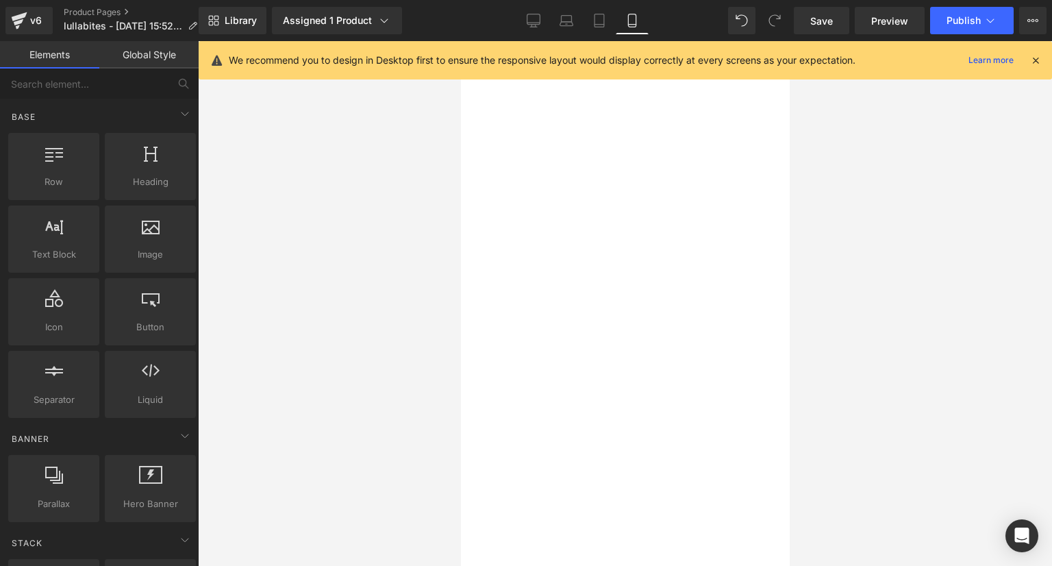
click at [372, 245] on div at bounding box center [625, 303] width 854 height 525
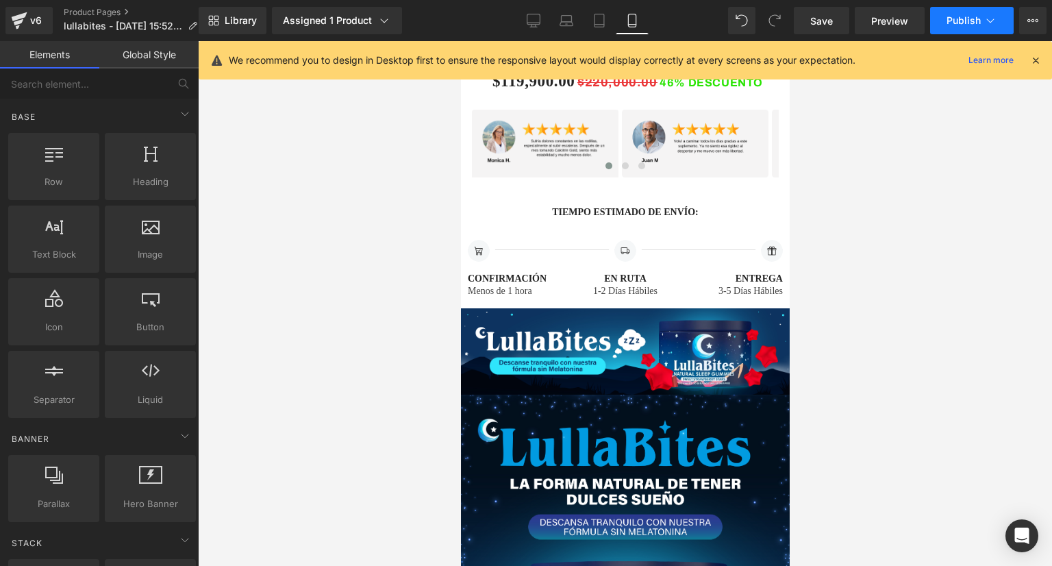
click at [958, 25] on span "Publish" at bounding box center [964, 20] width 34 height 11
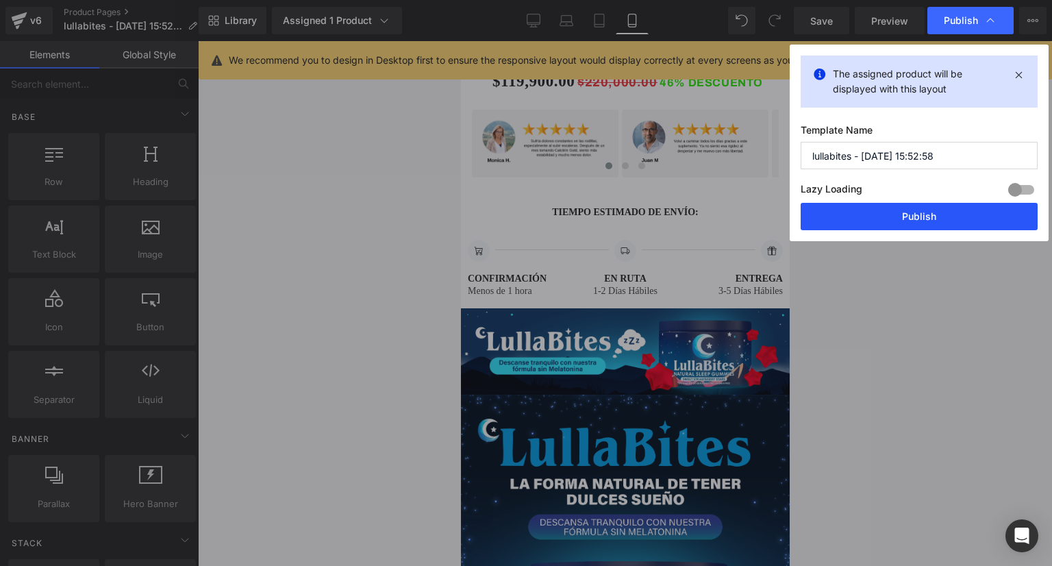
click at [874, 215] on button "Publish" at bounding box center [919, 216] width 237 height 27
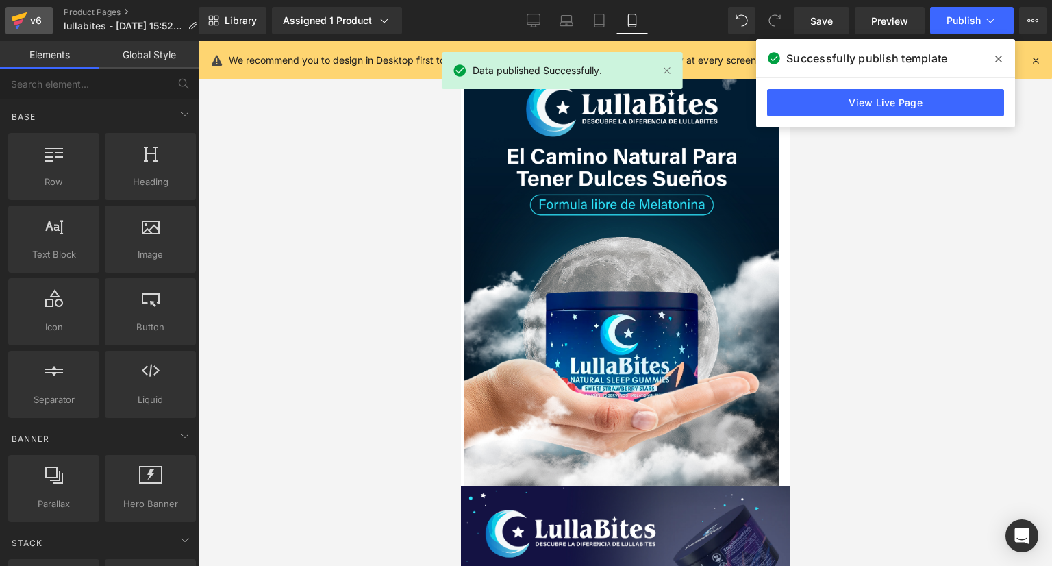
click at [41, 31] on link "v6" at bounding box center [28, 20] width 47 height 27
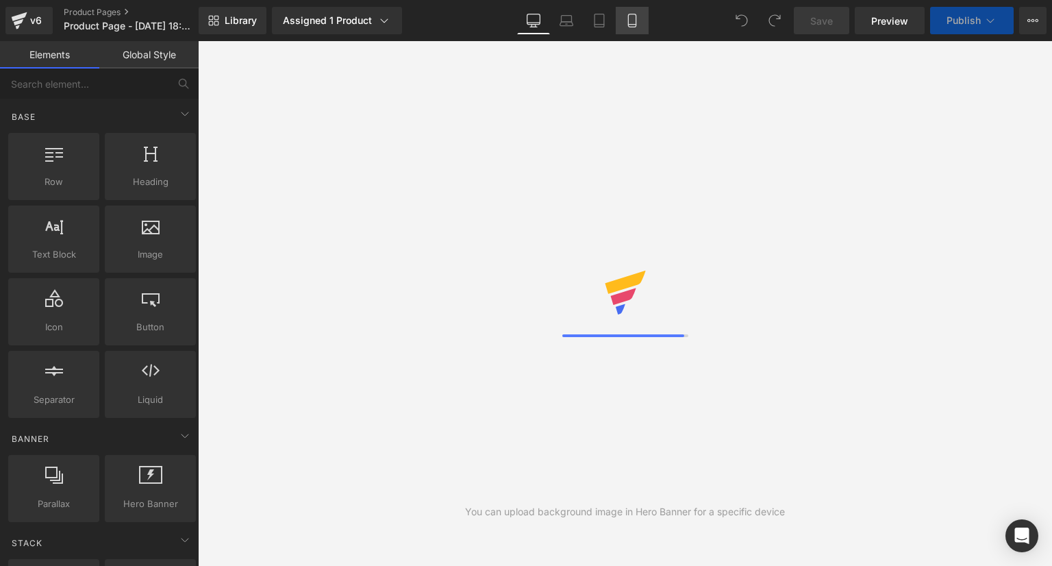
click at [630, 32] on link "Mobile" at bounding box center [632, 20] width 33 height 27
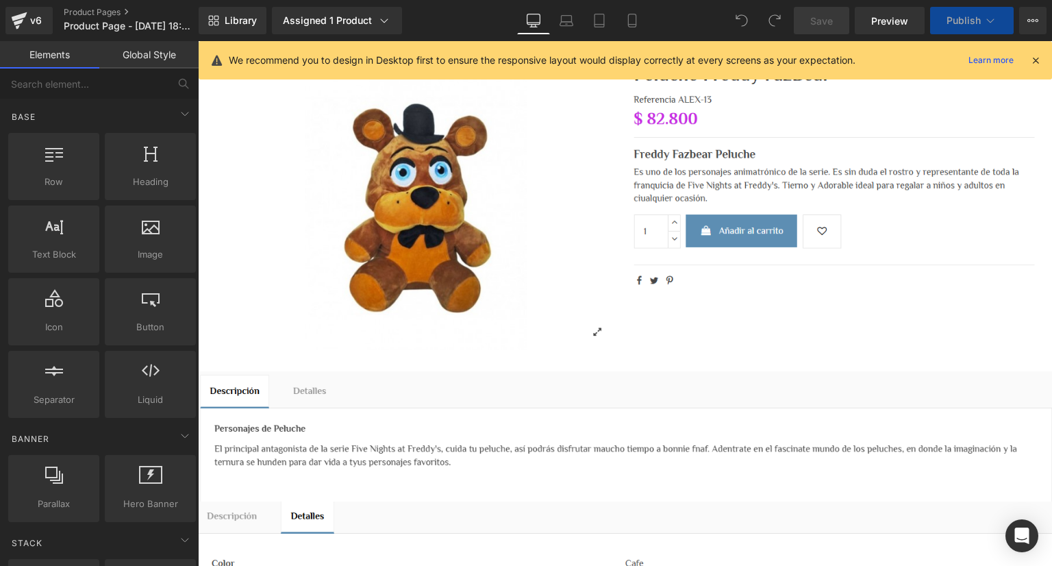
click at [1035, 61] on icon at bounding box center [1036, 60] width 12 height 12
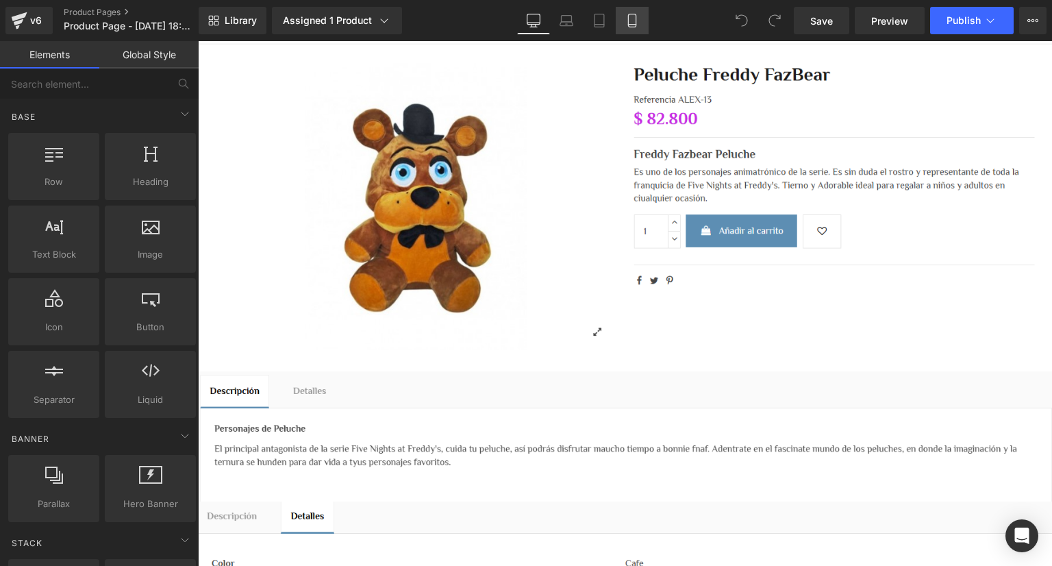
click at [640, 16] on link "Mobile" at bounding box center [632, 20] width 33 height 27
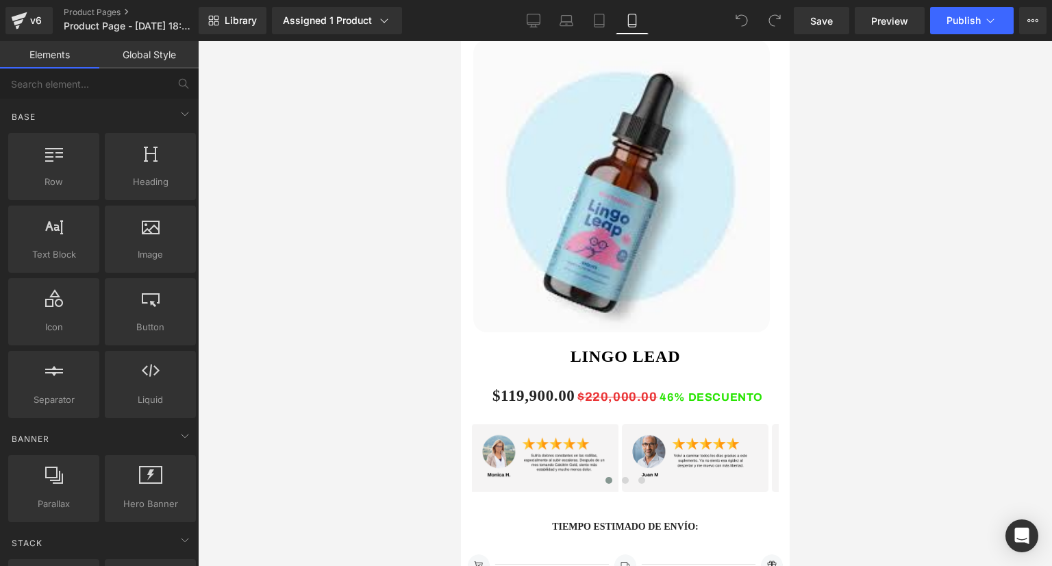
scroll to position [890, 0]
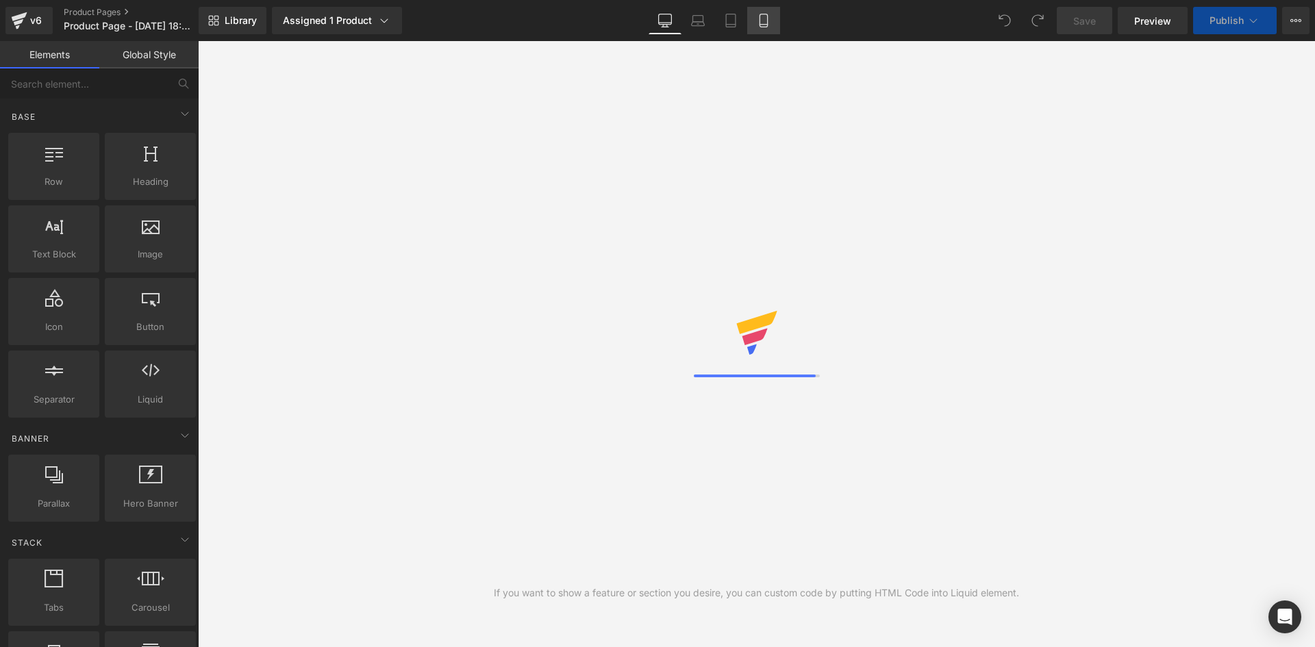
click at [775, 21] on link "Mobile" at bounding box center [763, 20] width 33 height 27
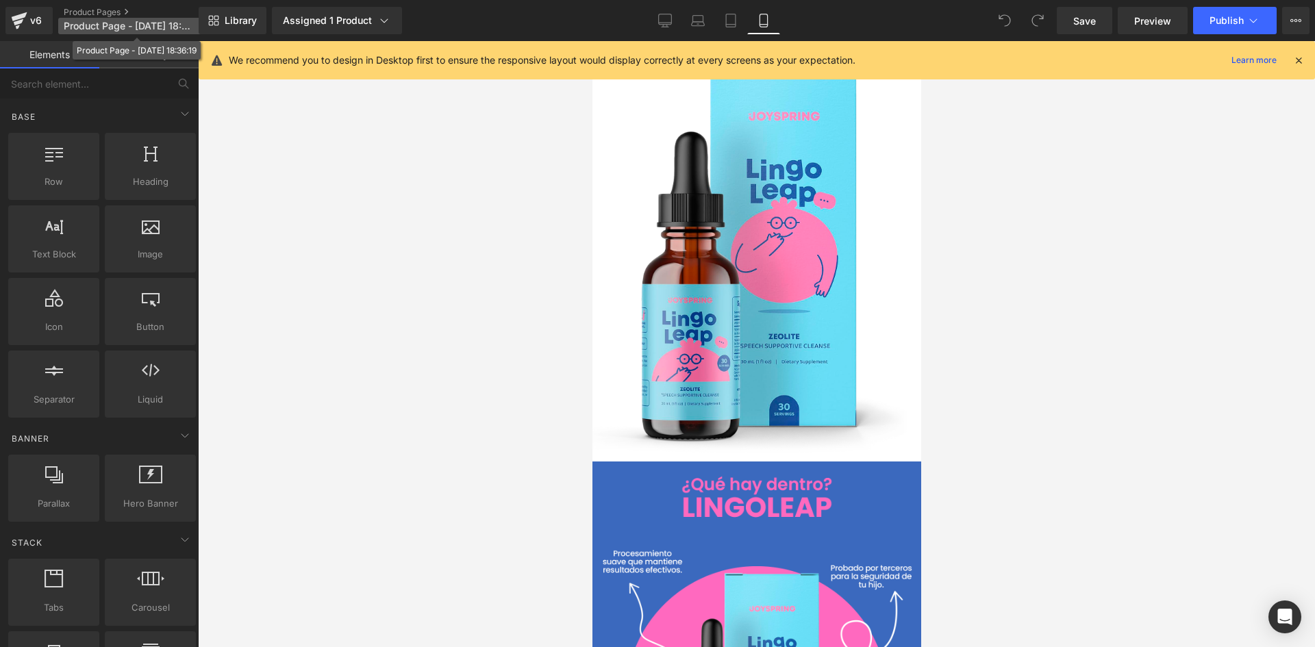
click at [182, 21] on span "Product Page - Aug 9, 18:36:19" at bounding box center [130, 26] width 132 height 11
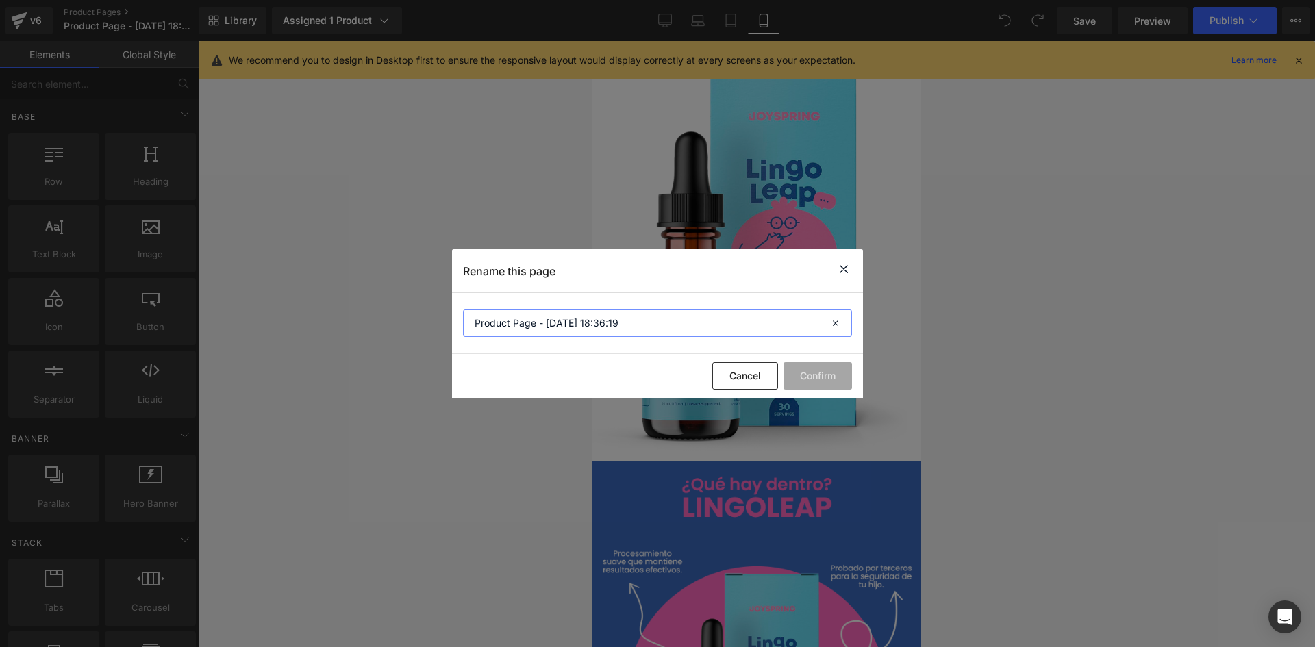
drag, startPoint x: 688, startPoint y: 316, endPoint x: 352, endPoint y: 312, distance: 336.4
click at [352, 312] on div "Rename this page Product Page - Aug 9, 18:36:19 Cancel Confirm" at bounding box center [657, 323] width 1315 height 647
type input "lingo leap"
click at [830, 381] on button "Confirm" at bounding box center [818, 375] width 68 height 27
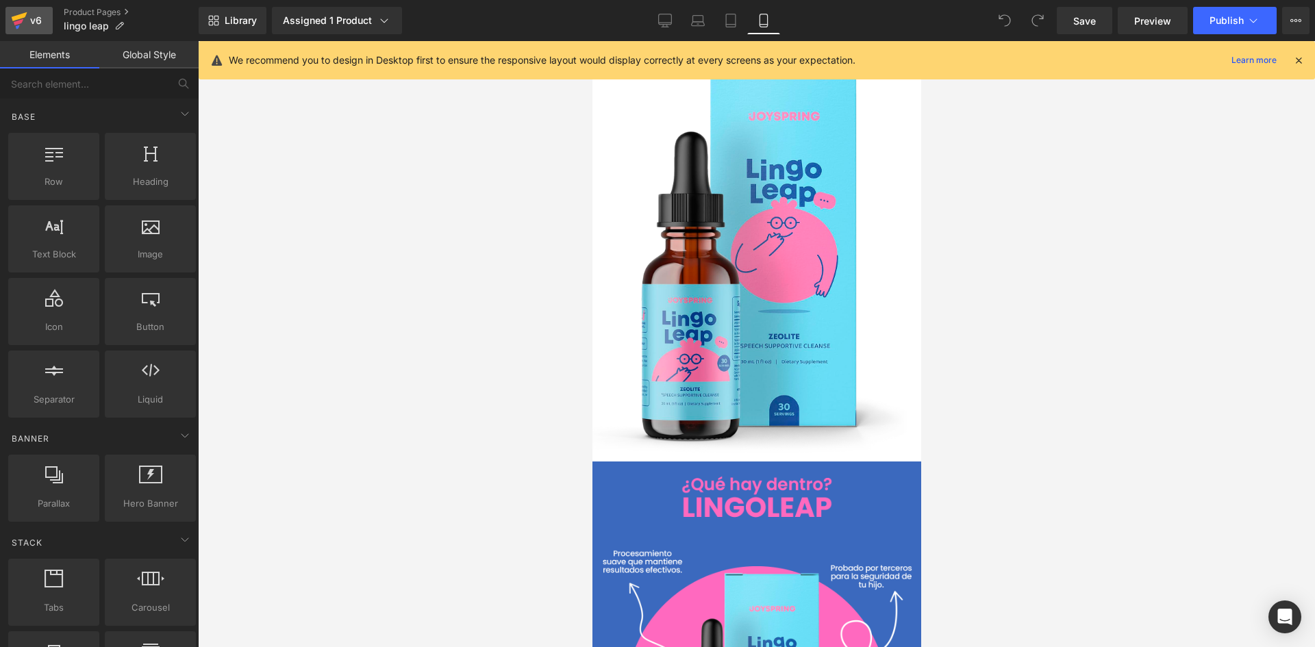
click at [25, 21] on icon at bounding box center [19, 20] width 16 height 34
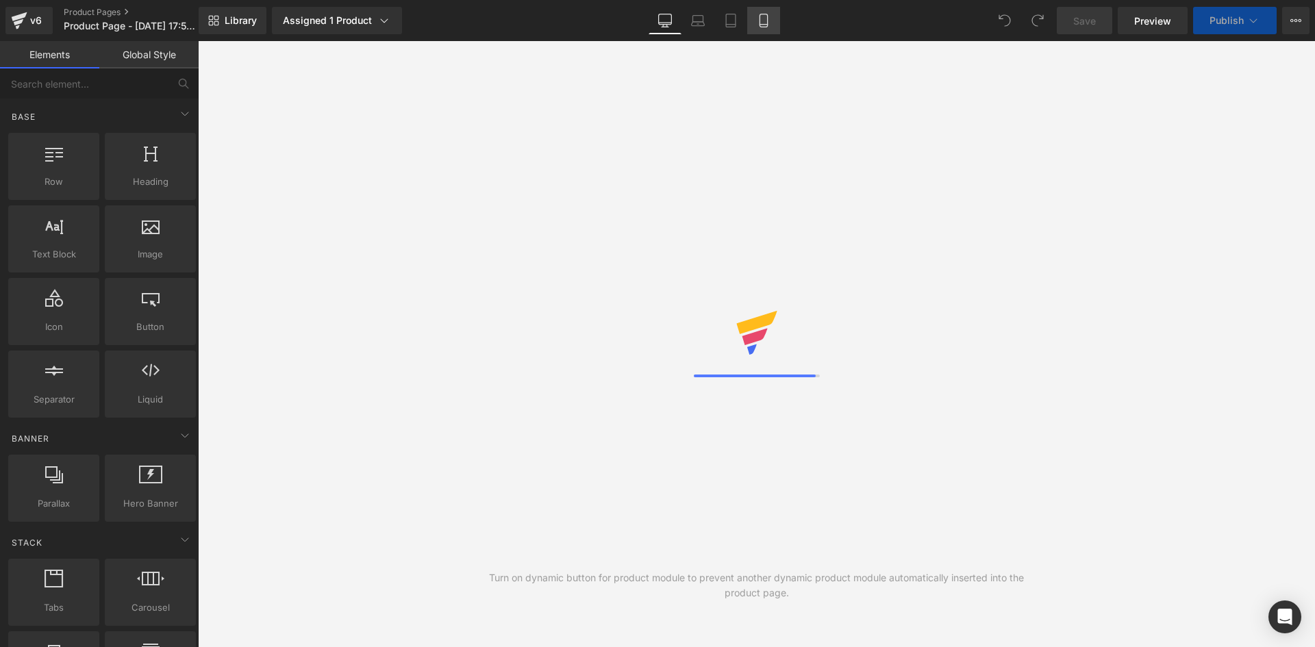
click at [772, 25] on link "Mobile" at bounding box center [763, 20] width 33 height 27
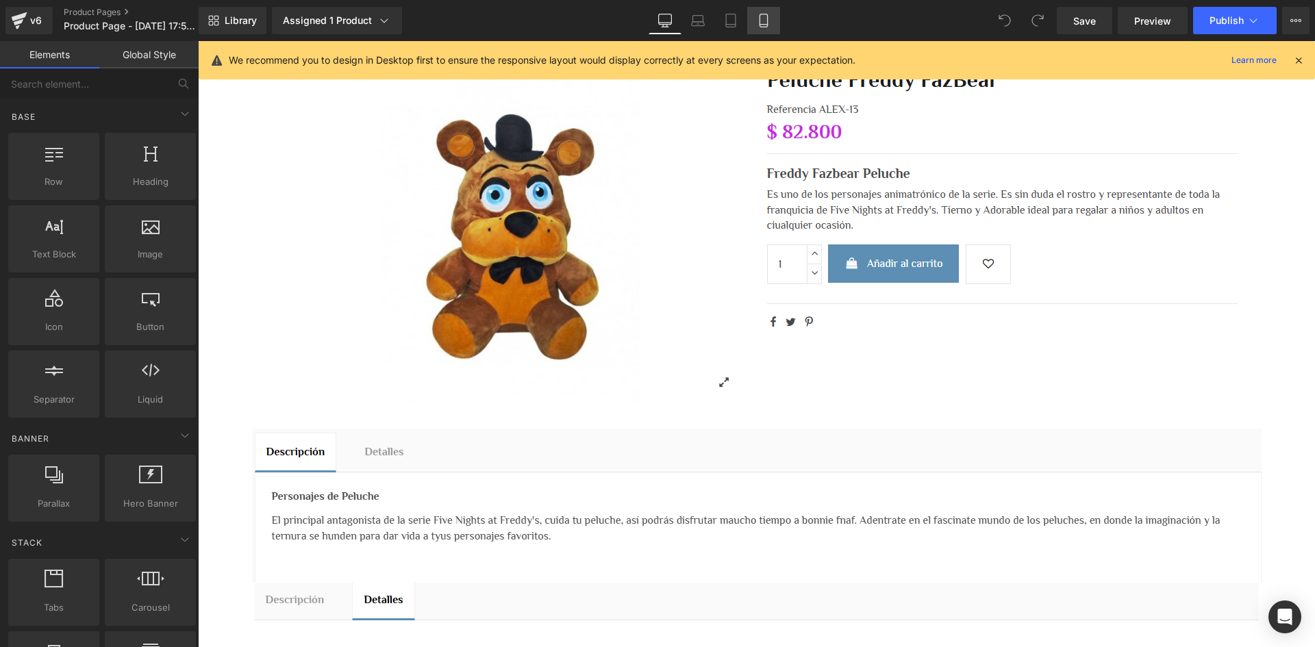
click at [770, 10] on link "Mobile" at bounding box center [763, 20] width 33 height 27
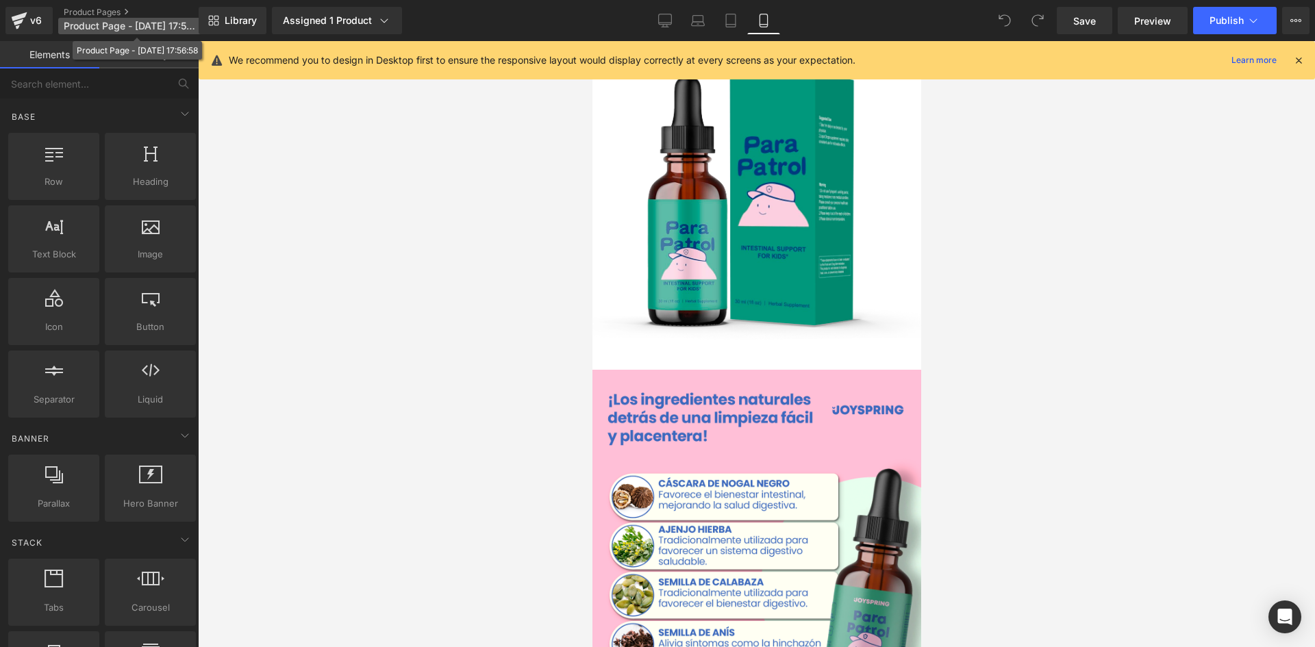
click at [103, 28] on span "Product Page - Aug 9, 17:56:58" at bounding box center [130, 26] width 132 height 11
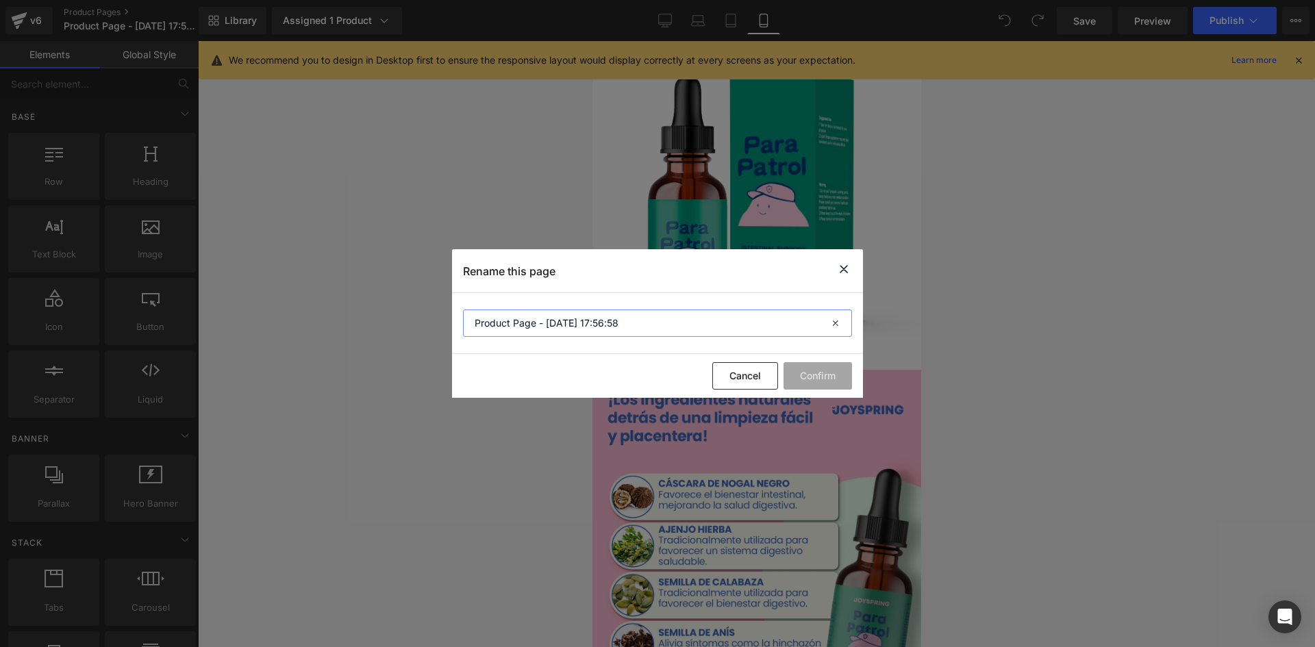
drag, startPoint x: 560, startPoint y: 331, endPoint x: 438, endPoint y: 331, distance: 122.6
click at [438, 331] on div "Rename this page Product Page - Aug 9, 17:56:58 Cancel Confirm" at bounding box center [657, 323] width 1315 height 647
type input "parapatrol"
click at [844, 379] on button "Confirm" at bounding box center [818, 375] width 68 height 27
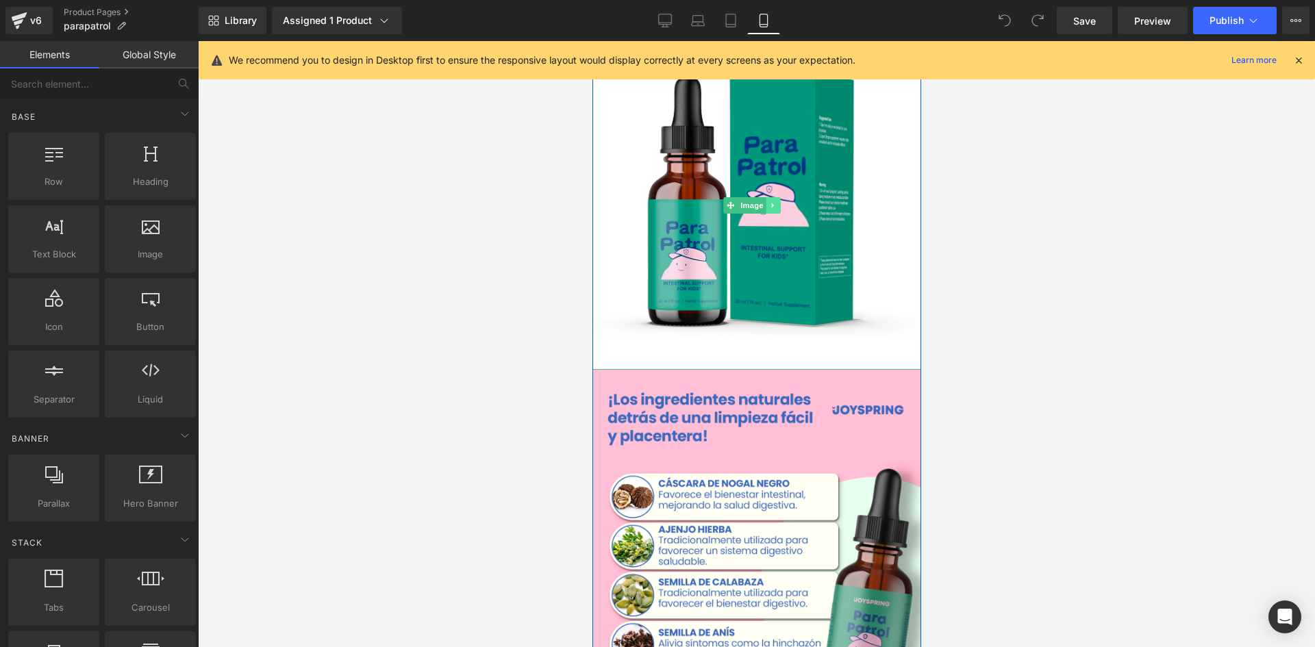
click at [770, 203] on icon at bounding box center [773, 205] width 8 height 8
click at [779, 201] on icon at bounding box center [779, 205] width 8 height 8
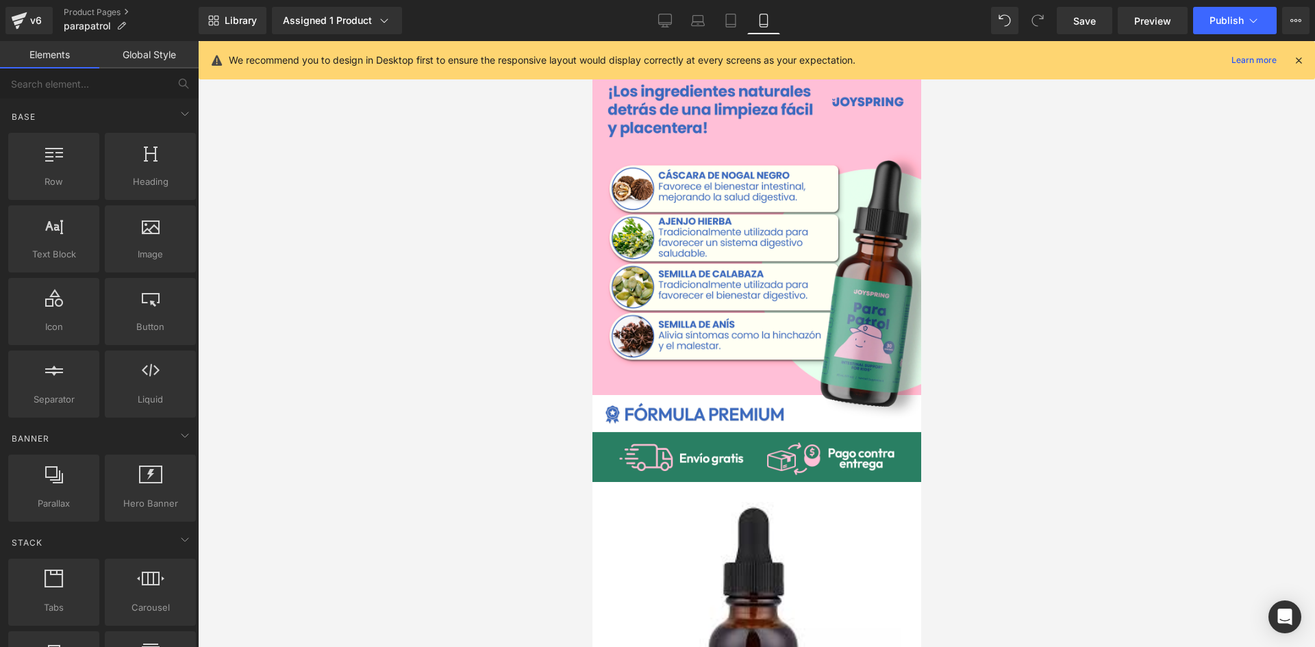
click at [1298, 62] on icon at bounding box center [1299, 60] width 12 height 12
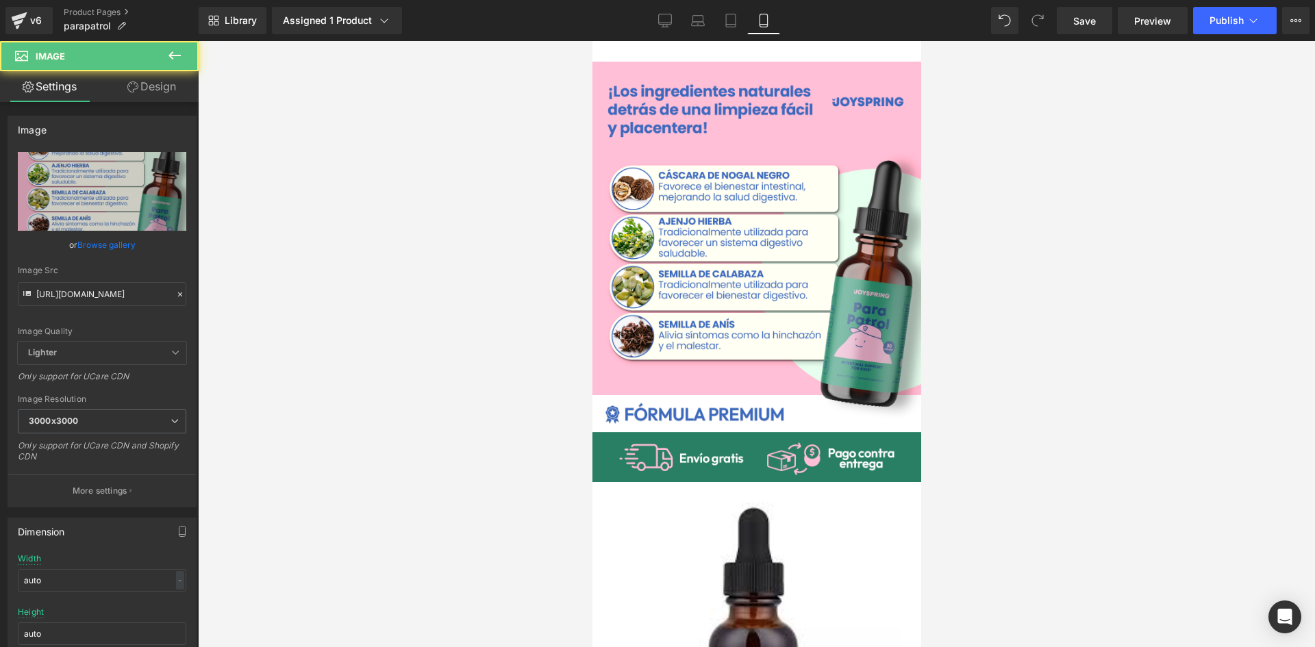
drag, startPoint x: 724, startPoint y: 60, endPoint x: 736, endPoint y: 40, distance: 23.4
click at [736, 41] on html "_______L_____ayout Image Row Sale Off (P) Image" at bounding box center [756, 344] width 329 height 606
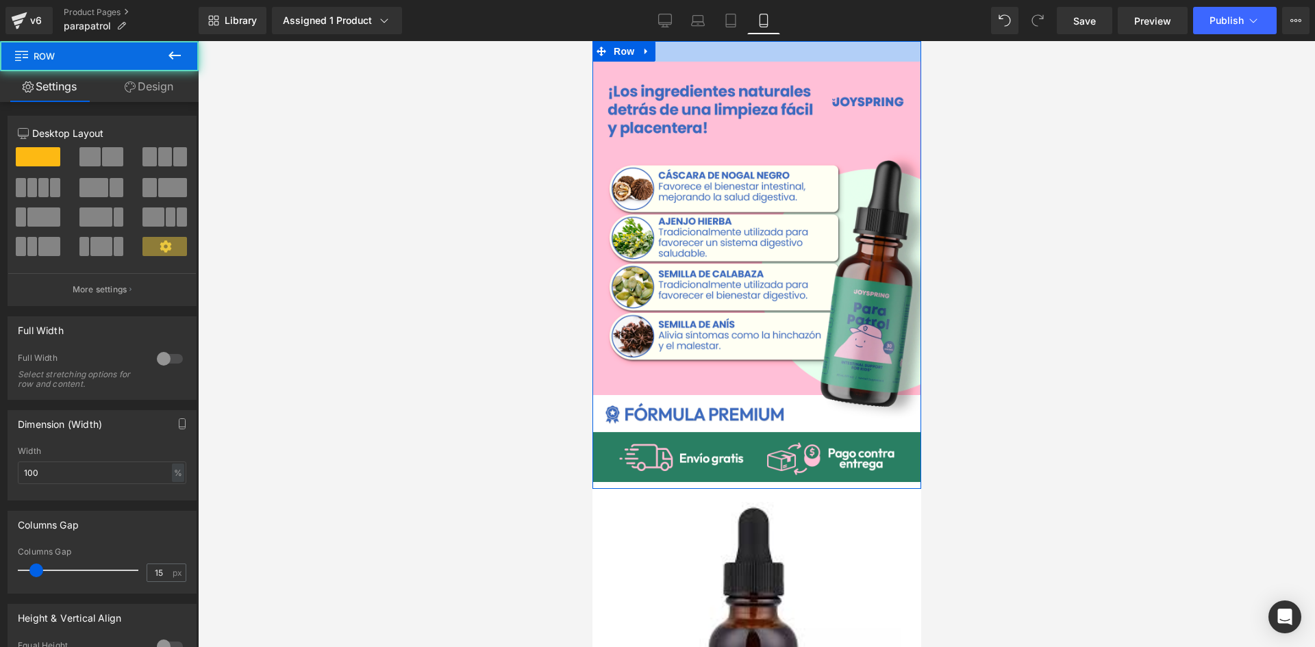
drag, startPoint x: 736, startPoint y: 60, endPoint x: 738, endPoint y: 43, distance: 16.6
click at [738, 43] on div at bounding box center [756, 51] width 329 height 21
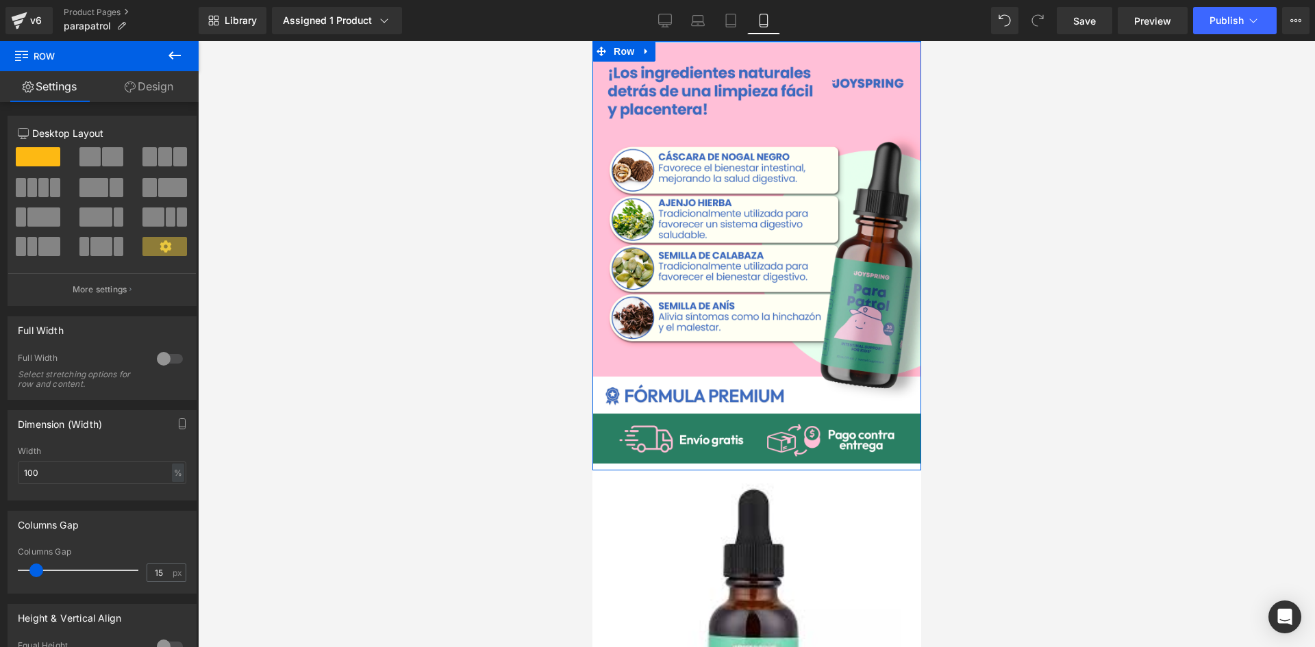
drag, startPoint x: 735, startPoint y: 61, endPoint x: 749, endPoint y: 23, distance: 40.1
click at [749, 41] on html "_______L_____ayout Image Row Sale Off (P) Image" at bounding box center [756, 344] width 329 height 606
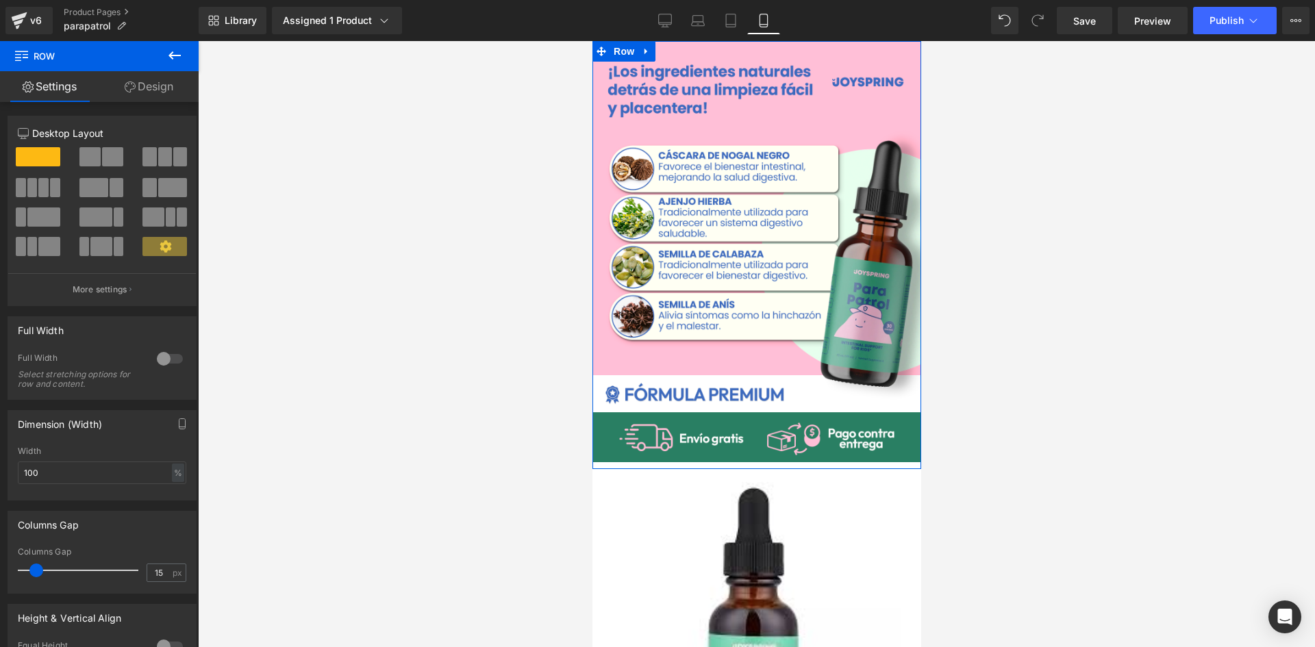
click at [833, 38] on div "Library Assigned 1 Product Product Preview JoySpring Parapatrol Manage assigned…" at bounding box center [757, 20] width 1117 height 41
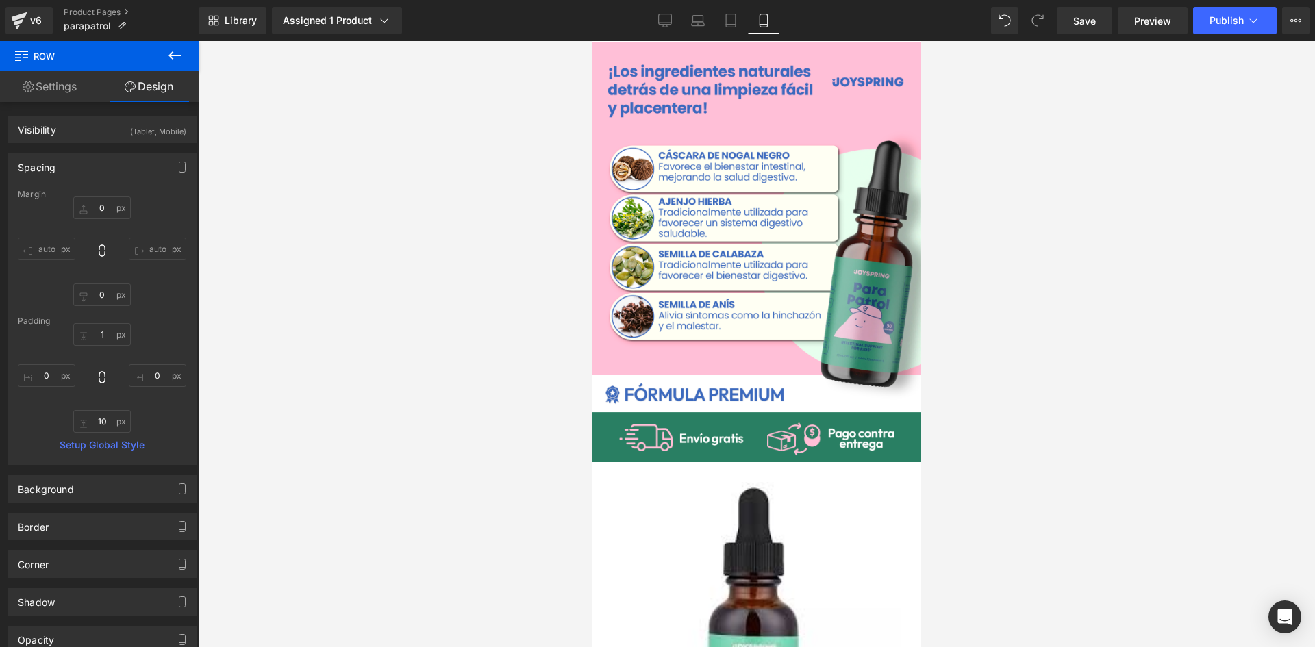
drag, startPoint x: 1085, startPoint y: 12, endPoint x: 1190, endPoint y: 21, distance: 105.2
click at [1085, 12] on link "Save" at bounding box center [1084, 20] width 55 height 27
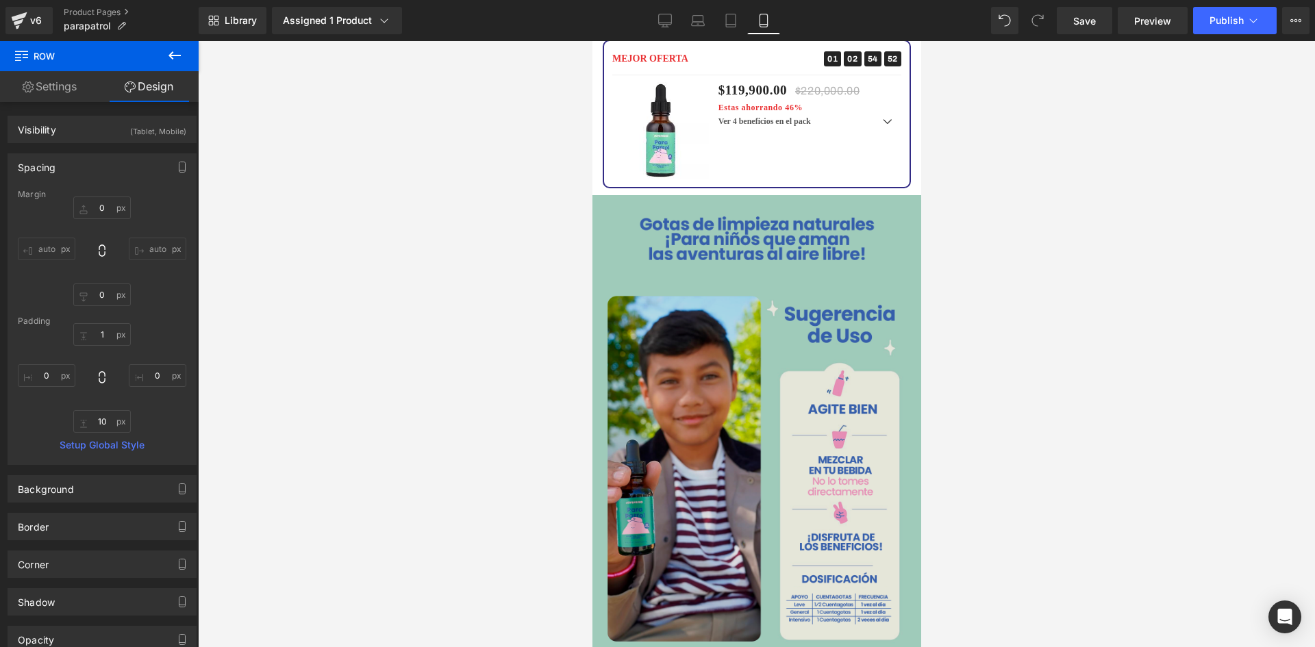
scroll to position [2534, 0]
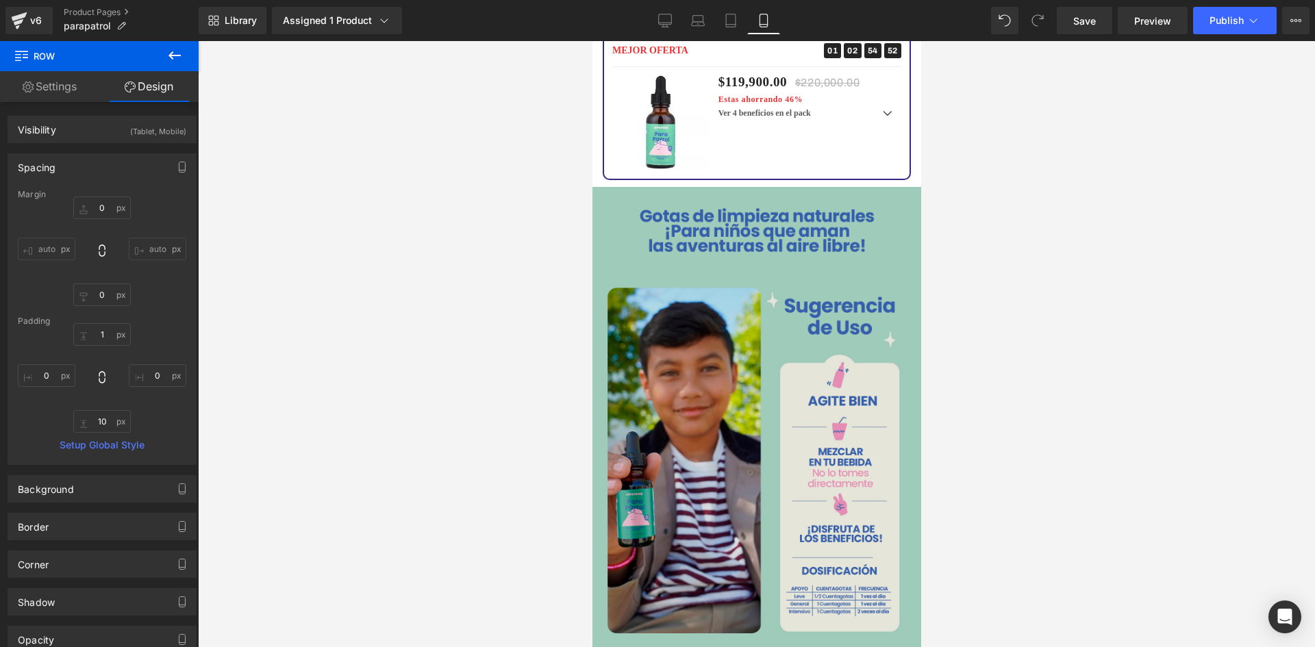
click at [643, 412] on img at bounding box center [756, 418] width 329 height 463
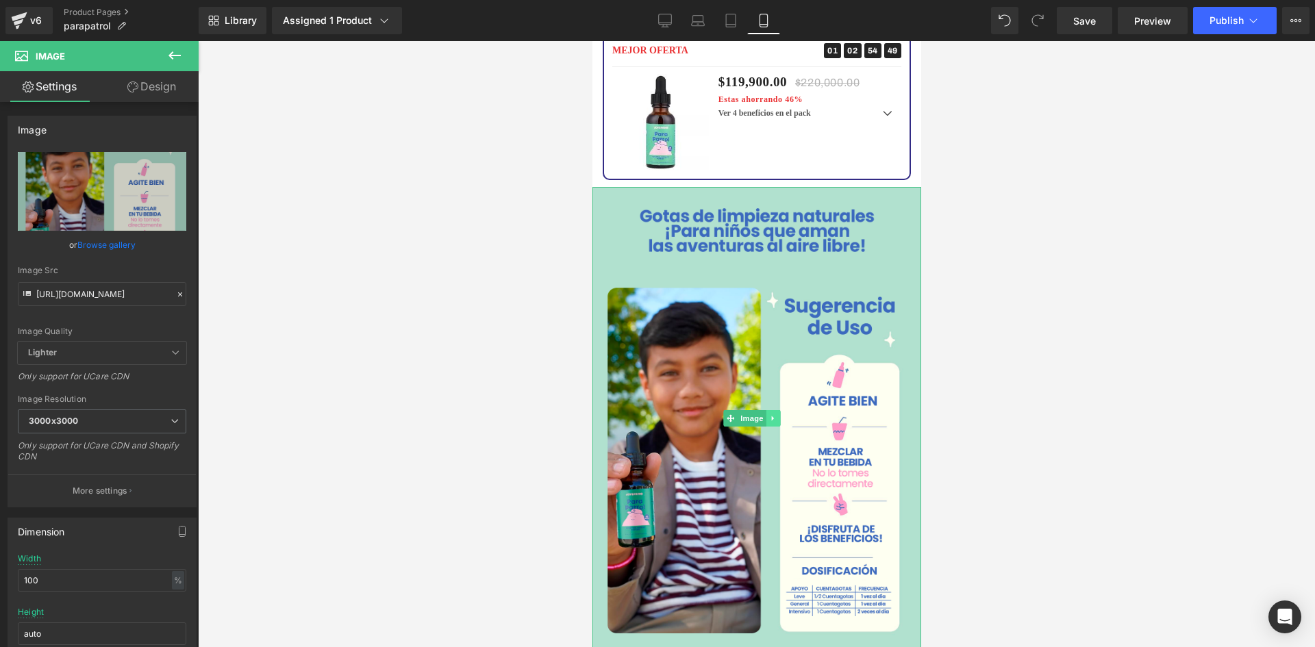
click at [771, 414] on icon at bounding box center [773, 418] width 8 height 8
click at [762, 414] on icon at bounding box center [766, 418] width 8 height 8
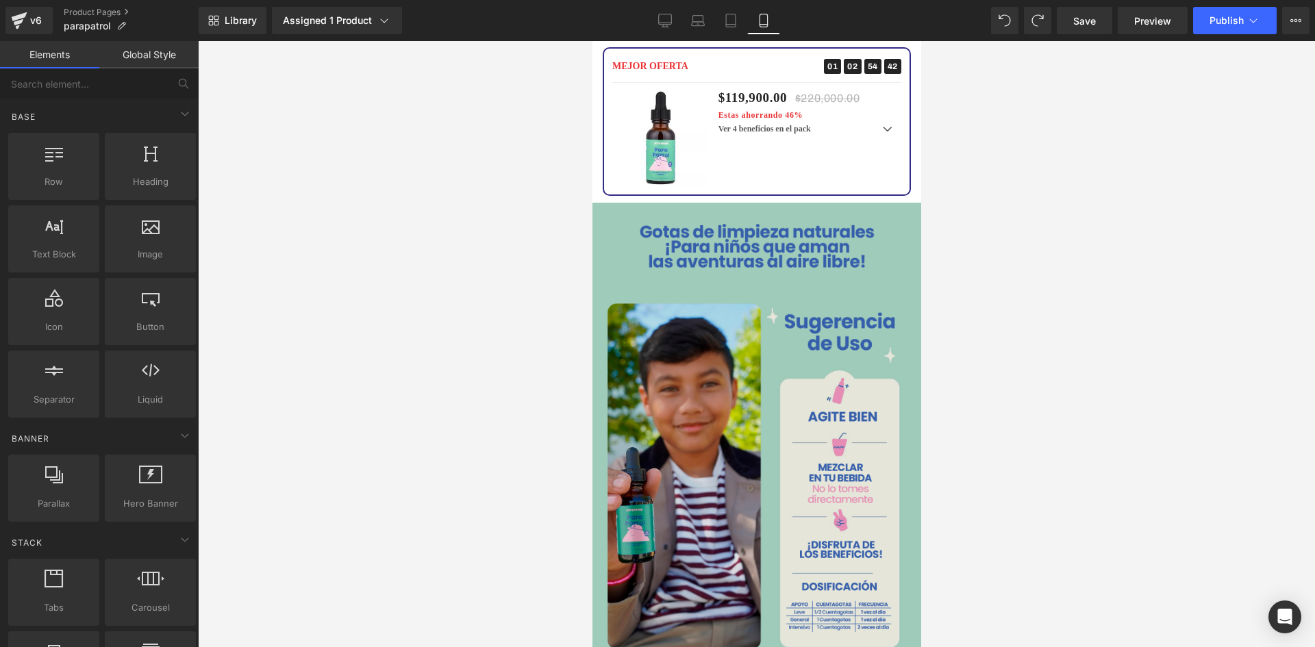
scroll to position [2517, 0]
click at [760, 327] on img at bounding box center [756, 435] width 329 height 463
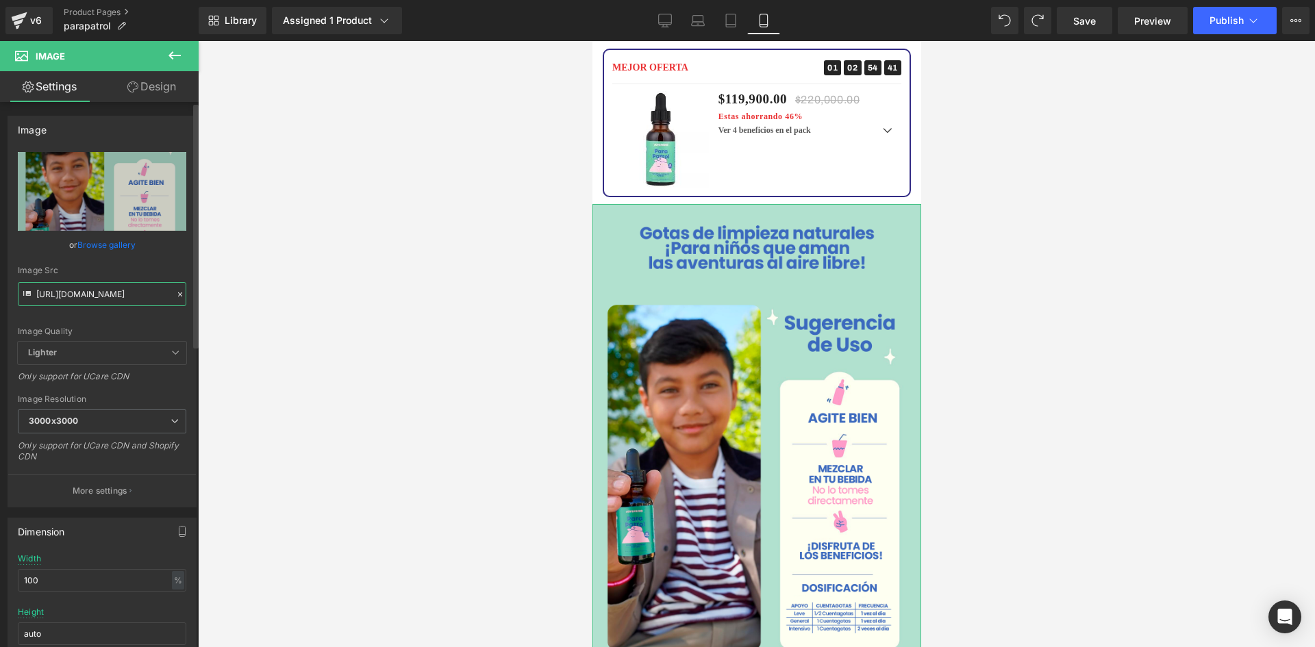
click at [109, 291] on input "https://i.ibb.co/GGbfhPR/POTS-011-08.png" at bounding box center [102, 294] width 169 height 24
click at [109, 292] on input "https://i.ibb.co/GGbfhPR/POTS-011-08.png" at bounding box center [102, 294] width 169 height 24
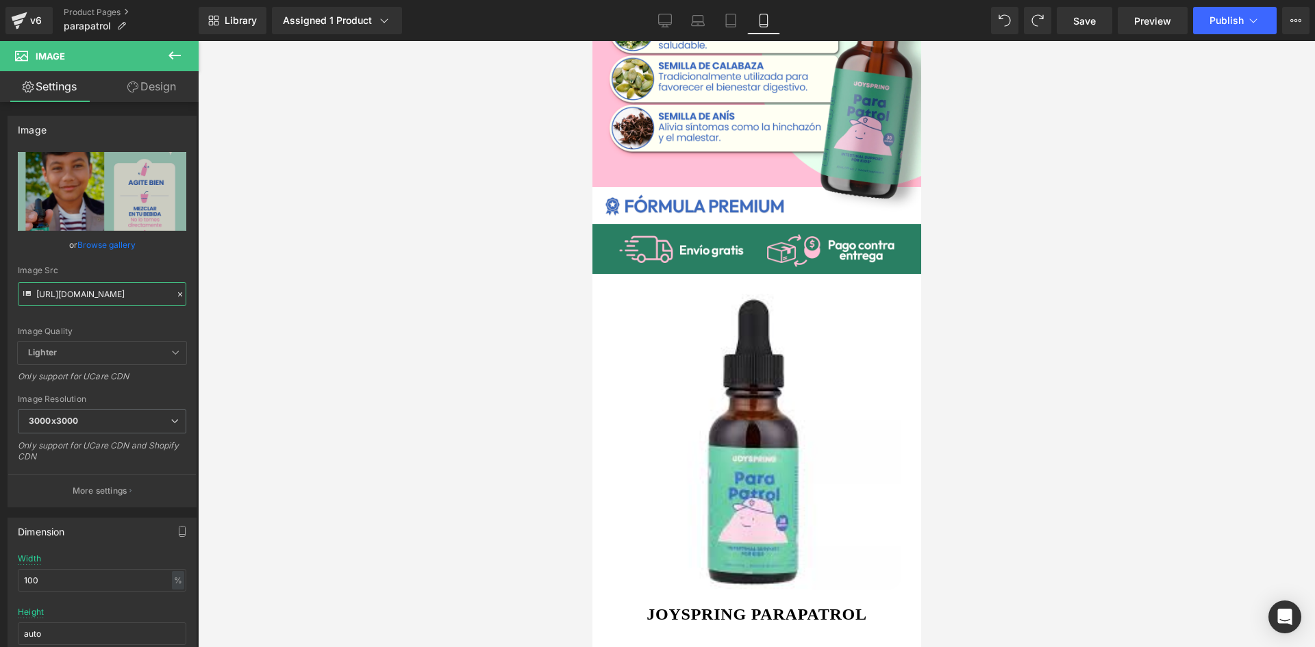
scroll to position [0, 0]
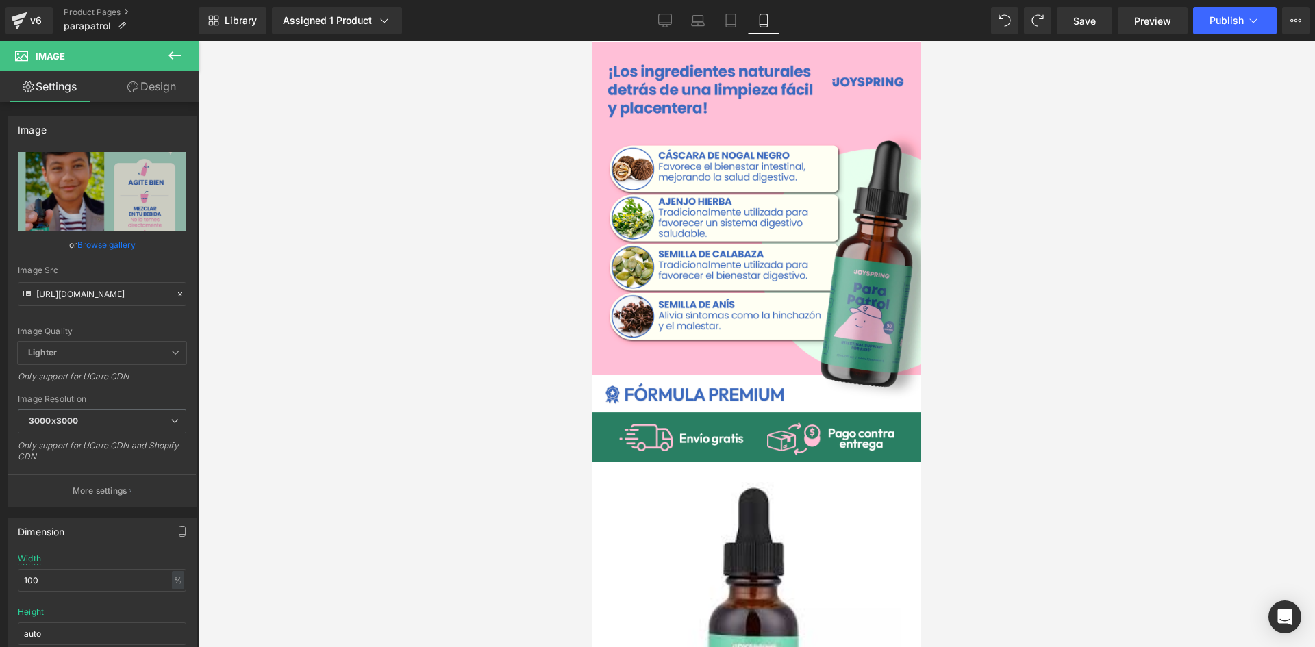
click at [738, 257] on img at bounding box center [756, 252] width 329 height 421
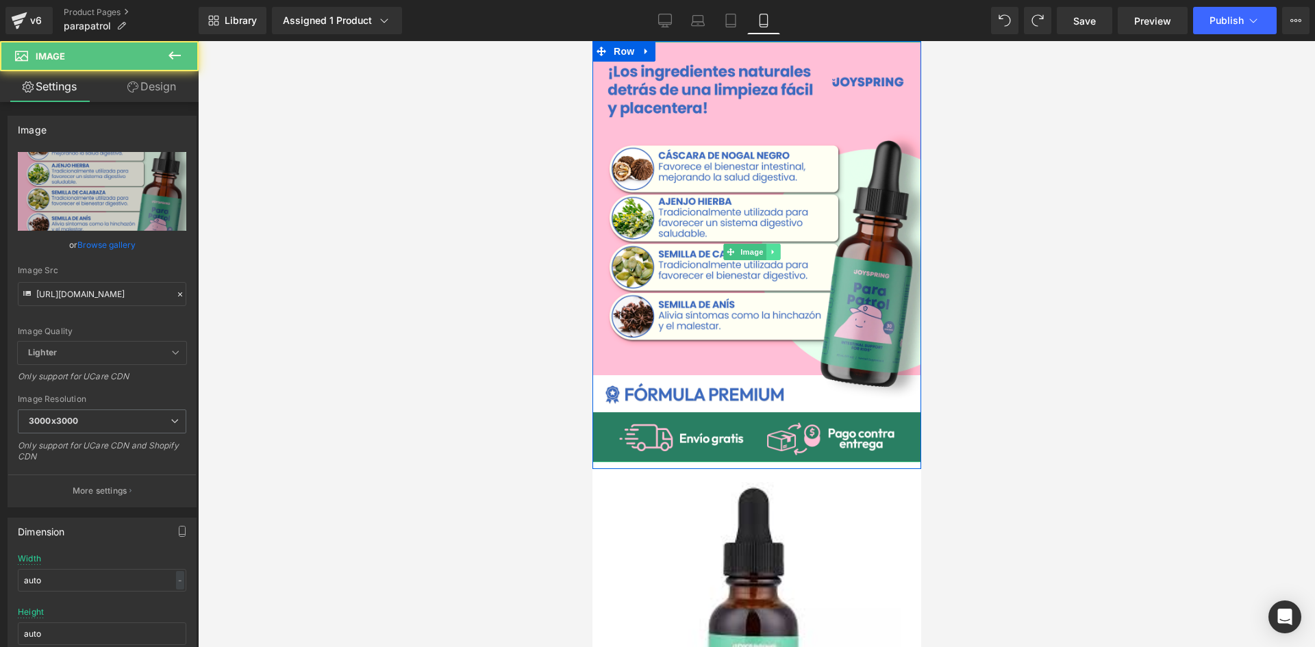
click at [770, 248] on icon at bounding box center [773, 252] width 8 height 8
click at [769, 250] on link at bounding box center [765, 252] width 14 height 16
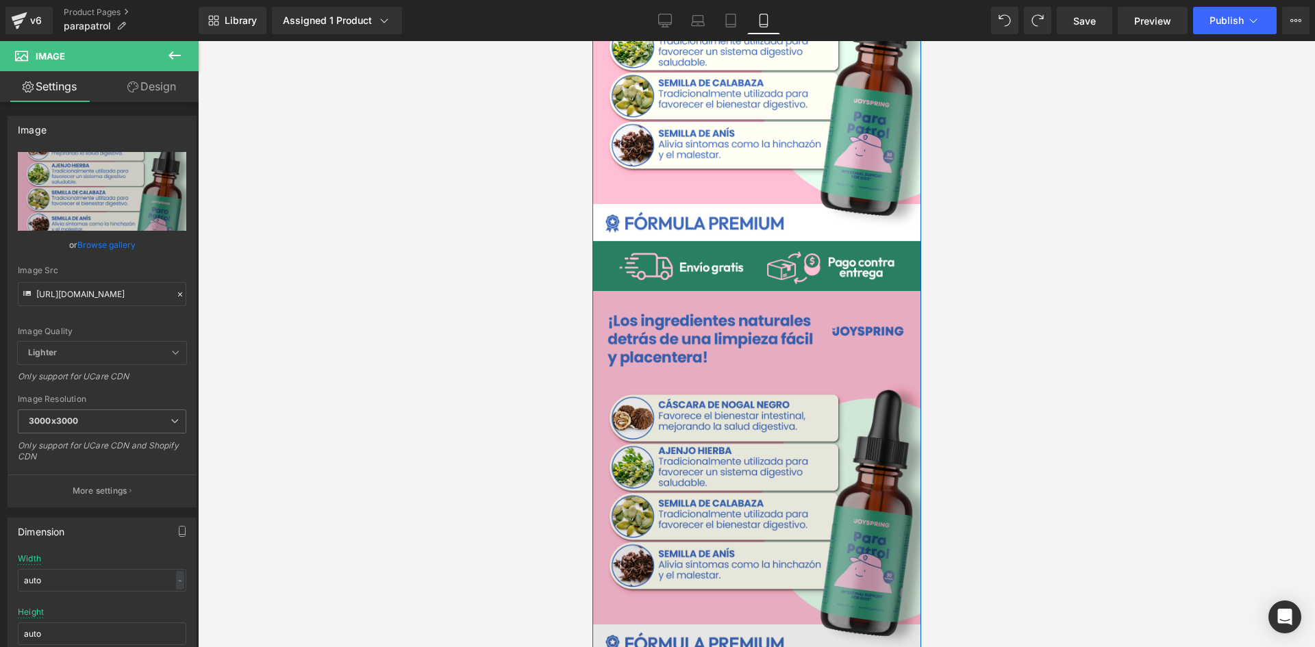
scroll to position [205, 0]
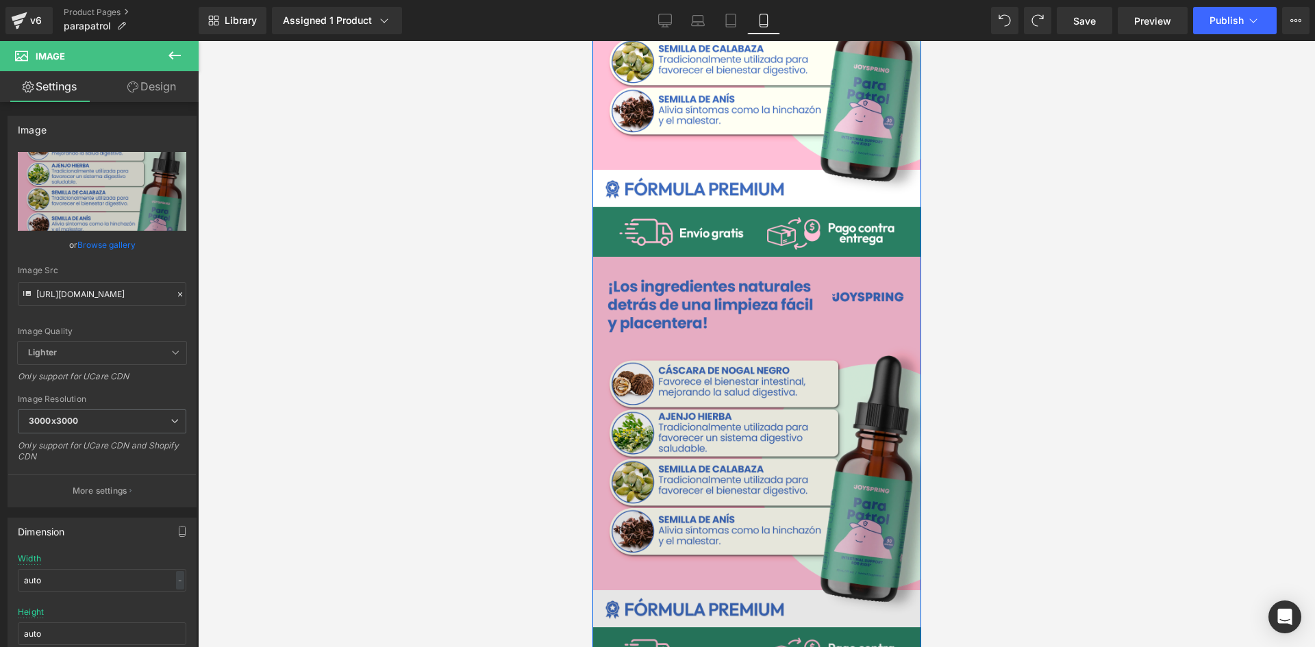
click at [711, 327] on img at bounding box center [756, 467] width 329 height 421
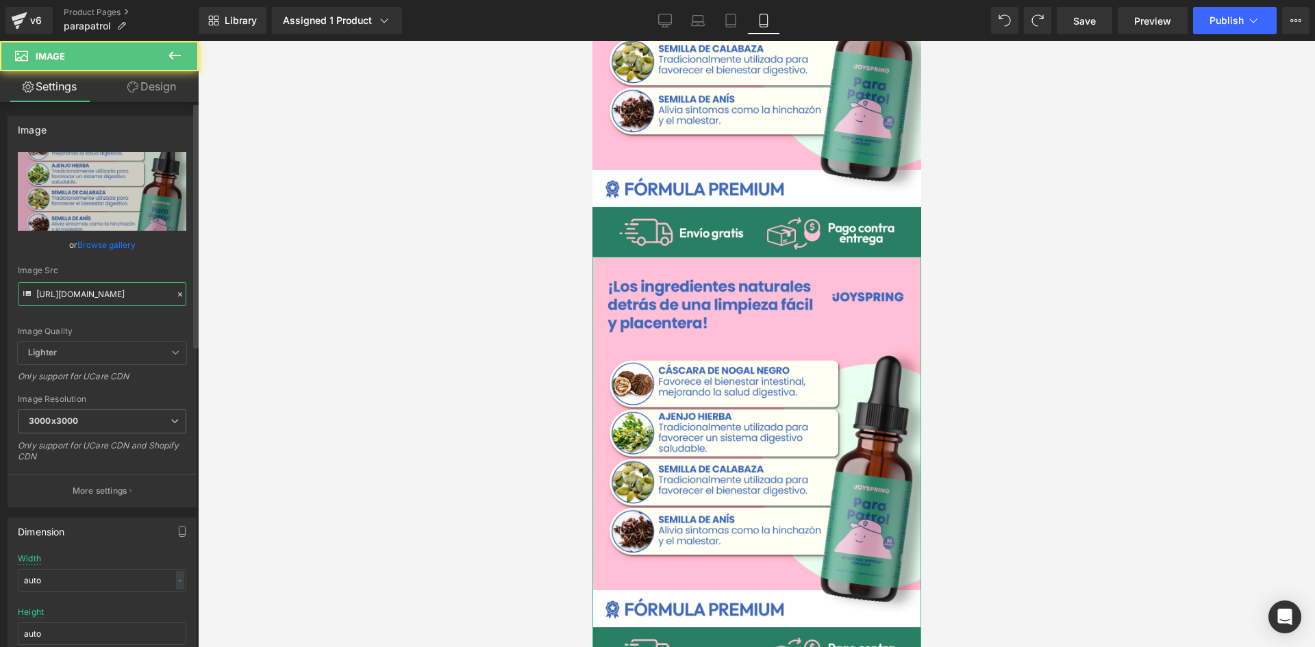
click at [133, 305] on input "https://i.ibb.co/xqf00Bgj/POTS-011-01.png" at bounding box center [102, 294] width 169 height 24
paste input "GGbfhPR/POTS-011-08"
type input "https://i.ibb.co/GGbfhPR/POTS-011-08.png"
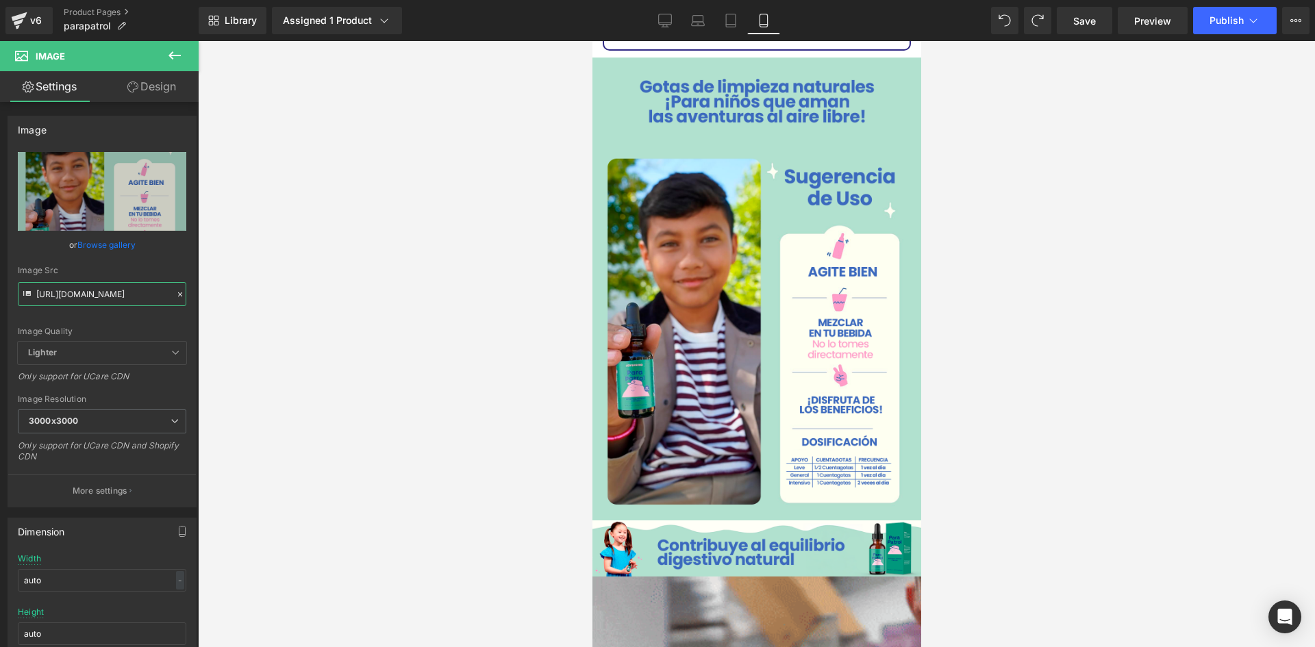
scroll to position [3151, 0]
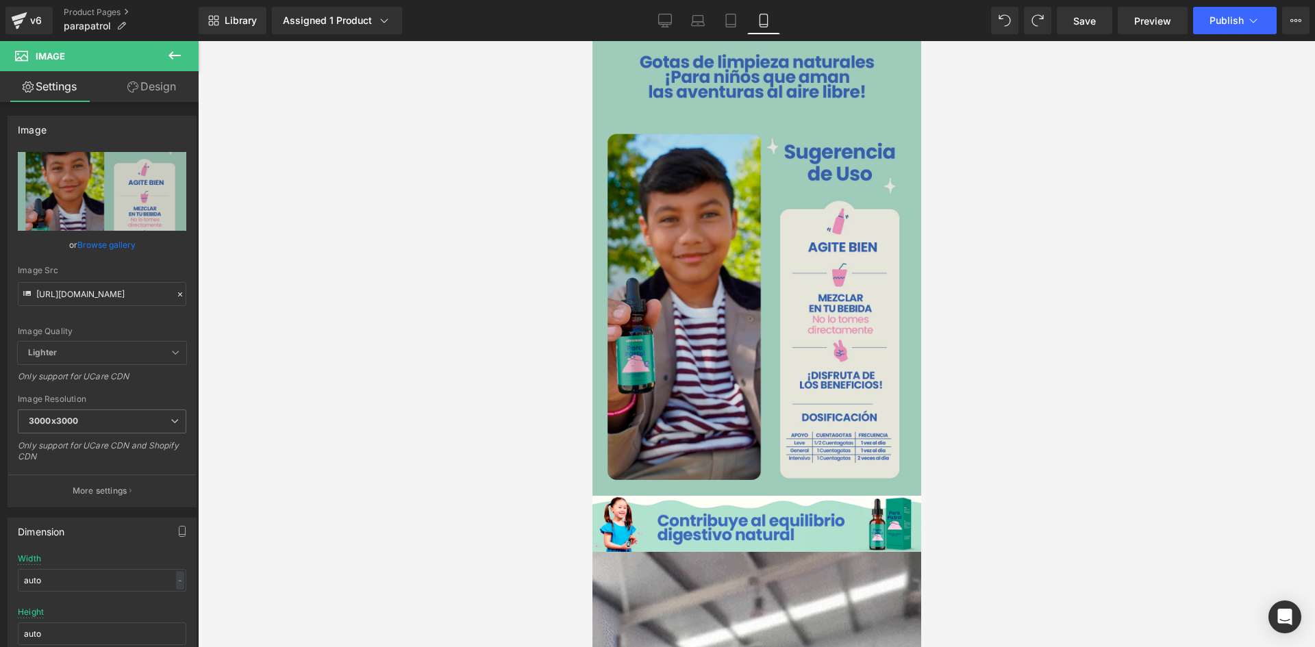
click at [679, 262] on img at bounding box center [756, 264] width 329 height 463
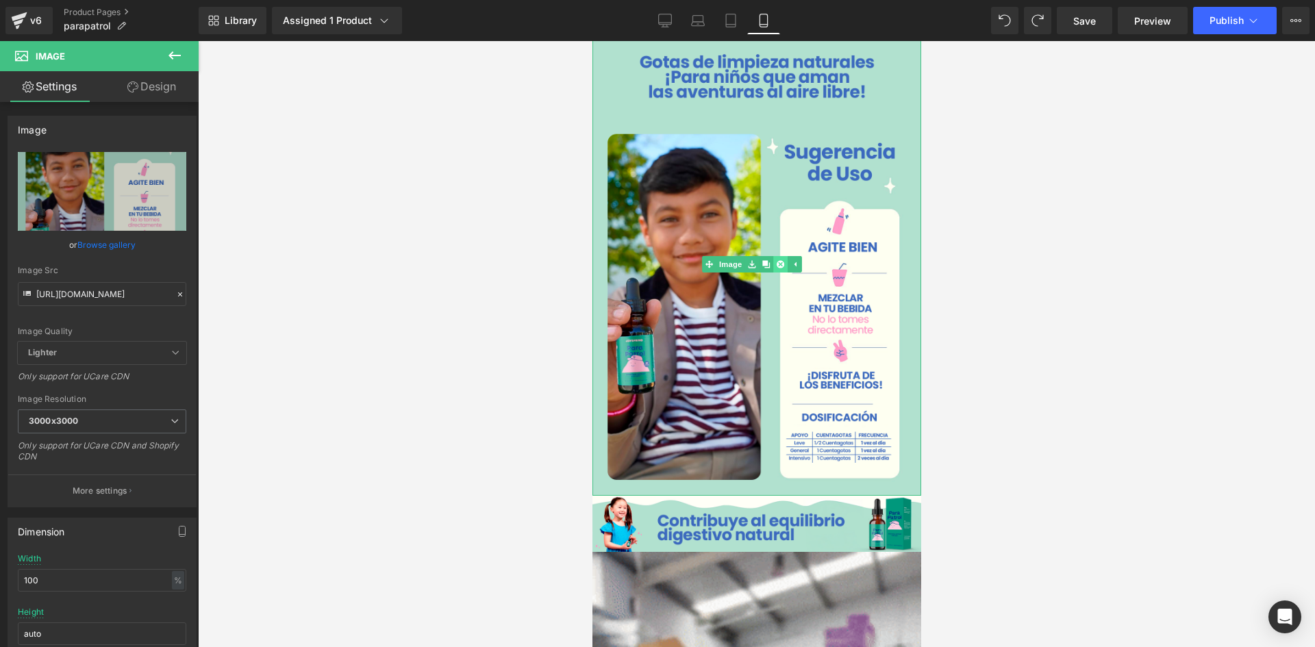
click at [780, 261] on icon at bounding box center [779, 265] width 8 height 8
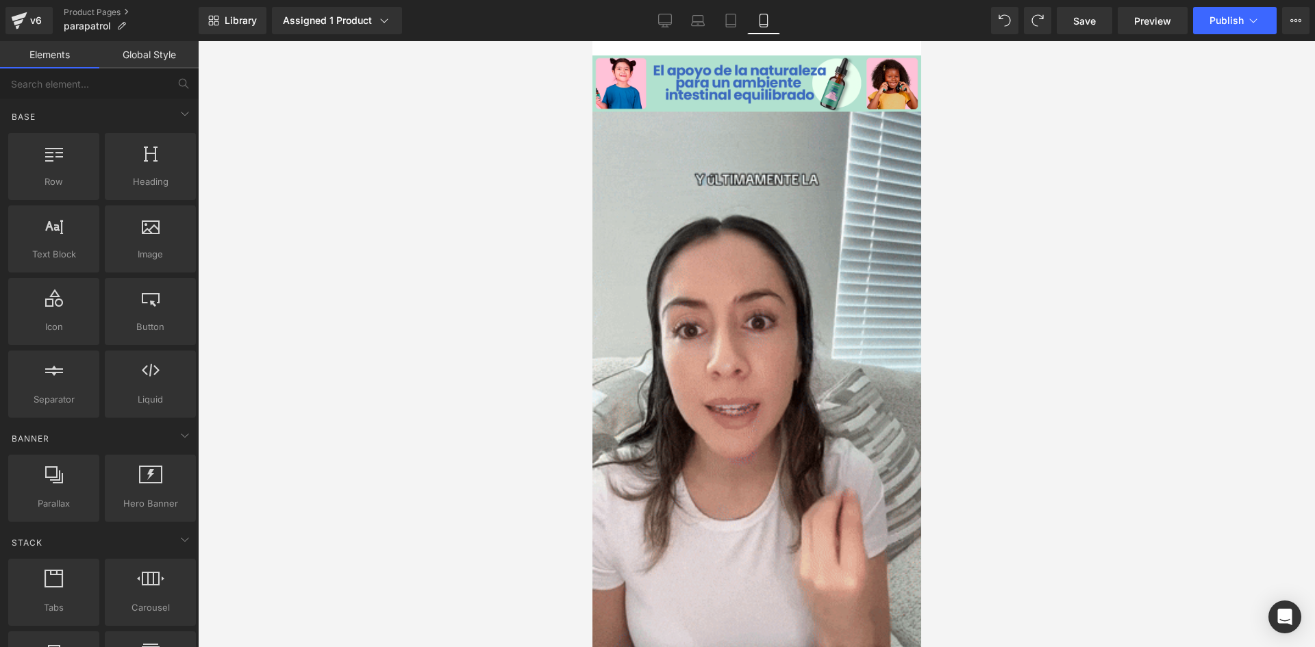
scroll to position [1491, 0]
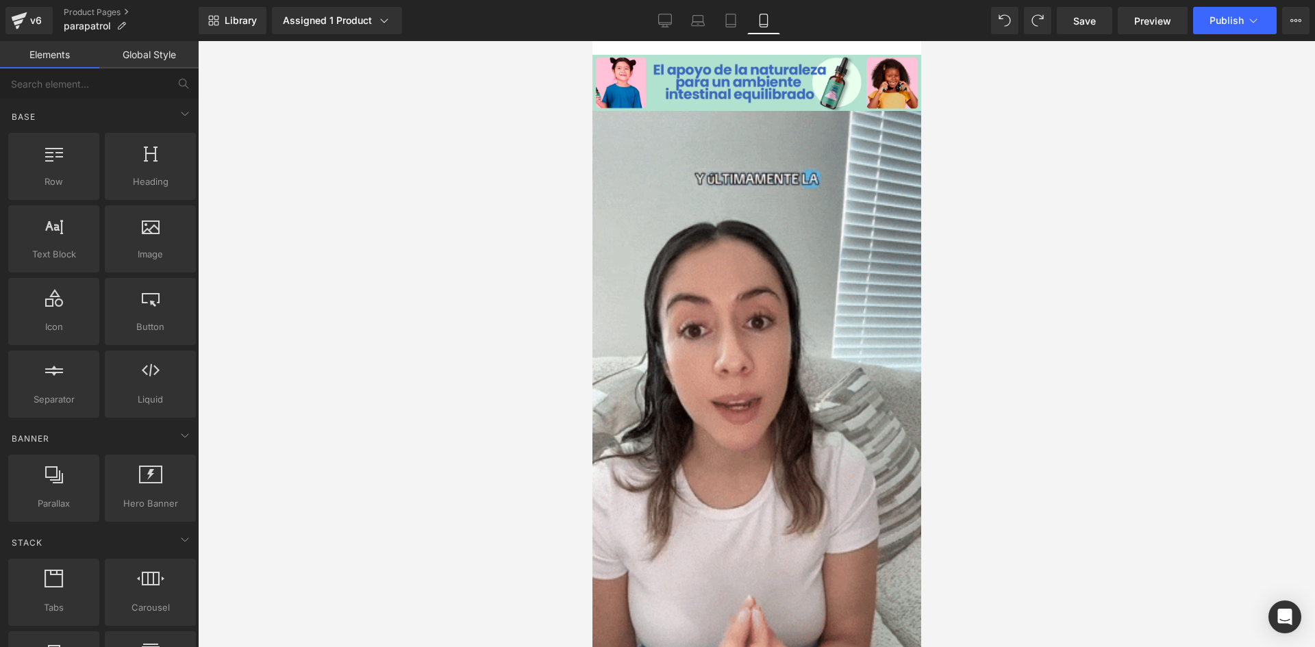
click at [765, 292] on img at bounding box center [756, 403] width 329 height 584
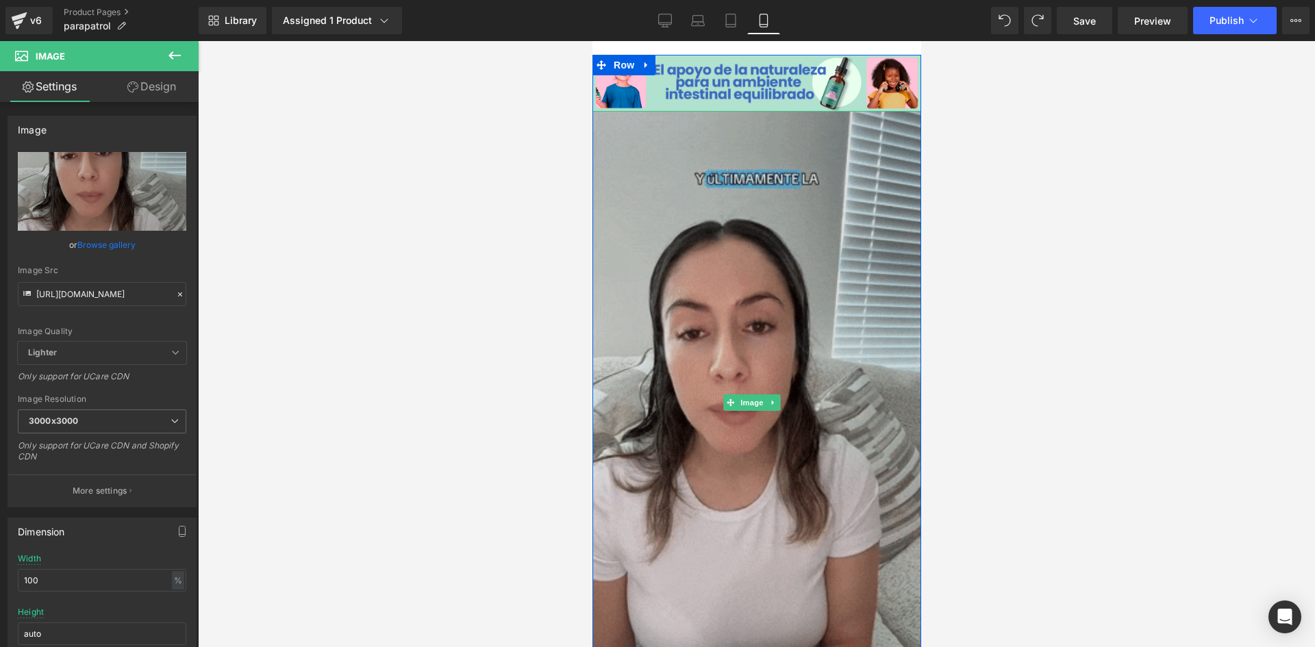
click at [672, 356] on img at bounding box center [756, 403] width 329 height 584
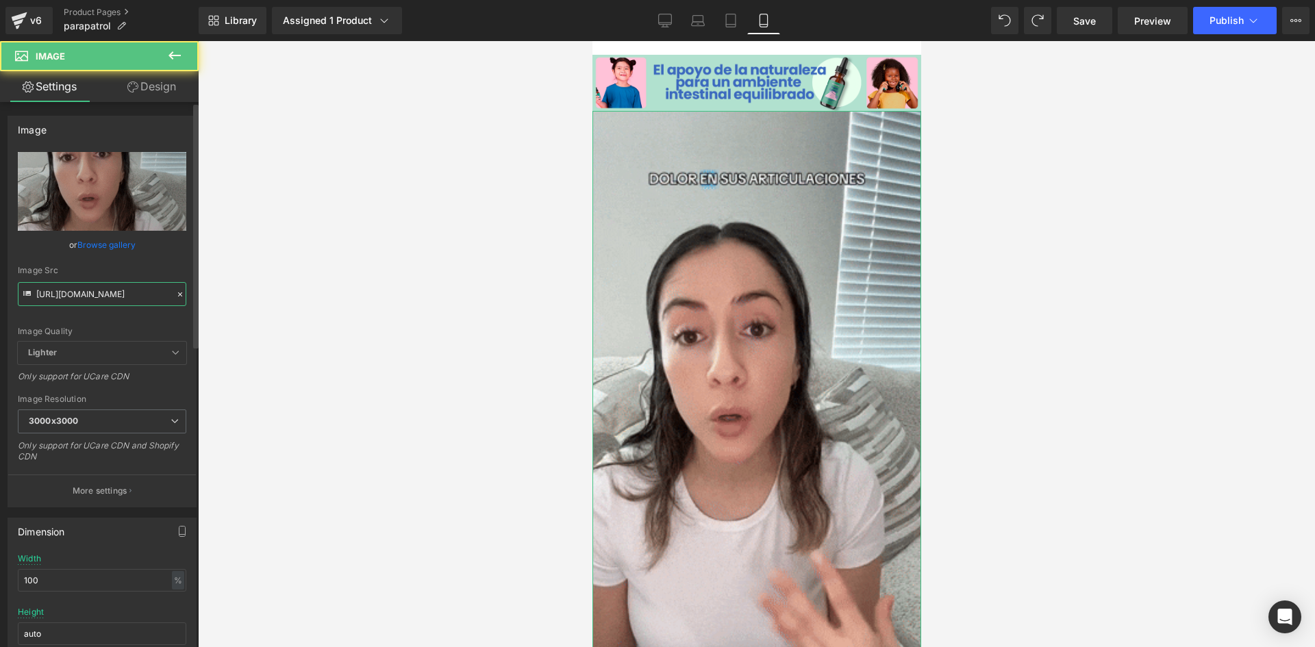
click at [79, 297] on input "https://media2.giphy.com/media/v1.Y2lkPTc5MGI3NjExNHQ4MXZ0dTlzd3QzNmk3ZjQ1YWl3e…" at bounding box center [102, 294] width 169 height 24
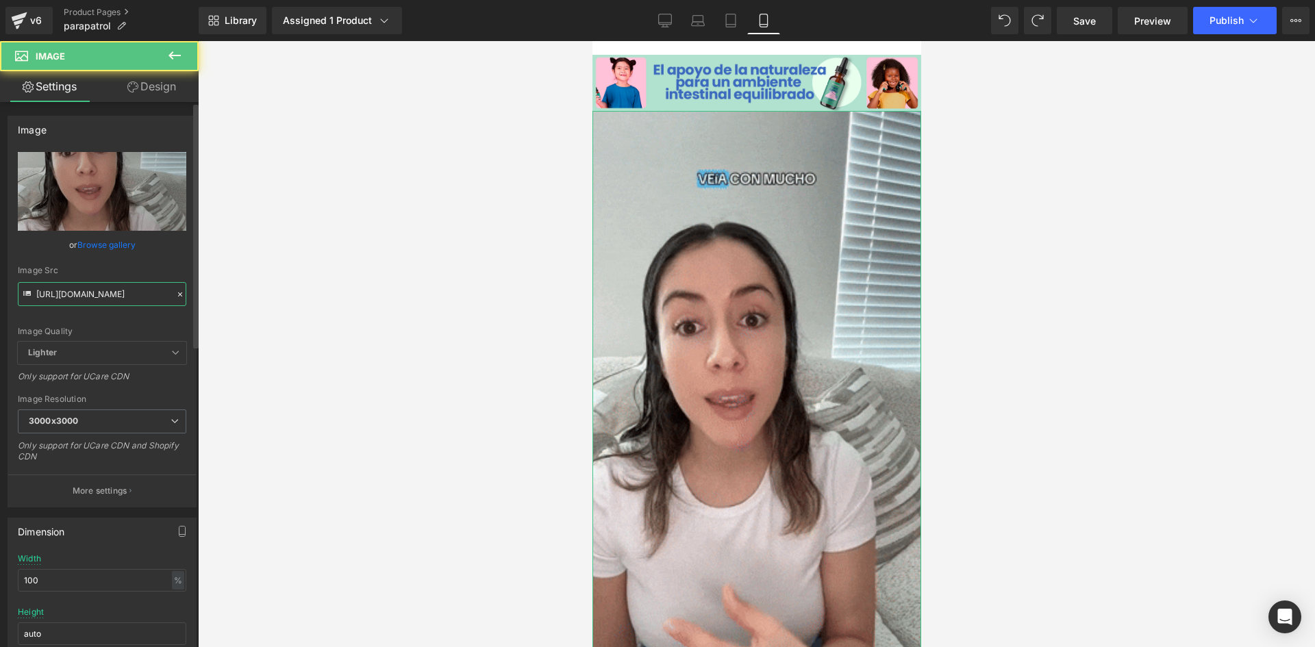
click at [79, 297] on input "https://media2.giphy.com/media/v1.Y2lkPTc5MGI3NjExNHQ4MXZ0dTlzd3QzNmk3ZjQ1YWl3e…" at bounding box center [102, 294] width 169 height 24
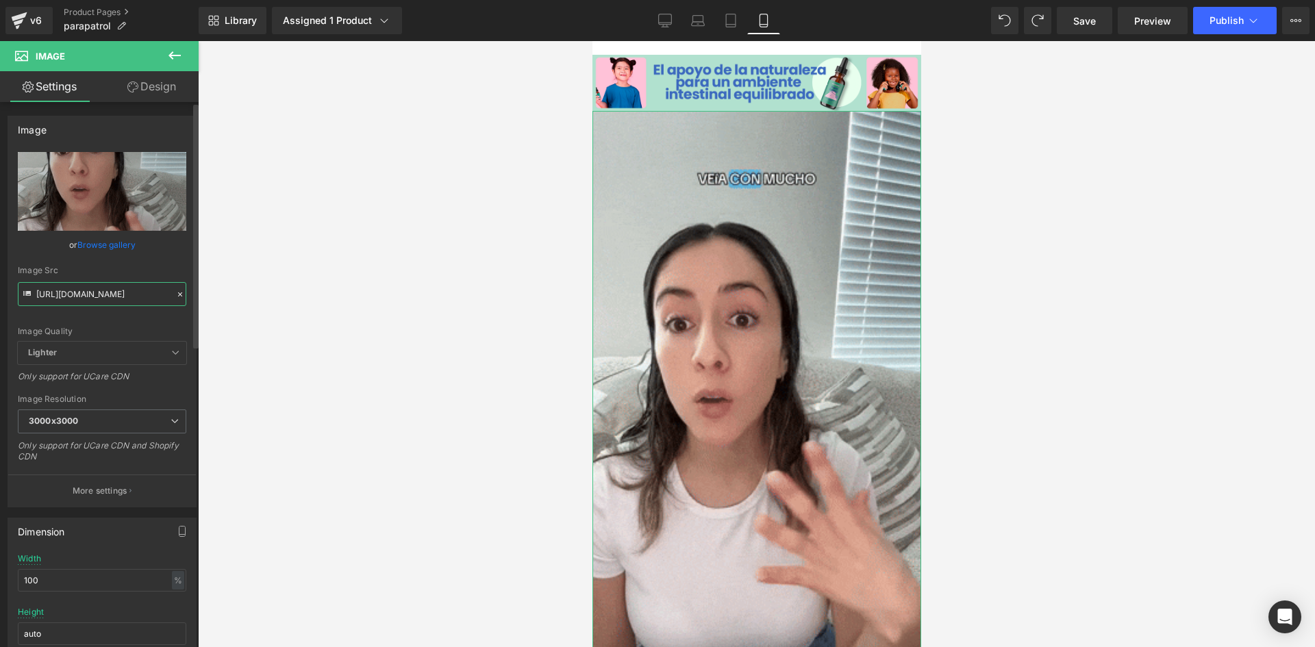
click at [79, 297] on input "https://media2.giphy.com/media/v1.Y2lkPTc5MGI3NjExNHQ4MXZ0dTlzd3QzNmk3ZjQ1YWl3e…" at bounding box center [102, 294] width 169 height 24
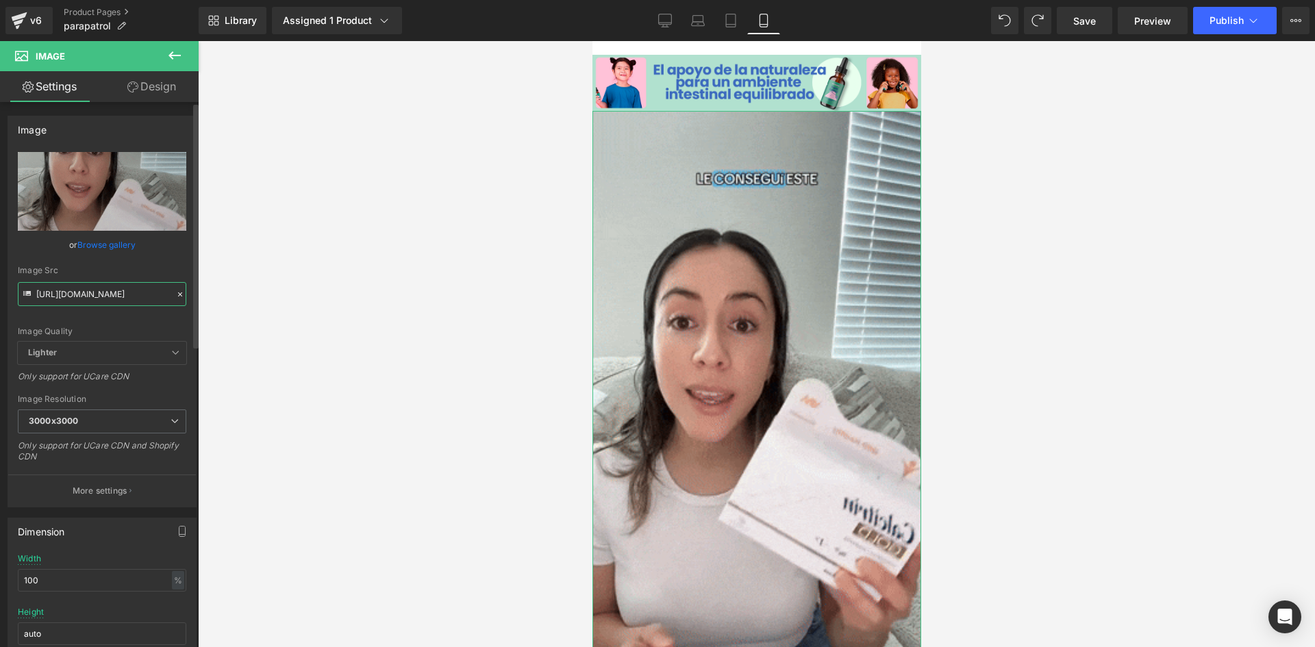
paste input "4.giphy.com/media/v1.Y2lkPTc5MGI3NjExdDhlcWxoZnNvbXBjNTc3ZzIwd2dzN29kMmY3Y3k2dW…"
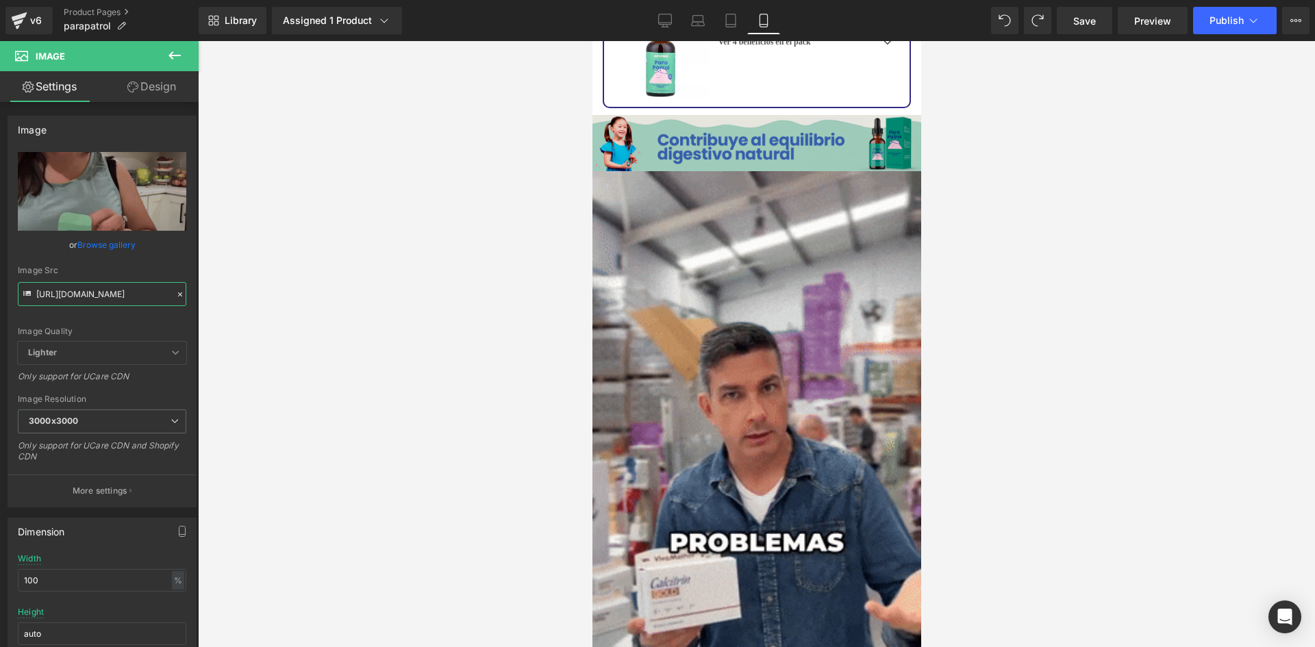
scroll to position [3135, 0]
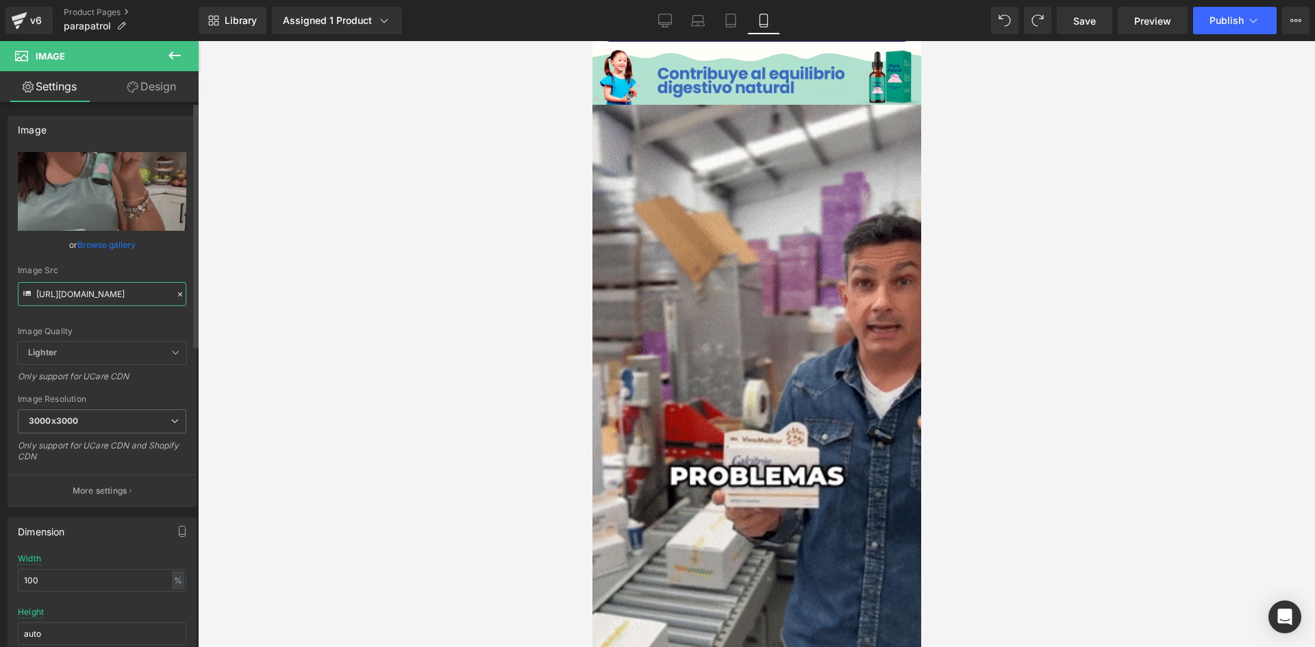
type input "https://media4.giphy.com/media/v1.Y2lkPTc5MGI3NjExdDhlcWxoZnNvbXBjNTc3ZzIwd2dzN…"
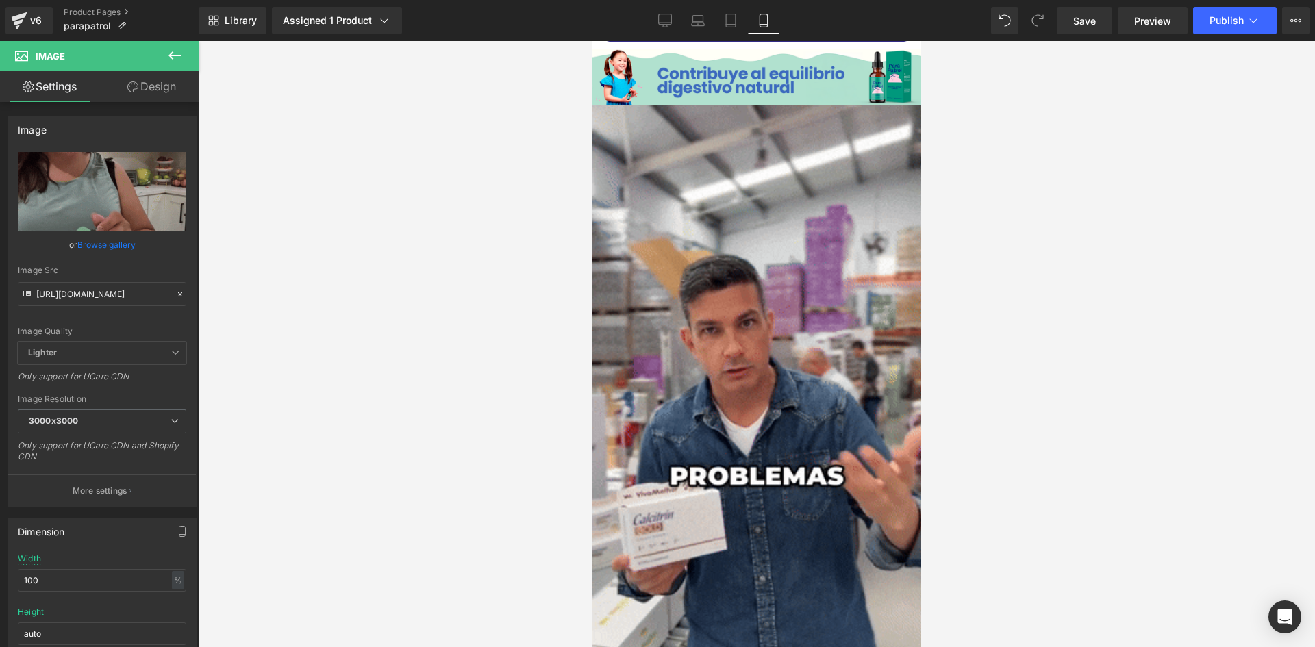
scroll to position [3067, 0]
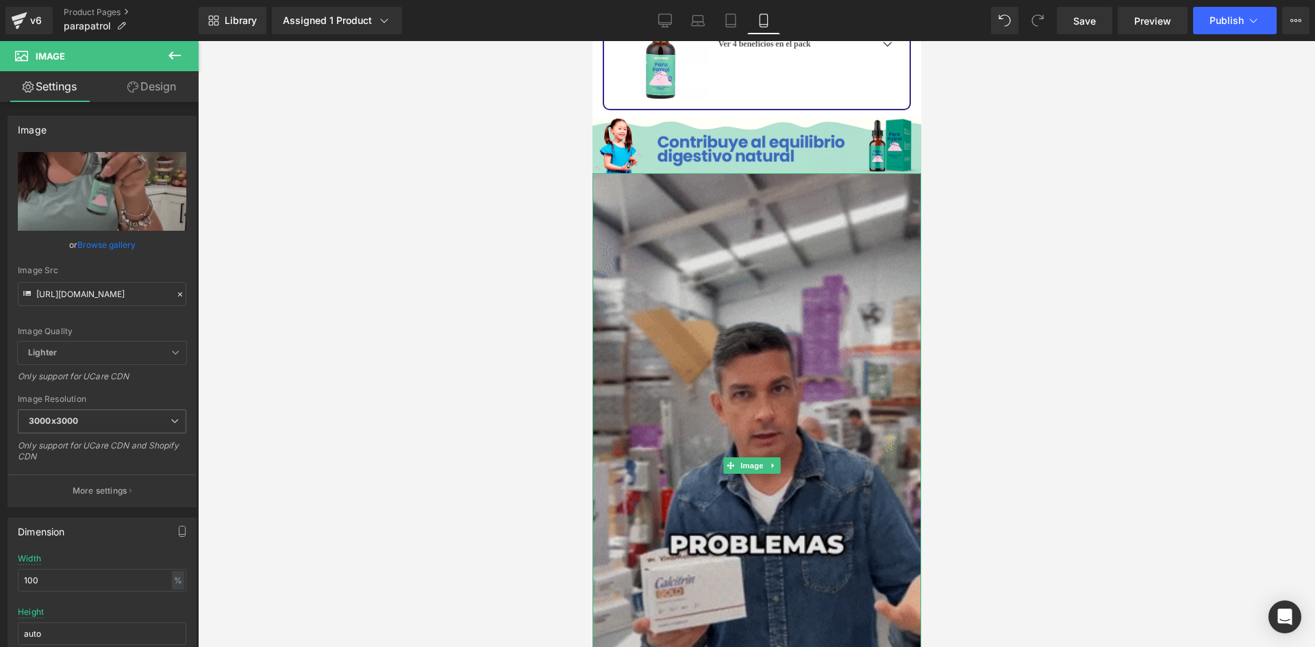
click at [699, 315] on img at bounding box center [756, 465] width 329 height 584
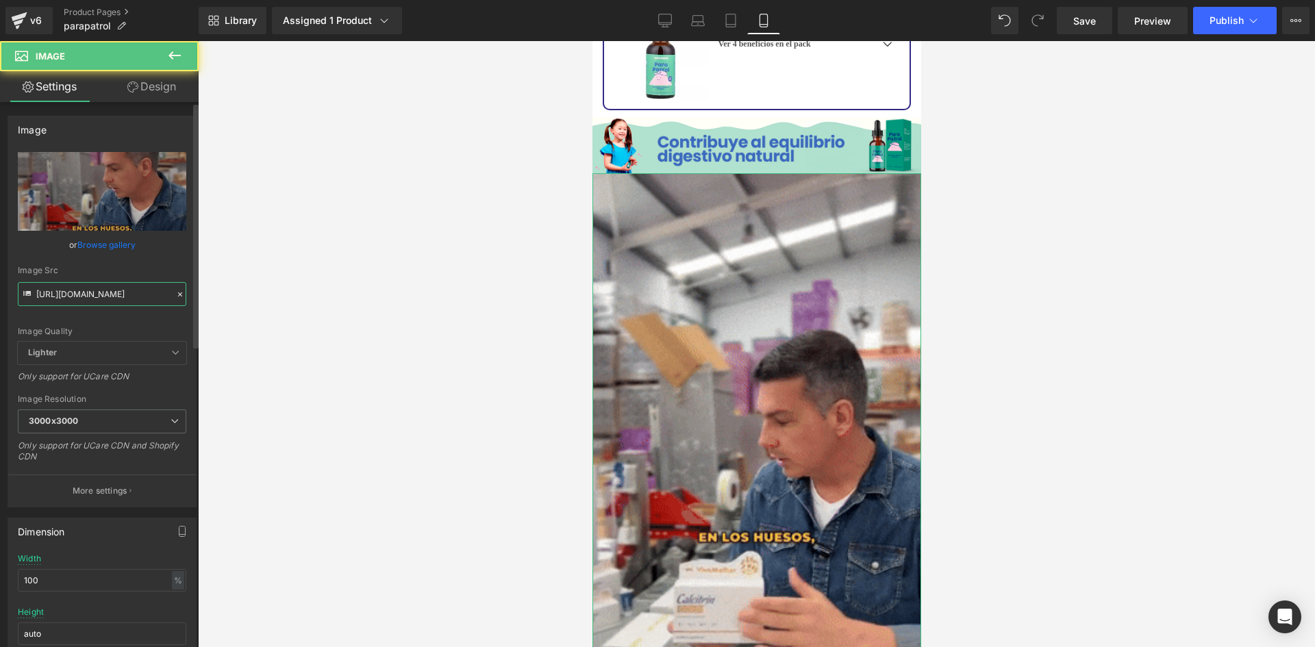
click at [62, 295] on input "https://media2.giphy.com/media/v1.Y2lkPTc5MGI3NjExaWt1d3hmNnZqNXNxenpkemVjZzFiM…" at bounding box center [102, 294] width 169 height 24
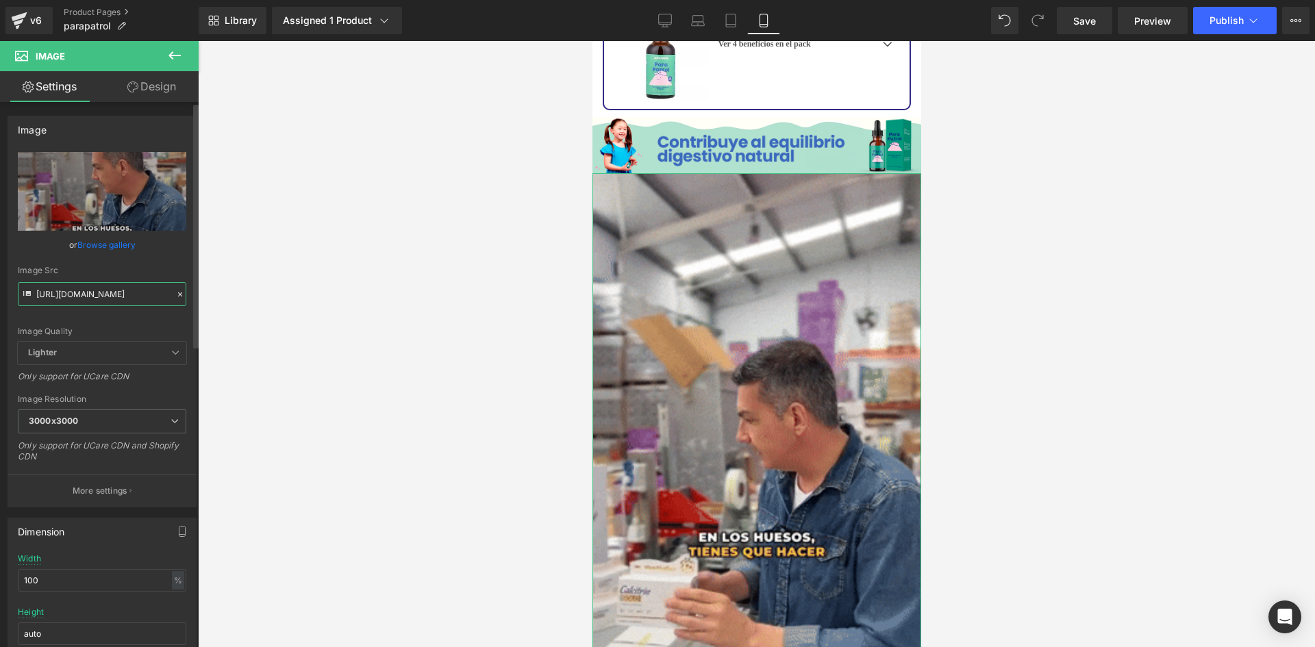
click at [62, 295] on input "https://media2.giphy.com/media/v1.Y2lkPTc5MGI3NjExaWt1d3hmNnZqNXNxenpkemVjZzFiM…" at bounding box center [102, 294] width 169 height 24
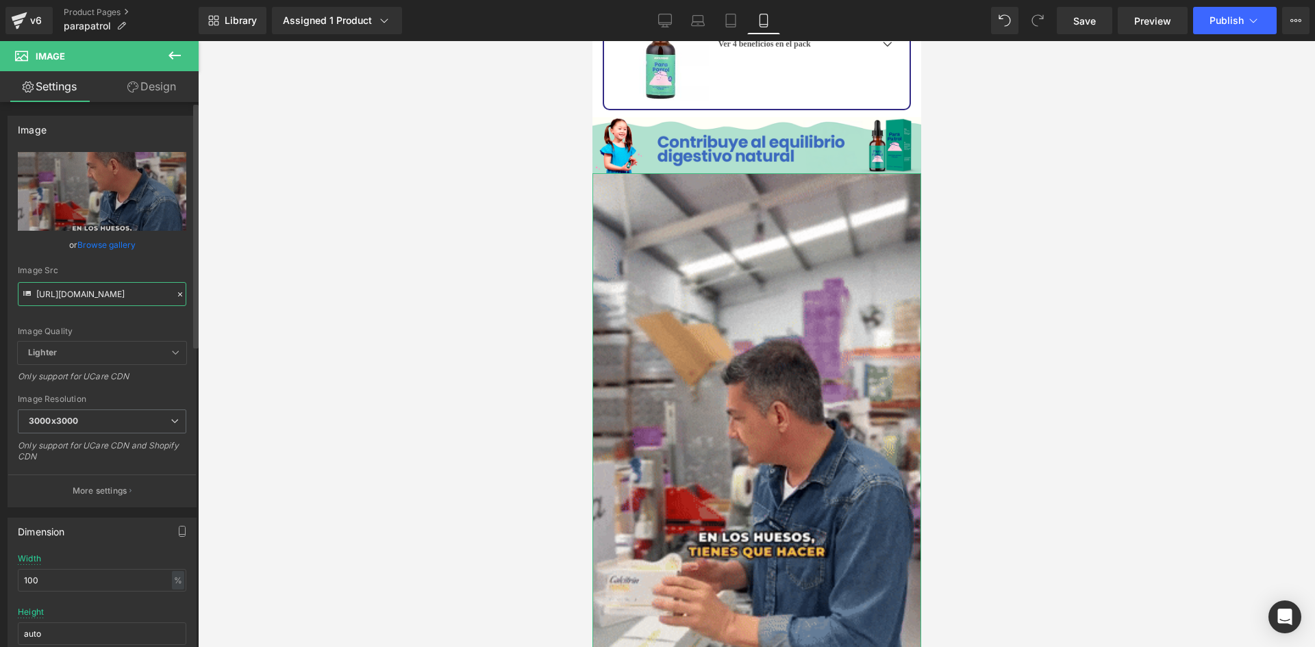
click at [62, 295] on input "https://media2.giphy.com/media/v1.Y2lkPTc5MGI3NjExaWt1d3hmNnZqNXNxenpkemVjZzFiM…" at bounding box center [102, 294] width 169 height 24
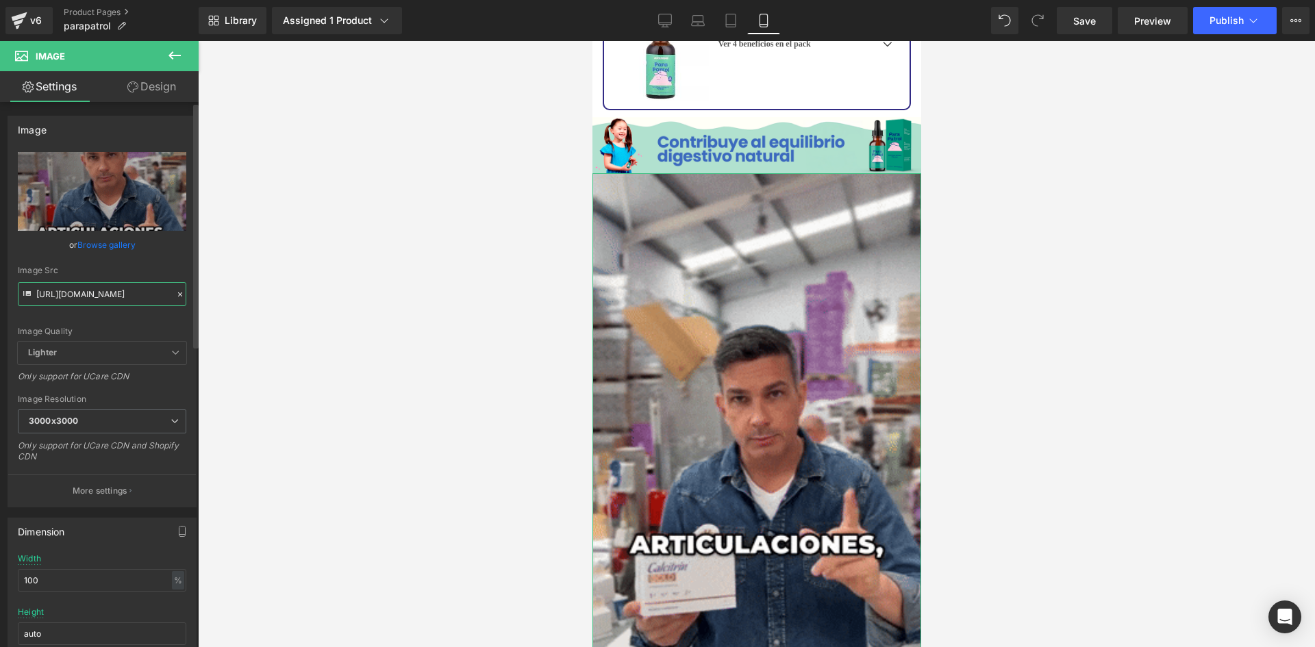
paste input "4.giphy.com/media/v1.Y2lkPTc5MGI3NjExbjh6b3Rpbm0zcHVoZmZxaHJ4MGEyb2kybGdobjV4Mz…"
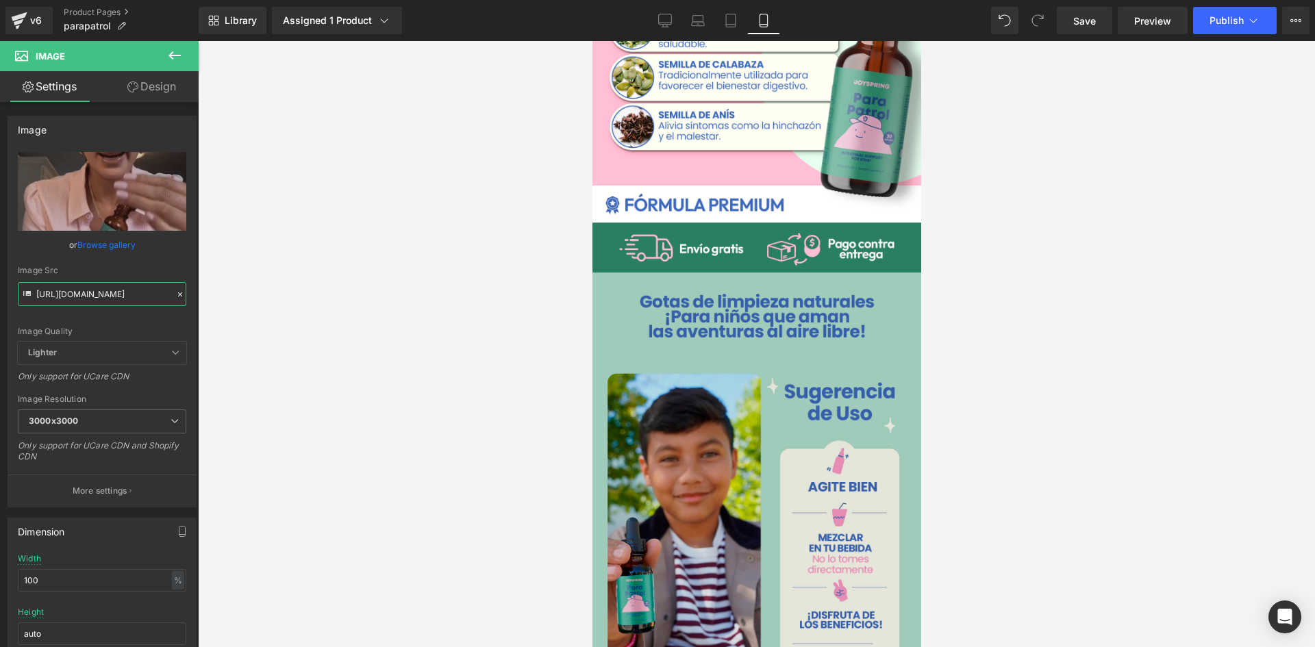
scroll to position [0, 0]
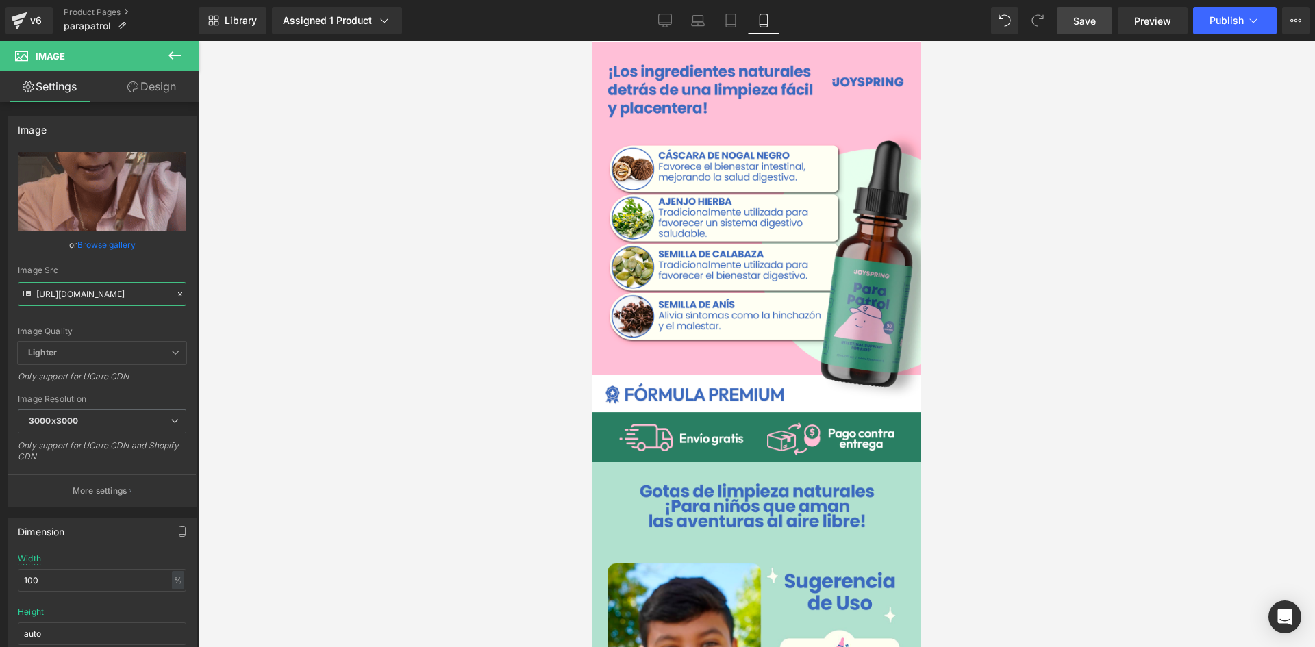
type input "https://media4.giphy.com/media/v1.Y2lkPTc5MGI3NjExbjh6b3Rpbm0zcHVoZmZxaHJ4MGEyb…"
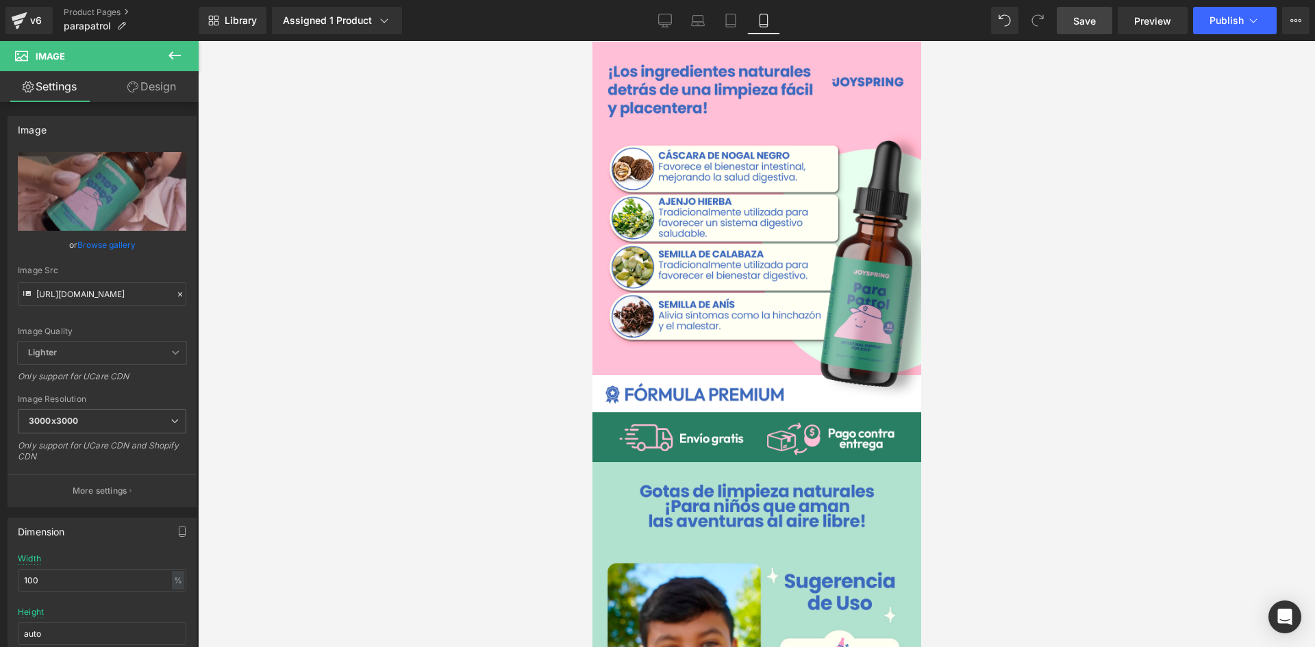
click at [1095, 25] on span "Save" at bounding box center [1084, 21] width 23 height 14
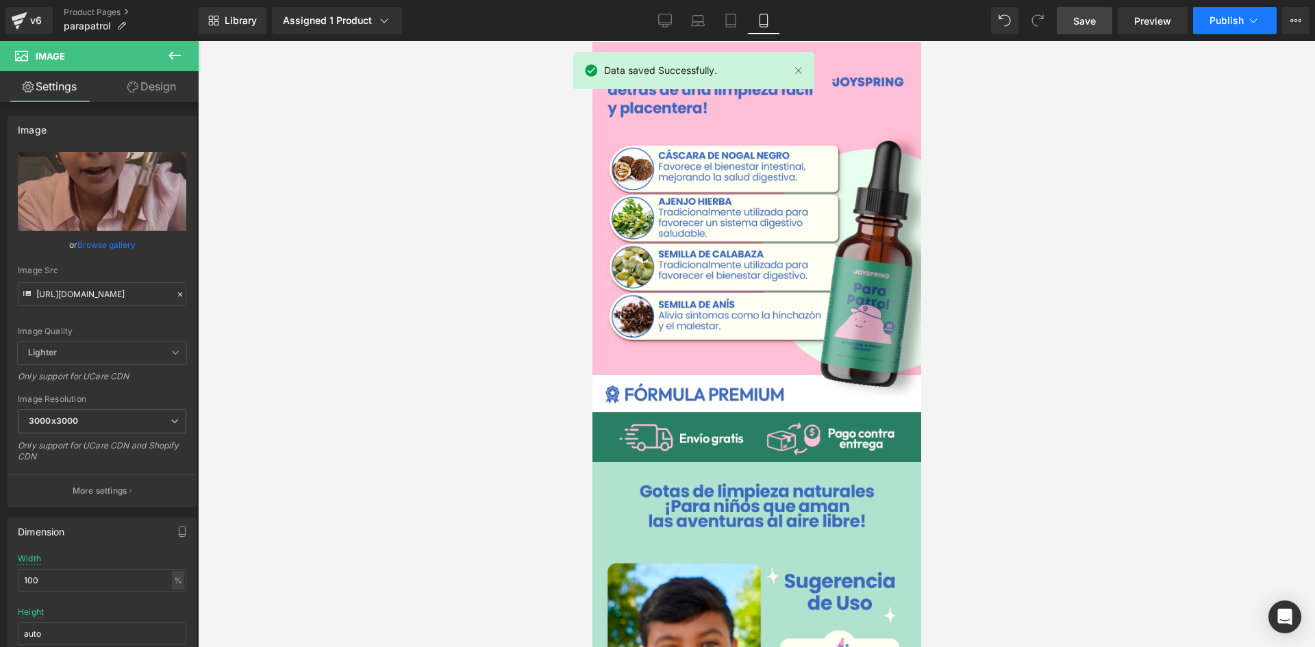
click at [1219, 16] on span "Publish" at bounding box center [1227, 20] width 34 height 11
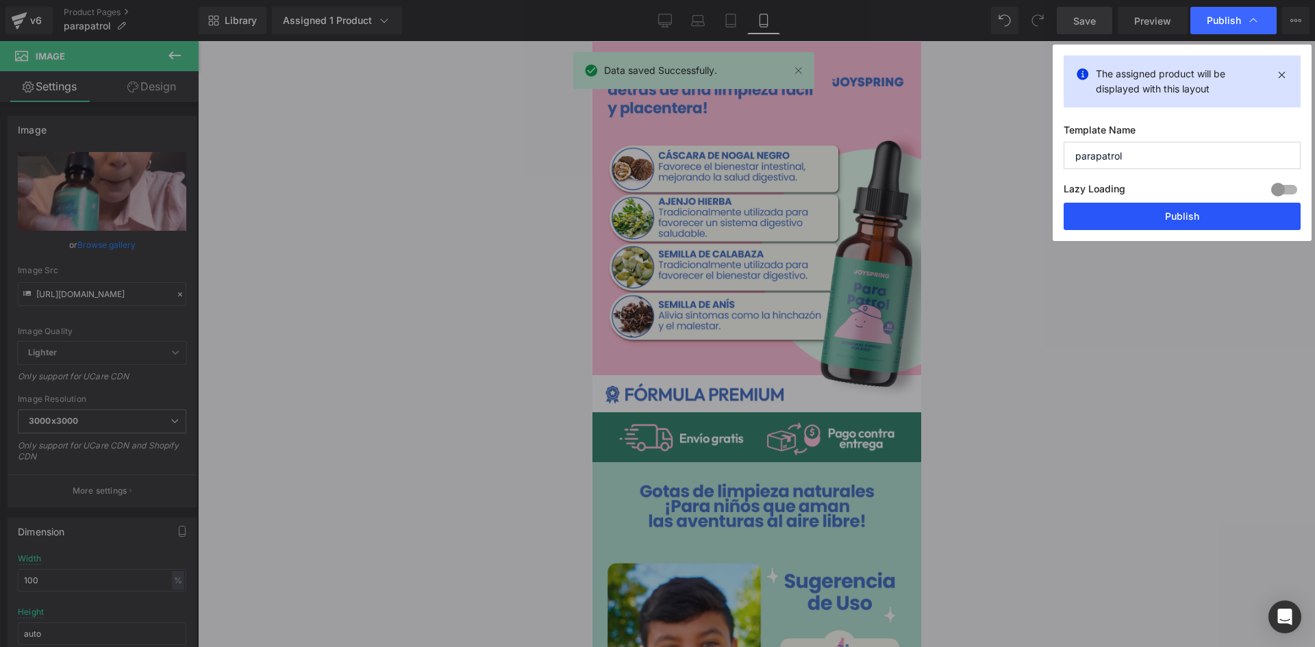
click at [1156, 204] on button "Publish" at bounding box center [1182, 216] width 237 height 27
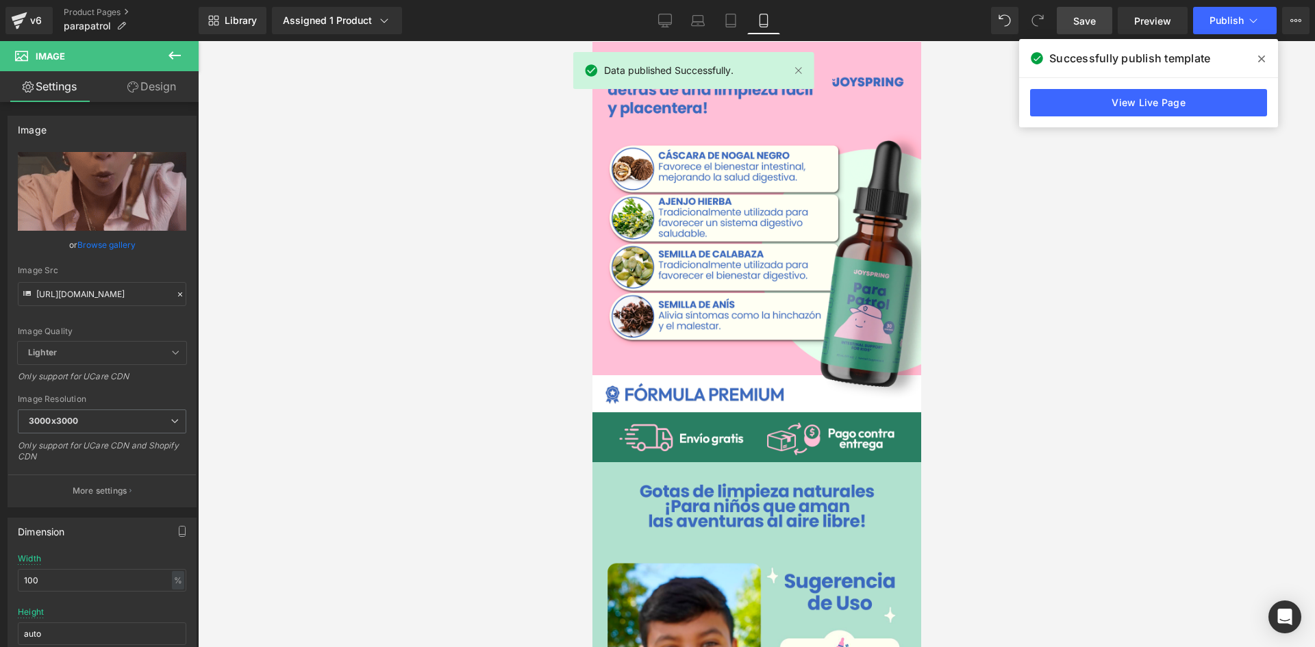
click at [1262, 55] on icon at bounding box center [1261, 58] width 7 height 11
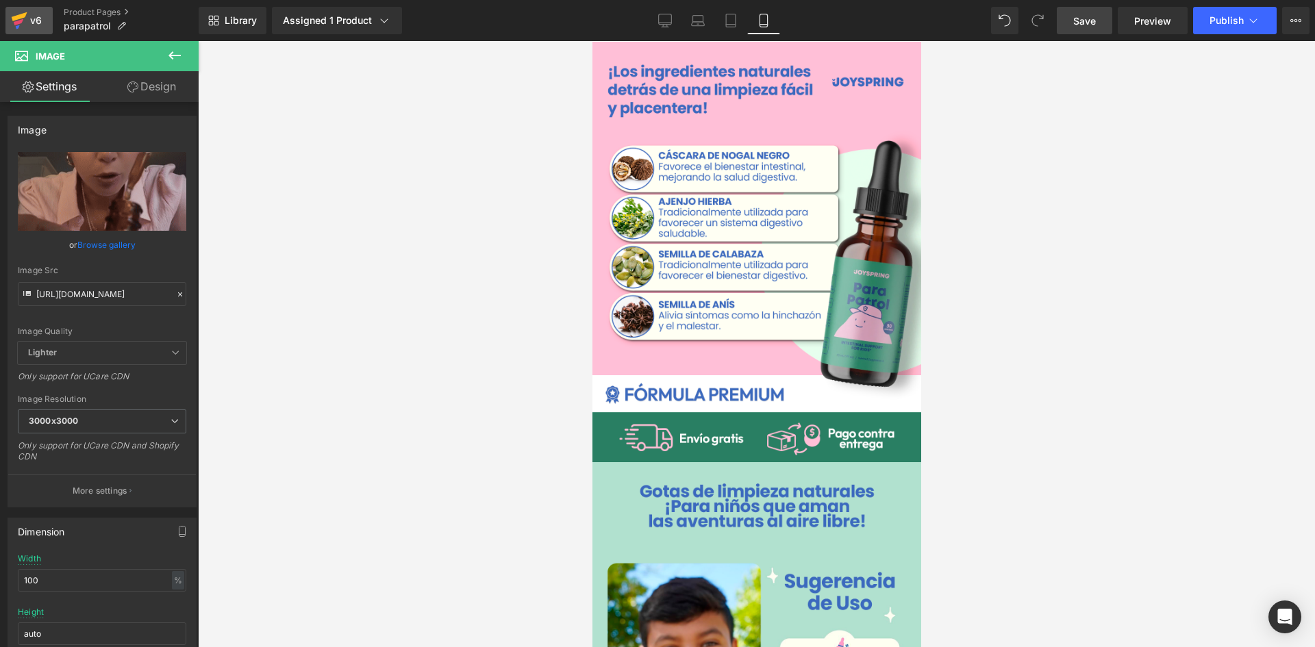
click at [40, 14] on div "v6" at bounding box center [35, 21] width 17 height 18
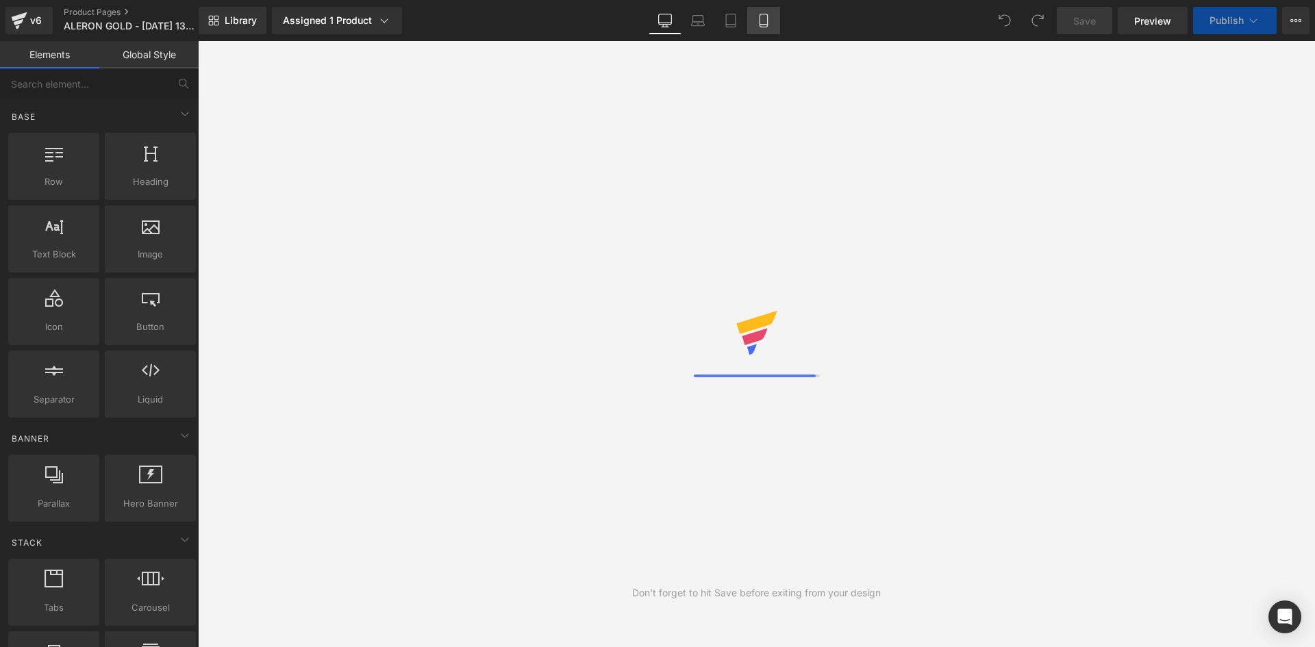
click at [762, 18] on icon at bounding box center [764, 21] width 14 height 14
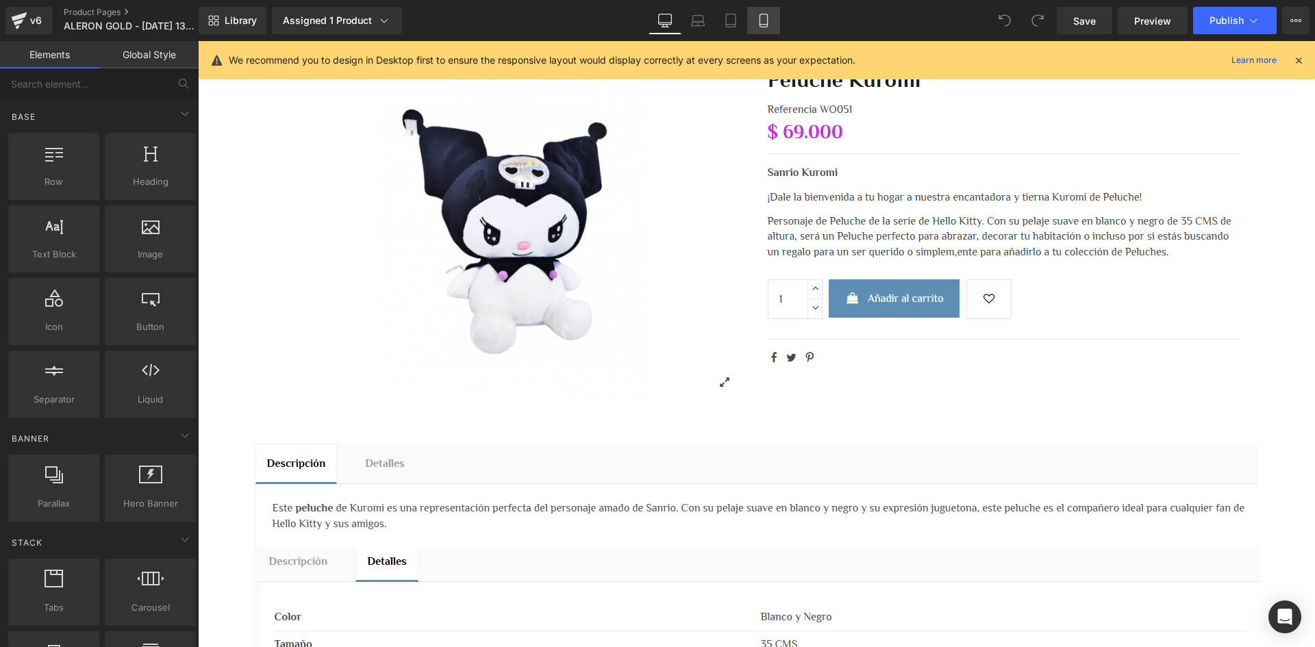
click at [766, 19] on icon at bounding box center [764, 21] width 14 height 14
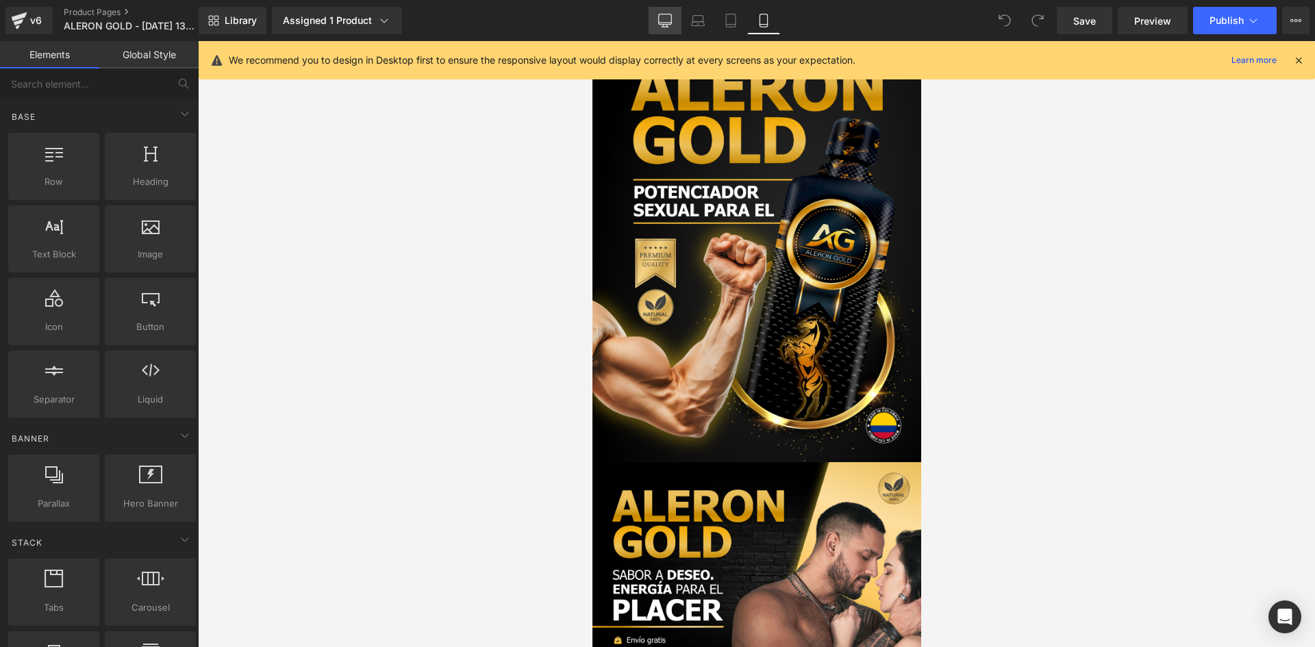
click at [667, 22] on icon at bounding box center [665, 21] width 14 height 14
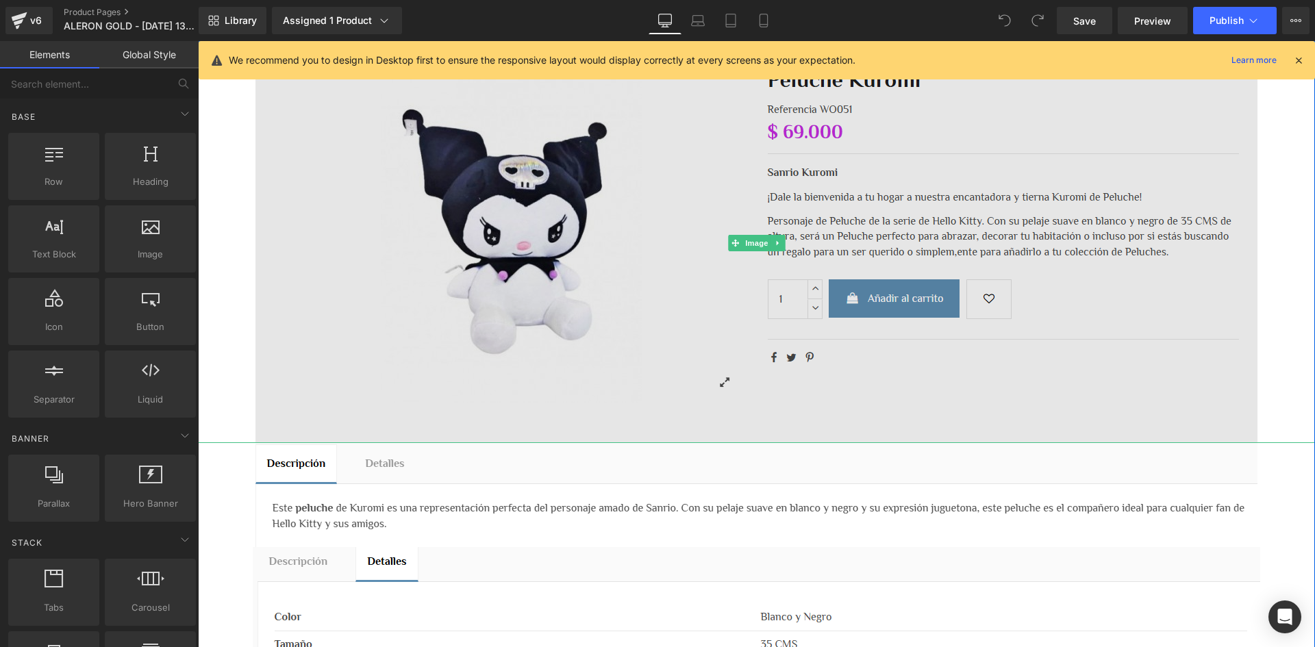
click at [757, 121] on img at bounding box center [756, 243] width 1002 height 400
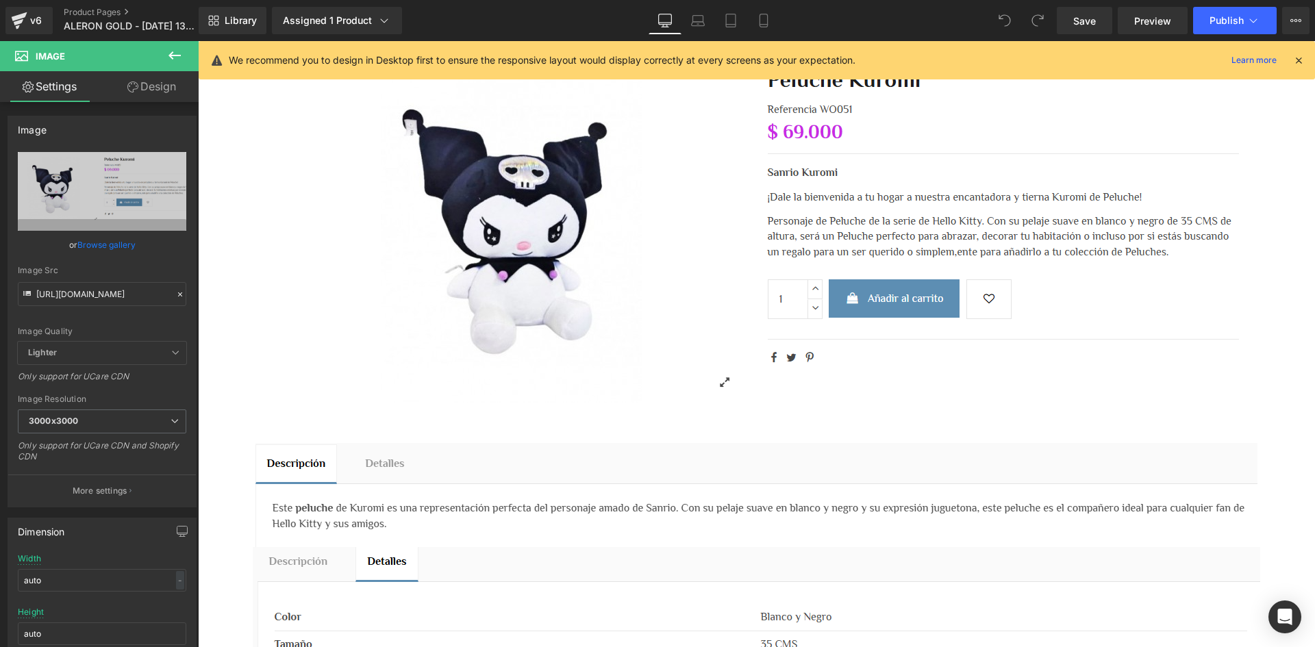
click at [1300, 59] on icon at bounding box center [1299, 60] width 12 height 12
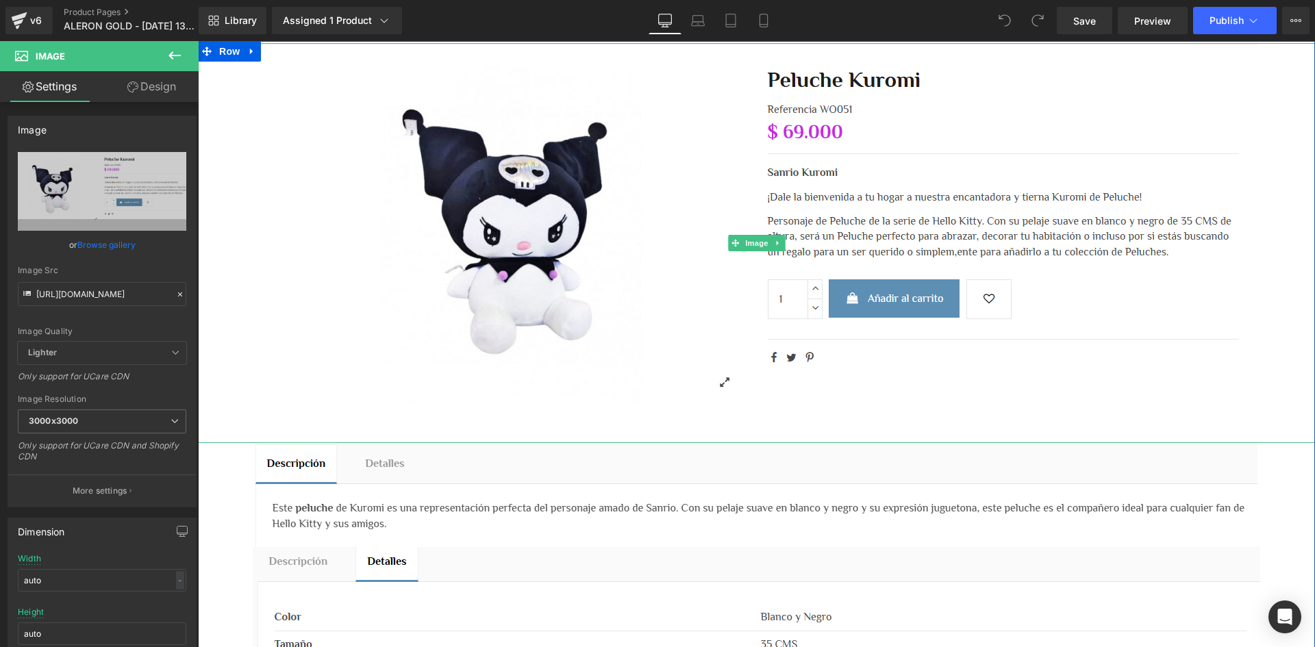
click at [679, 116] on div at bounding box center [756, 243] width 1117 height 400
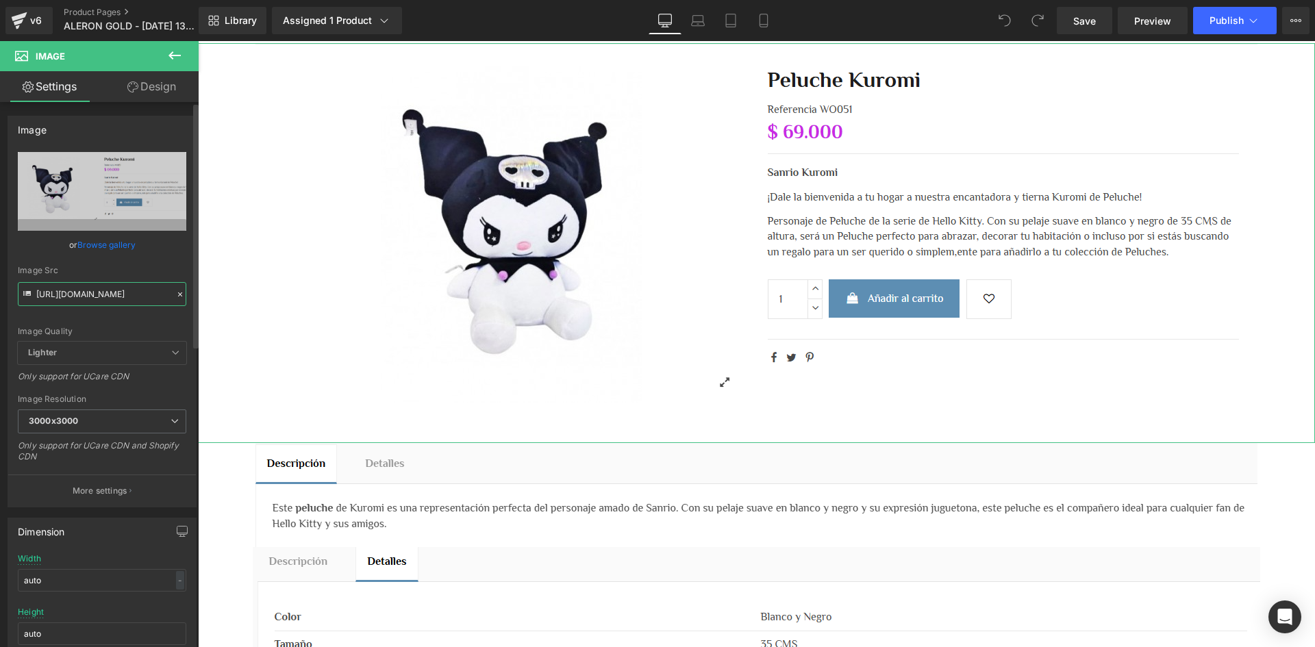
click at [91, 290] on input "https://i.ibb.co/ks9Z6NLb/Captura-de-pantalla-2025-08-09-171238.png" at bounding box center [102, 294] width 169 height 24
paste input "zVv640Vq/Whats-App-Image-2024-12-30-at-8-58-36-PM.jp"
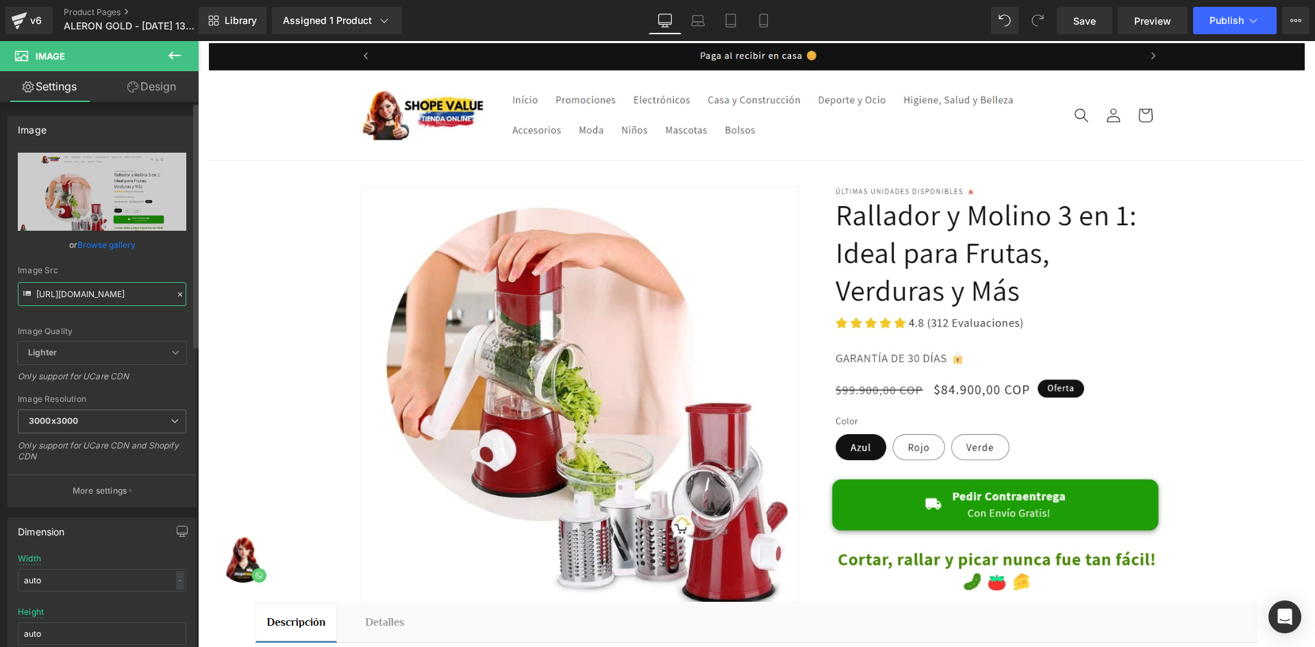
type input "https://i.ibb.co/zVv640Vq/Whats-App-Image-2024-12-30-at-8-58-36-PM.jpg"
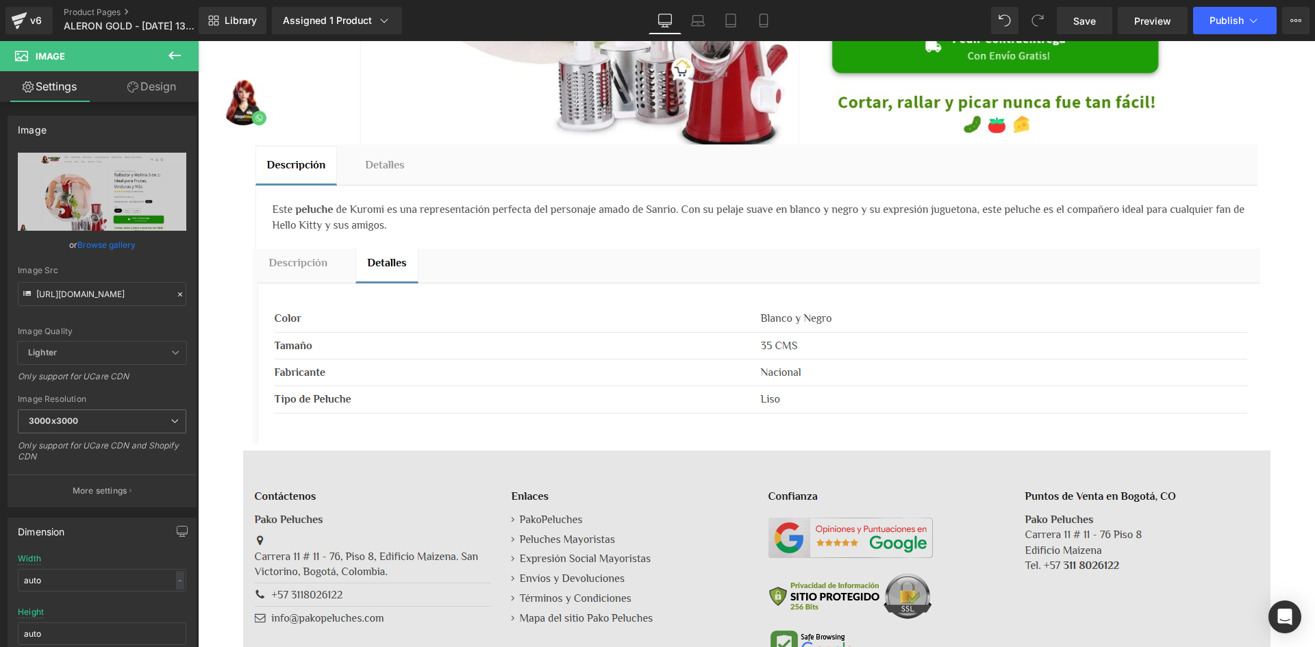
scroll to position [533, 0]
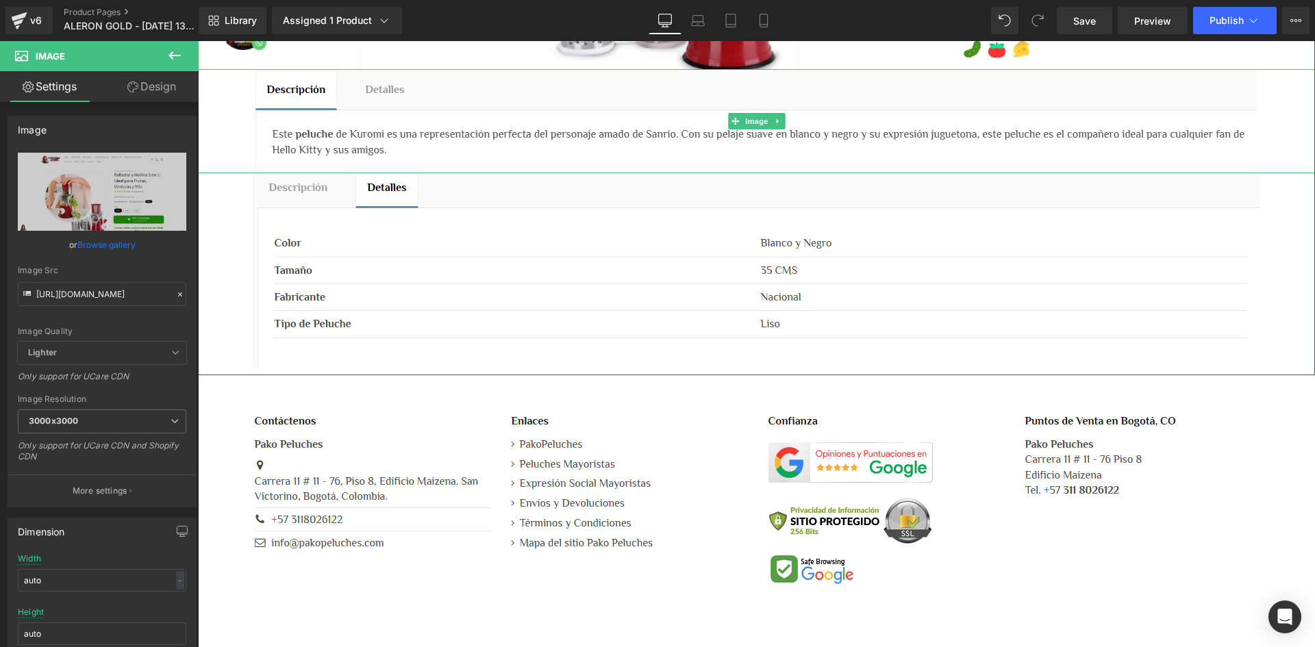
click at [646, 162] on div at bounding box center [756, 121] width 1117 height 104
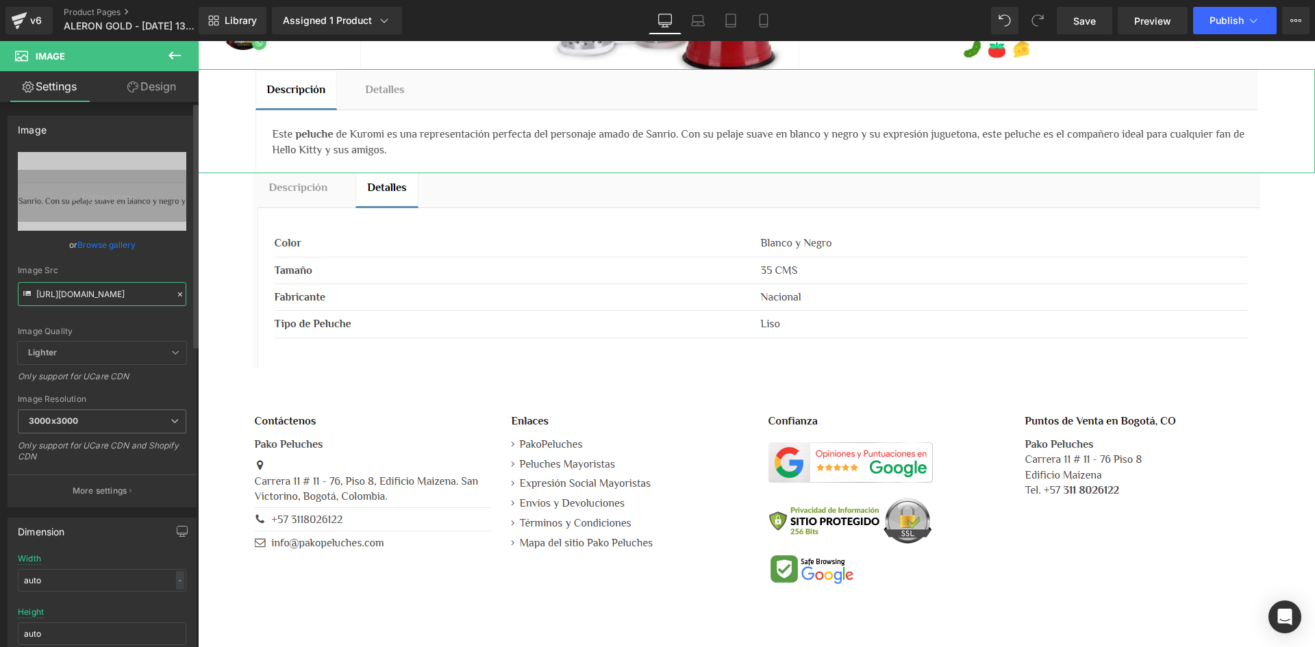
click at [107, 299] on input "https://i.ibb.co/Lz0Zkdhy/Captura-de-pantalla-2025-08-09-171314.png" at bounding box center [102, 294] width 169 height 24
paste input "7t4Zq3cw/rowa"
type input "https://i.ibb.co/7t4Zq3cw/rowa.png"
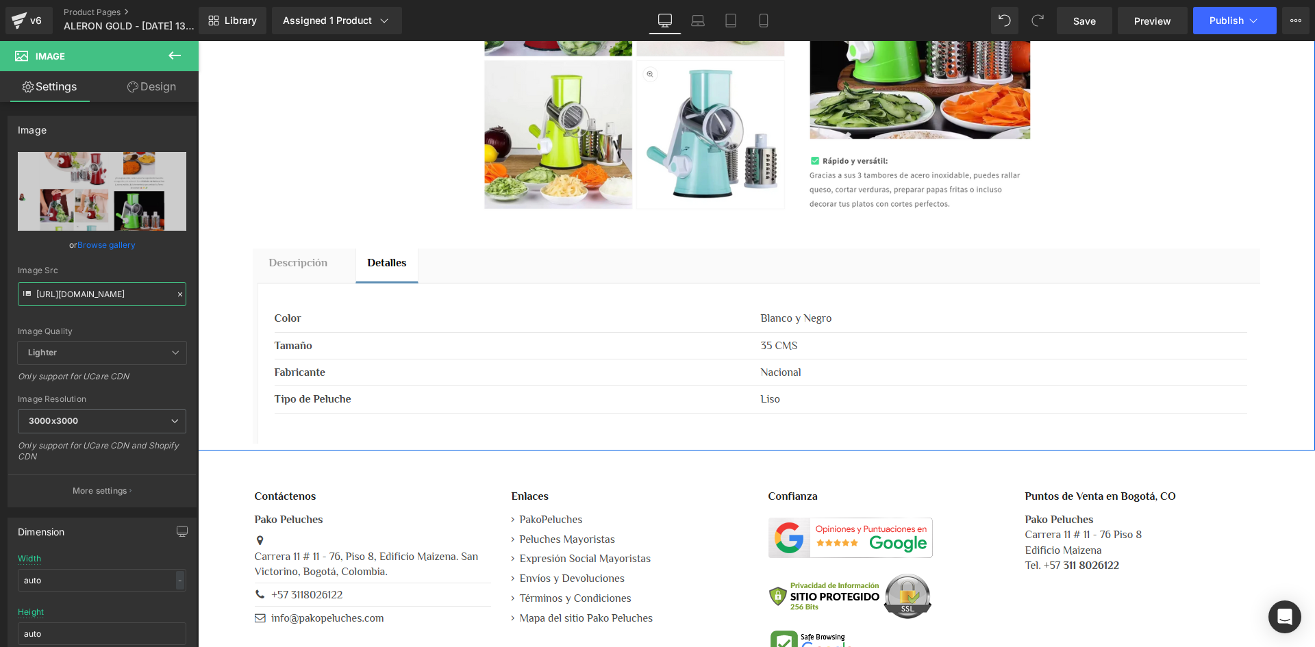
scroll to position [1067, 0]
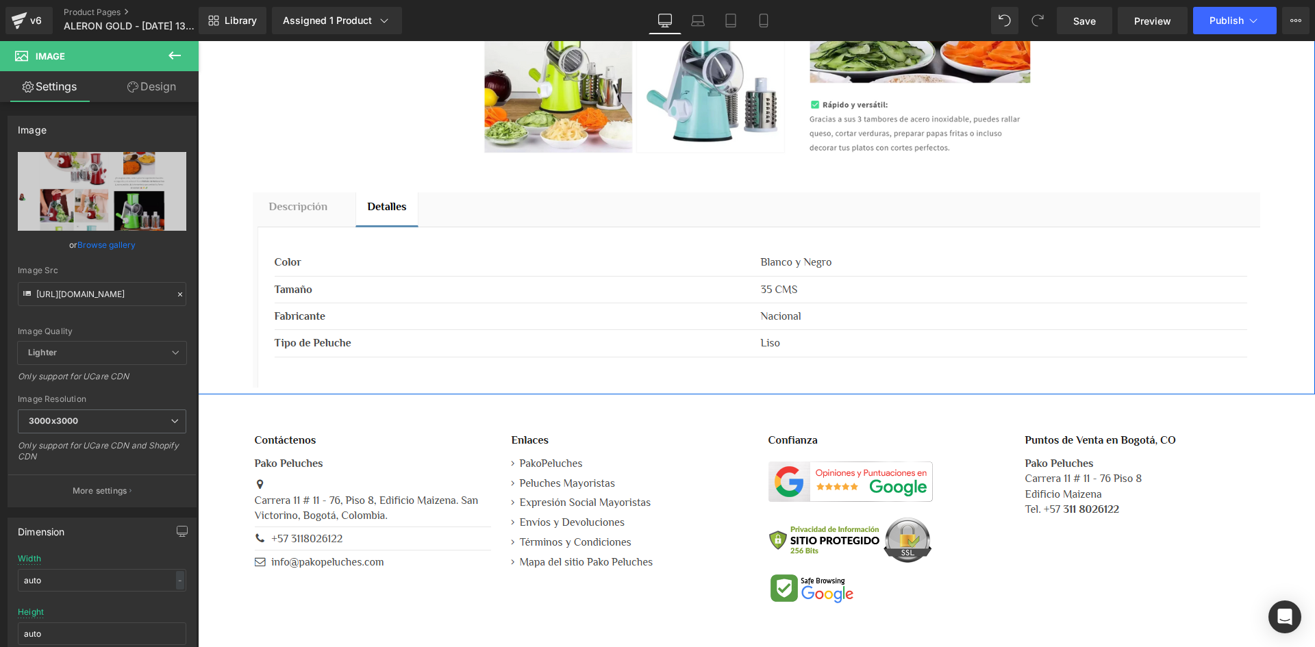
click at [621, 222] on div at bounding box center [756, 289] width 1117 height 195
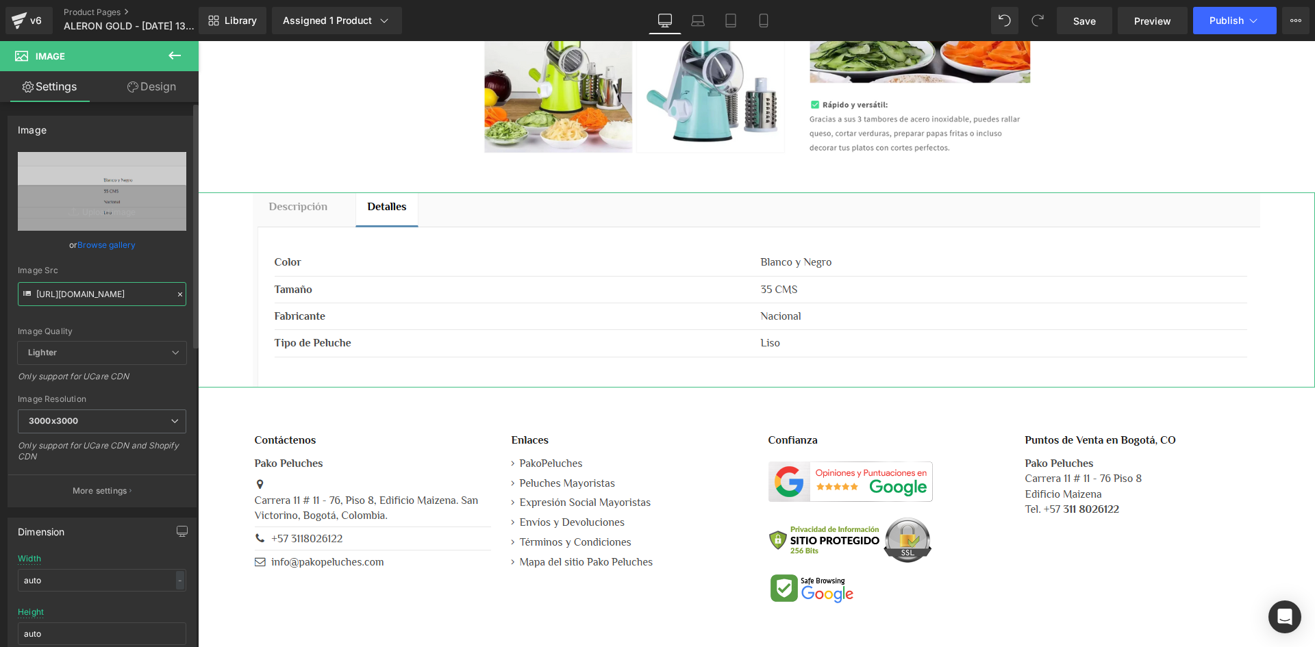
click at [146, 286] on input "https://i.ibb.co/MxPqvGRF/Captura-de-pantalla-2025-08-09-171333.png" at bounding box center [102, 294] width 169 height 24
paste input "dsNZq74v/Whats-App-Image-2024-12-30-at-9-06-03-PM.jp"
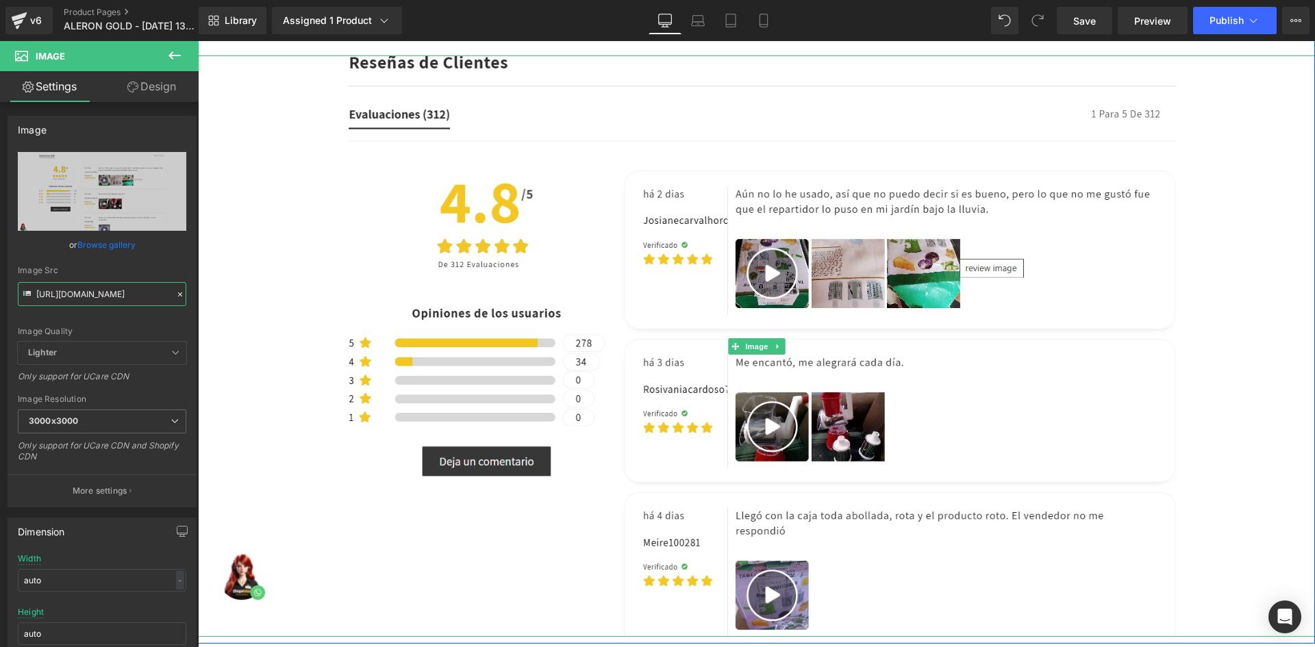
scroll to position [1478, 0]
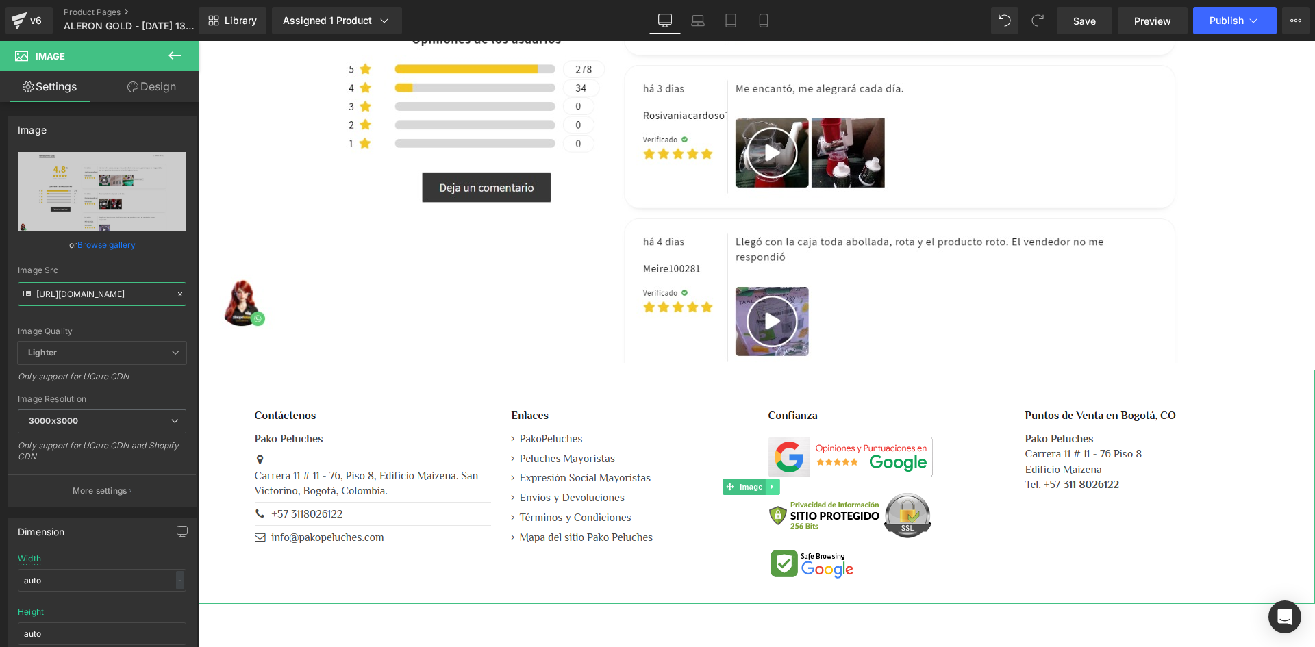
type input "https://i.ibb.co/dsNZq74v/Whats-App-Image-2024-12-30-at-9-06-03-PM.jpg"
click at [775, 483] on icon at bounding box center [773, 487] width 8 height 8
click at [779, 483] on icon at bounding box center [780, 487] width 8 height 8
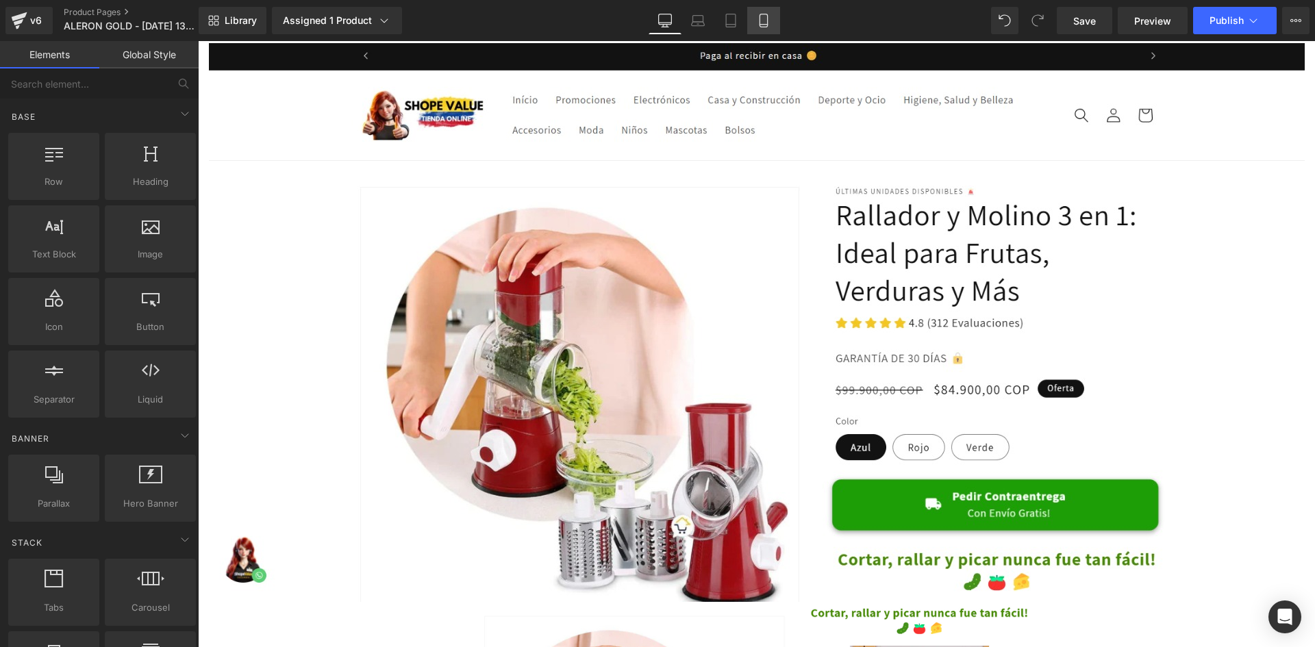
click at [762, 21] on icon at bounding box center [764, 21] width 14 height 14
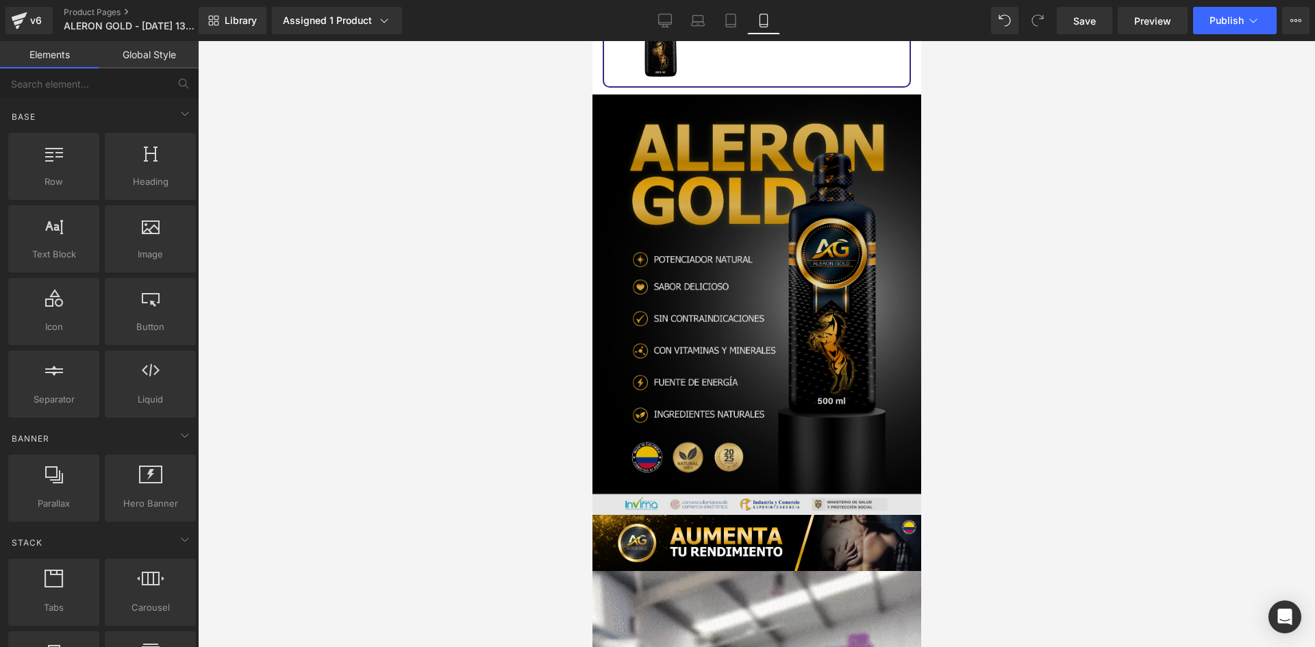
scroll to position [2671, 0]
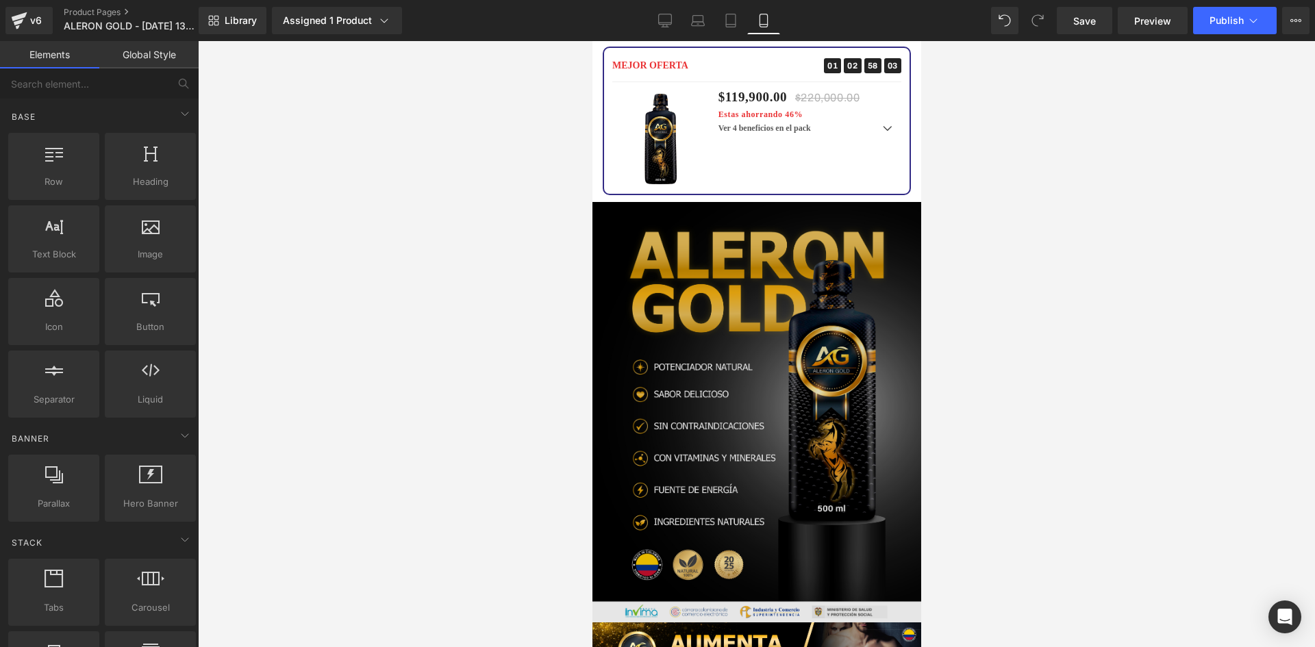
click at [764, 399] on img at bounding box center [756, 412] width 329 height 421
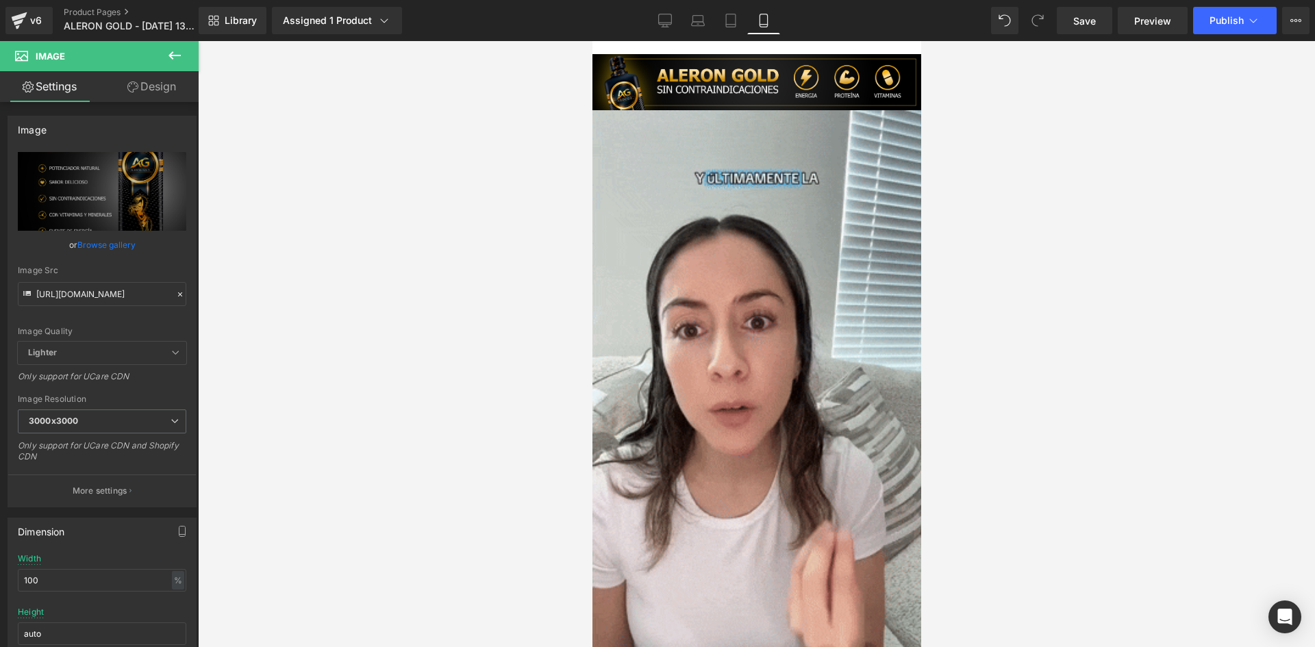
scroll to position [1233, 0]
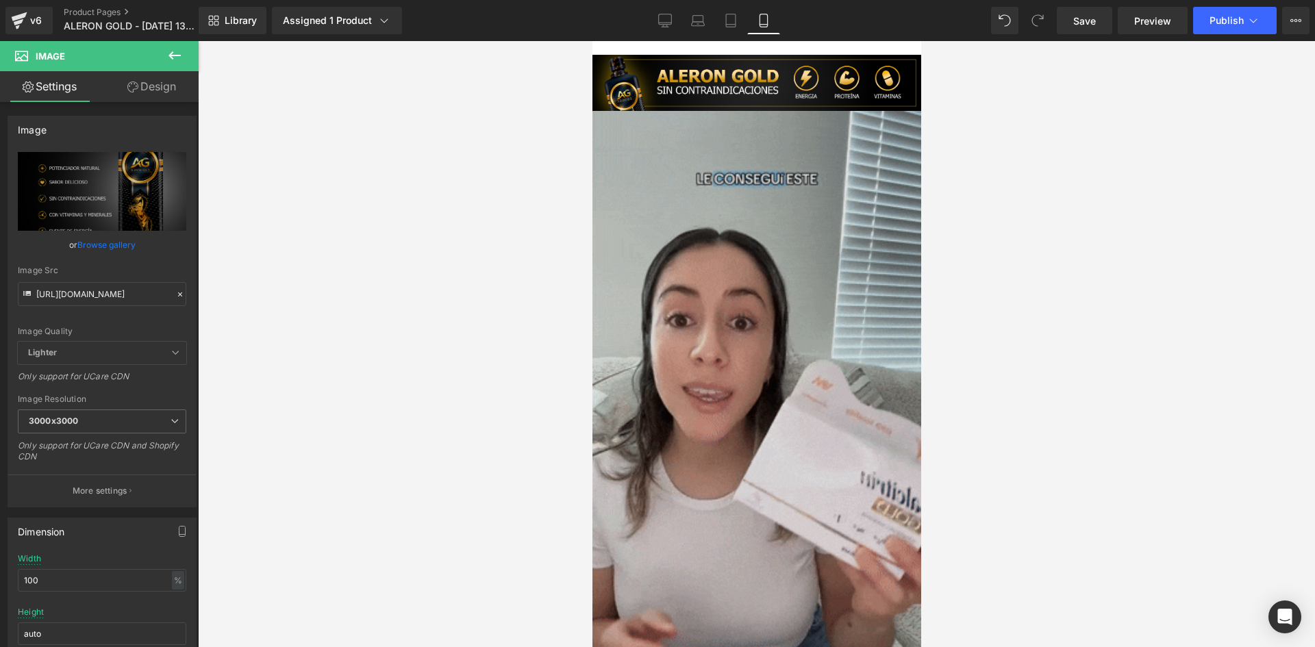
click at [620, 293] on img at bounding box center [756, 403] width 329 height 584
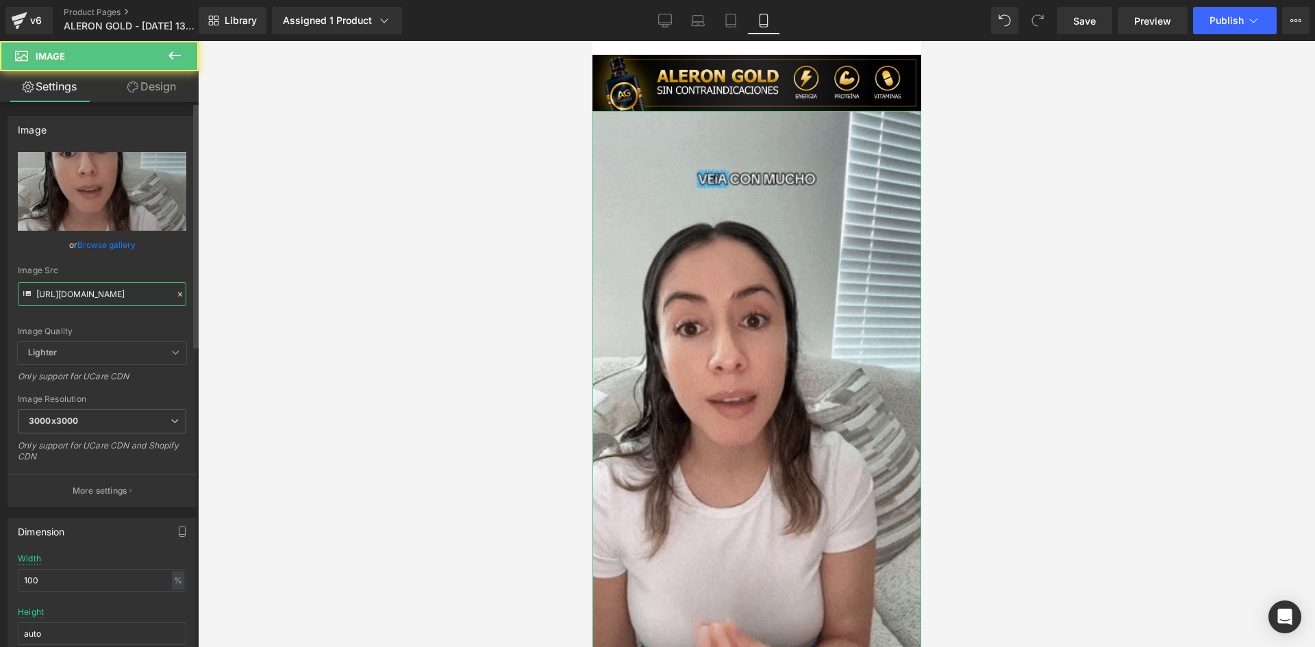
click at [80, 301] on input "https://media2.giphy.com/media/v1.Y2lkPTc5MGI3NjExNHQ4MXZ0dTlzd3QzNmk3ZjQ1YWl3e…" at bounding box center [102, 294] width 169 height 24
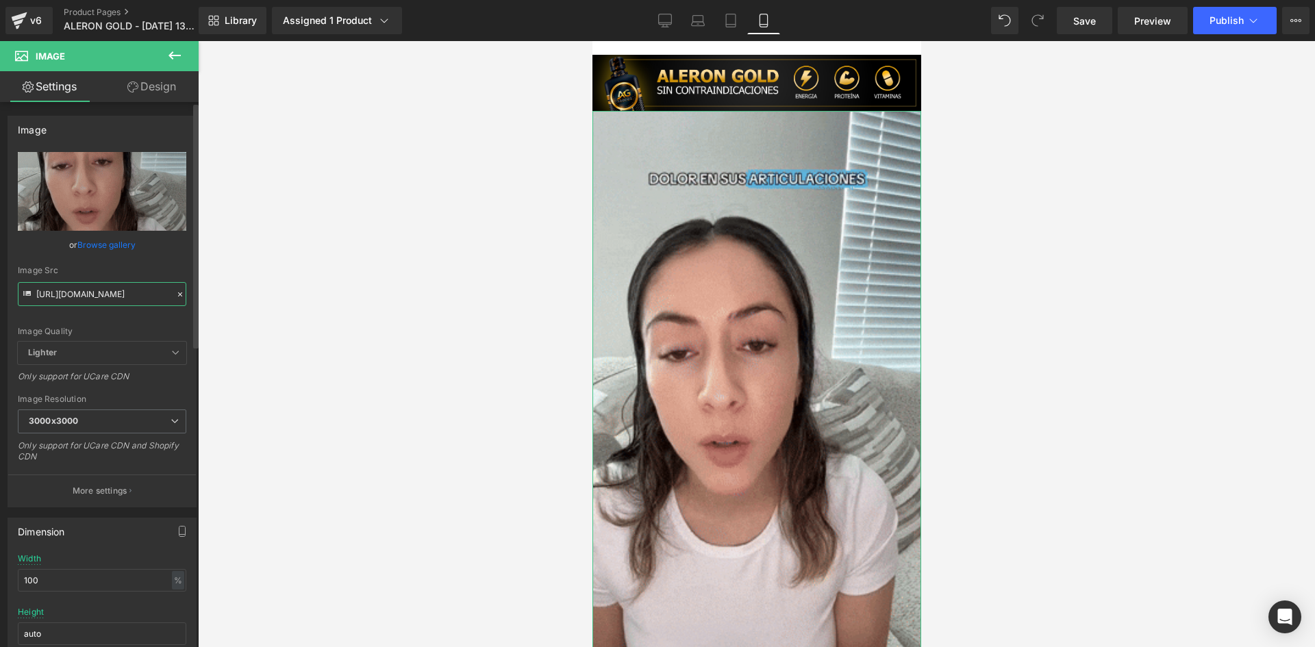
click at [80, 301] on input "https://media2.giphy.com/media/v1.Y2lkPTc5MGI3NjExNHQ4MXZ0dTlzd3QzNmk3ZjQ1YWl3e…" at bounding box center [102, 294] width 169 height 24
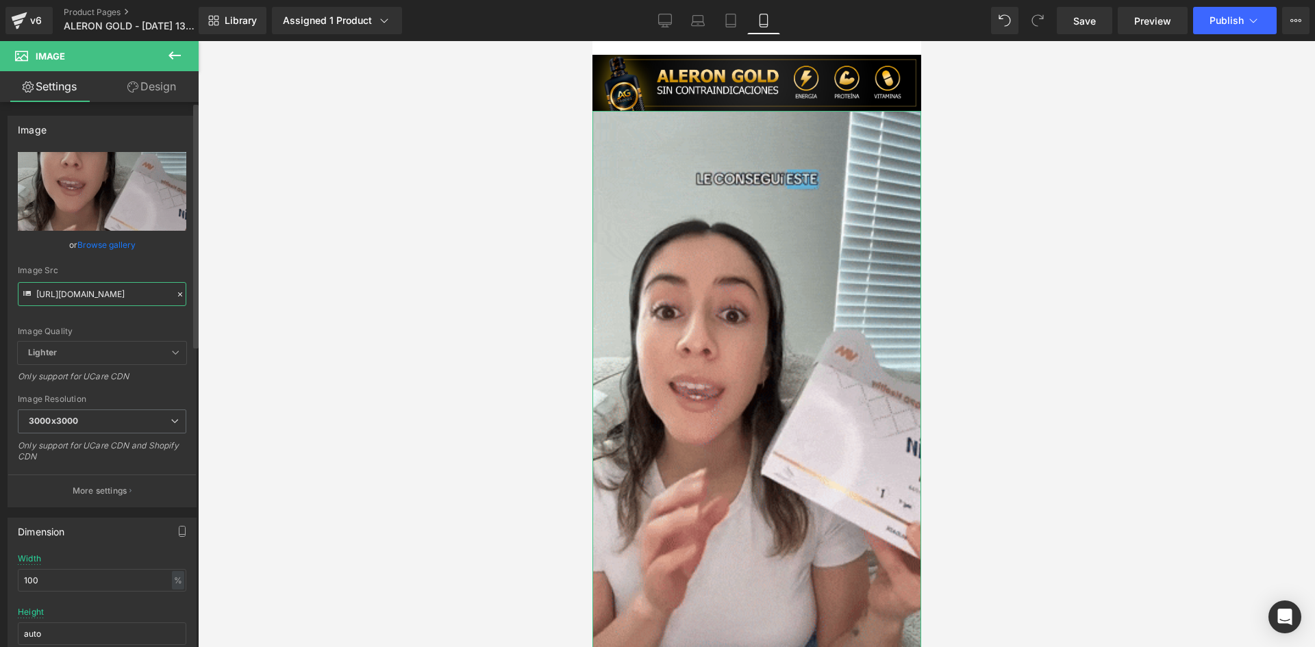
click at [80, 301] on input "https://media2.giphy.com/media/v1.Y2lkPTc5MGI3NjExNHQ4MXZ0dTlzd3QzNmk3ZjQ1YWl3e…" at bounding box center [102, 294] width 169 height 24
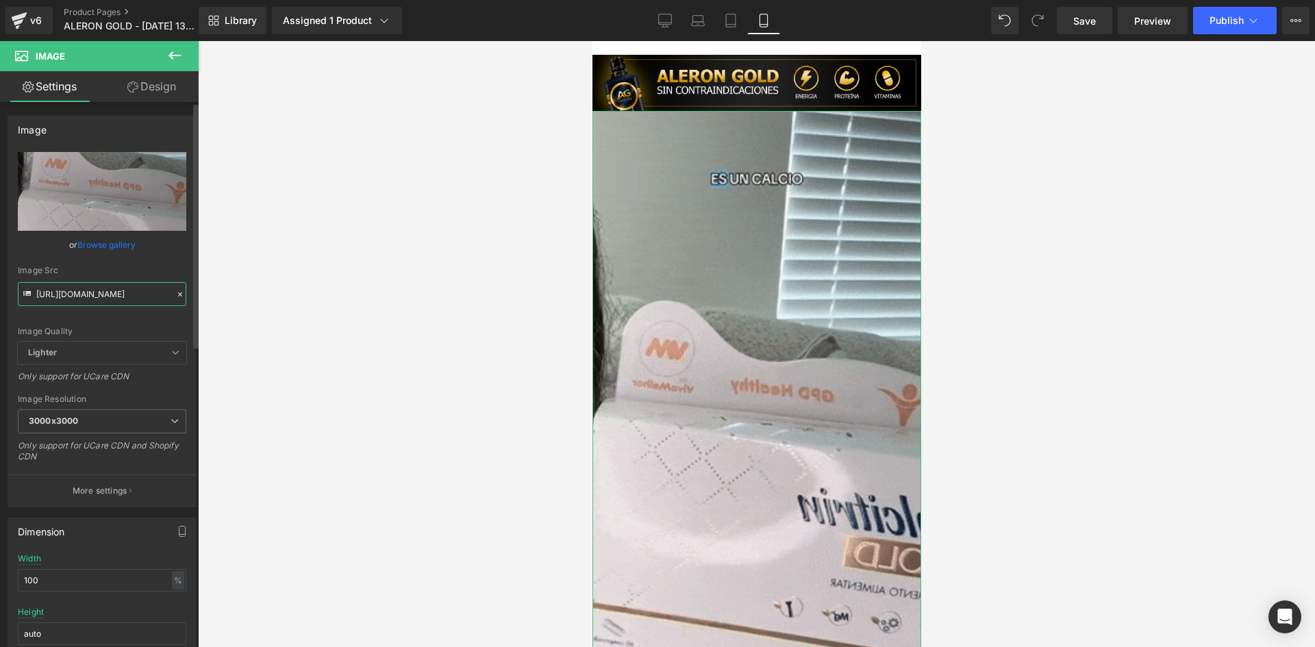
paste input "Mmxmc3ZvdDQxcTh3YnB2aWNkMDdzZXNuMzd4Mnl2NmFmeTBjejByaSZlcD12MV9pbnRlcm5hbF9naWZ…"
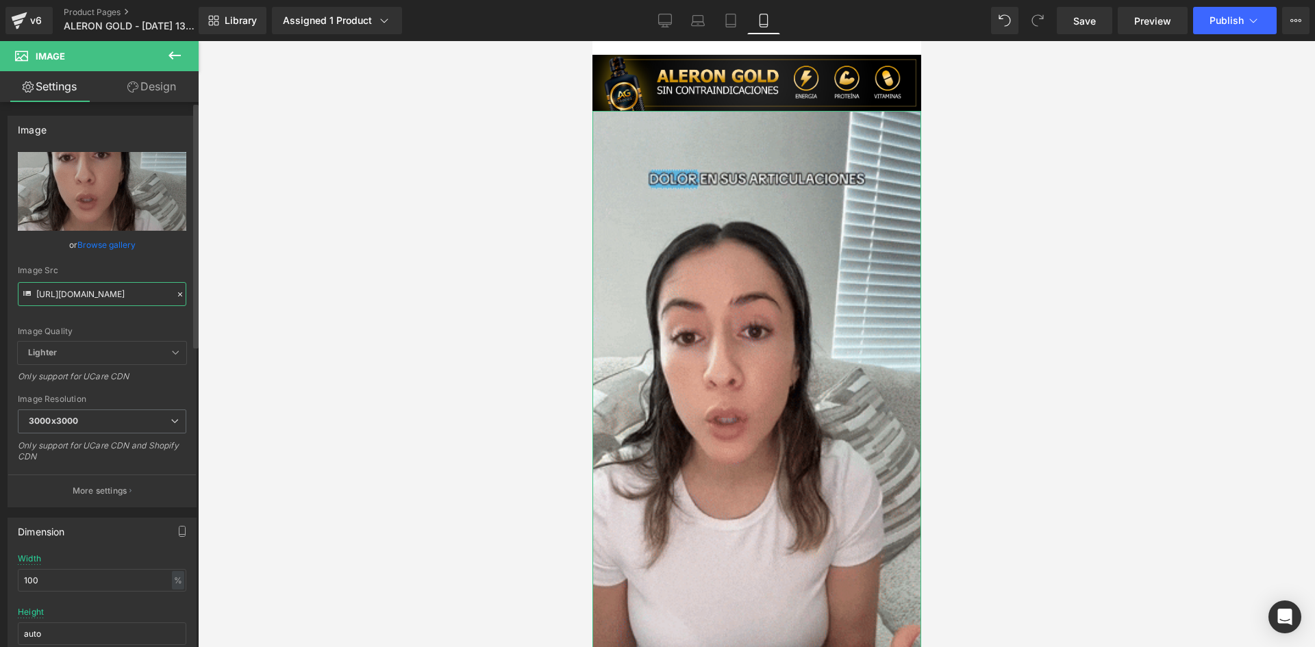
type input "https://media2.giphy.com/media/v1.Y2lkPTc5MGI3NjExMmxmc3ZvdDQxcTh3YnB2aWNkMDdzZ…"
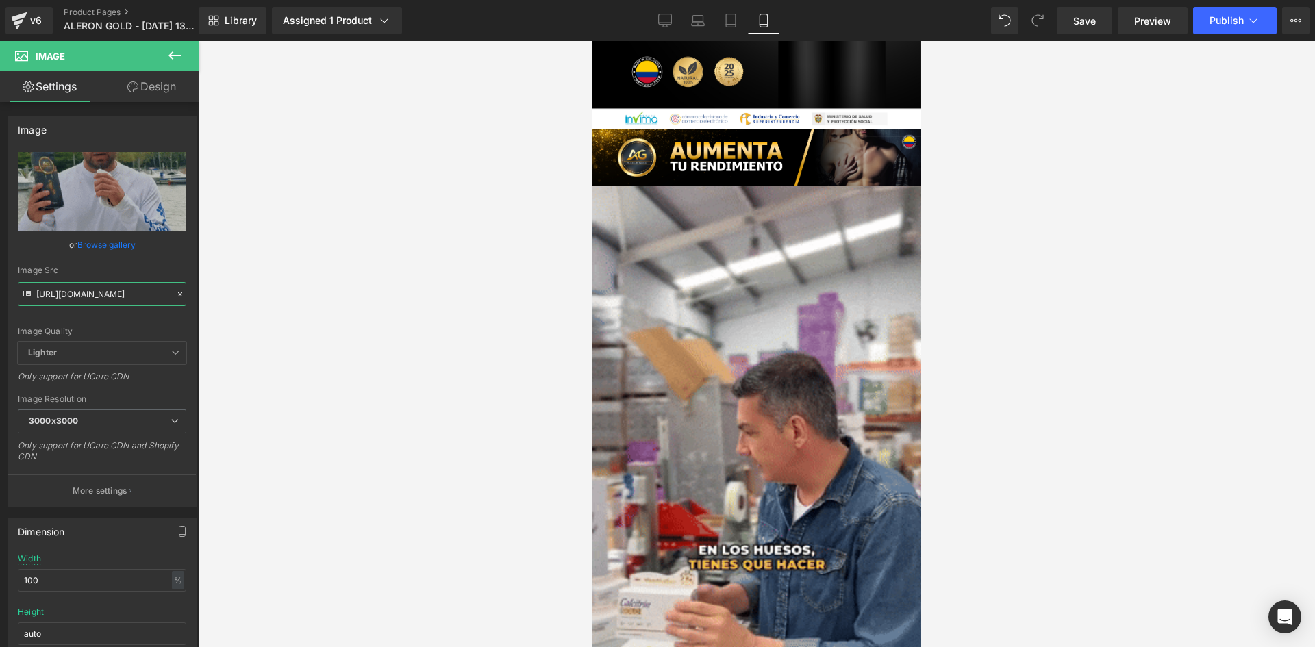
scroll to position [3288, 0]
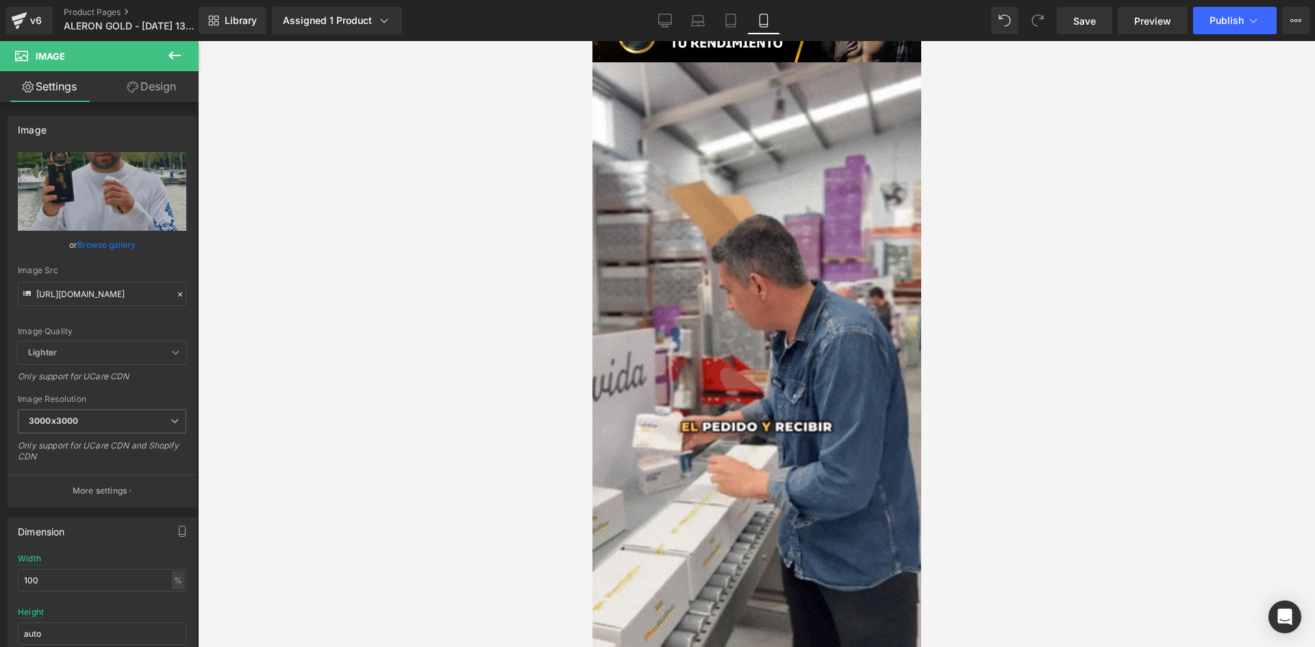
click at [653, 338] on img at bounding box center [756, 354] width 329 height 584
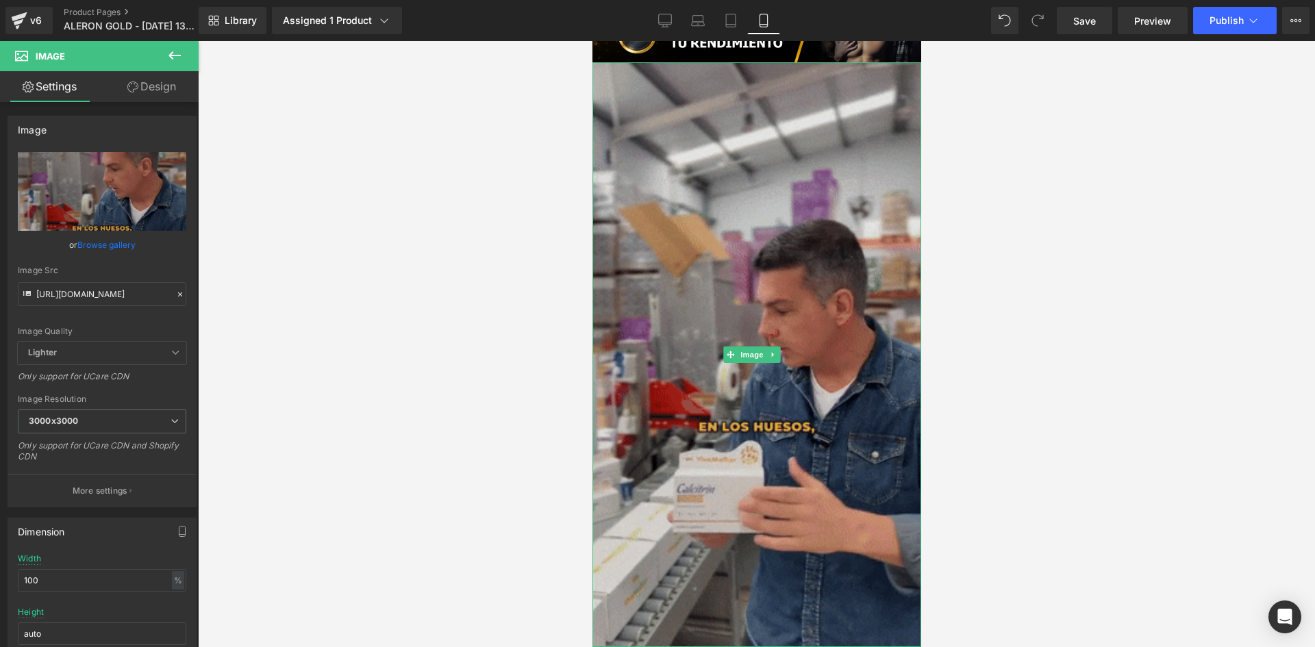
click at [618, 347] on img at bounding box center [756, 354] width 329 height 584
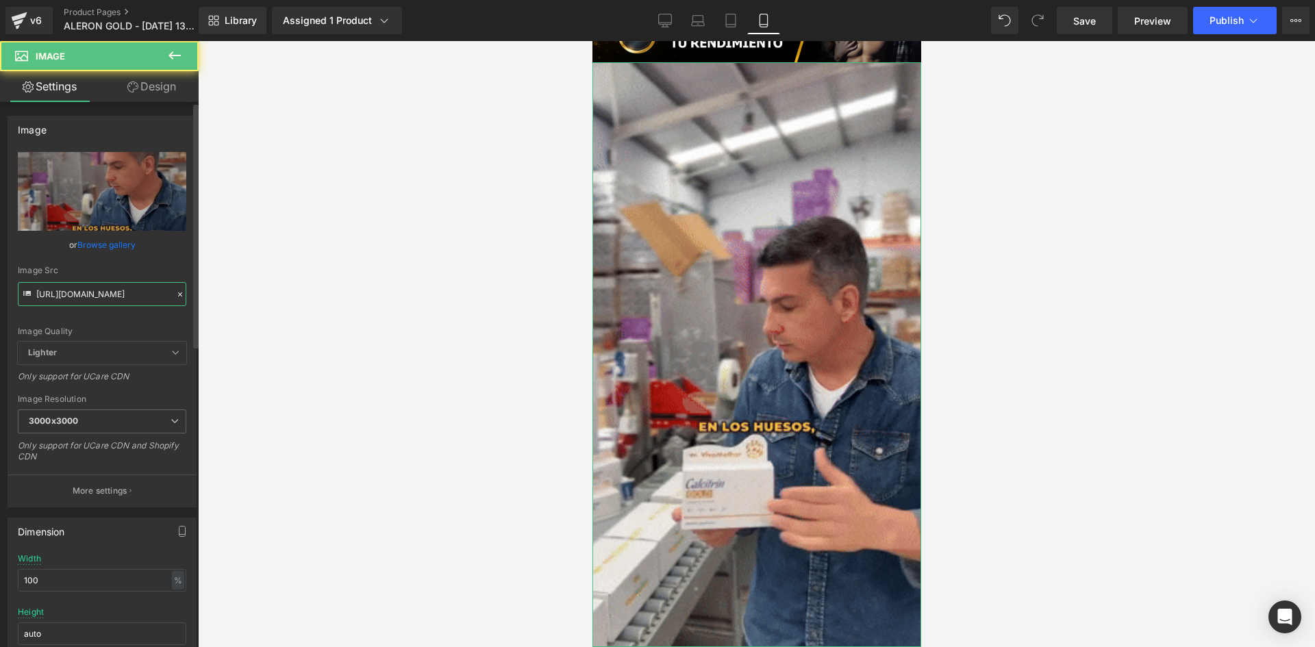
click at [121, 295] on input "https://media2.giphy.com/media/v1.Y2lkPTc5MGI3NjExaWt1d3hmNnZqNXNxenpkemVjZzFiM…" at bounding box center [102, 294] width 169 height 24
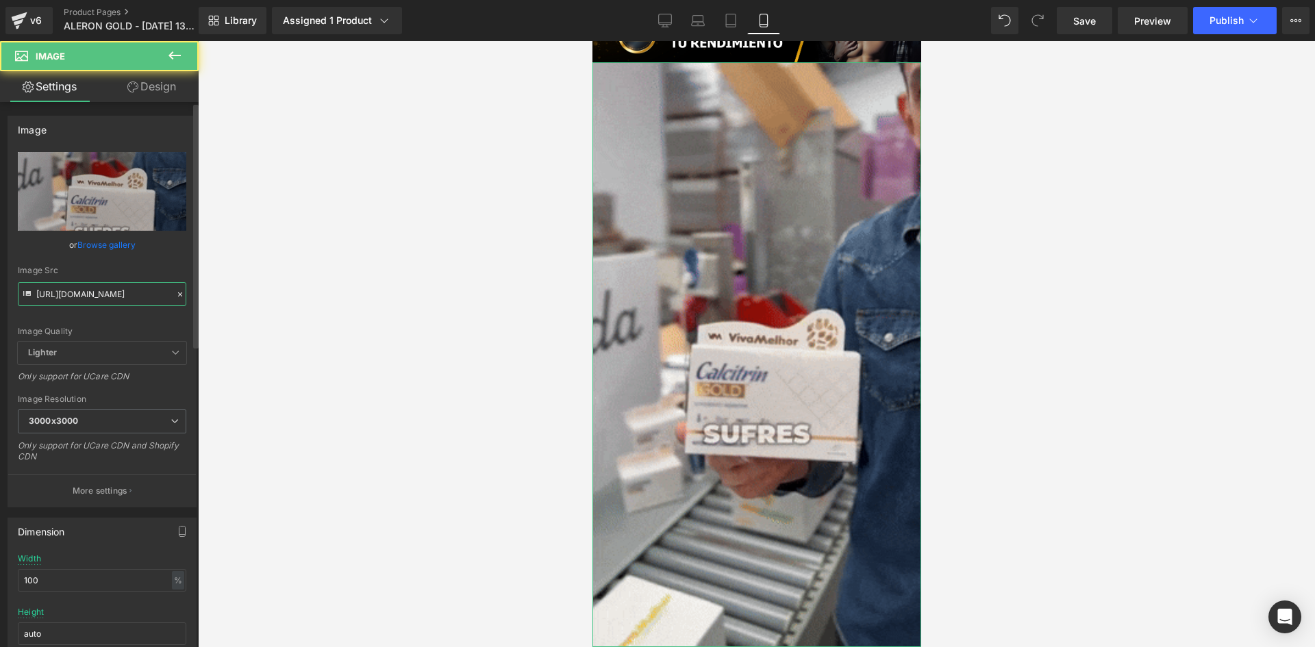
click at [121, 295] on input "https://media2.giphy.com/media/v1.Y2lkPTc5MGI3NjExaWt1d3hmNnZqNXNxenpkemVjZzFiM…" at bounding box center [102, 294] width 169 height 24
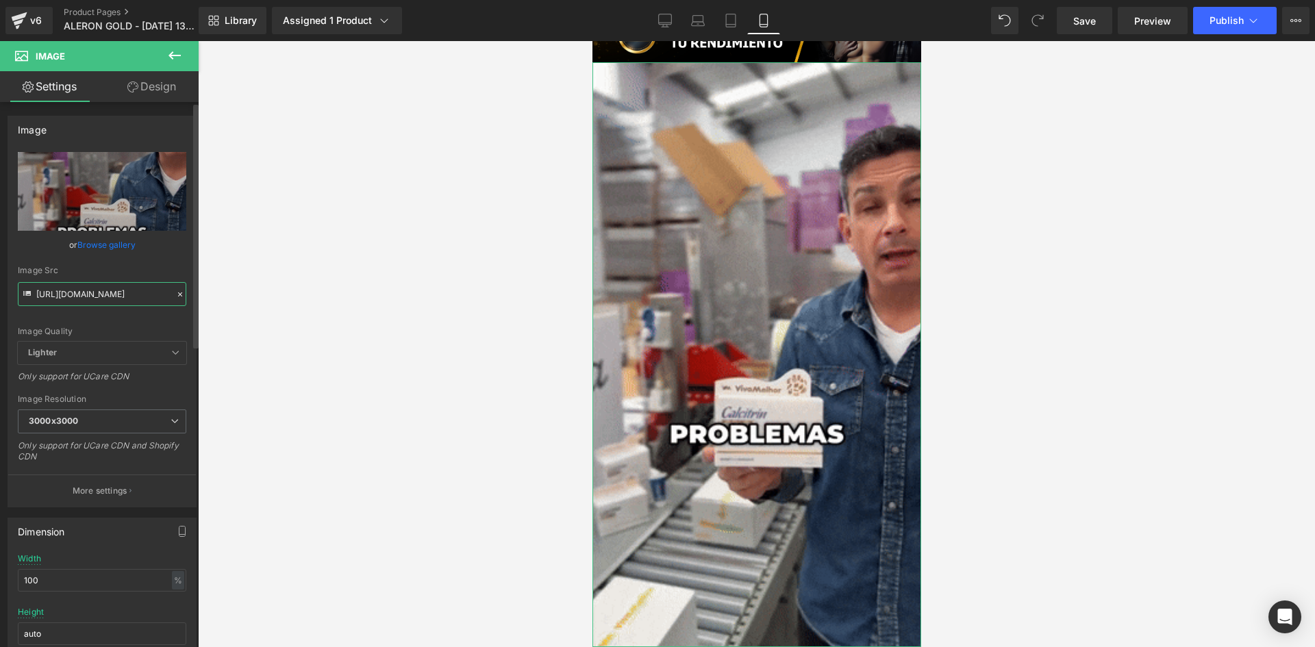
click at [121, 295] on input "https://media2.giphy.com/media/v1.Y2lkPTc5MGI3NjExaWt1d3hmNnZqNXNxenpkemVjZzFiM…" at bounding box center [102, 294] width 169 height 24
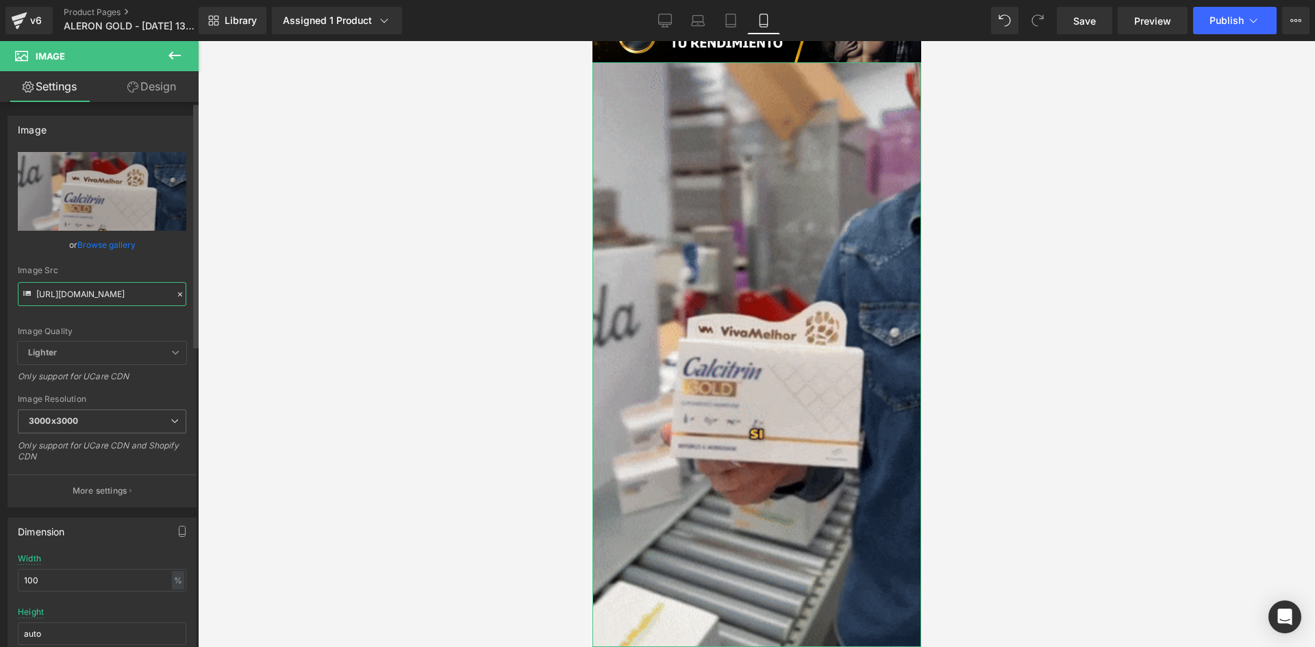
paste input "3.giphy.com/media/v1.Y2lkPTc5MGI3NjExbmRkZHZvMWVlZW9pdWEzbzNqMmxjcDUzNGR5cXQwen…"
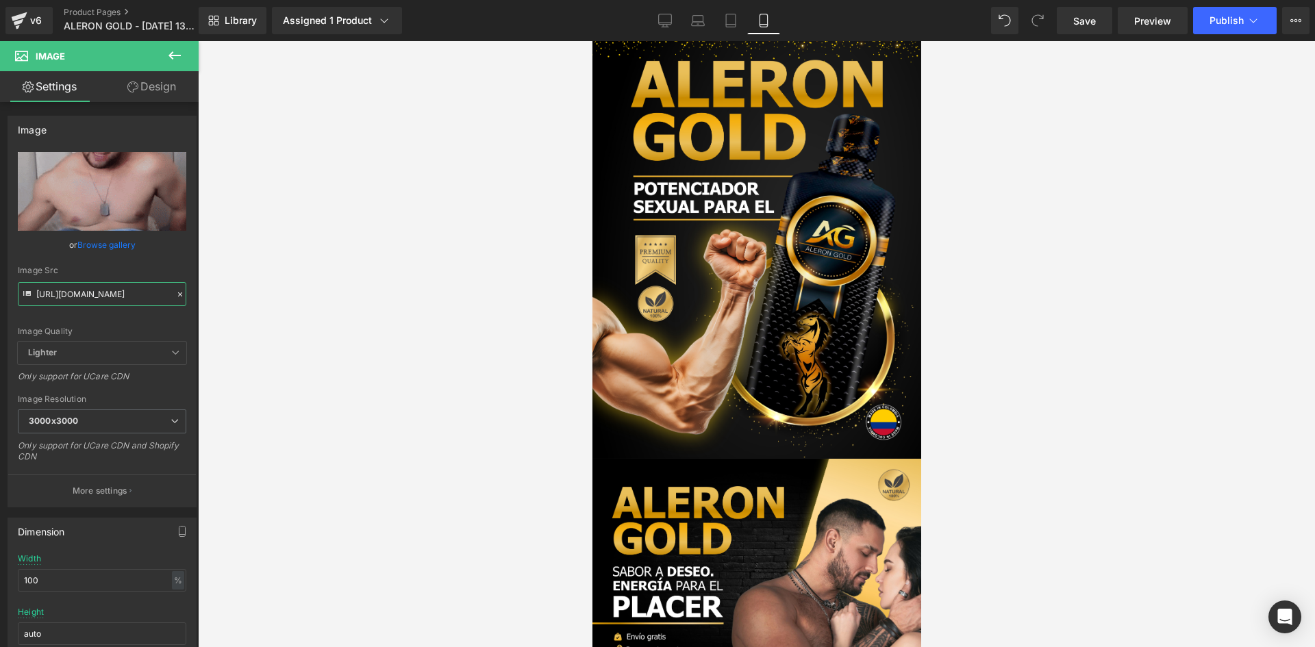
scroll to position [0, 0]
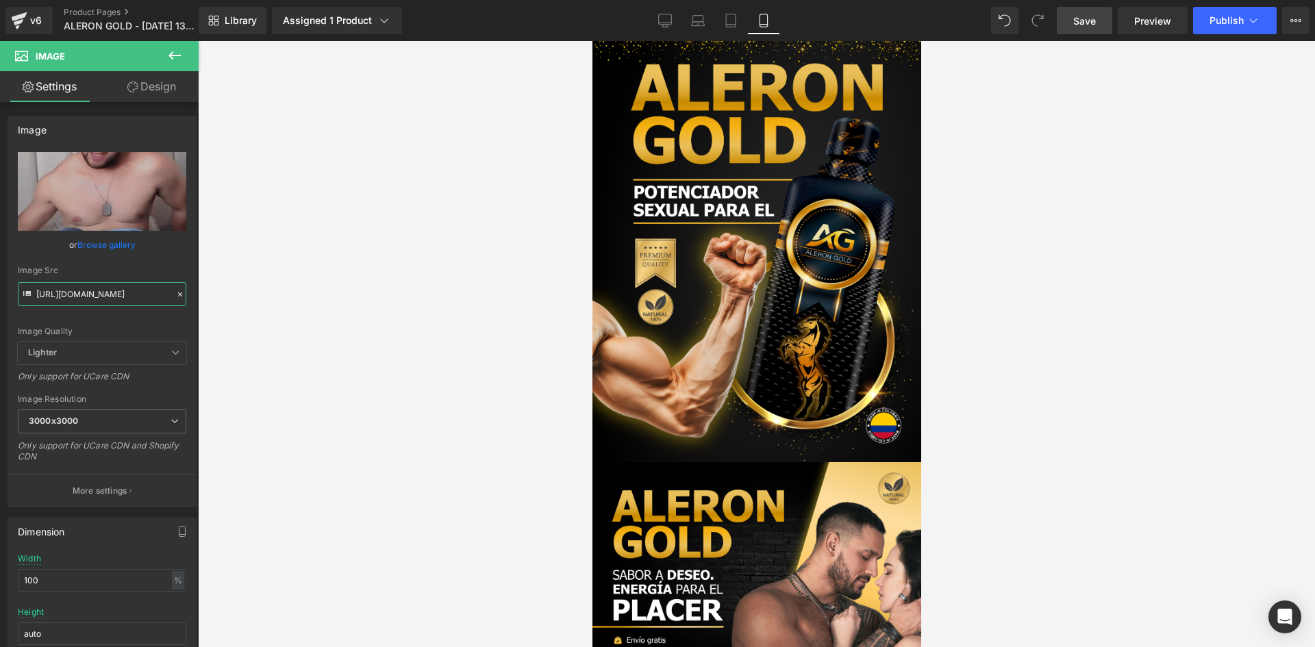
type input "https://media3.giphy.com/media/v1.Y2lkPTc5MGI3NjExbmRkZHZvMWVlZW9pdWEzbzNqMmxjc…"
click at [1090, 18] on span "Save" at bounding box center [1084, 21] width 23 height 14
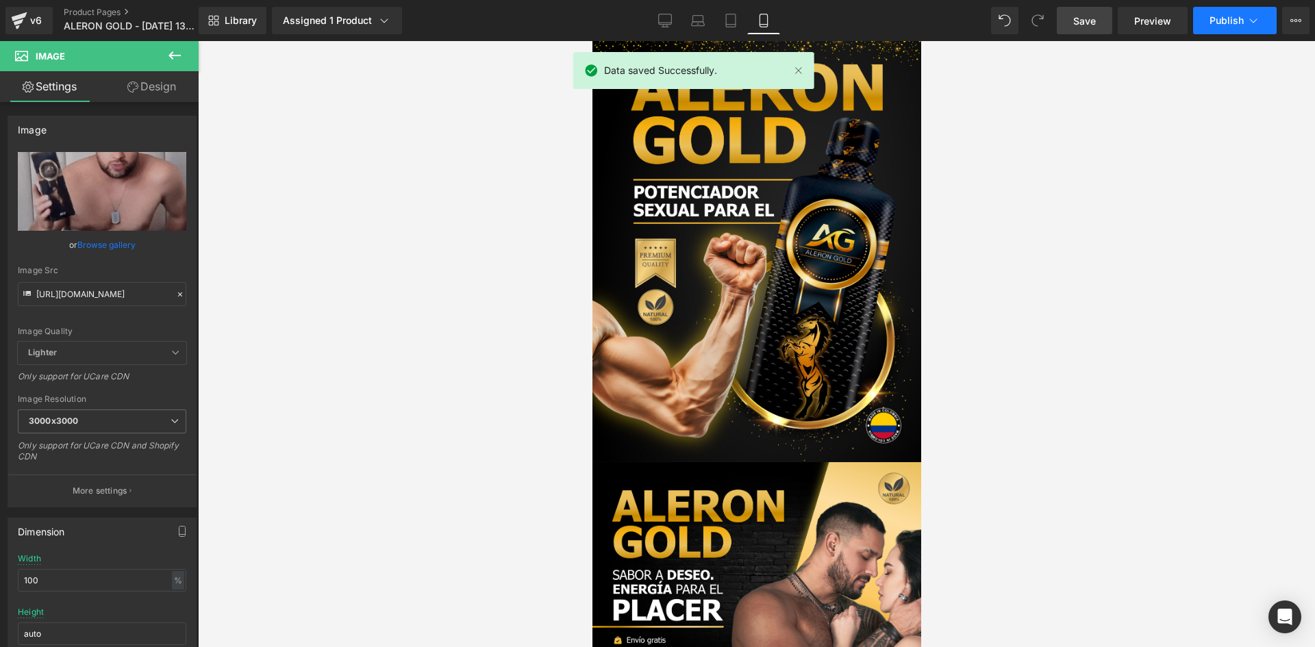
click at [1212, 21] on span "Publish" at bounding box center [1227, 20] width 34 height 11
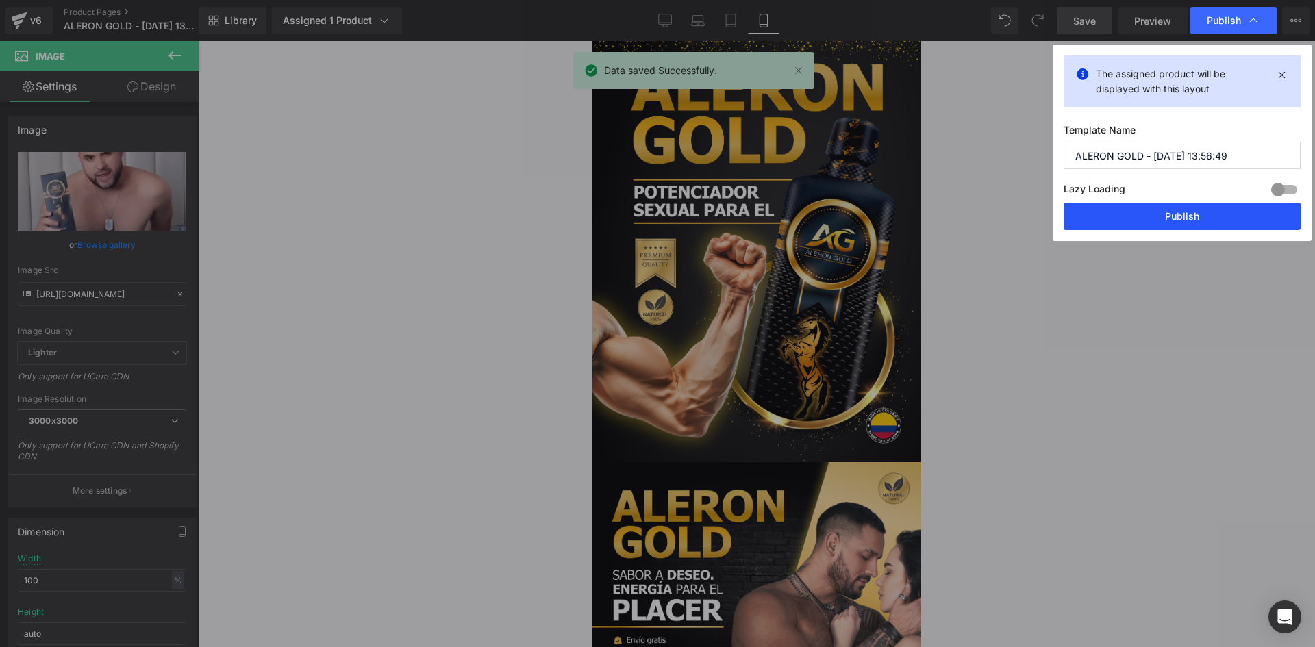
click at [1193, 213] on button "Publish" at bounding box center [1182, 216] width 237 height 27
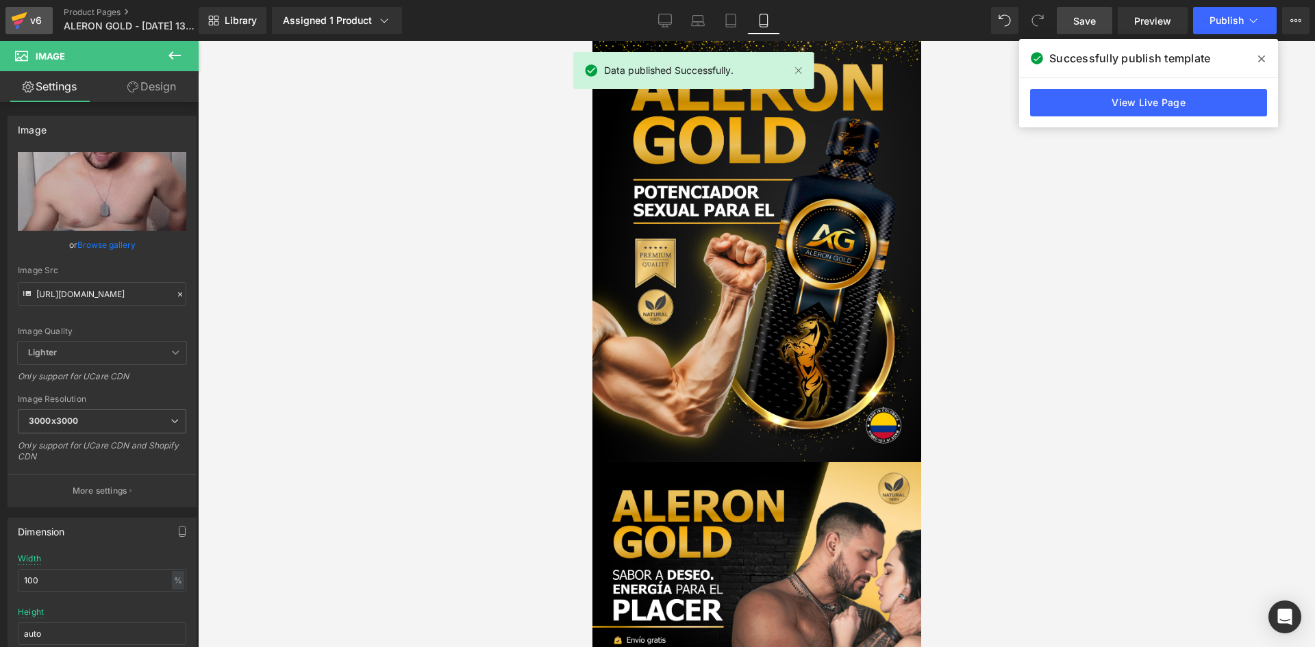
click at [43, 19] on div "v6" at bounding box center [35, 21] width 17 height 18
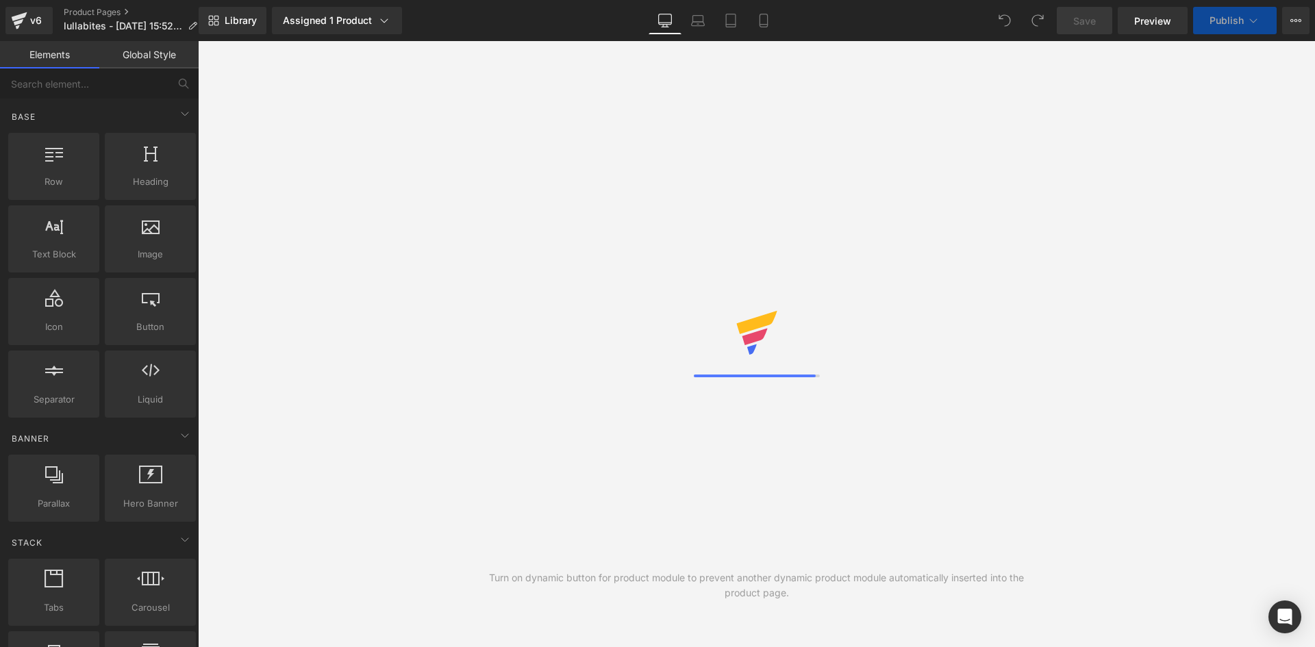
drag, startPoint x: 763, startPoint y: 22, endPoint x: 773, endPoint y: 40, distance: 21.2
click at [763, 22] on icon at bounding box center [764, 21] width 14 height 14
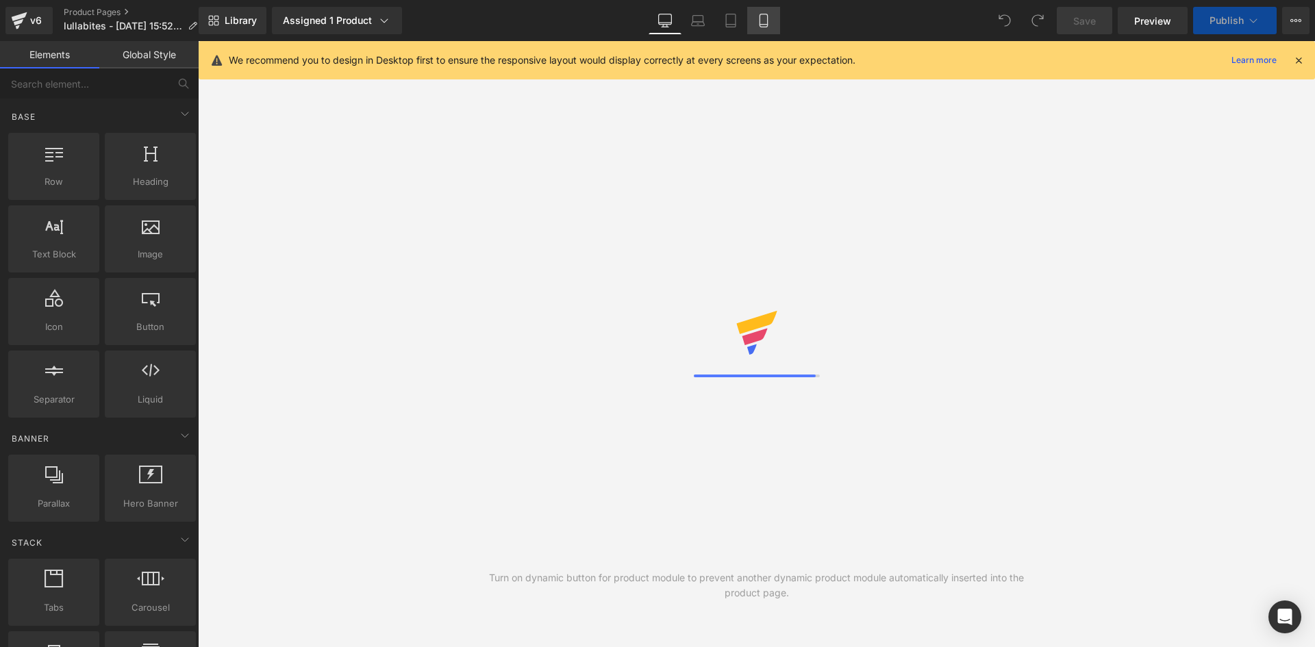
click at [762, 23] on icon at bounding box center [764, 21] width 14 height 14
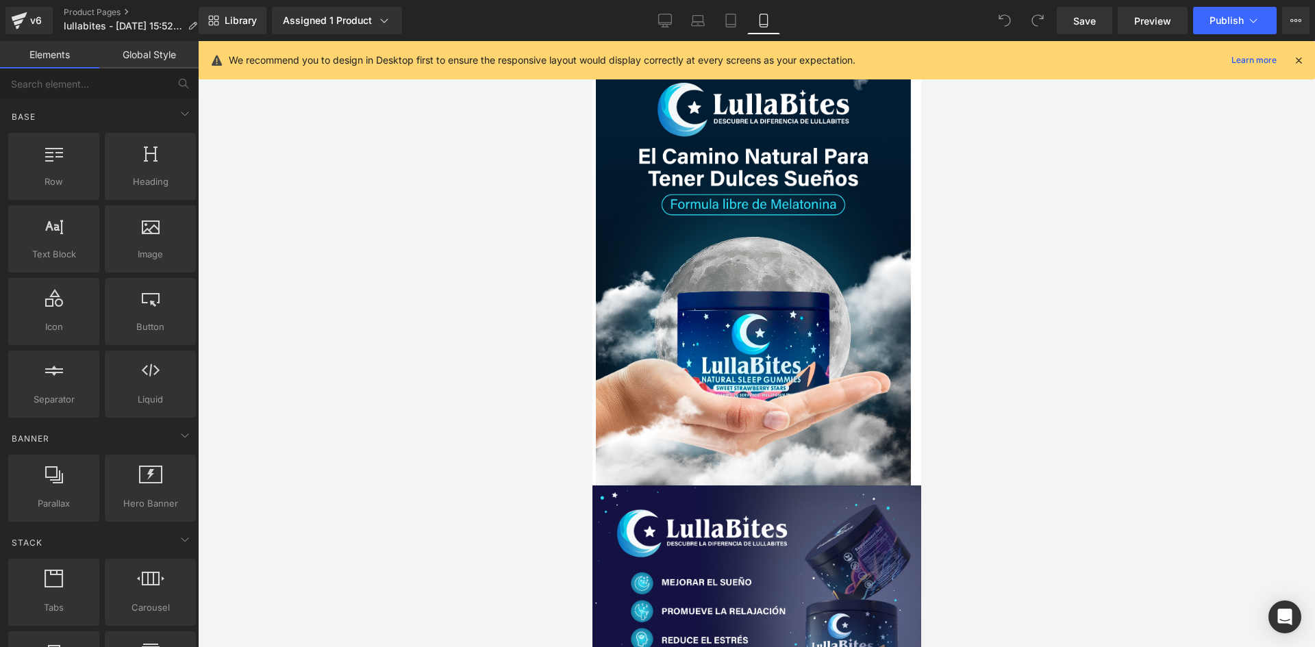
click at [1298, 62] on icon at bounding box center [1299, 60] width 12 height 12
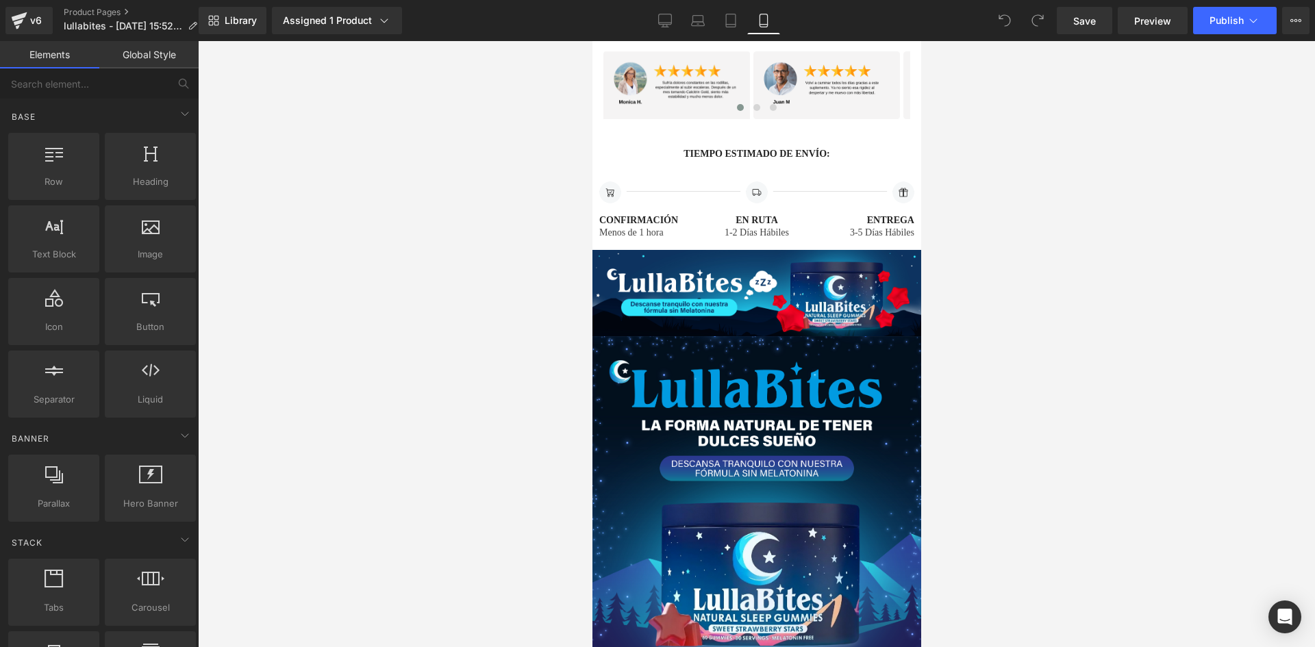
scroll to position [1164, 0]
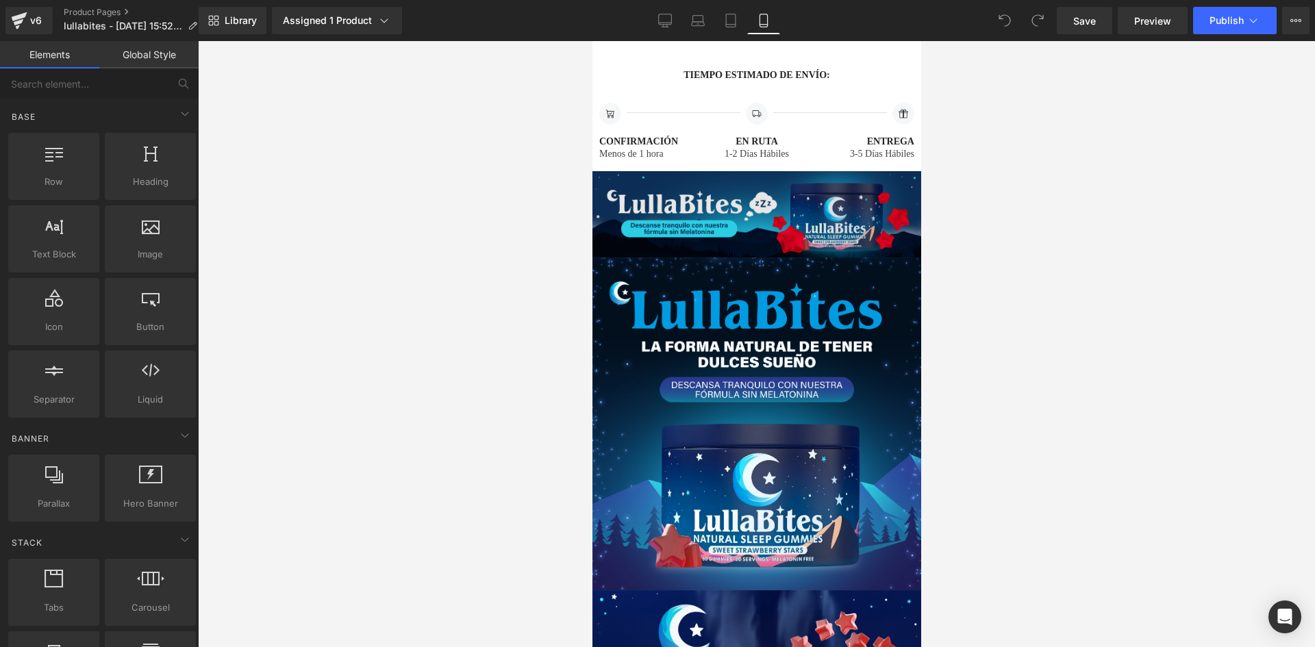
click at [847, 206] on img at bounding box center [756, 214] width 329 height 86
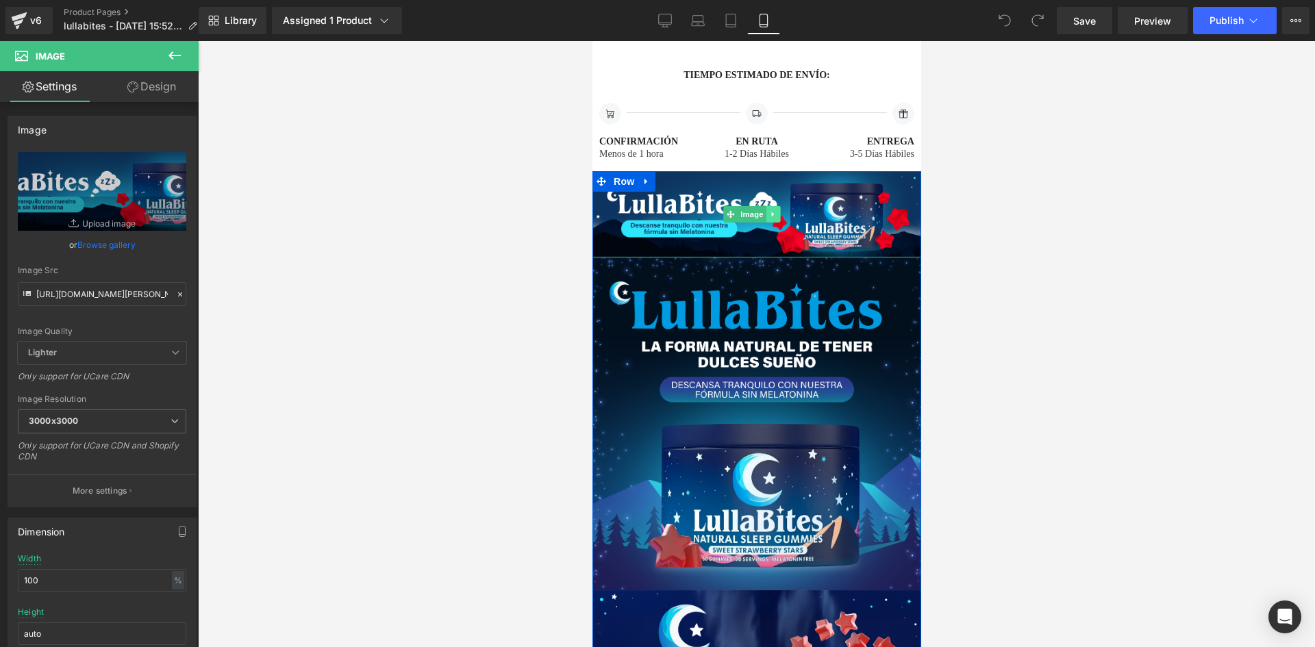
click at [777, 206] on link at bounding box center [772, 214] width 14 height 16
click at [767, 210] on icon at bounding box center [766, 214] width 8 height 8
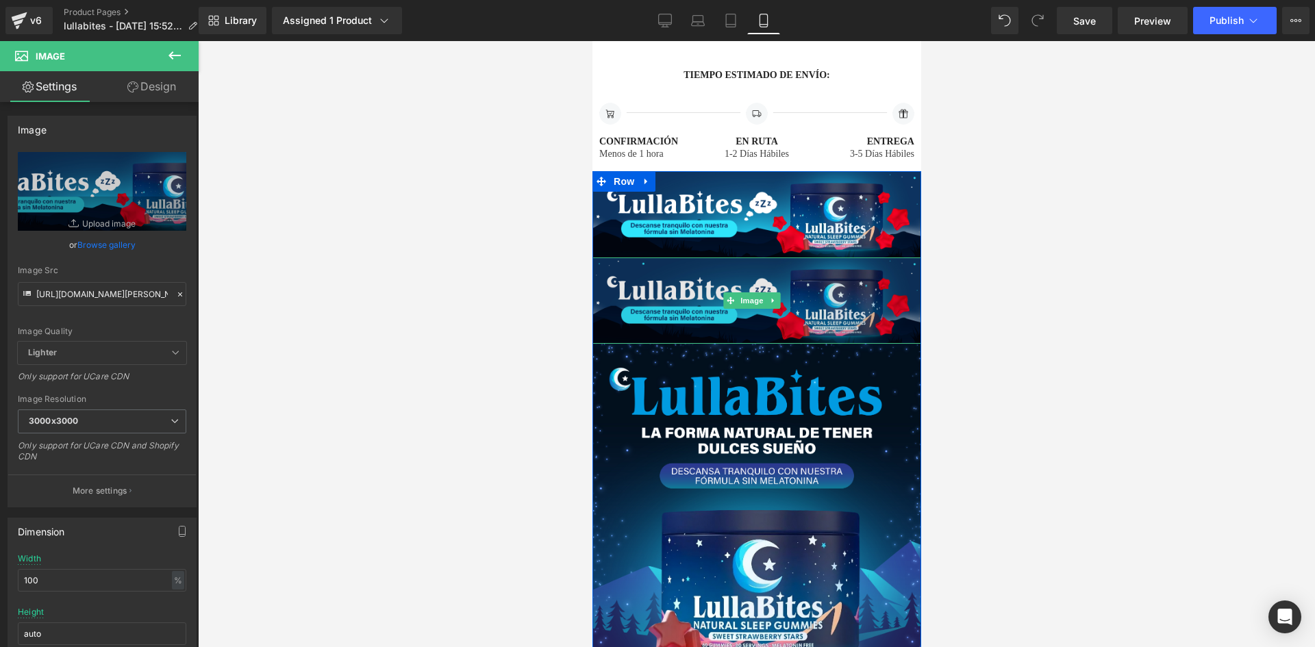
click at [695, 271] on img at bounding box center [756, 301] width 329 height 86
click at [669, 273] on img at bounding box center [756, 301] width 329 height 86
click at [670, 290] on img at bounding box center [756, 301] width 329 height 86
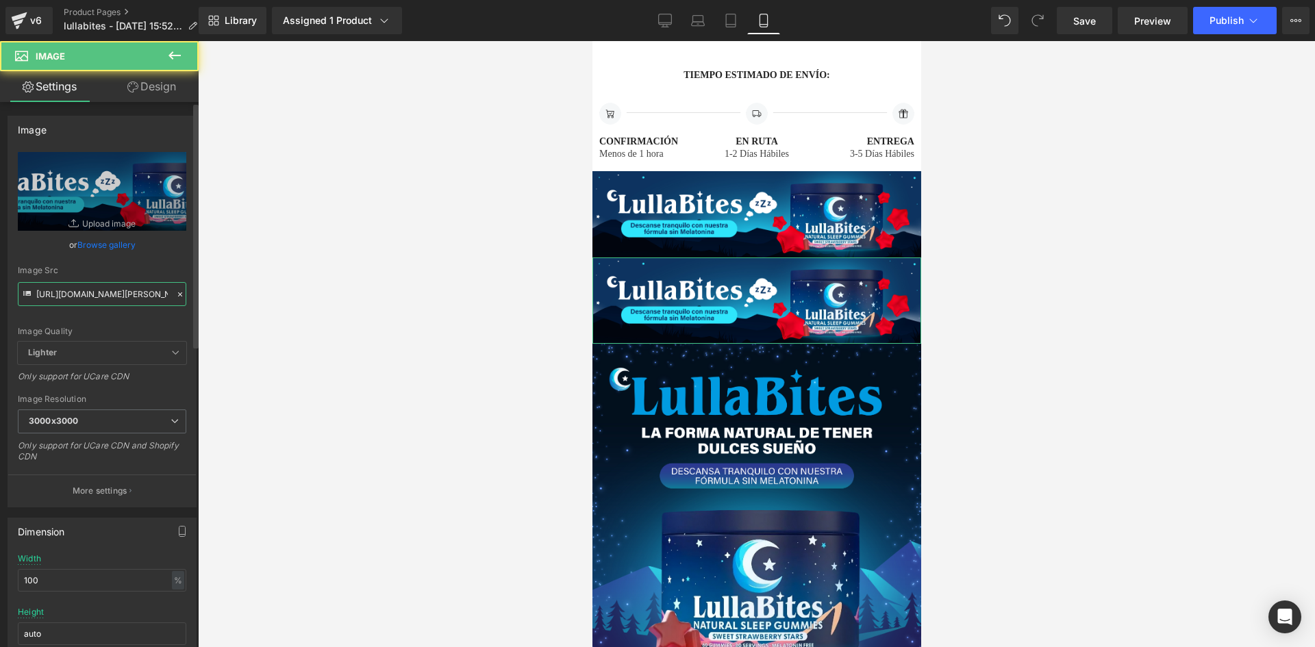
click at [132, 290] on input "https://i.ibb.co/jZ5yK7Jz/Luna-Bites-09.jpg" at bounding box center [102, 294] width 169 height 24
paste input "media3.giphy.com/media/v1.Y2lkPTc5MGI3NjExajRzY255M3Fpb20xcGM4aXh2MTc3aGwwcmhyZ…"
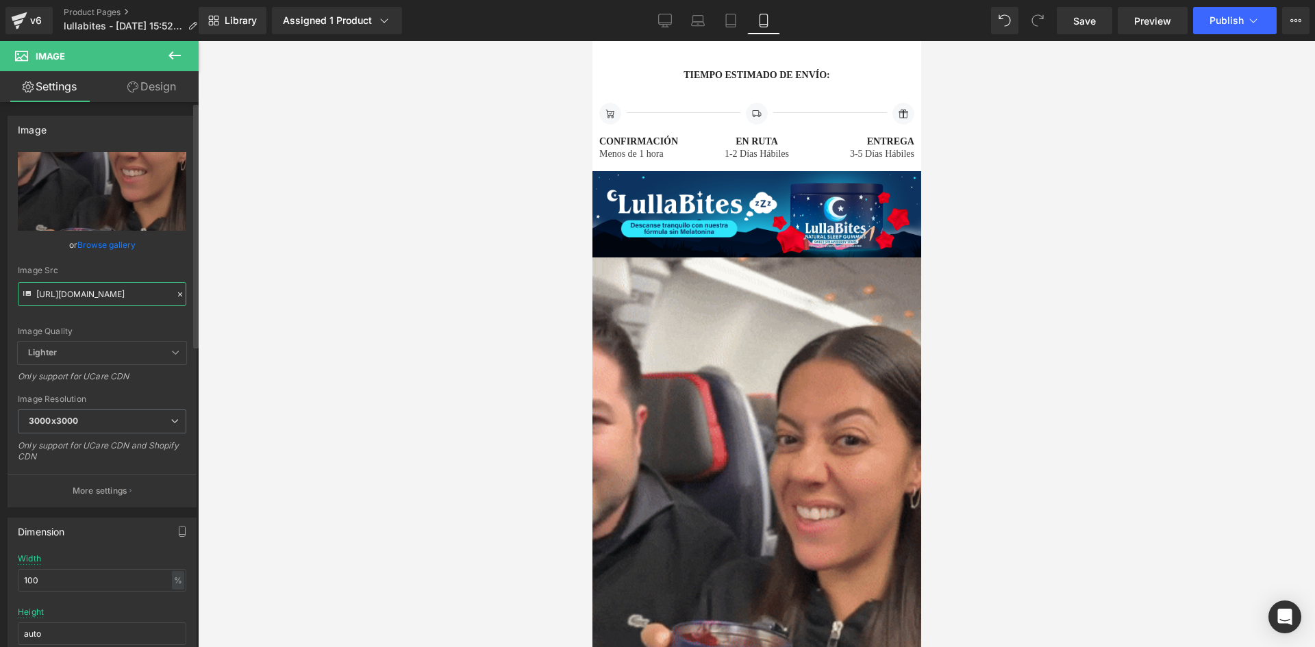
type input "https://media3.giphy.com/media/v1.Y2lkPTc5MGI3NjExajRzY255M3Fpb20xcGM4aXh2MTc3a…"
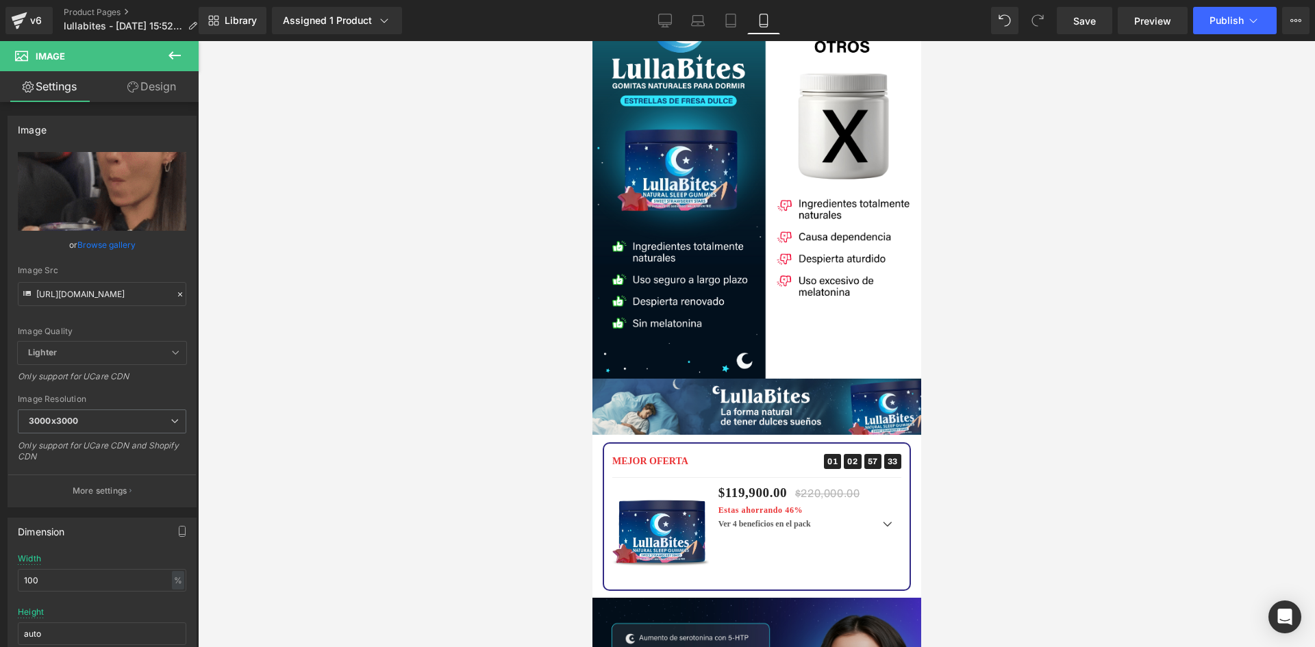
scroll to position [2671, 0]
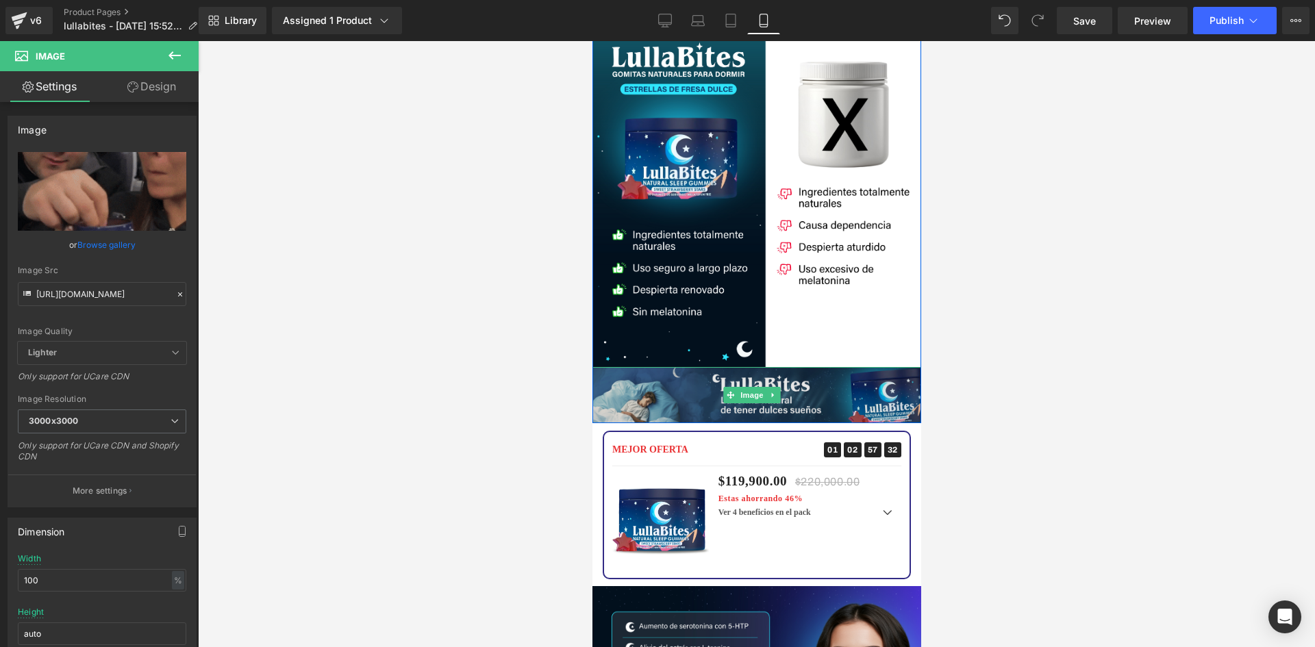
click at [669, 367] on img at bounding box center [756, 395] width 329 height 56
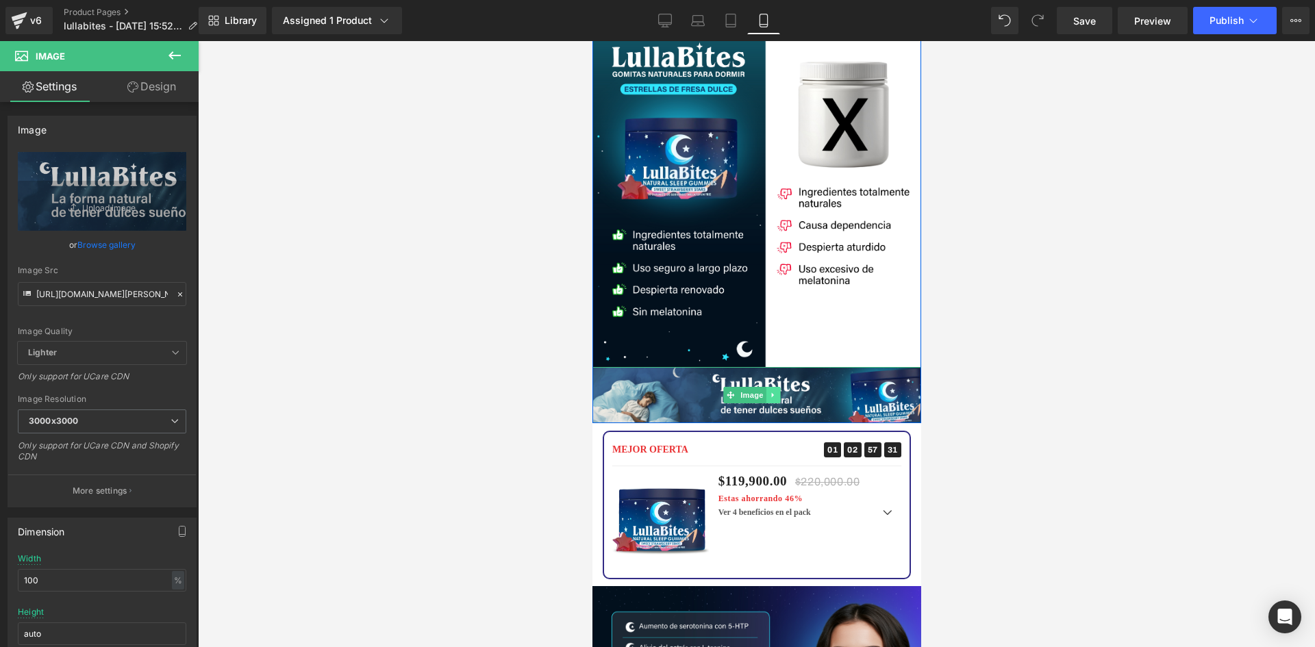
click at [770, 391] on icon at bounding box center [773, 395] width 8 height 8
click at [775, 391] on icon at bounding box center [779, 395] width 8 height 8
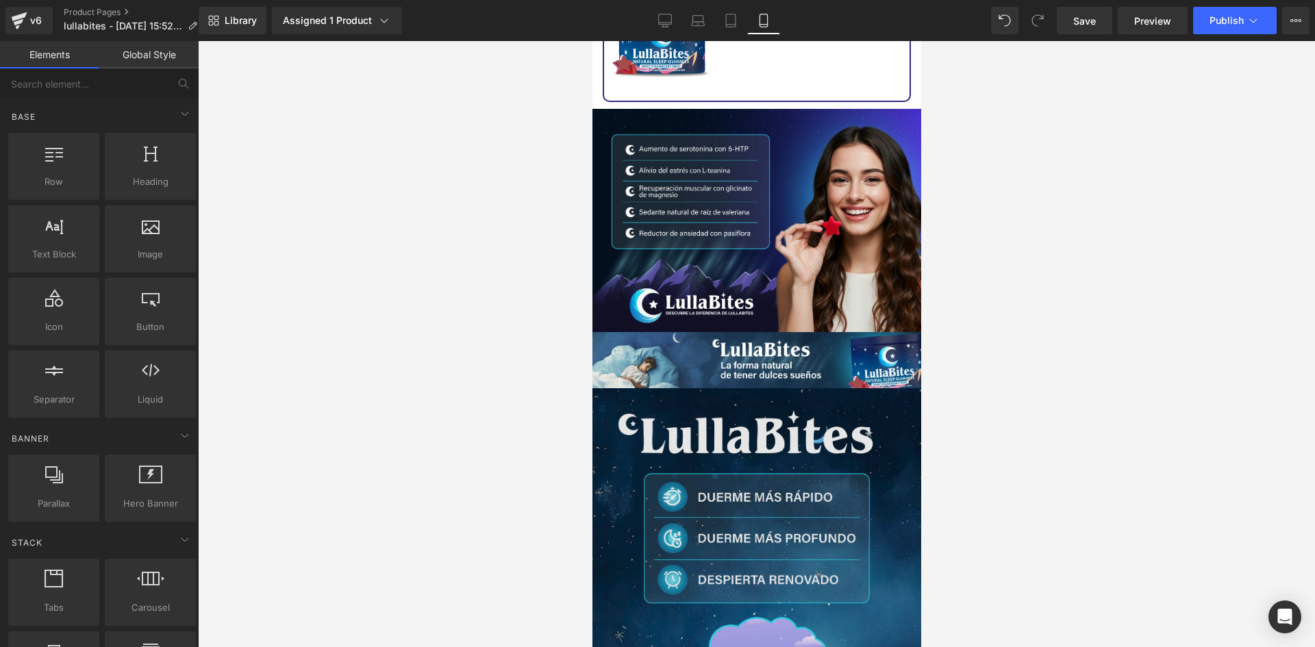
scroll to position [3082, 0]
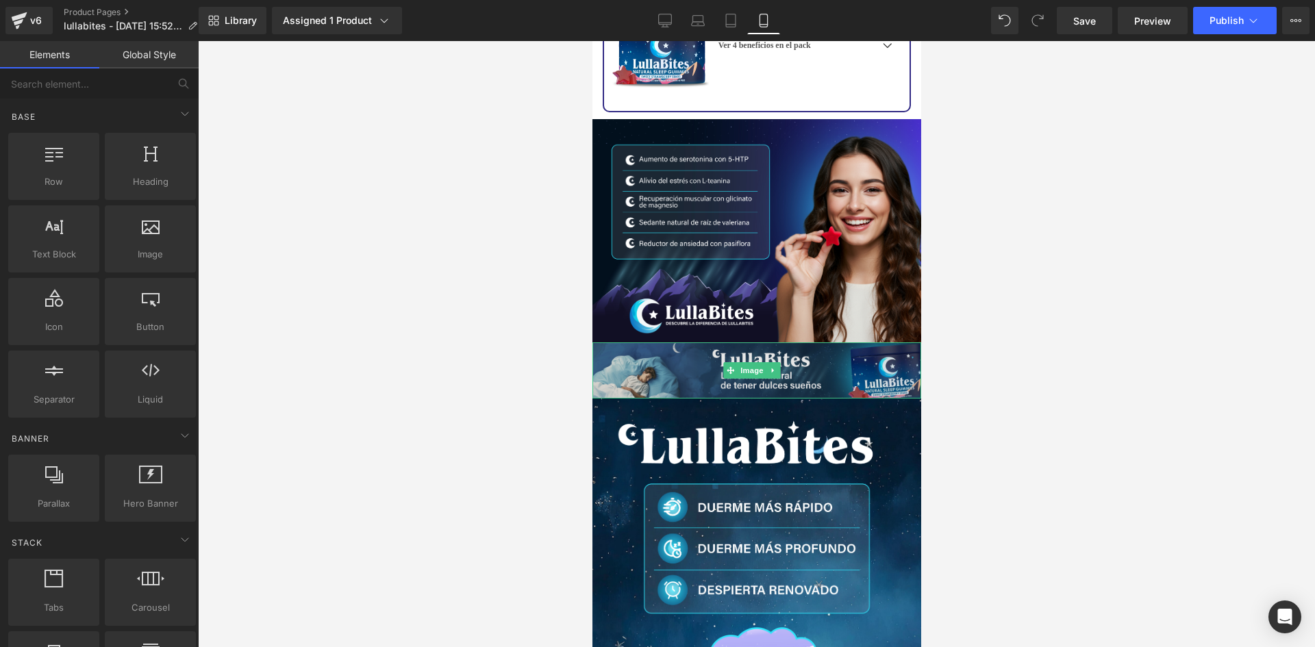
click at [666, 342] on img at bounding box center [756, 370] width 329 height 56
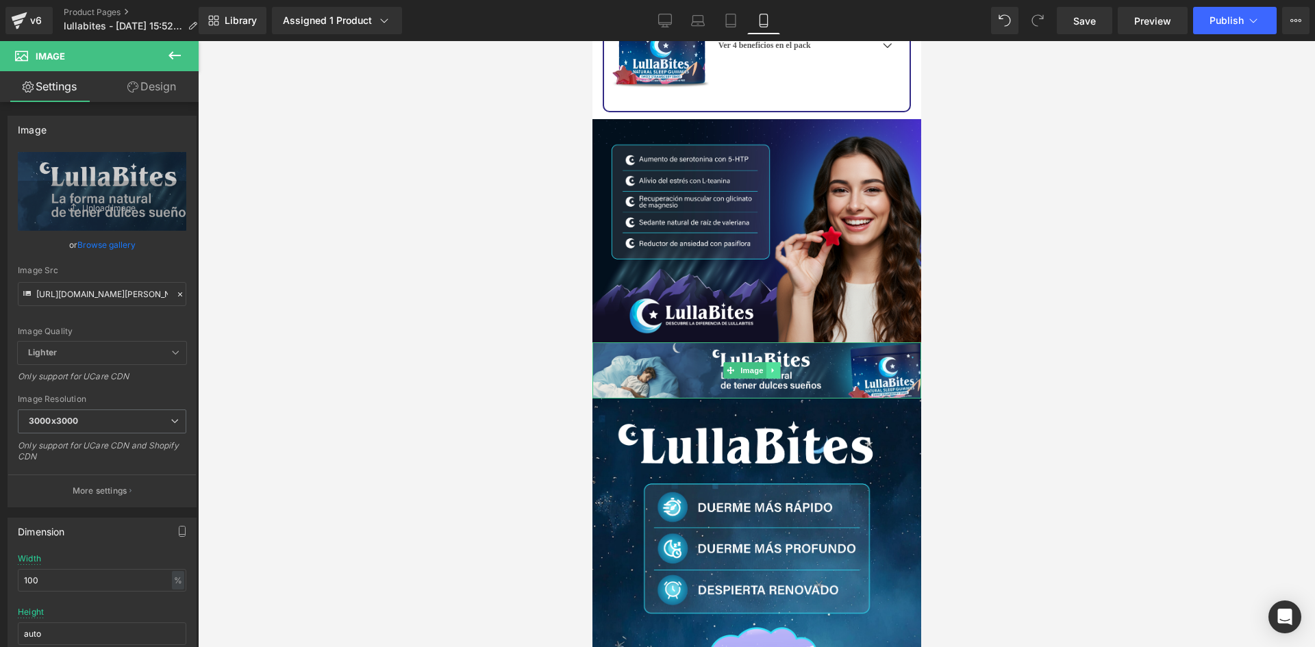
click at [777, 362] on link at bounding box center [772, 370] width 14 height 16
click at [769, 362] on link at bounding box center [765, 370] width 14 height 16
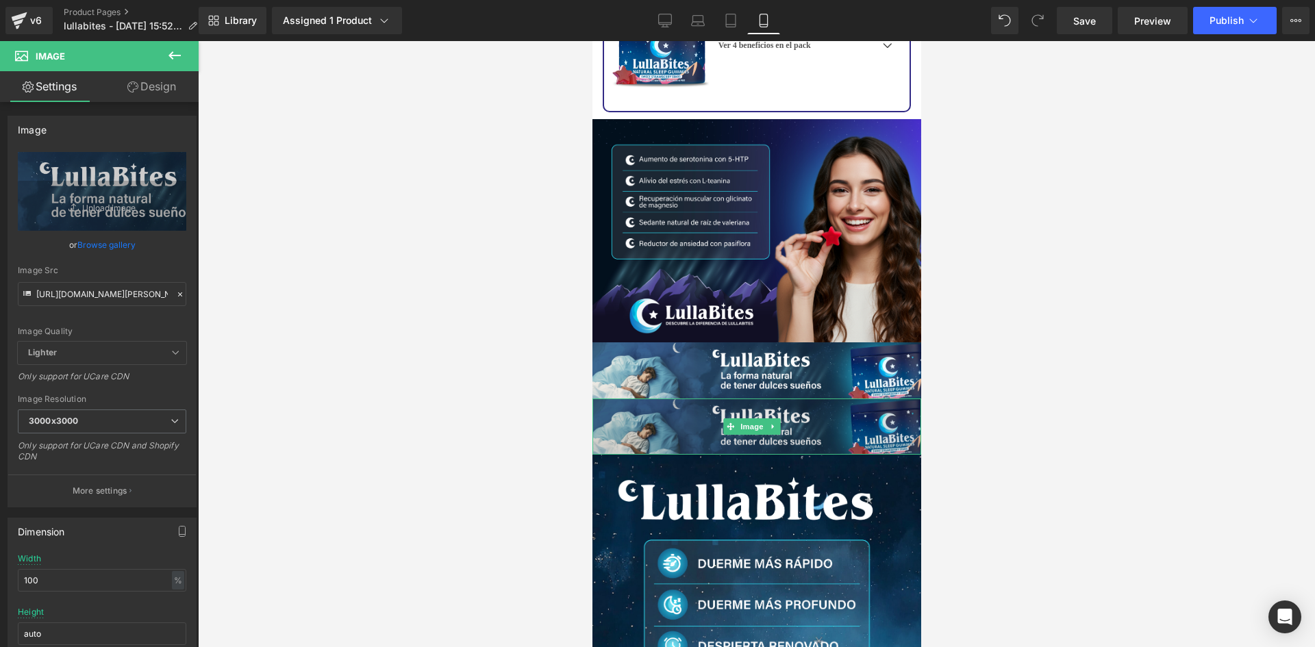
click at [662, 399] on img at bounding box center [756, 427] width 329 height 56
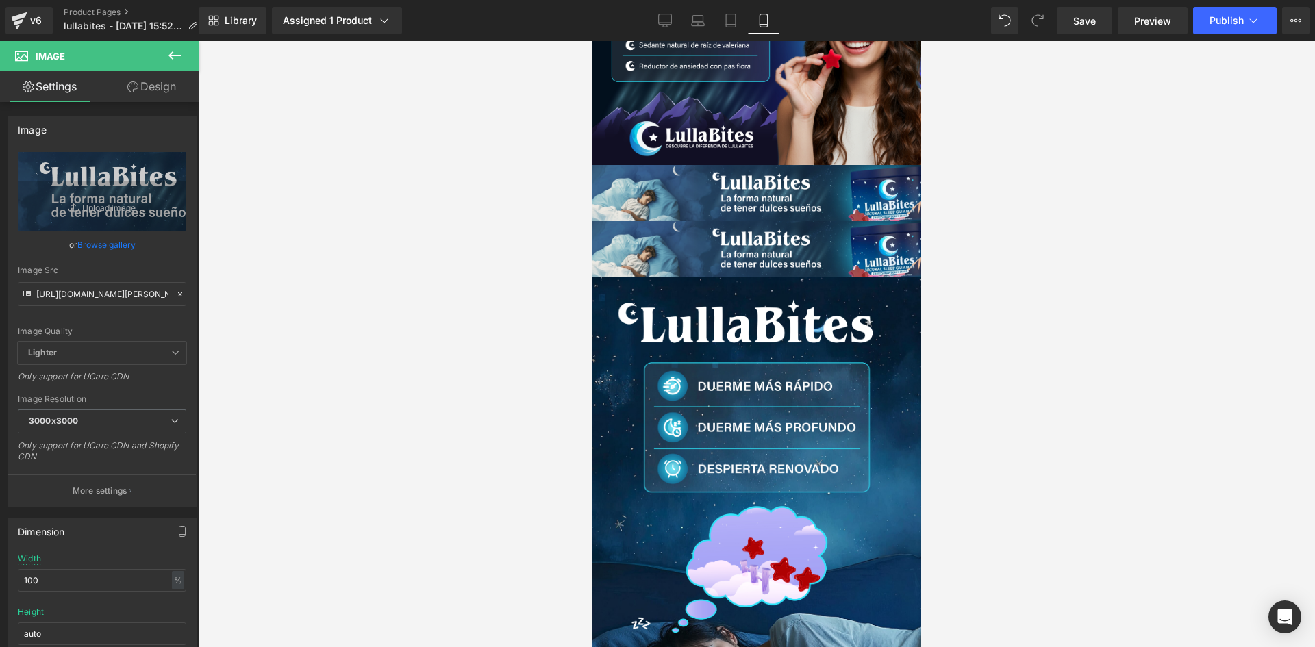
scroll to position [3288, 0]
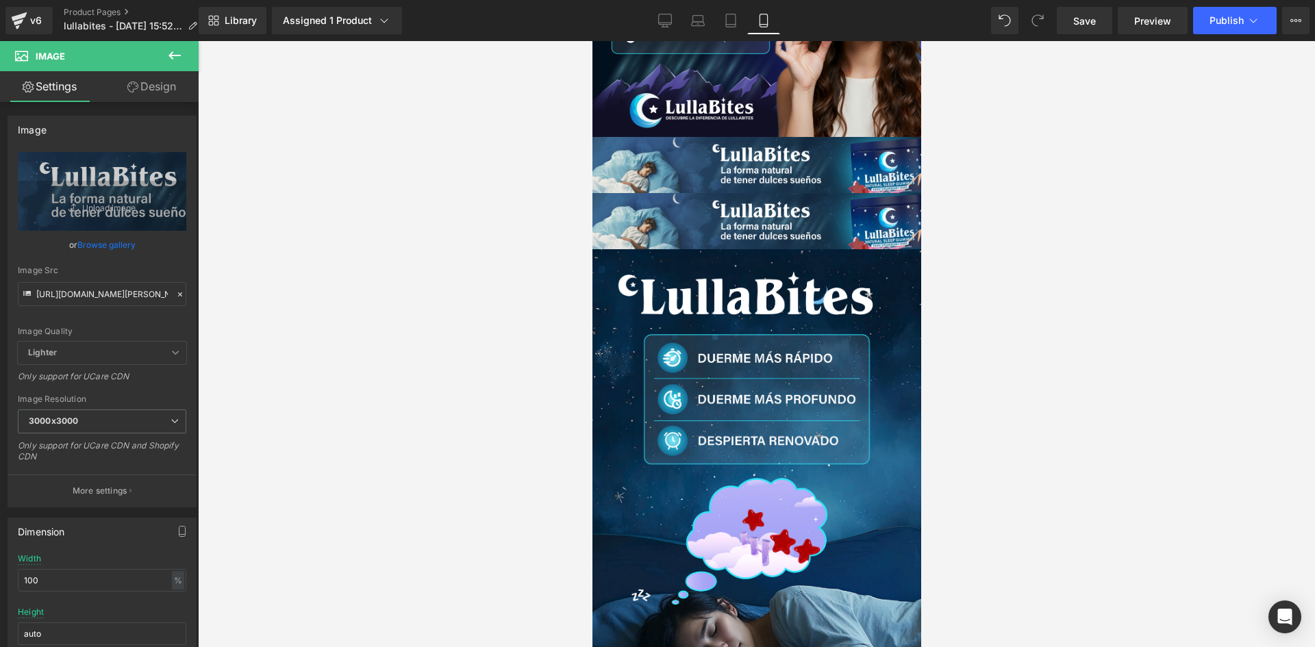
click at [694, 282] on img at bounding box center [756, 463] width 349 height 468
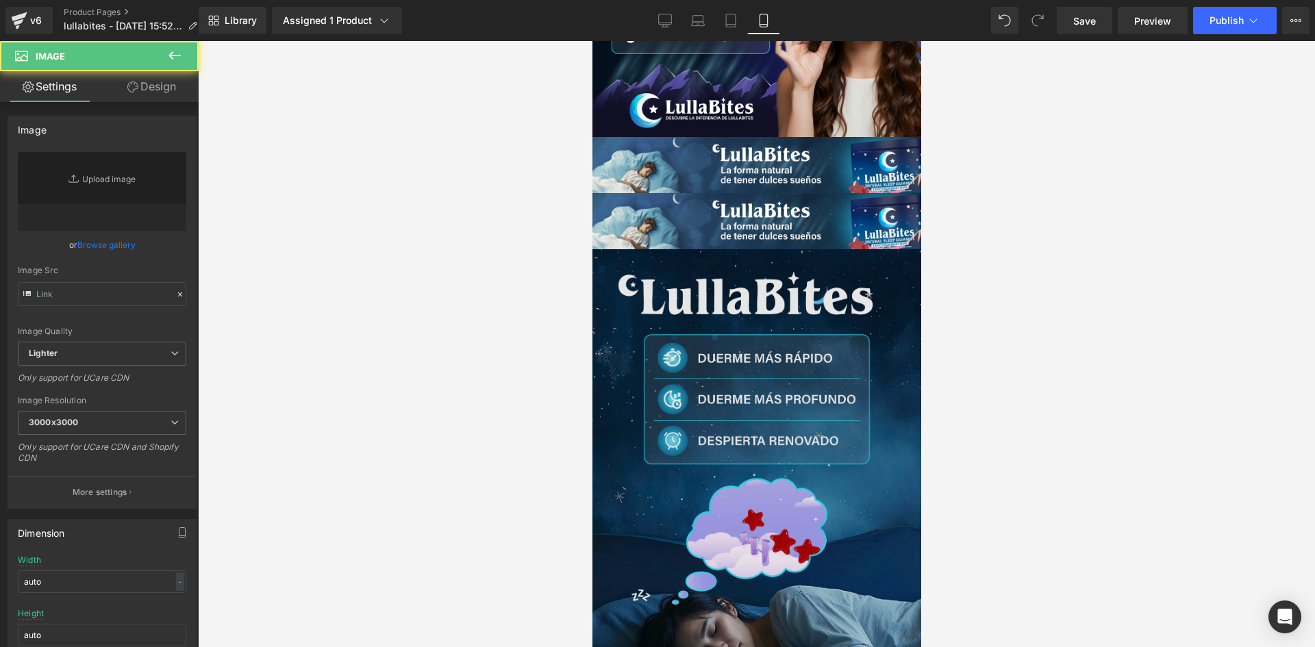
type input "https://i.ibb.co/Mkhc6qTy/Luna-Bites-Mesa-de-trabajo-1-copia-6.jpg"
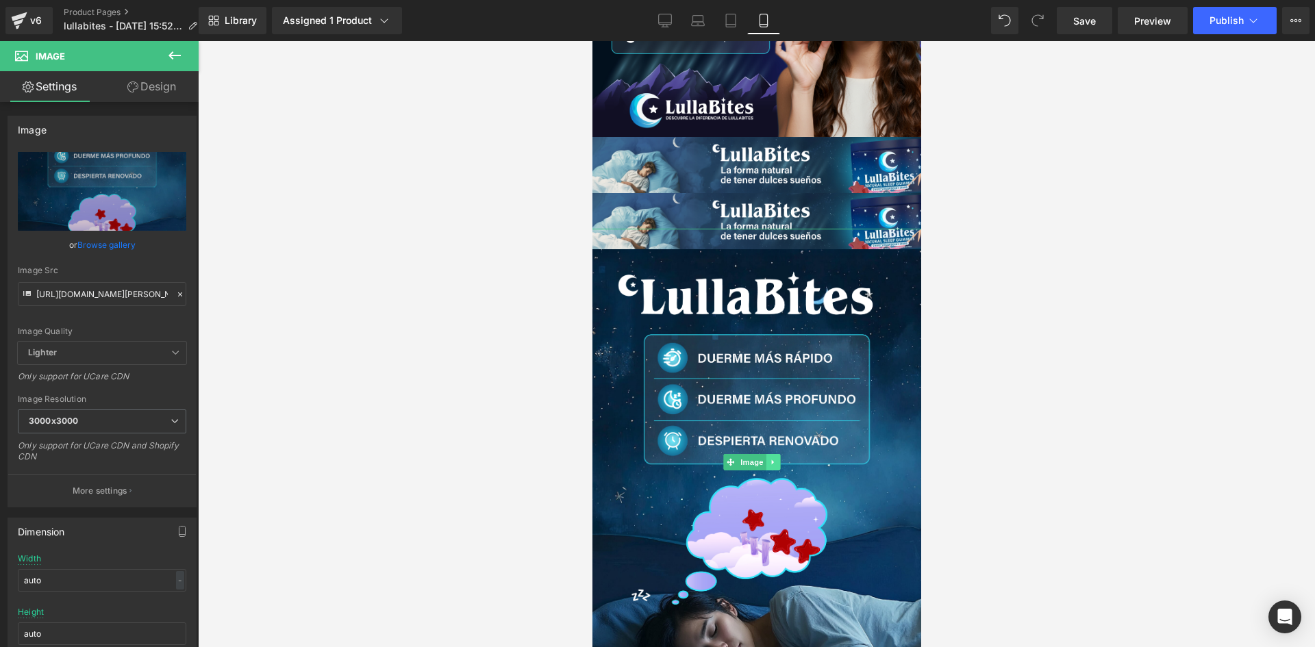
click at [768, 454] on link at bounding box center [772, 462] width 14 height 16
click at [769, 458] on icon at bounding box center [766, 462] width 8 height 8
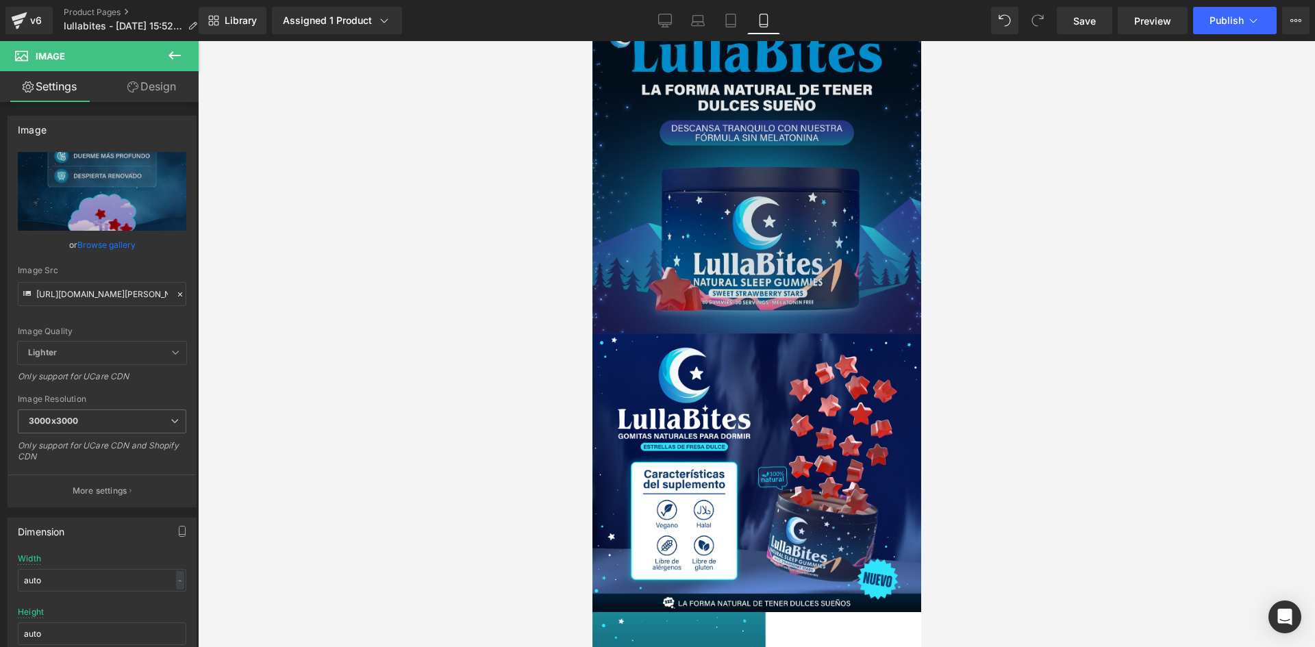
scroll to position [2066, 0]
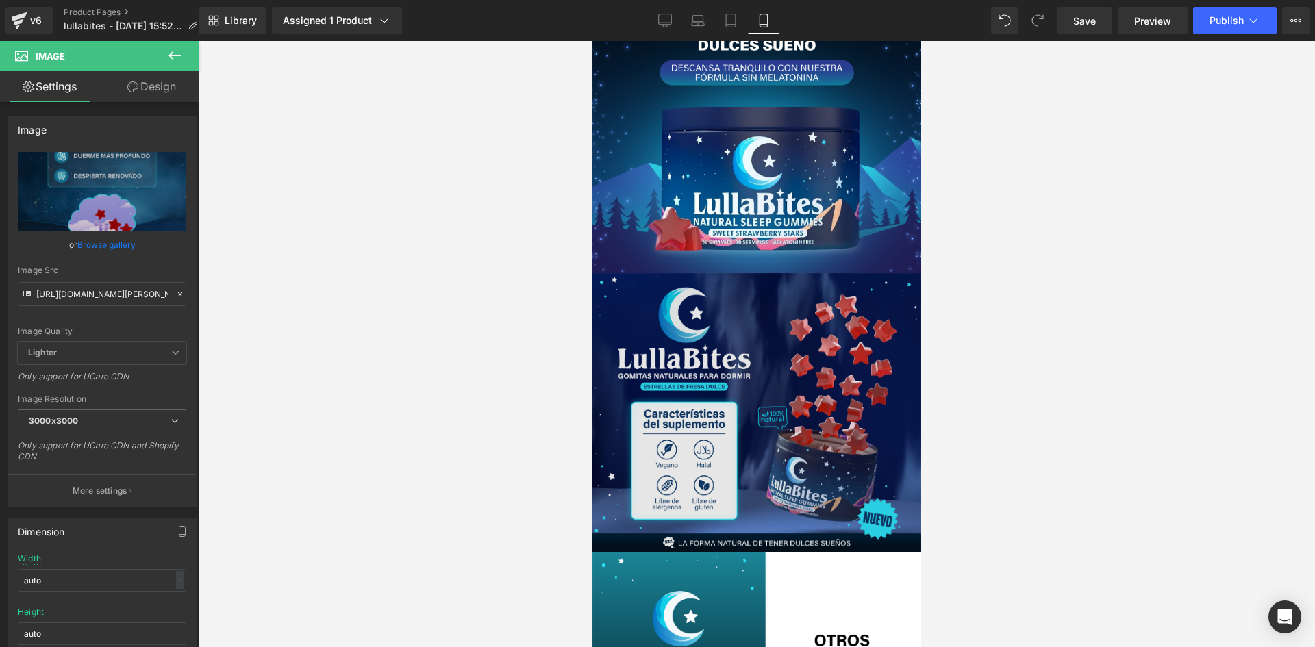
click at [714, 319] on img at bounding box center [756, 412] width 329 height 279
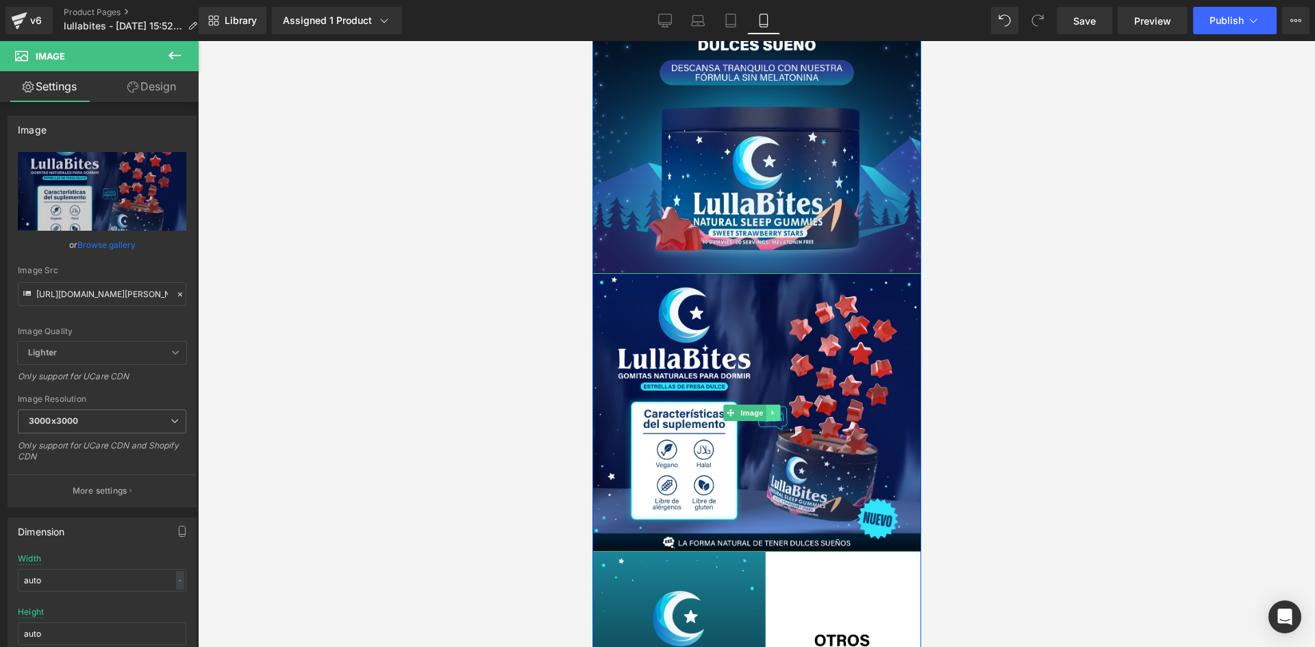
click at [773, 409] on icon at bounding box center [773, 413] width 8 height 8
click at [764, 409] on icon at bounding box center [766, 413] width 8 height 8
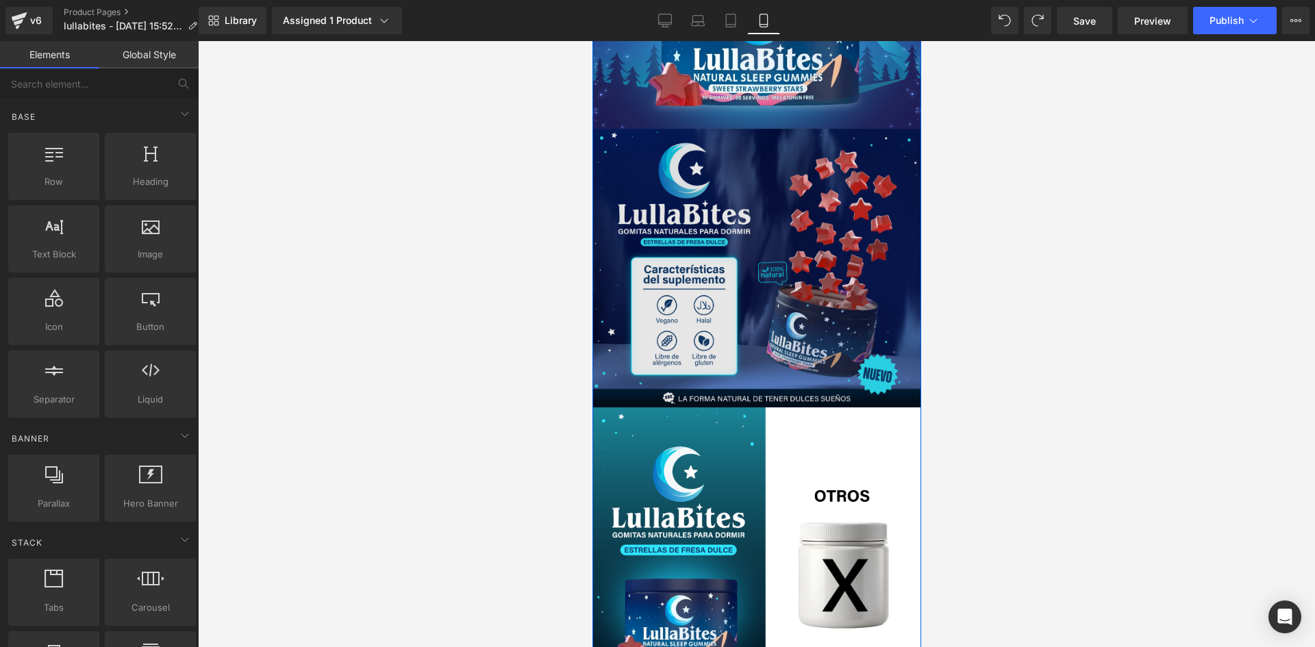
scroll to position [2186, 0]
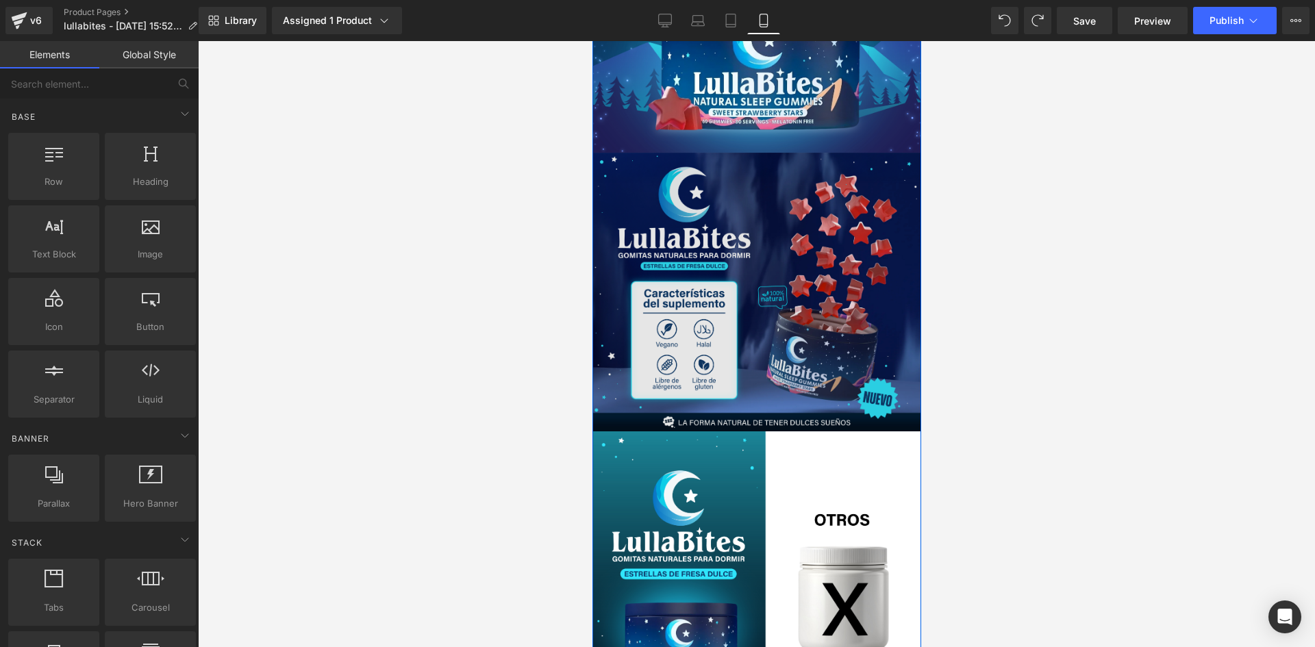
click at [746, 267] on img at bounding box center [756, 292] width 329 height 279
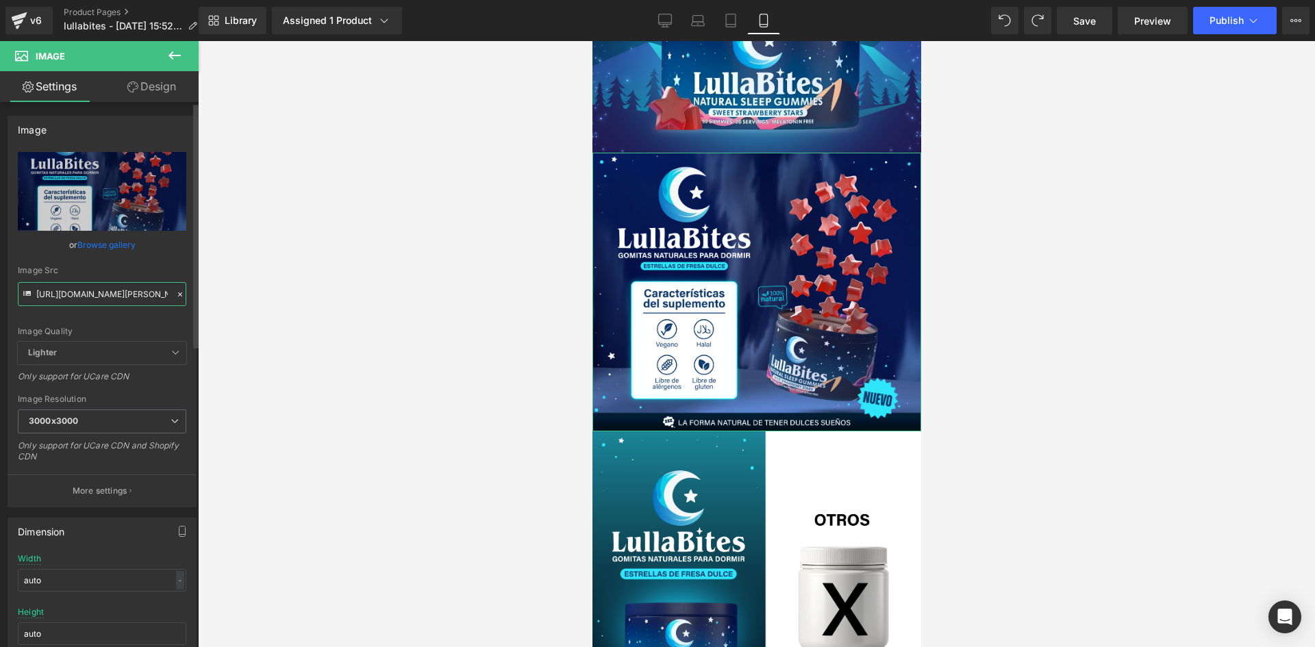
click at [98, 300] on input "https://i.ibb.co/Fk73VbRC/Luna-Bites-Mesa-de-trabajo-1-copia-5.jpg" at bounding box center [102, 294] width 169 height 24
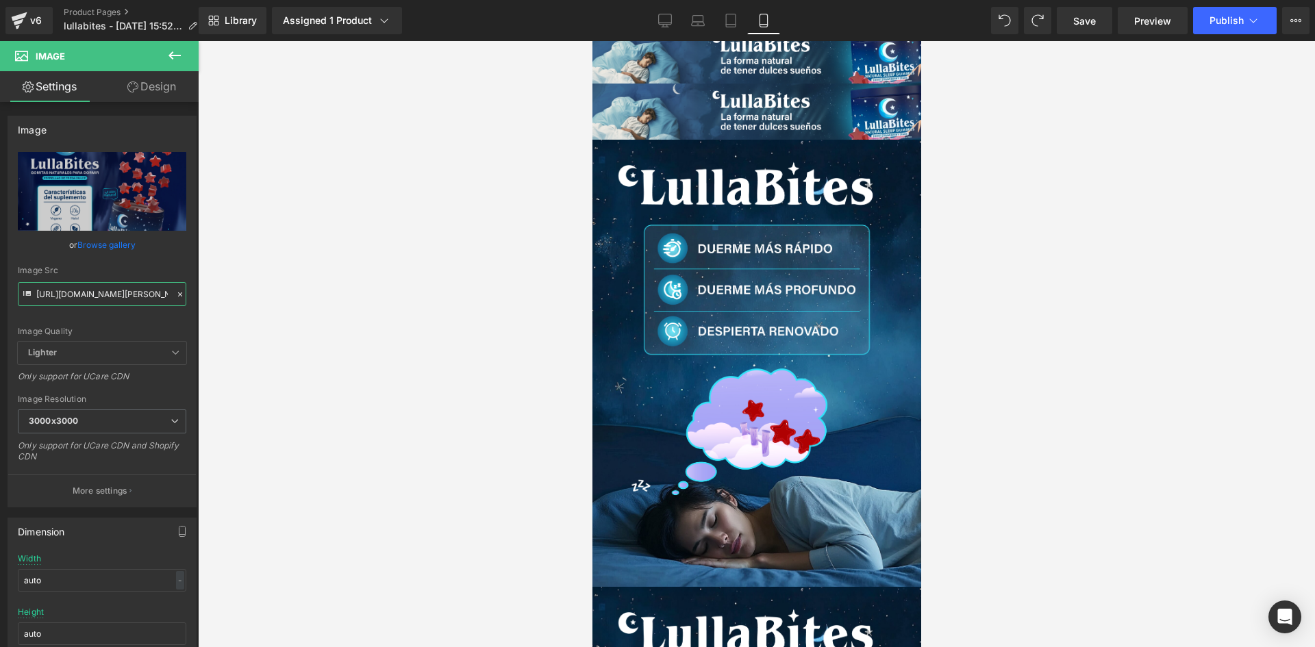
scroll to position [3282, 0]
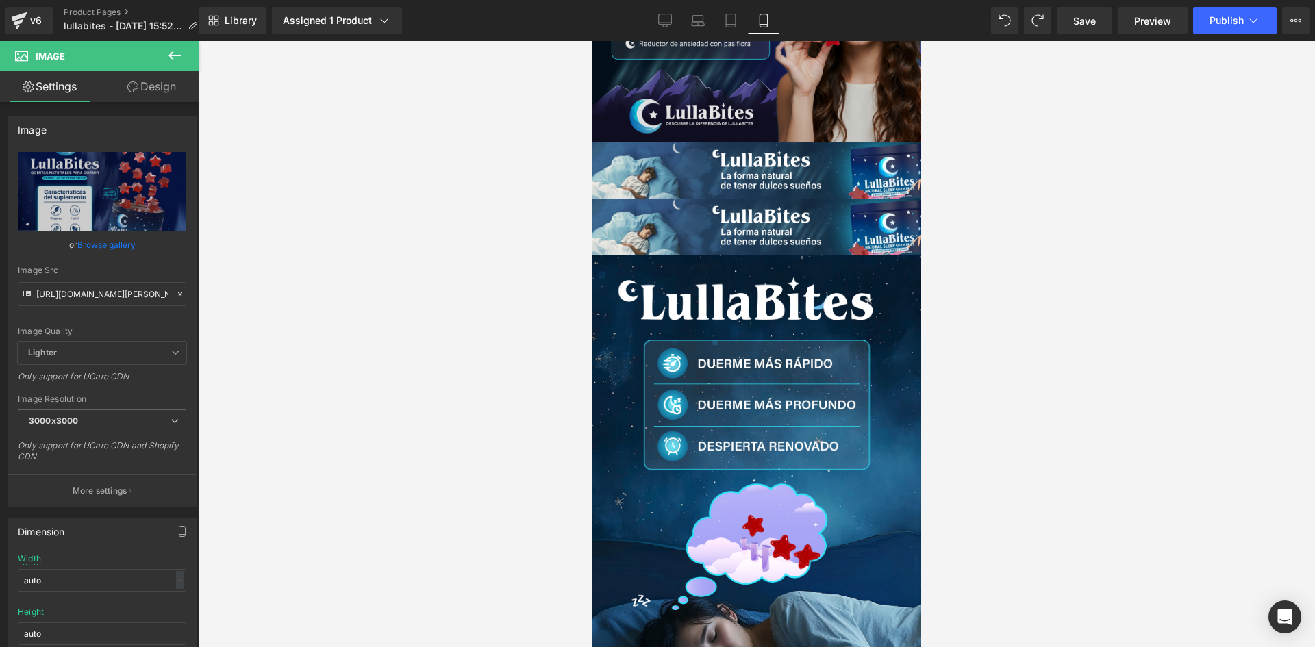
click at [770, 355] on img at bounding box center [756, 468] width 349 height 468
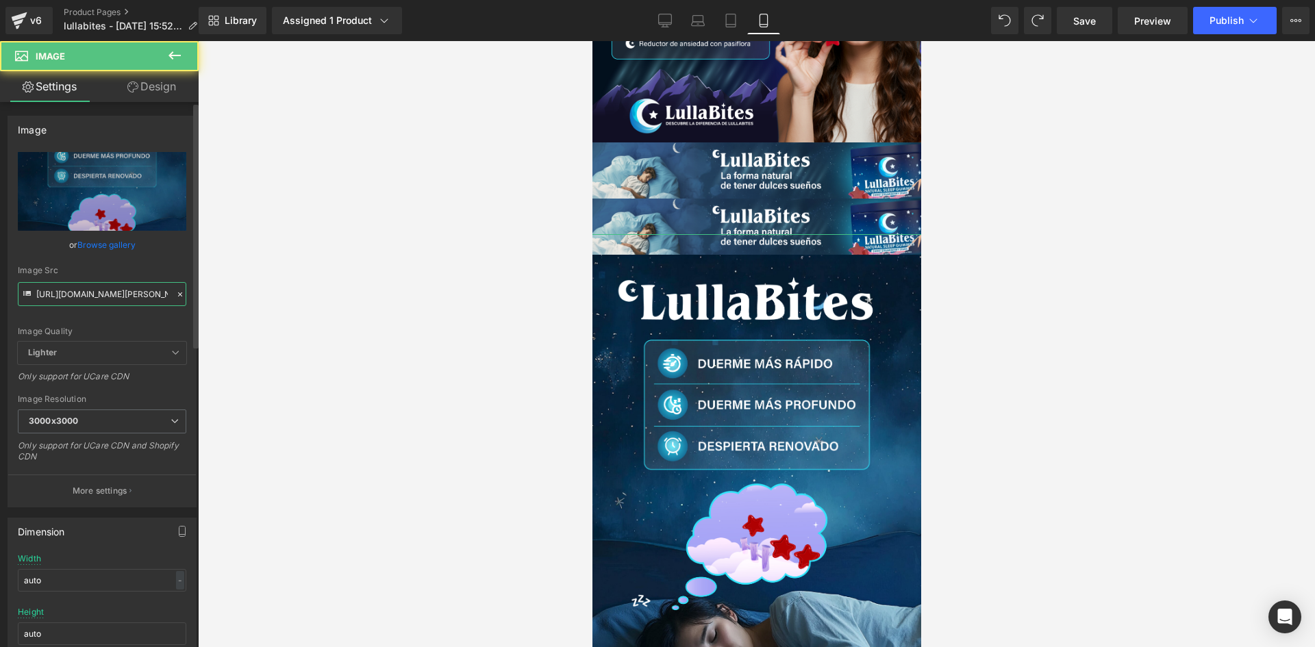
click at [97, 300] on input "https://i.ibb.co/Mkhc6qTy/Luna-Bites-Mesa-de-trabajo-1-copia-6.jpg" at bounding box center [102, 294] width 169 height 24
paste input "Fk73VbRC/Luna-Bites-Mesa-de-trabajo-1-copia-5"
type input "https://i.ibb.co/Fk73VbRC/Luna-Bites-Mesa-de-trabajo-1-copia-5.jpg"
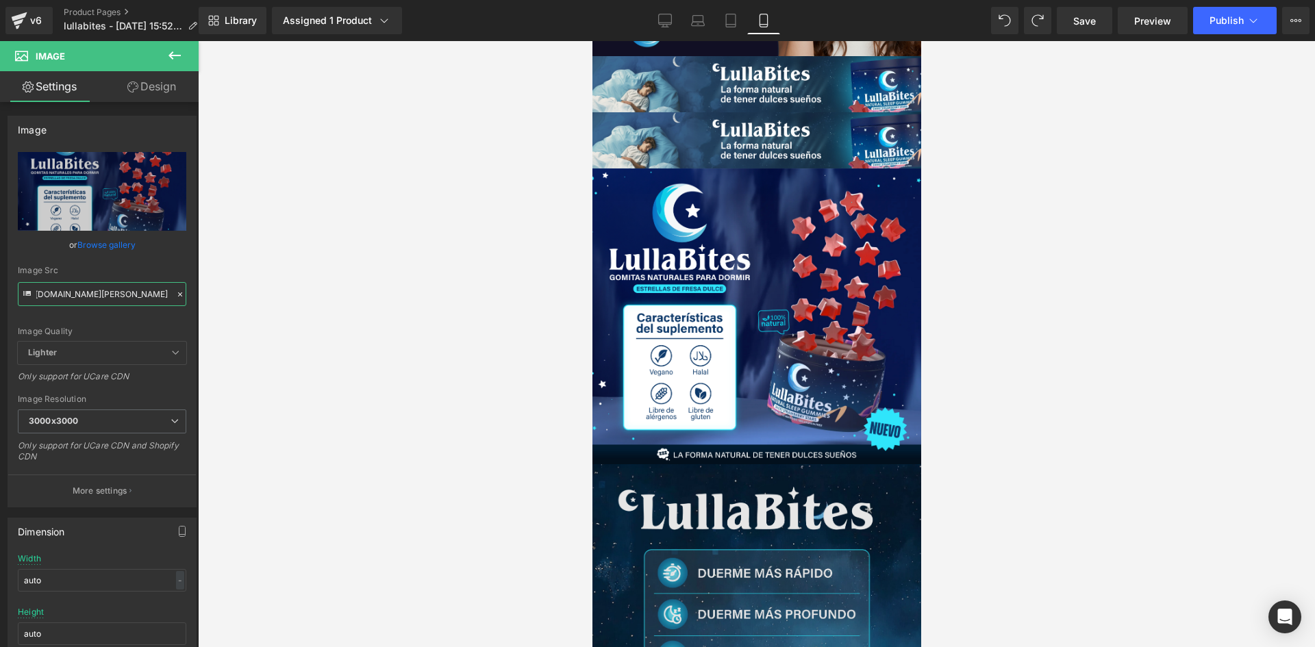
scroll to position [3419, 0]
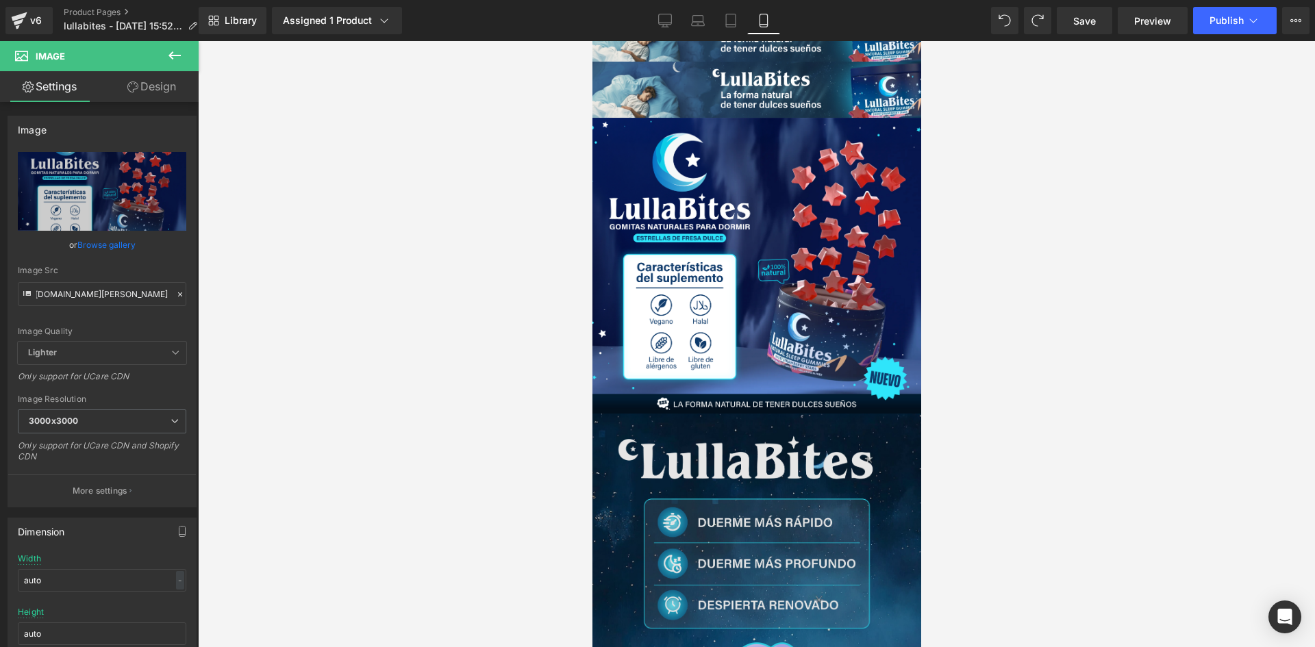
click at [725, 393] on img at bounding box center [756, 627] width 349 height 468
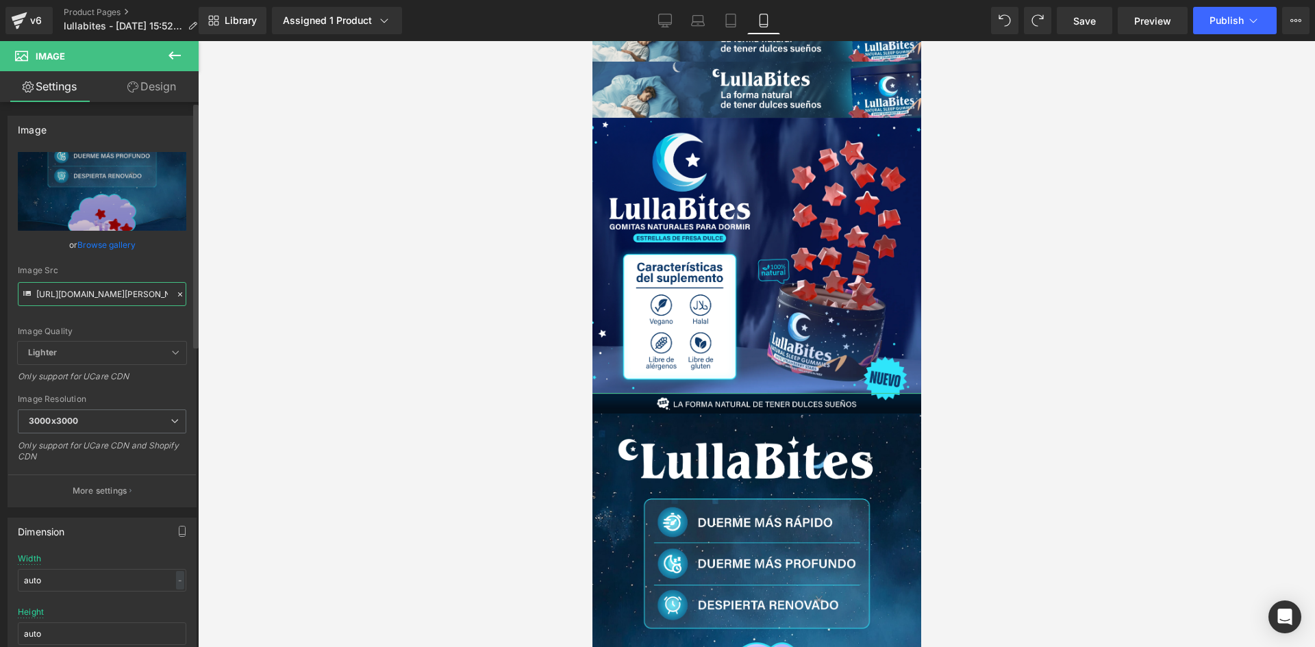
click at [142, 296] on input "https://i.ibb.co/Mkhc6qTy/Luna-Bites-Mesa-de-trabajo-1-copia-6.jpg" at bounding box center [102, 294] width 169 height 24
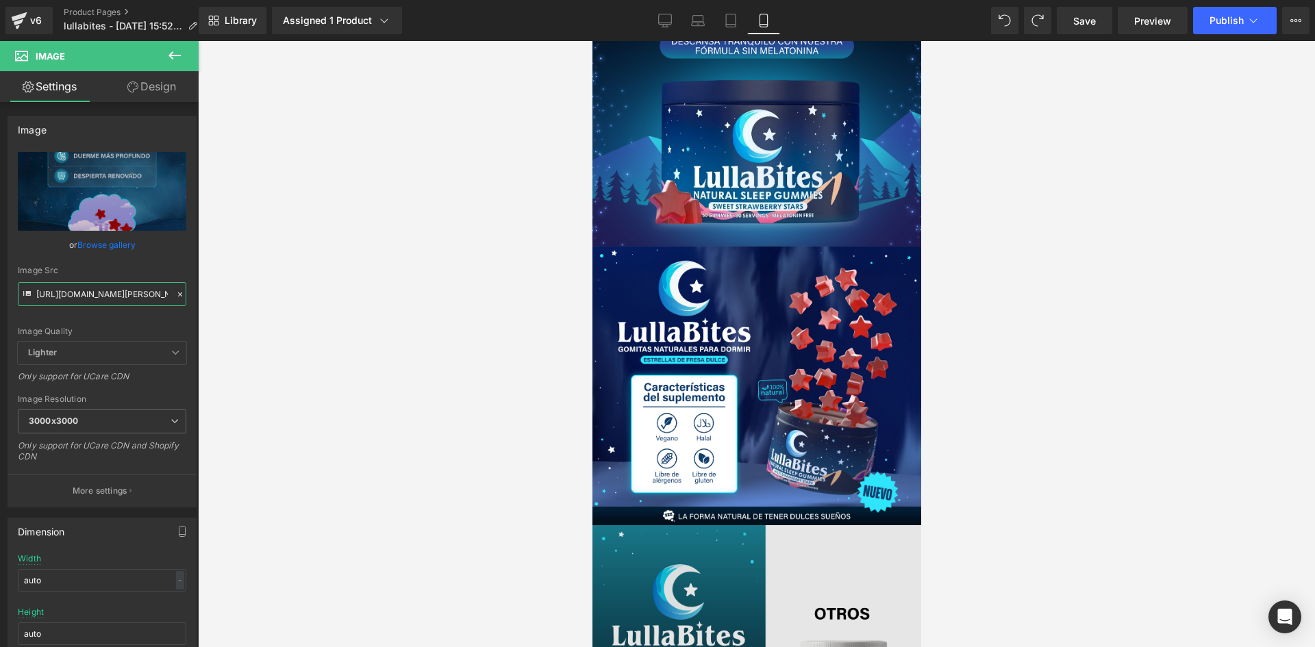
scroll to position [1981, 0]
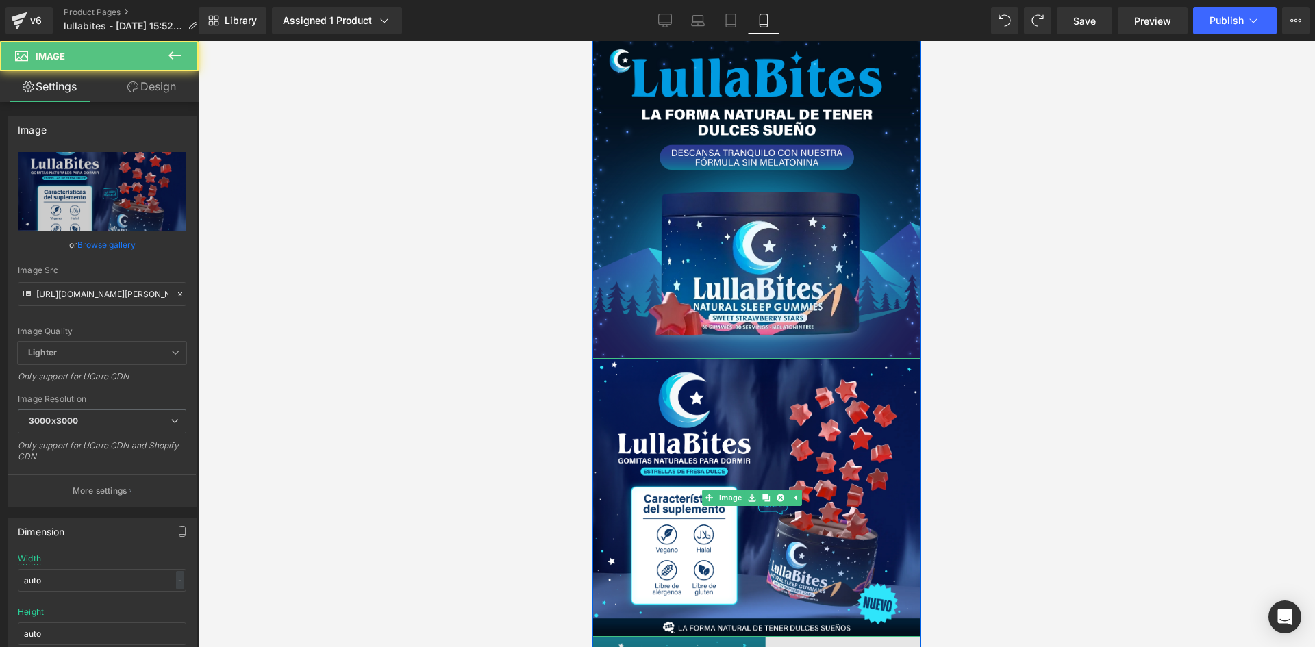
click at [710, 358] on img at bounding box center [756, 497] width 329 height 279
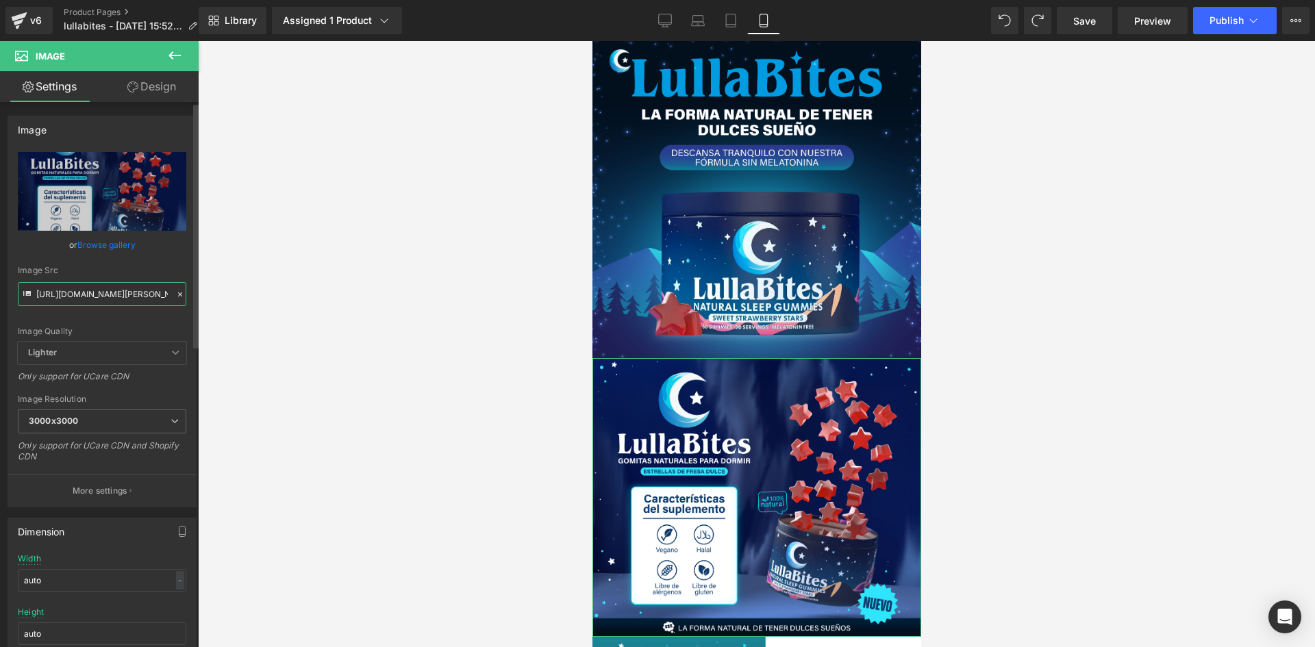
click at [106, 298] on input "https://i.ibb.co/Fk73VbRC/Luna-Bites-Mesa-de-trabajo-1-copia-5.jpg" at bounding box center [102, 294] width 169 height 24
click at [108, 298] on input "https://i.ibb.co/Fk73VbRC/Luna-Bites-Mesa-de-trabajo-1-copia-5.jpg" at bounding box center [102, 294] width 169 height 24
paste input "Mkhc6qTy/Luna-Bites-Mesa-de-trabajo-1-copia-6"
type input "https://i.ibb.co/Mkhc6qTy/Luna-Bites-Mesa-de-trabajo-1-copia-6.jpg"
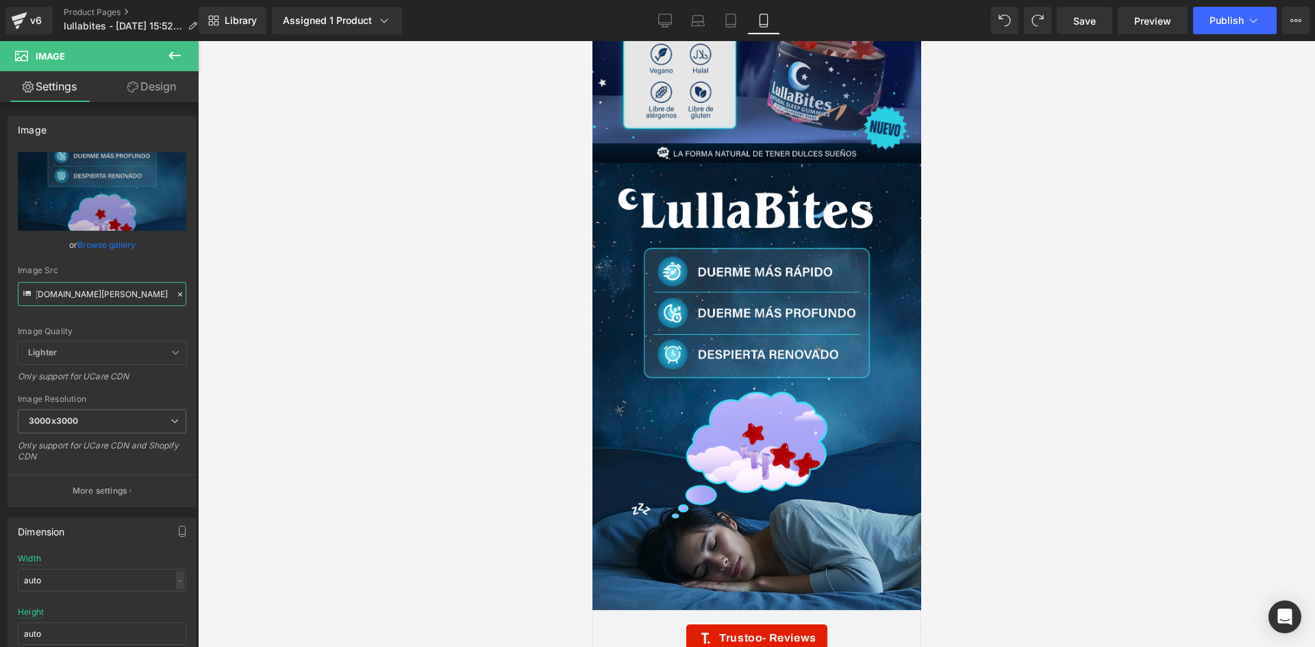
scroll to position [3830, 0]
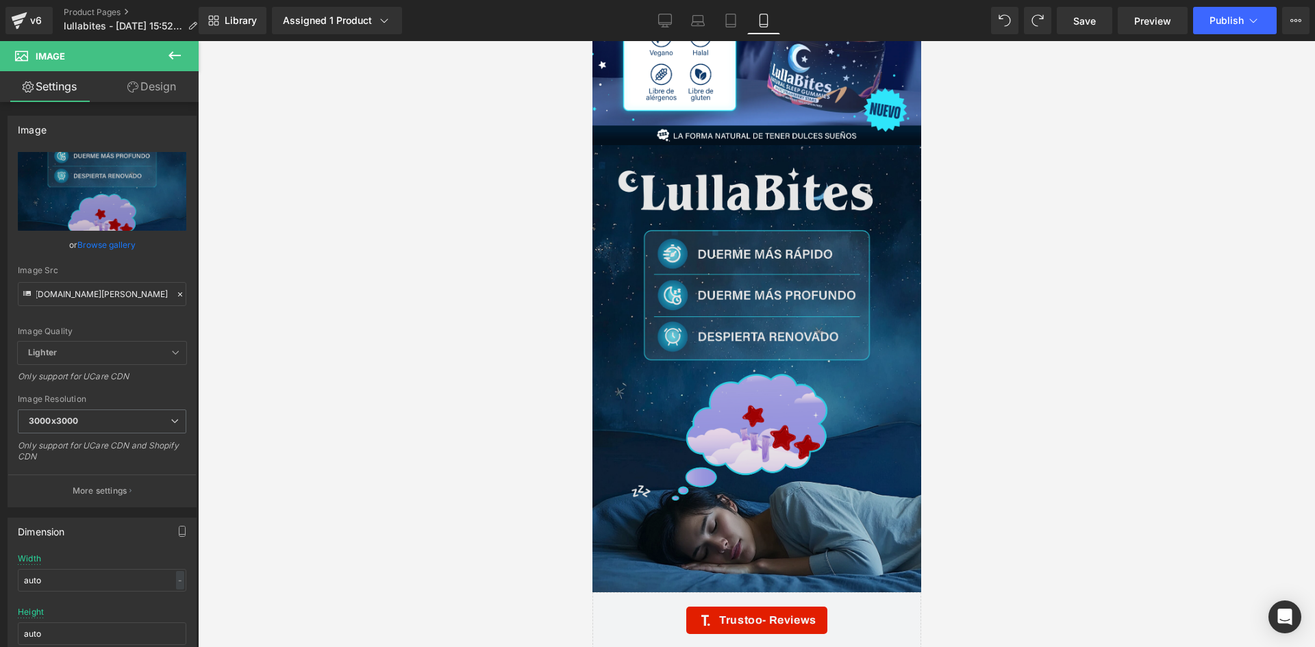
click at [779, 370] on img at bounding box center [756, 359] width 349 height 468
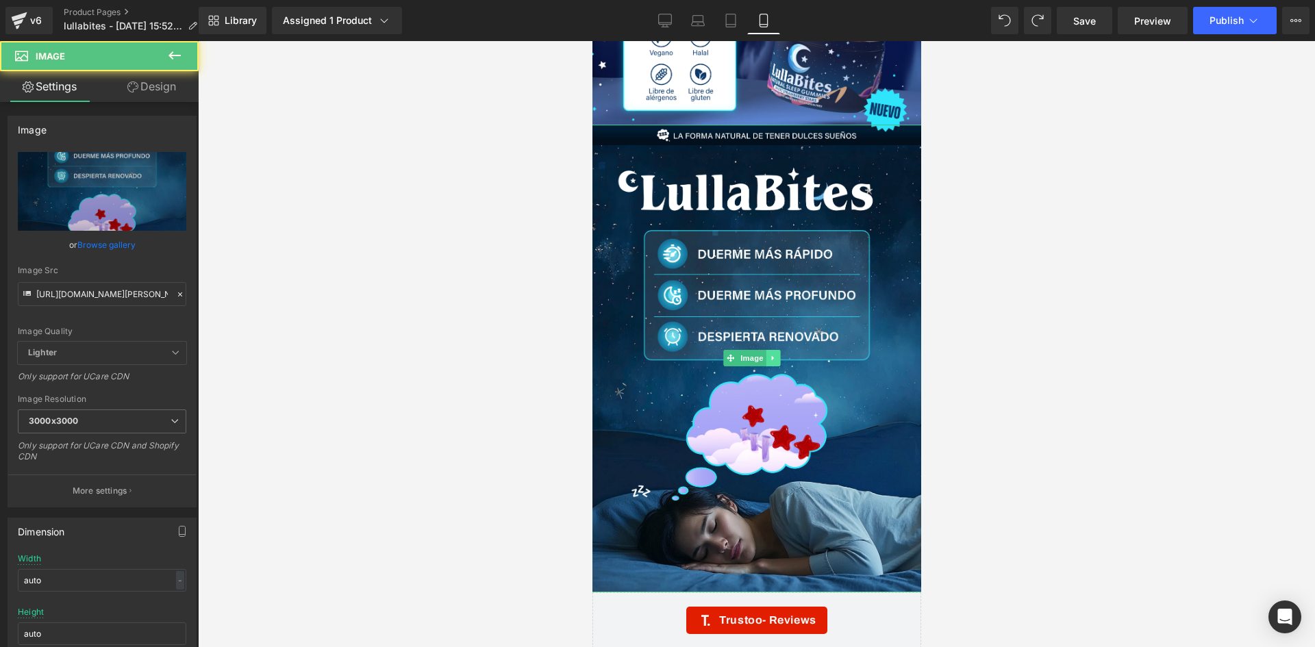
click at [772, 350] on link at bounding box center [772, 358] width 14 height 16
click at [779, 350] on link at bounding box center [780, 358] width 14 height 16
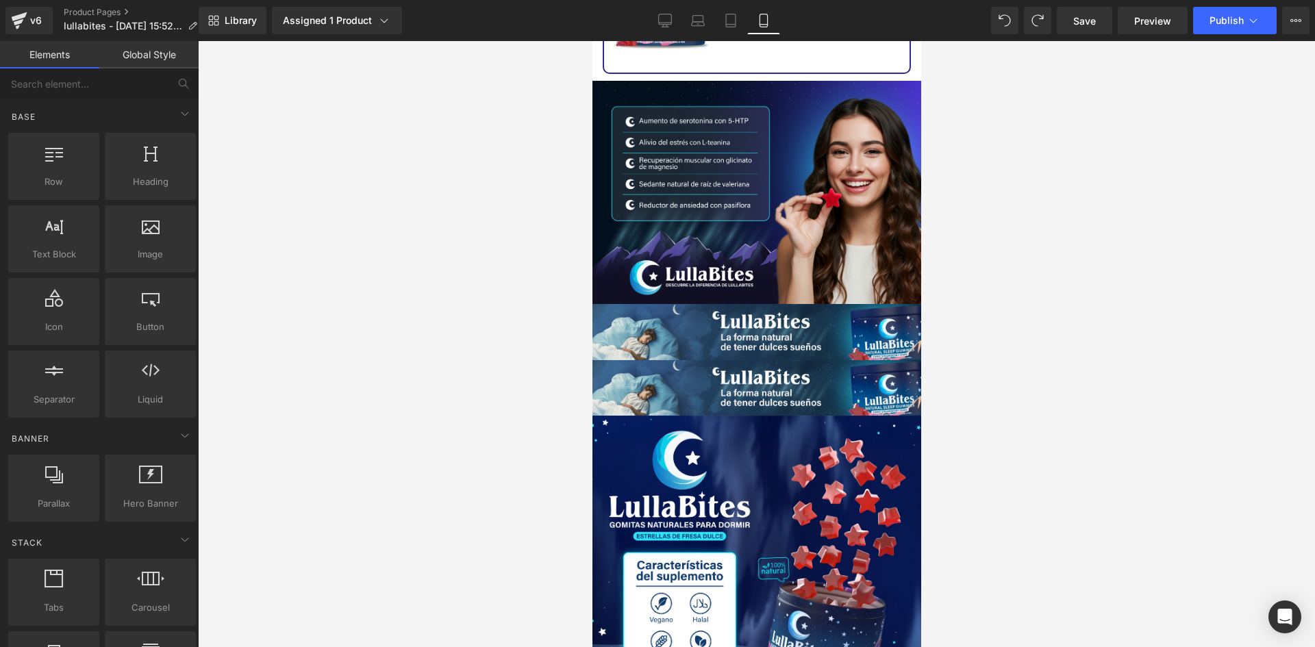
scroll to position [3242, 0]
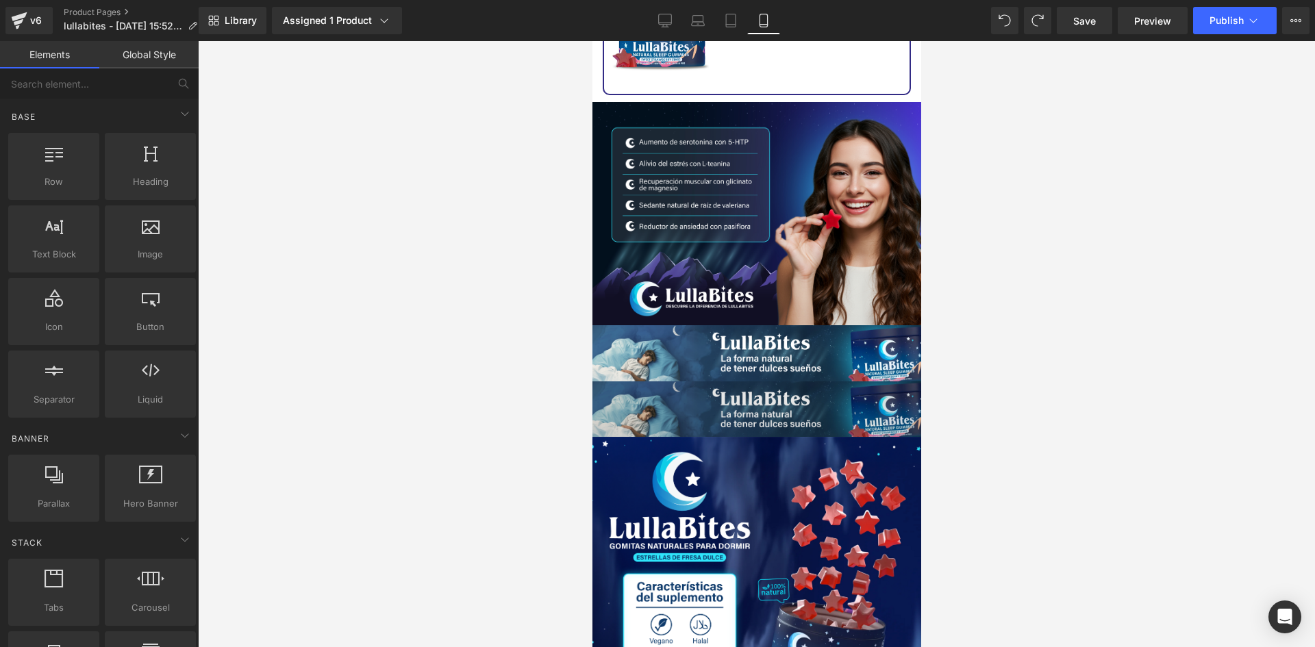
click at [786, 382] on img at bounding box center [756, 410] width 329 height 56
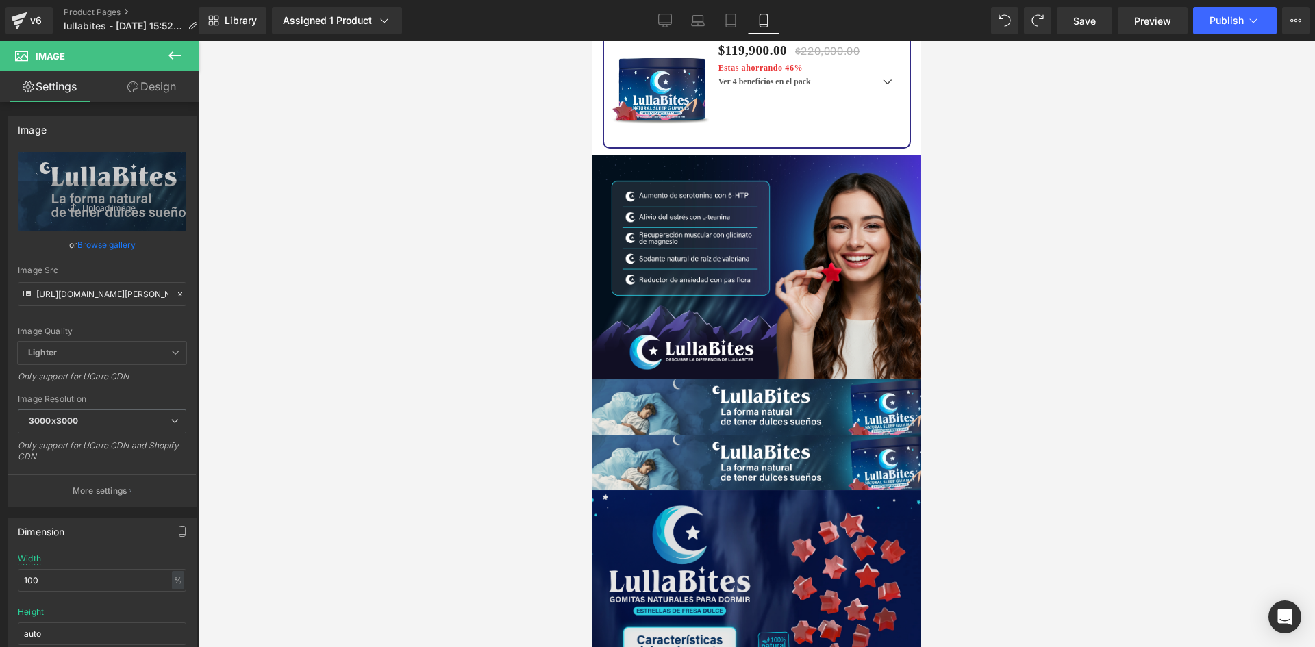
scroll to position [3219, 0]
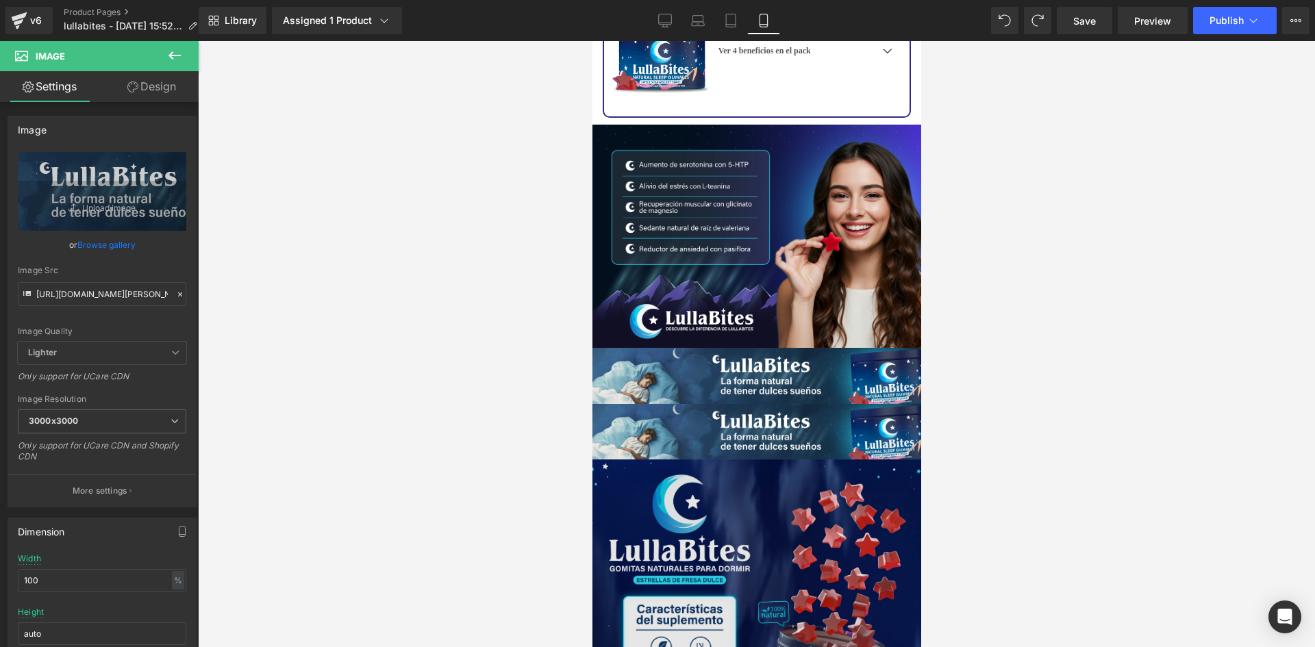
click at [677, 439] on img at bounding box center [756, 597] width 349 height 316
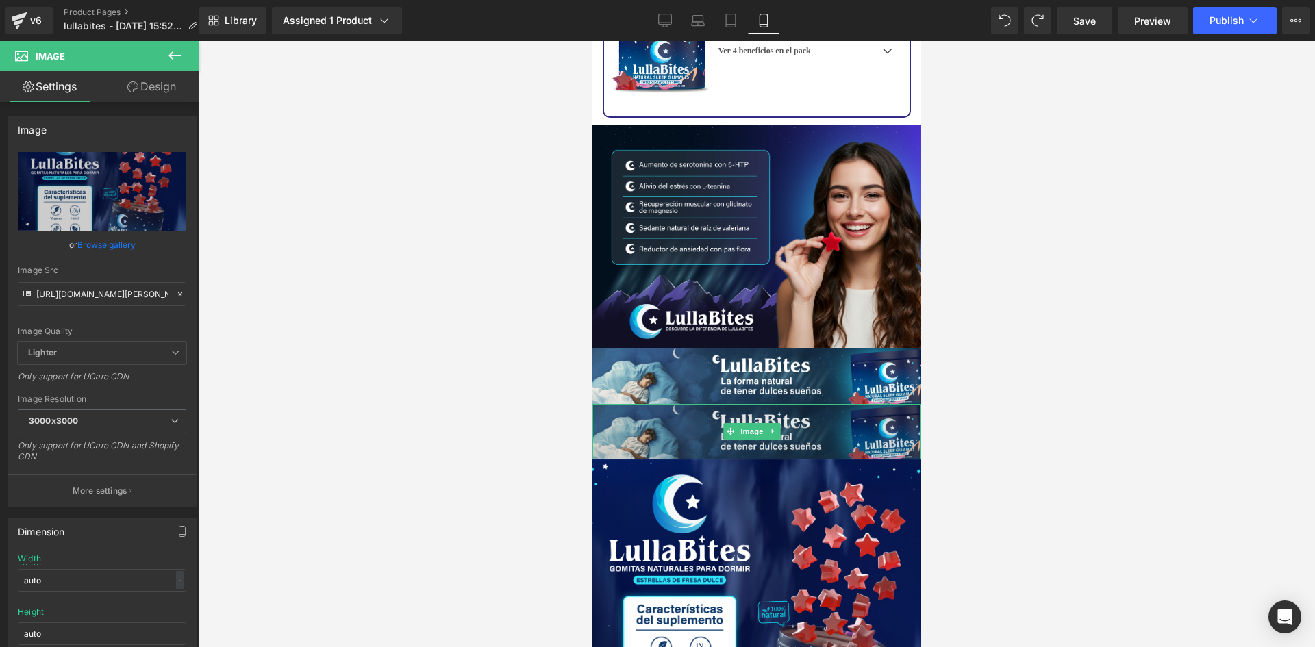
click at [641, 404] on img at bounding box center [756, 432] width 329 height 56
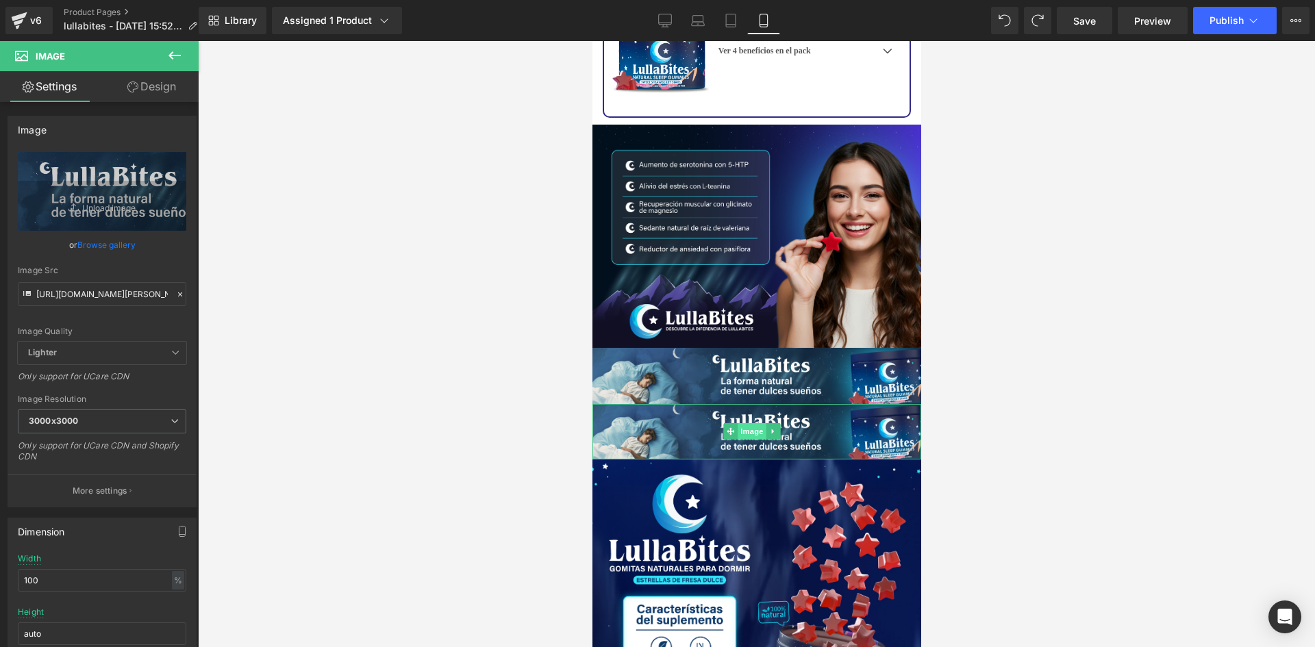
click at [751, 423] on span "Image" at bounding box center [751, 431] width 29 height 16
click at [103, 292] on input "https://i.ibb.co/nsL5vRYY/Luna-Bites-08.jpg" at bounding box center [102, 294] width 169 height 24
click at [103, 293] on input "https://i.ibb.co/nsL5vRYY/Luna-Bites-08.jpg" at bounding box center [102, 294] width 169 height 24
paste input "media1.giphy.com/media/v1.Y2lkPTc5MGI3NjExN2Myb2VvbGJ6YXdrcTlkcG14Mnc5bnZjdHc4c…"
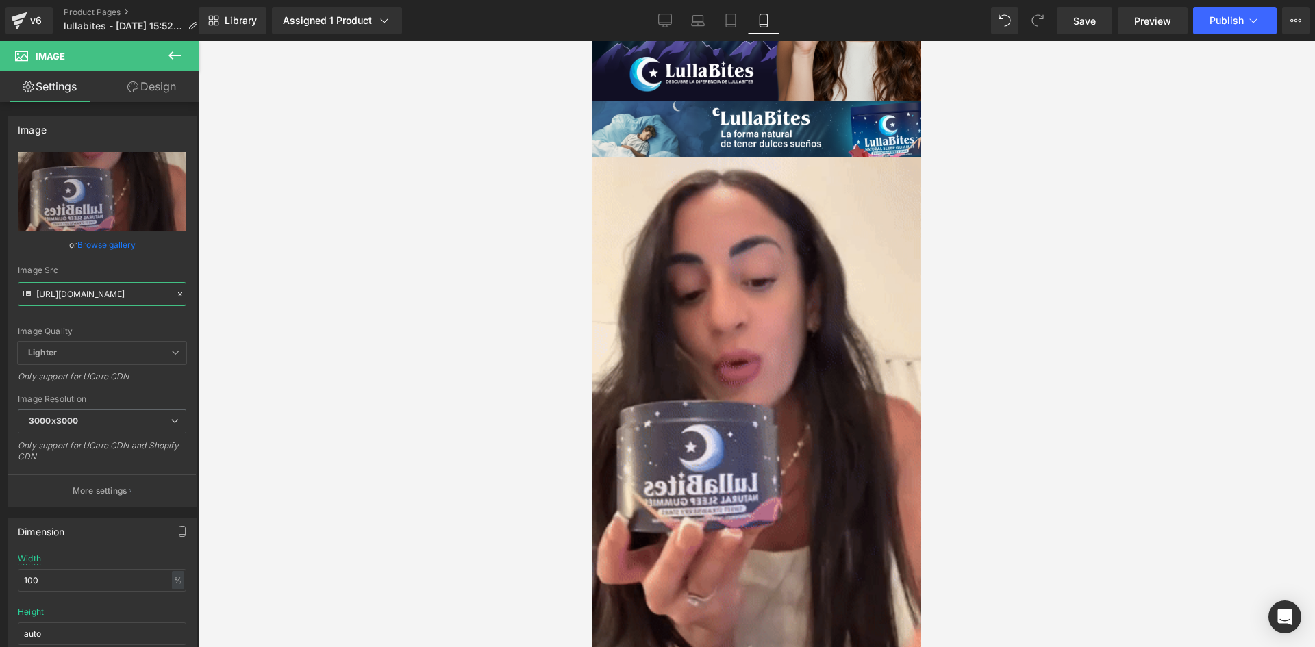
scroll to position [3288, 0]
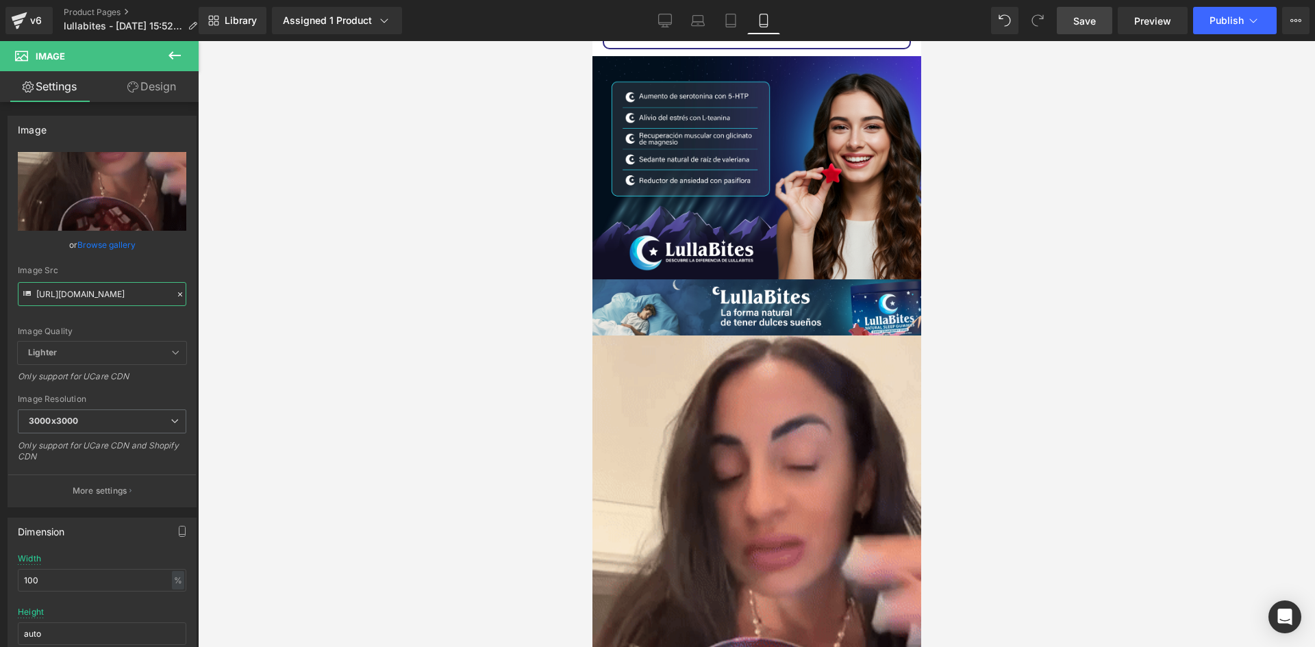
type input "https://media1.giphy.com/media/v1.Y2lkPTc5MGI3NjExN2Myb2VvbGJ6YXdrcTlkcG14Mnc5b…"
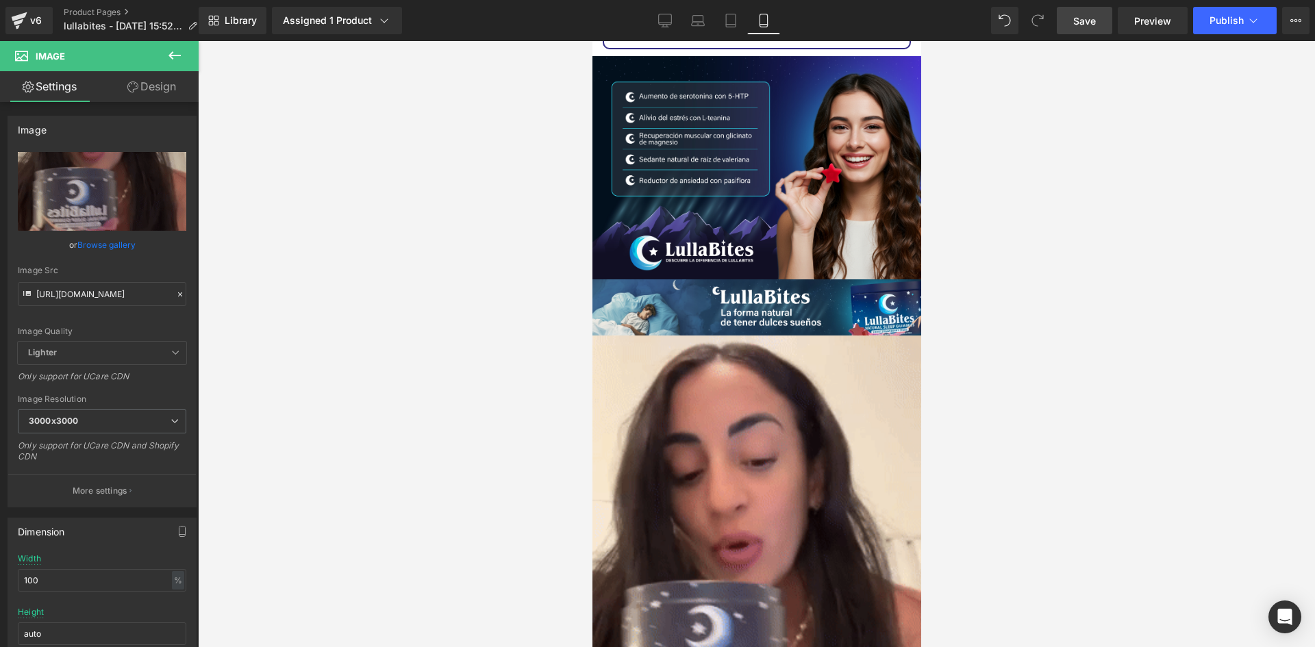
click at [1101, 18] on link "Save" at bounding box center [1084, 20] width 55 height 27
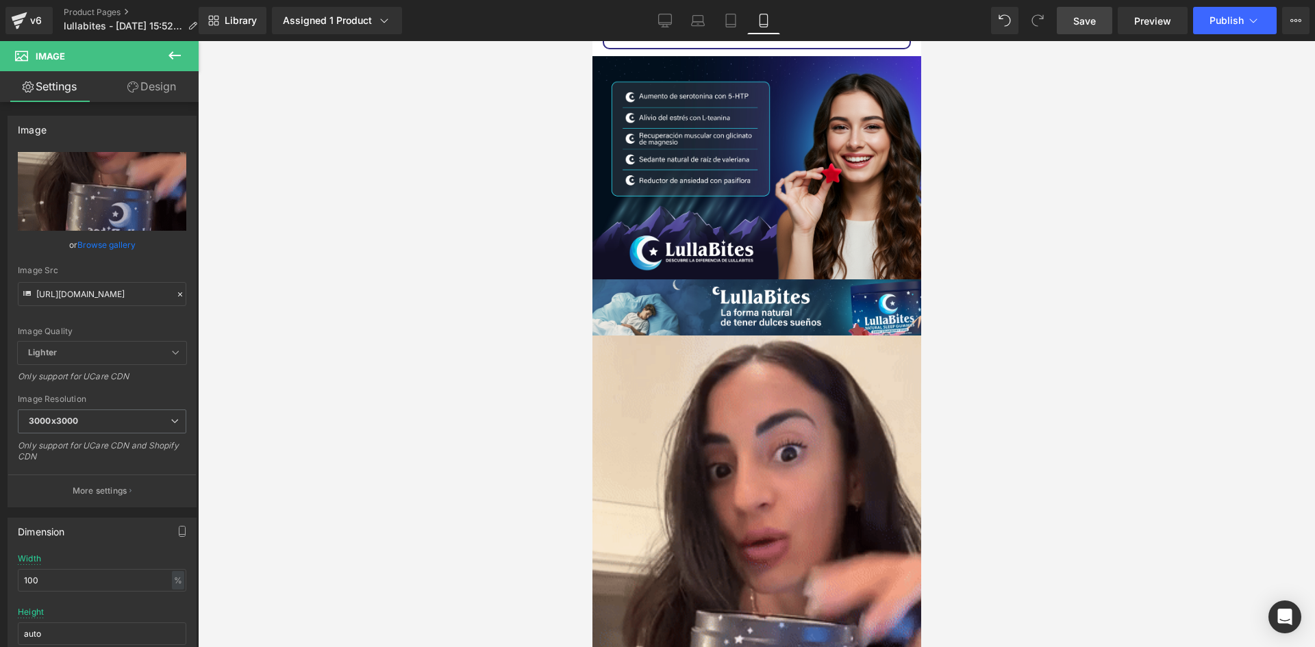
scroll to position [0, 0]
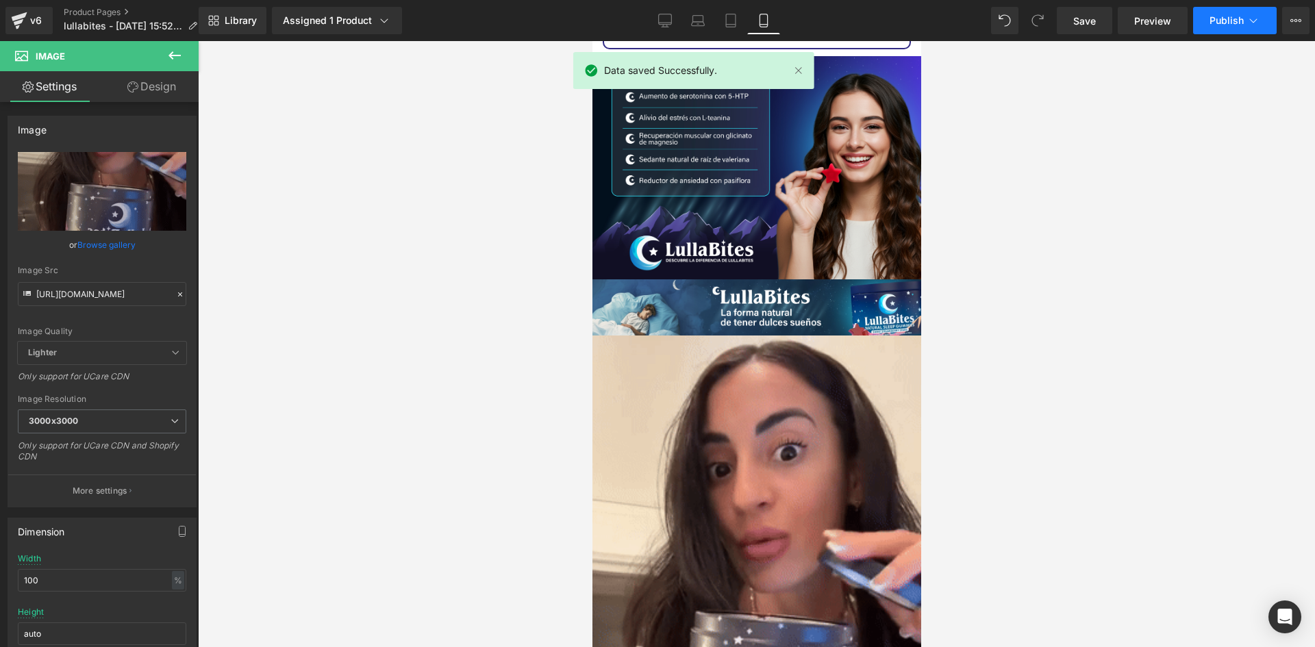
click at [1230, 24] on span "Publish" at bounding box center [1227, 20] width 34 height 11
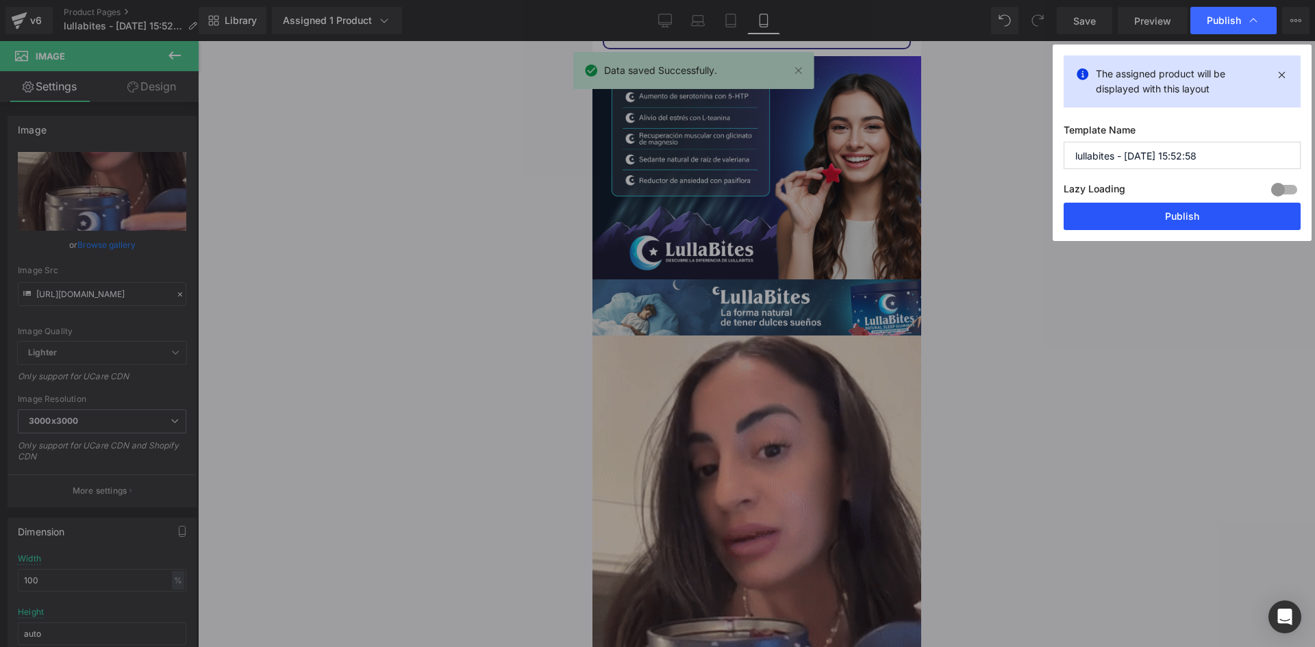
click at [1159, 223] on button "Publish" at bounding box center [1182, 216] width 237 height 27
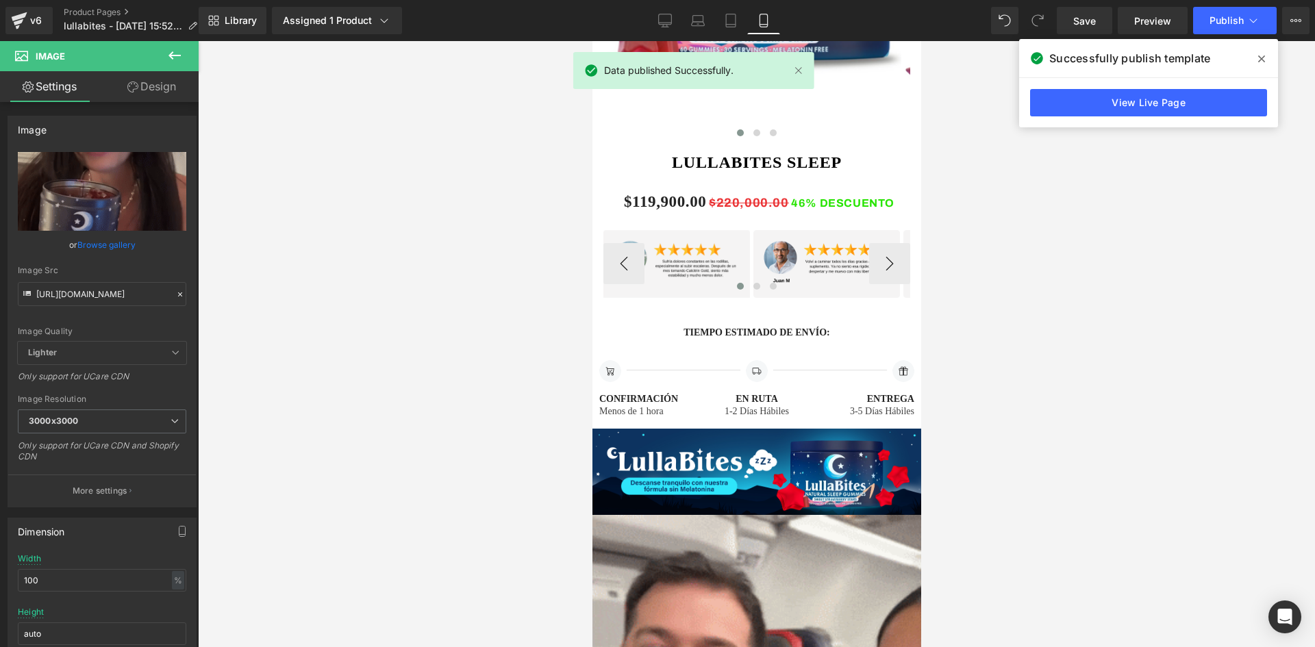
scroll to position [890, 0]
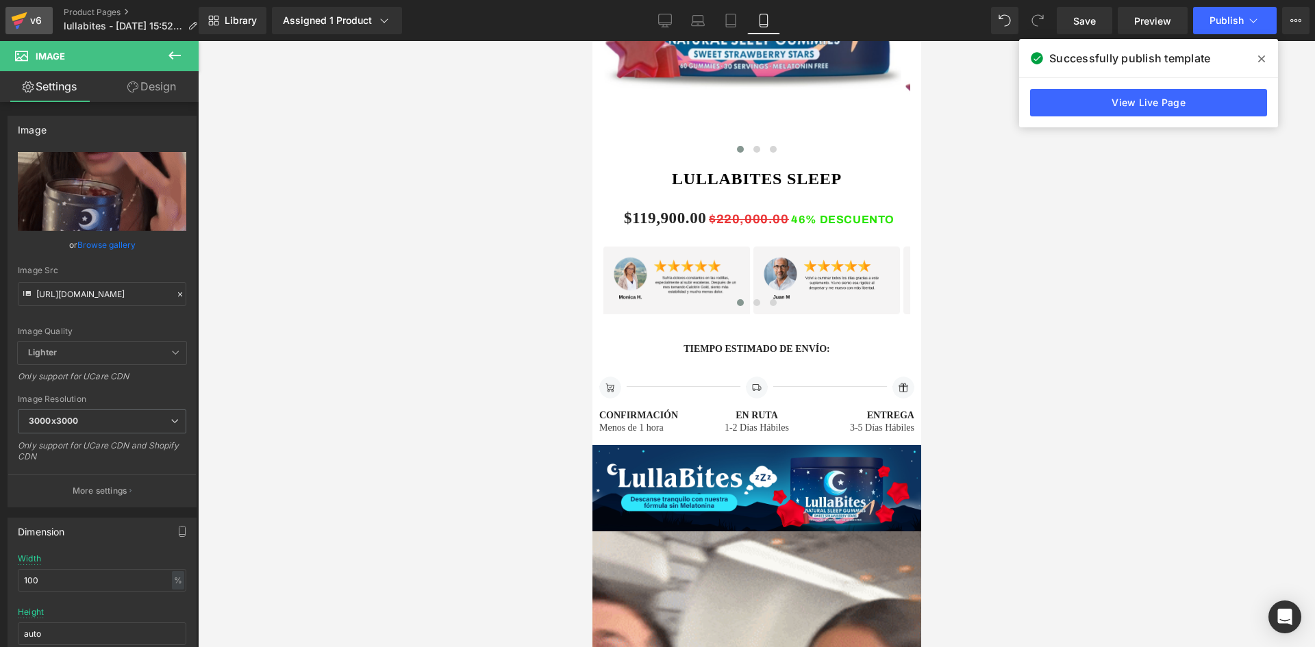
click at [43, 23] on div "v6" at bounding box center [35, 21] width 17 height 18
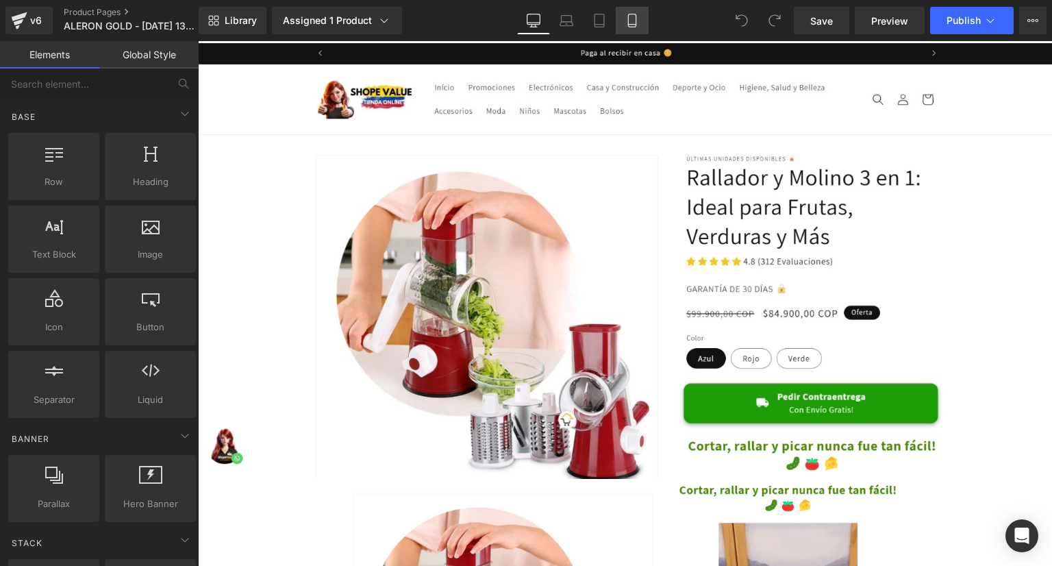
click at [636, 28] on link "Mobile" at bounding box center [632, 20] width 33 height 27
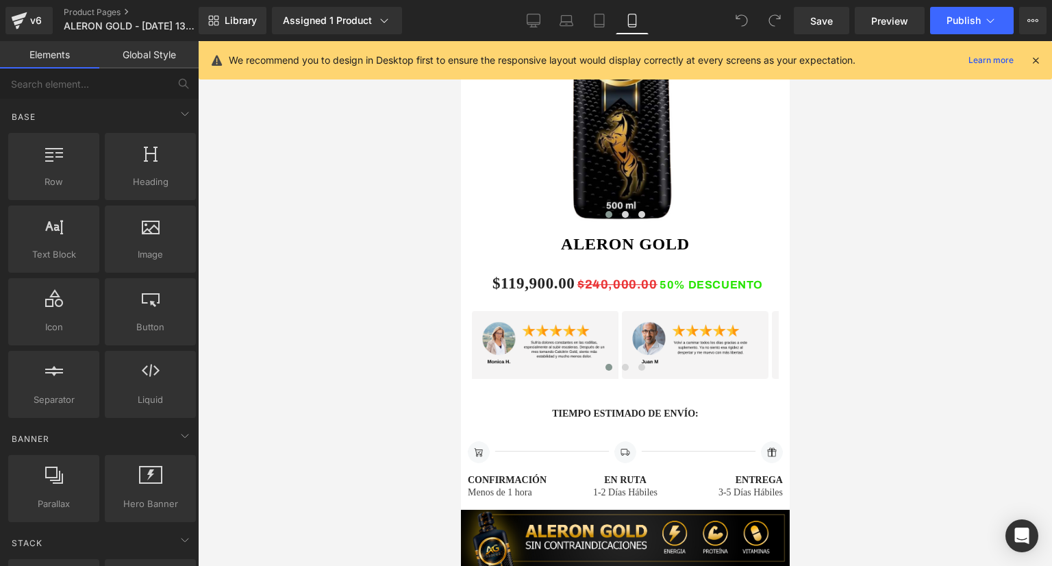
scroll to position [778, 0]
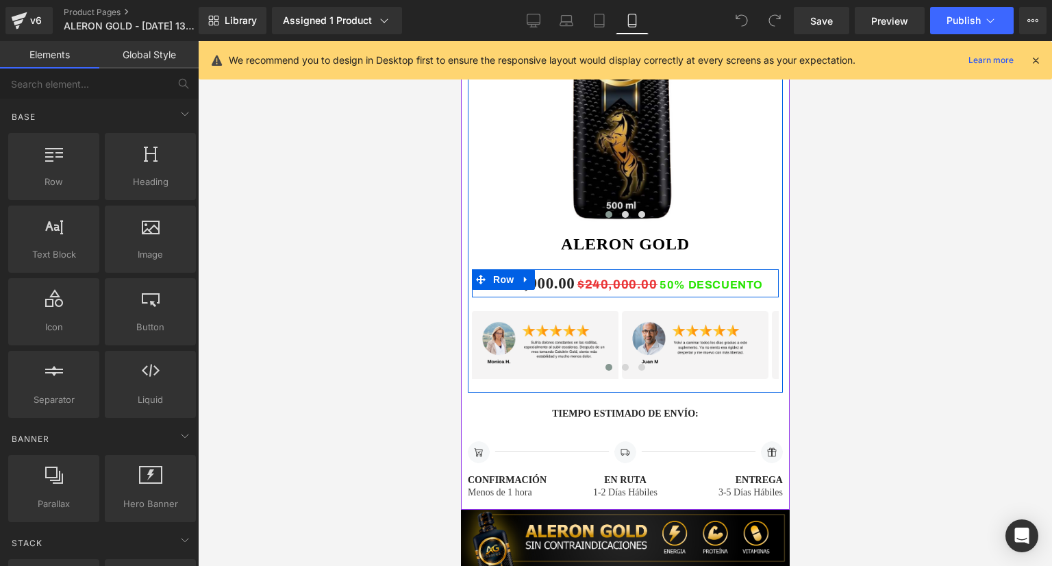
click at [634, 269] on div "Image Sold out Text Block Row" at bounding box center [701, 283] width 153 height 28
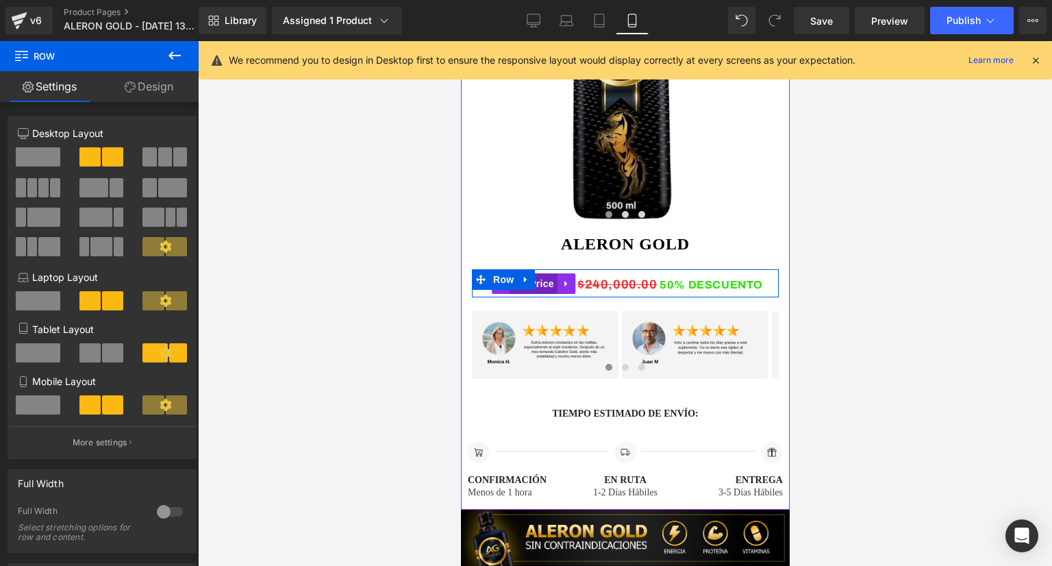
click at [546, 273] on span "(P) Price" at bounding box center [533, 283] width 48 height 21
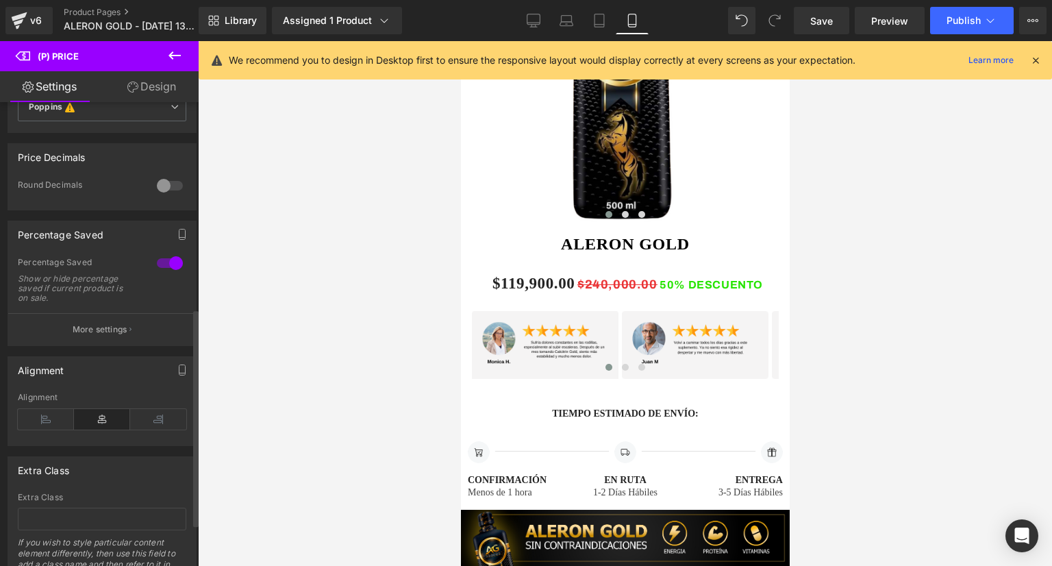
scroll to position [434, 0]
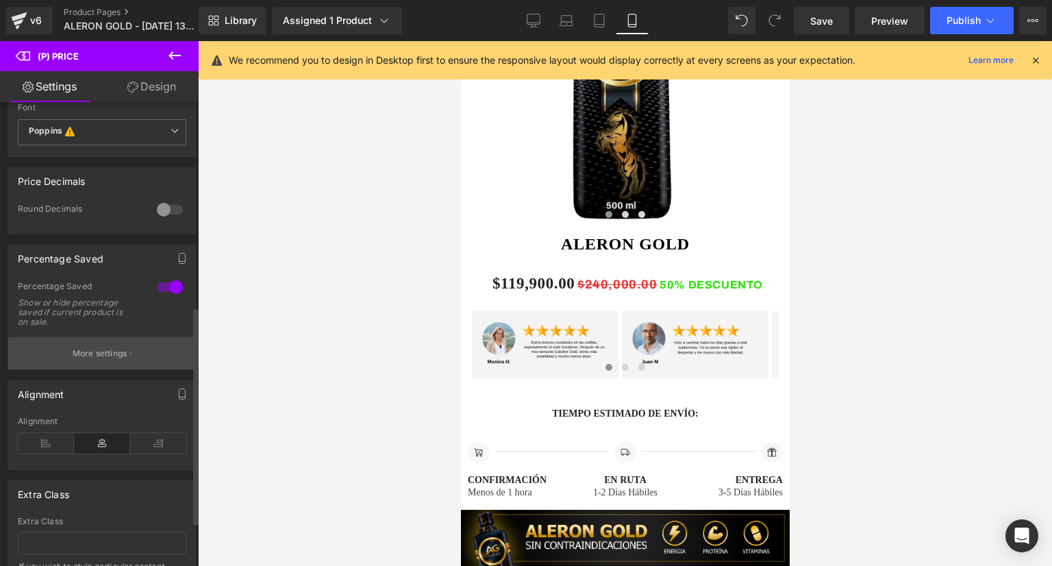
click at [108, 360] on p "More settings" at bounding box center [100, 353] width 55 height 12
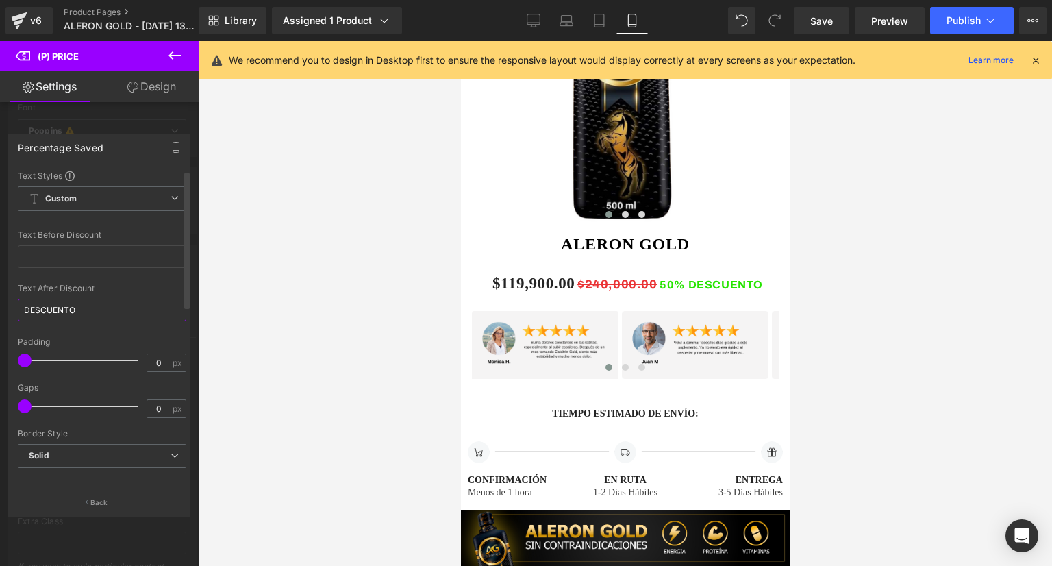
drag, startPoint x: 115, startPoint y: 319, endPoint x: 29, endPoint y: 316, distance: 85.6
click at [29, 316] on input "DESCUENTO" at bounding box center [102, 310] width 169 height 23
type input "Descuento"
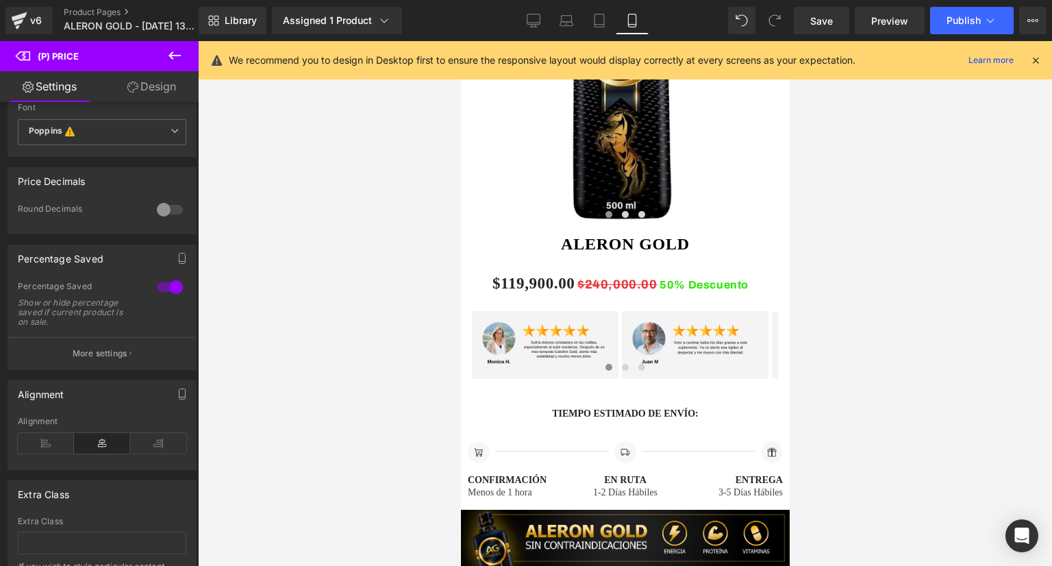
click at [289, 256] on div at bounding box center [625, 303] width 854 height 525
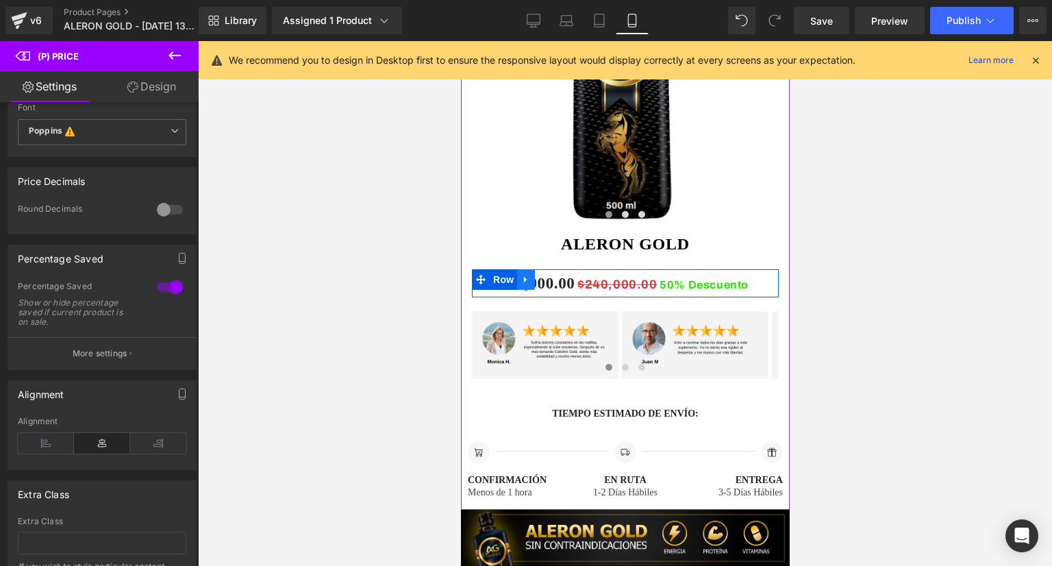
click at [519, 269] on link at bounding box center [525, 279] width 18 height 21
click at [625, 269] on div "Image Sold out Text Block Row" at bounding box center [701, 283] width 153 height 28
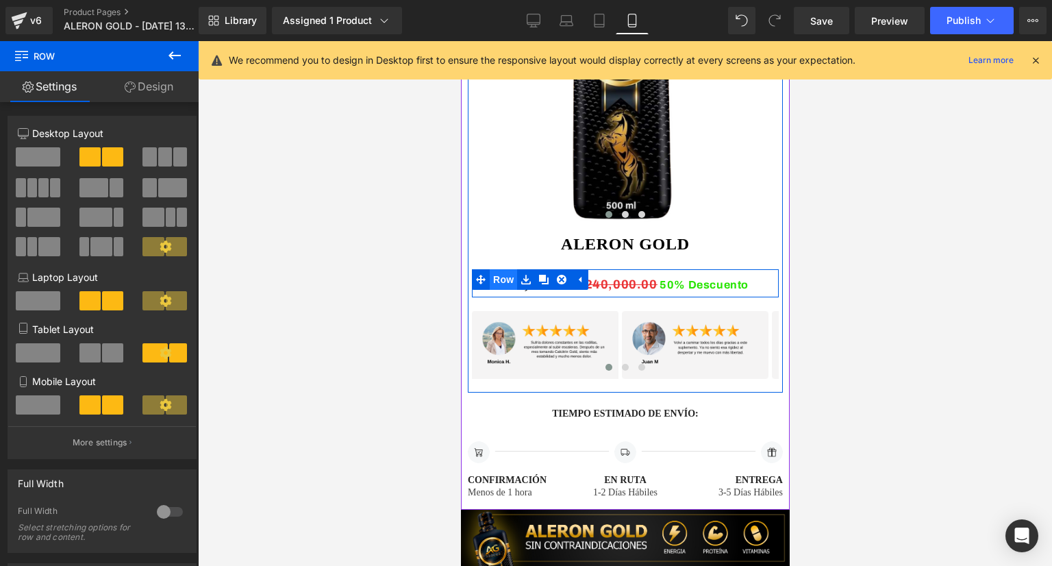
click at [510, 269] on span "Row" at bounding box center [502, 279] width 27 height 21
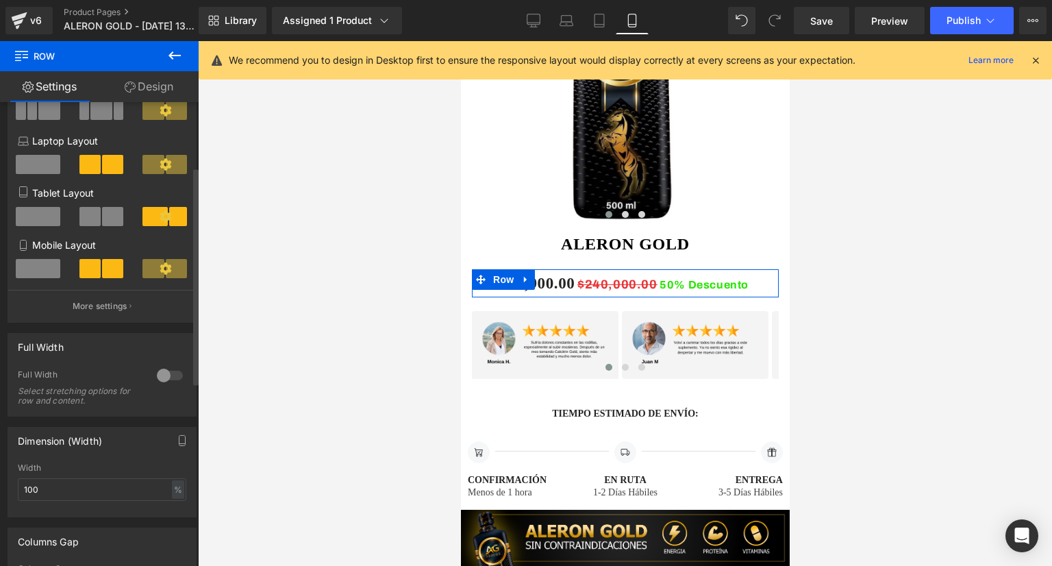
scroll to position [137, 0]
click at [160, 377] on div at bounding box center [169, 375] width 33 height 22
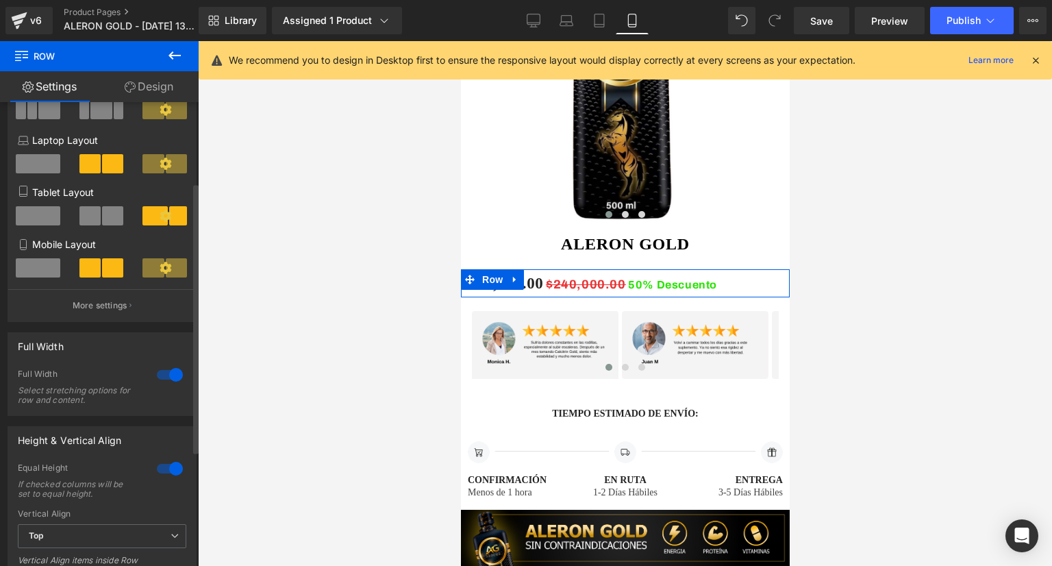
click at [160, 377] on div at bounding box center [169, 375] width 33 height 22
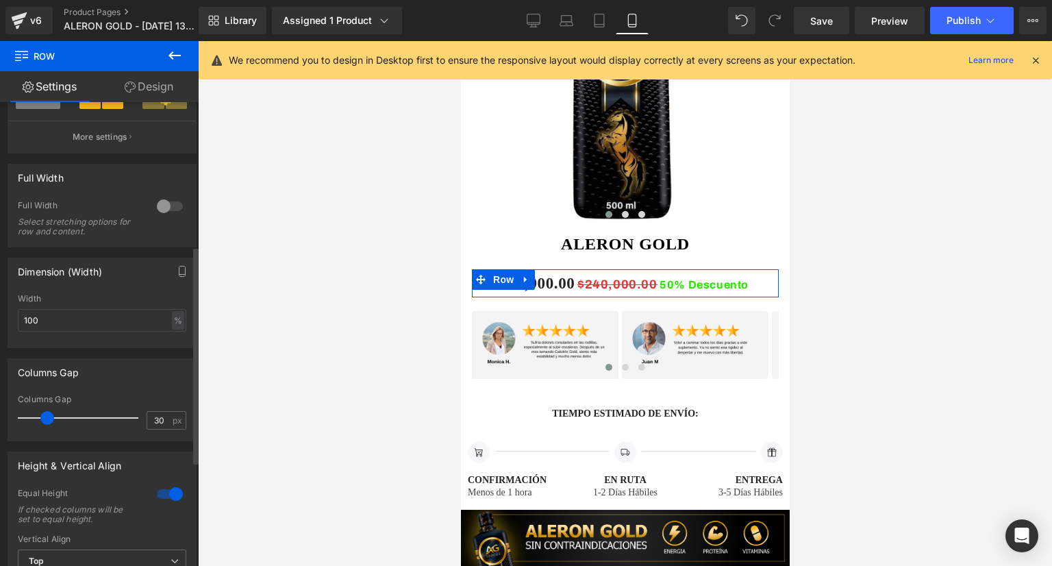
scroll to position [305, 0]
type input "0"
drag, startPoint x: 47, startPoint y: 421, endPoint x: 12, endPoint y: 414, distance: 34.9
click at [12, 414] on div "0px Columns Gap 0 px" at bounding box center [102, 418] width 188 height 46
click at [188, 351] on div "Columns Gap 0px Columns Gap 0 px" at bounding box center [102, 394] width 205 height 93
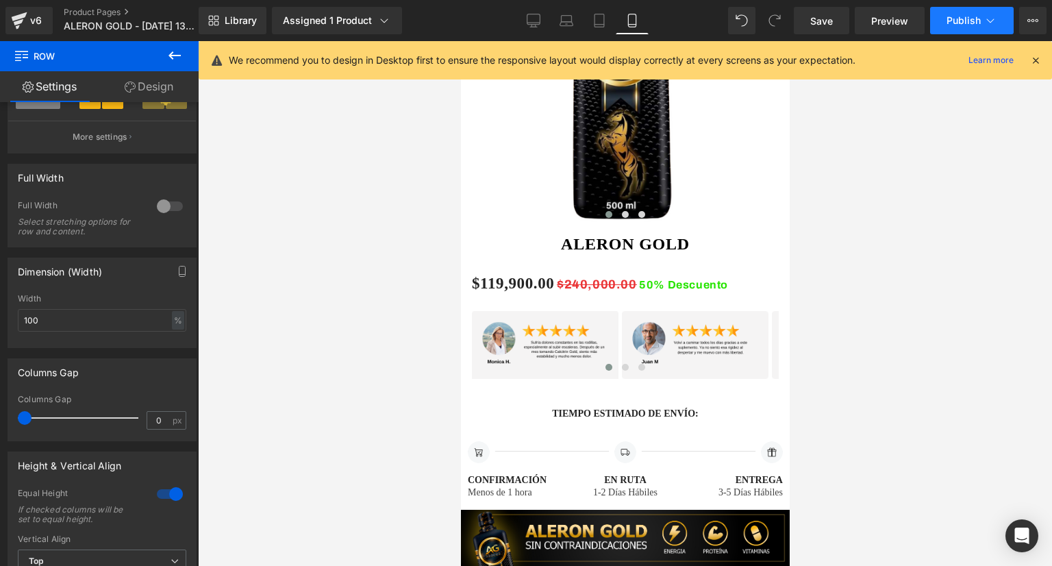
click at [966, 18] on span "Publish" at bounding box center [964, 20] width 34 height 11
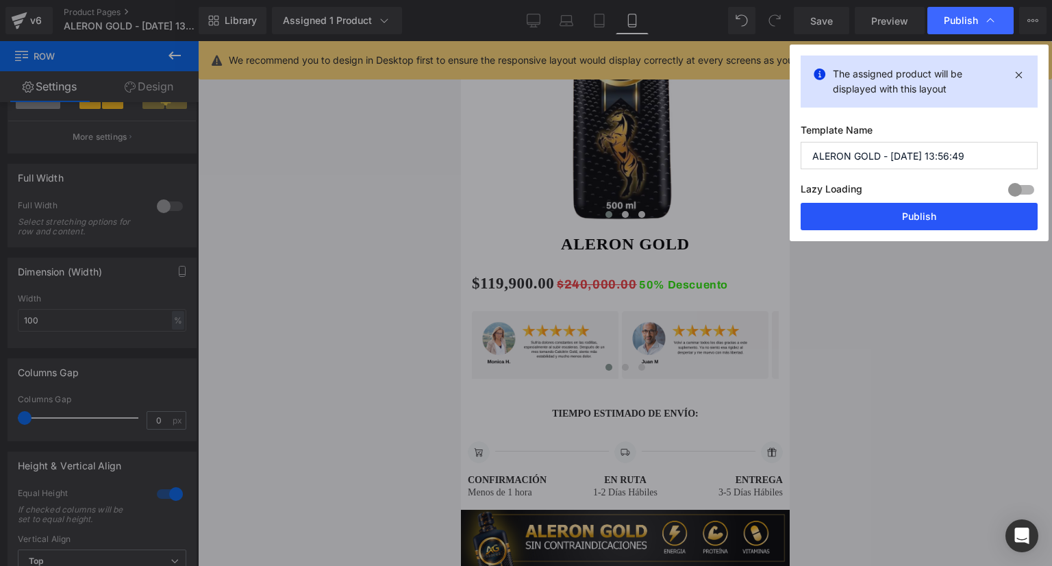
click at [862, 206] on button "Publish" at bounding box center [919, 216] width 237 height 27
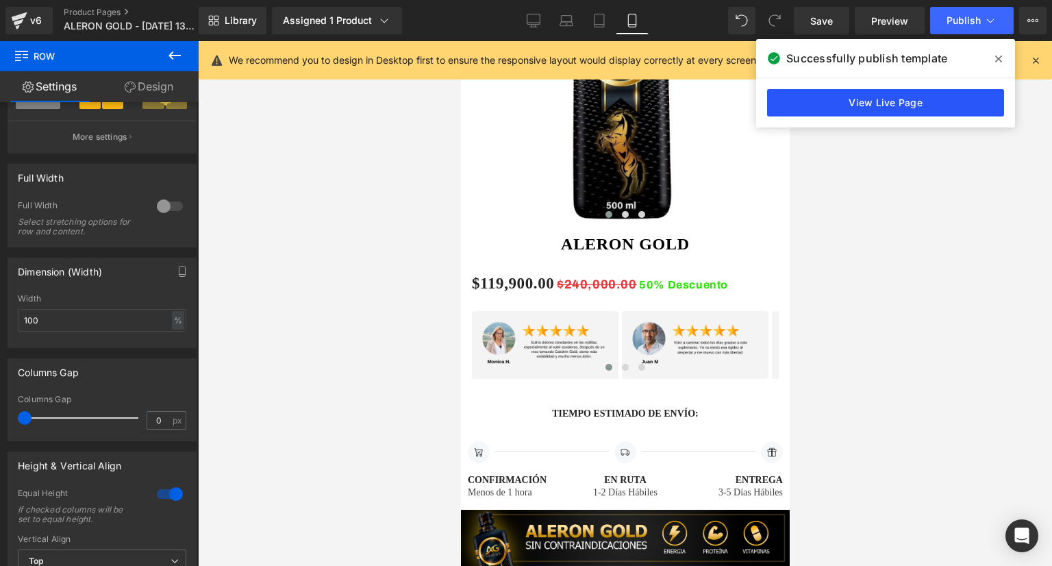
click at [870, 108] on link "View Live Page" at bounding box center [885, 102] width 237 height 27
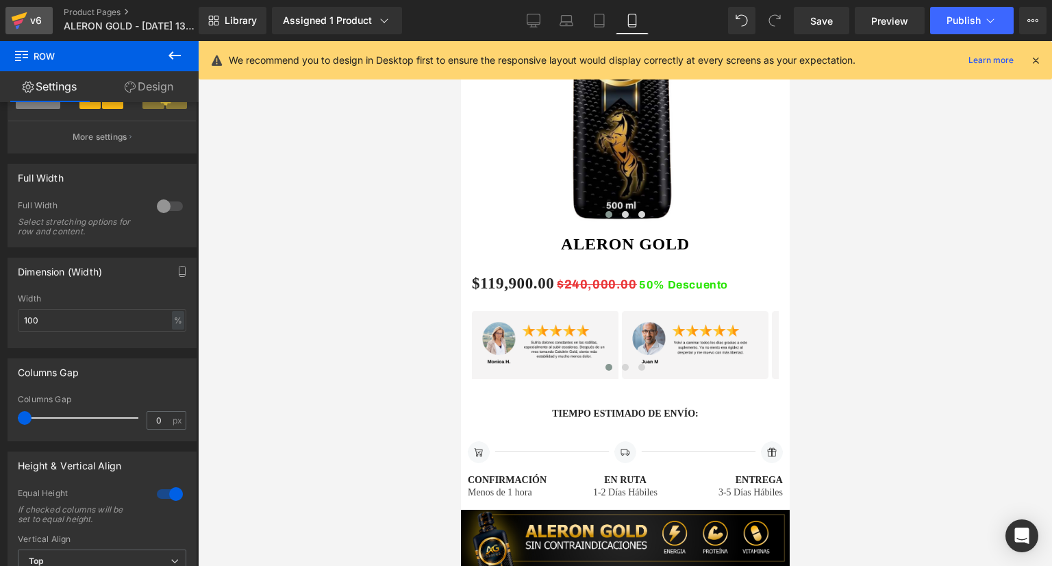
click at [36, 21] on div "v6" at bounding box center [35, 21] width 17 height 18
